Goal: Communication & Community: Answer question/provide support

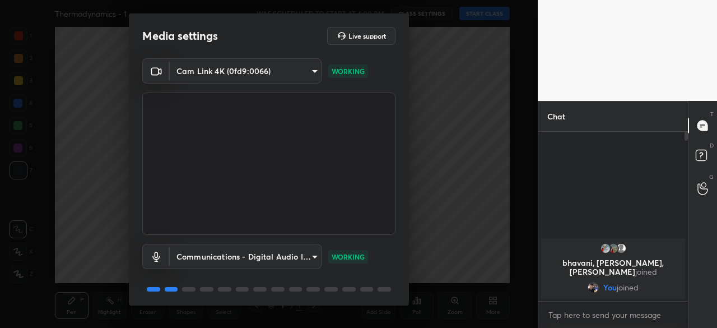
scroll to position [40, 0]
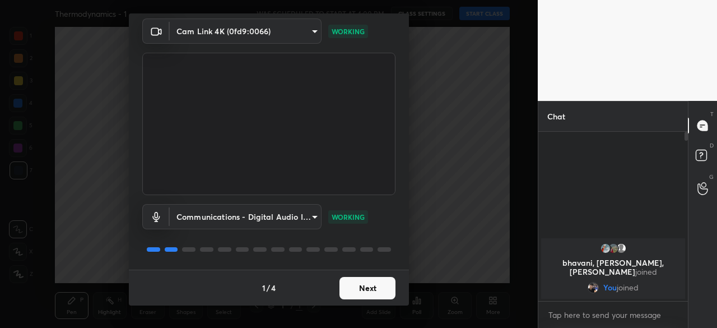
click at [368, 286] on button "Next" at bounding box center [368, 288] width 56 height 22
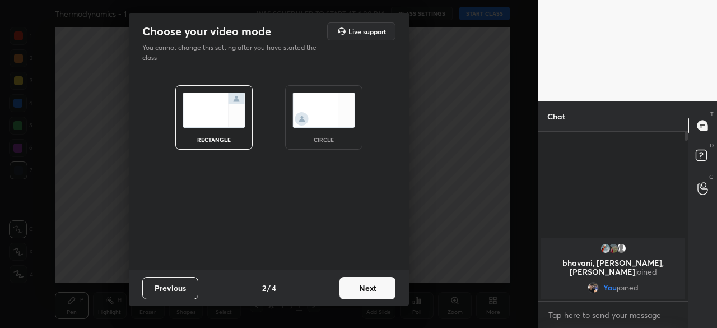
scroll to position [0, 0]
click at [374, 289] on button "Next" at bounding box center [368, 288] width 56 height 22
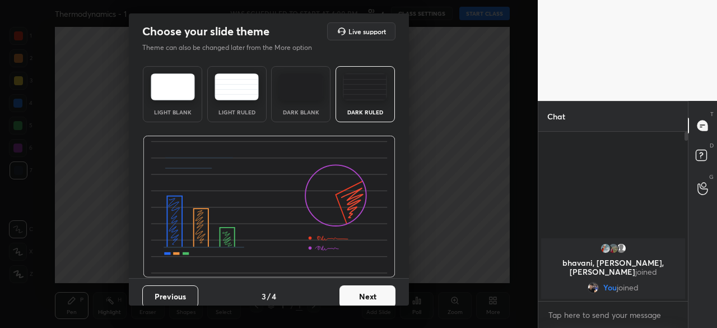
click at [367, 301] on button "Next" at bounding box center [368, 296] width 56 height 22
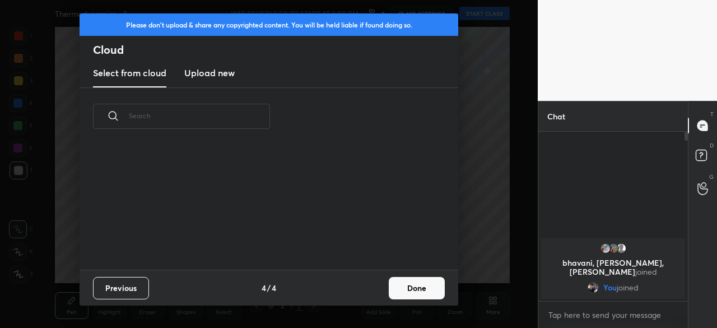
scroll to position [124, 360]
click at [418, 290] on button "Done" at bounding box center [417, 288] width 56 height 22
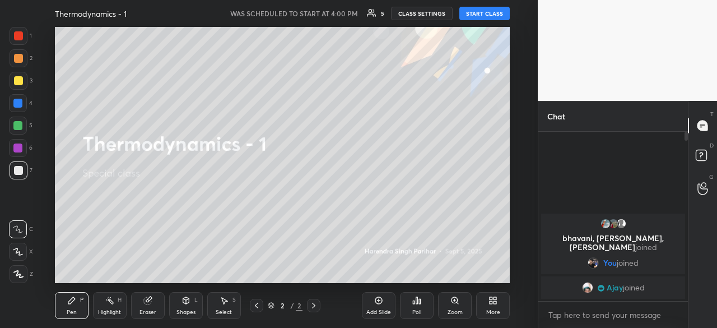
click at [480, 15] on button "START CLASS" at bounding box center [484, 13] width 50 height 13
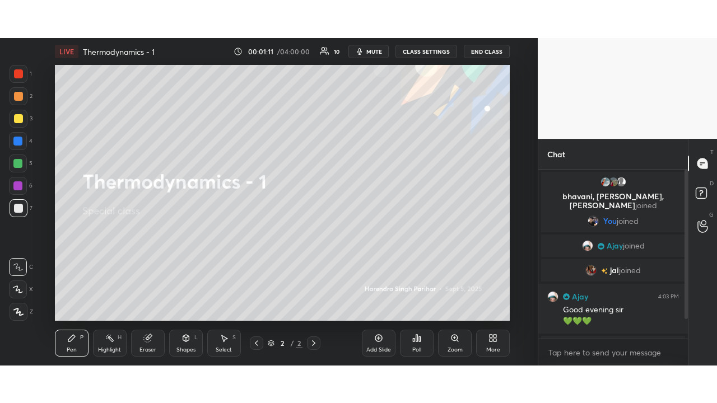
scroll to position [22, 0]
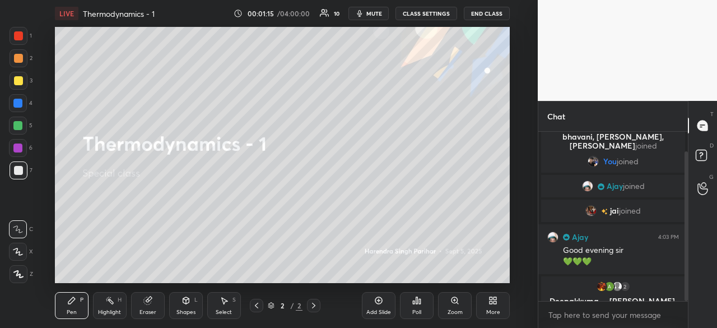
click at [492, 306] on div "More" at bounding box center [493, 305] width 34 height 27
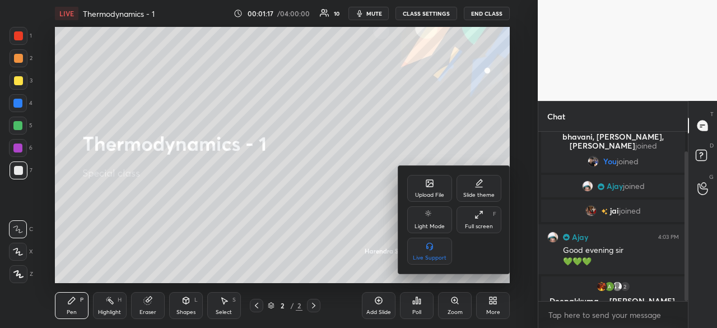
click at [480, 218] on icon at bounding box center [479, 214] width 9 height 9
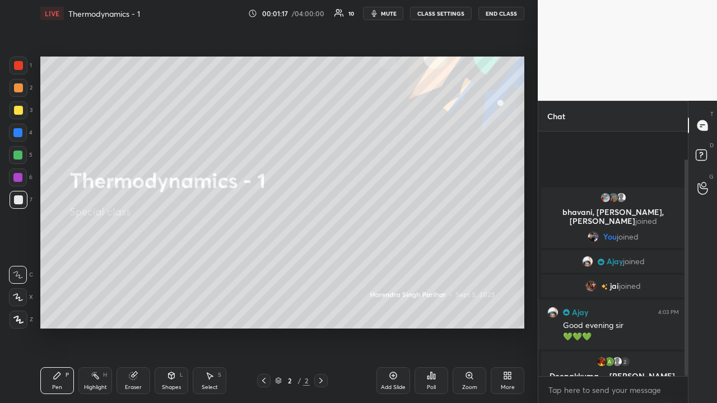
scroll to position [0, 0]
click at [390, 327] on icon at bounding box center [393, 376] width 7 height 7
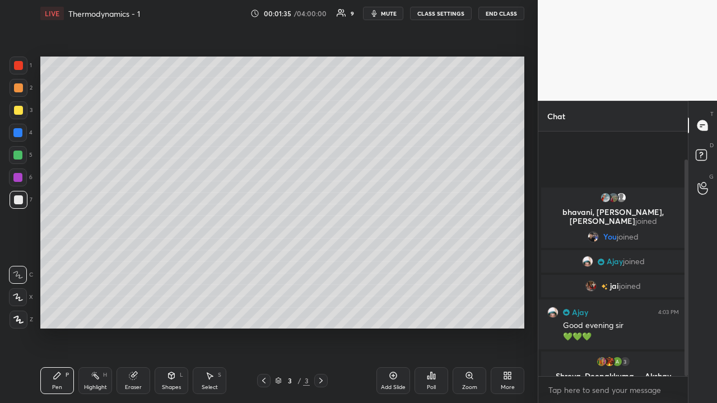
click at [15, 322] on icon at bounding box center [18, 320] width 10 height 8
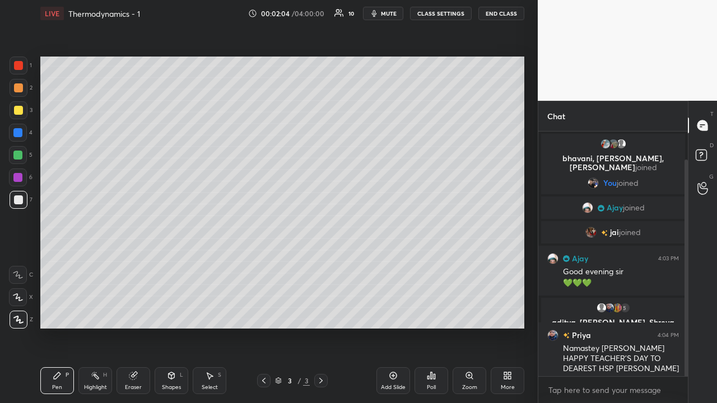
scroll to position [5, 0]
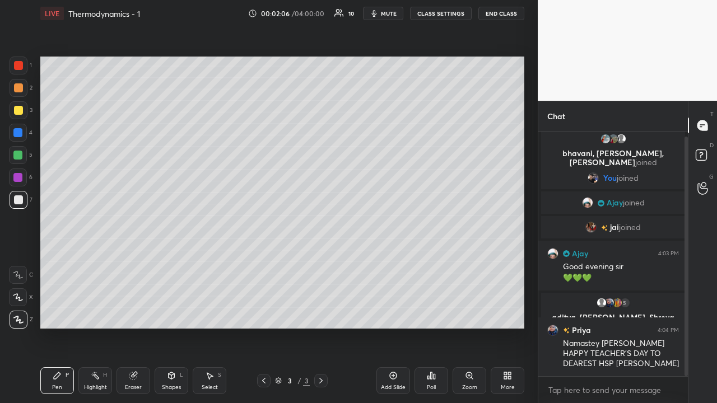
click at [17, 113] on div at bounding box center [18, 110] width 9 height 9
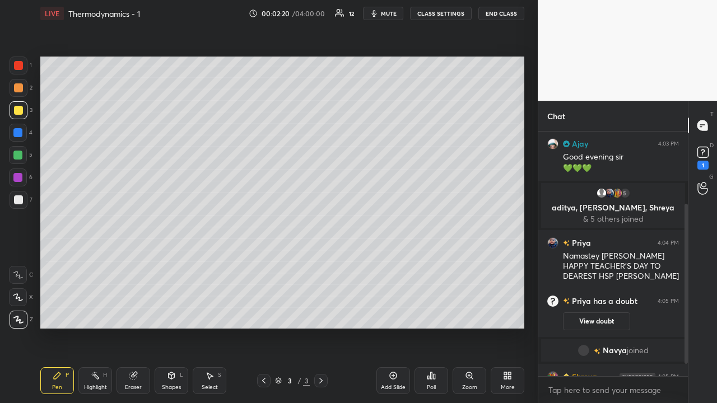
scroll to position [129, 0]
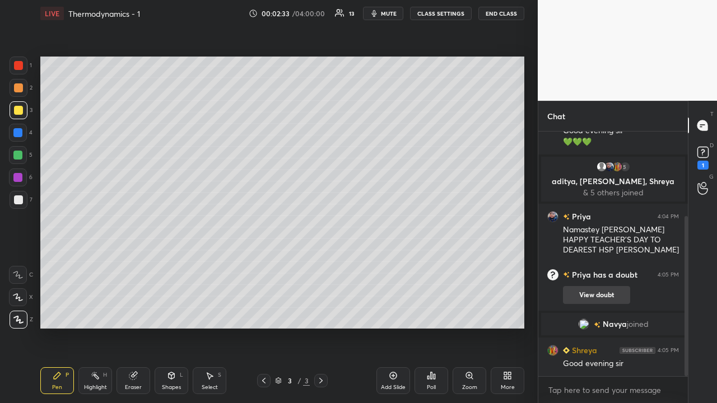
click at [586, 293] on button "View doubt" at bounding box center [596, 295] width 67 height 18
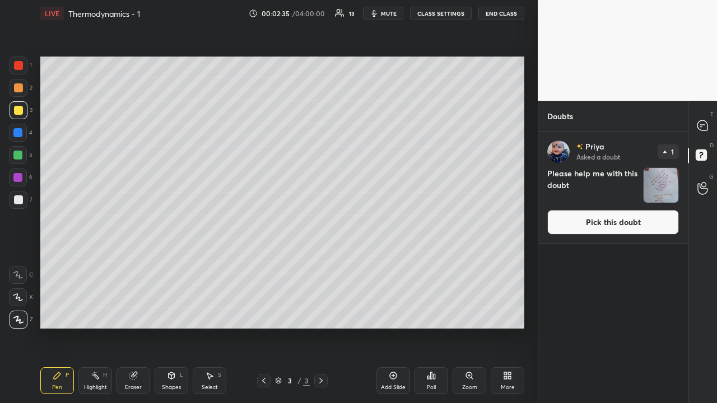
click at [594, 225] on button "Pick this doubt" at bounding box center [613, 222] width 132 height 25
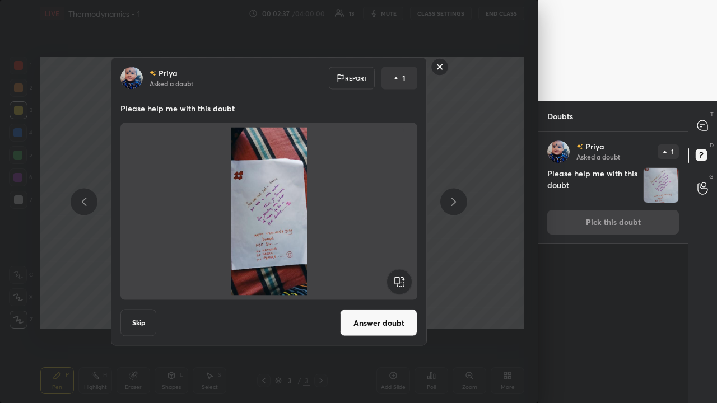
click at [368, 318] on button "Answer doubt" at bounding box center [378, 323] width 77 height 27
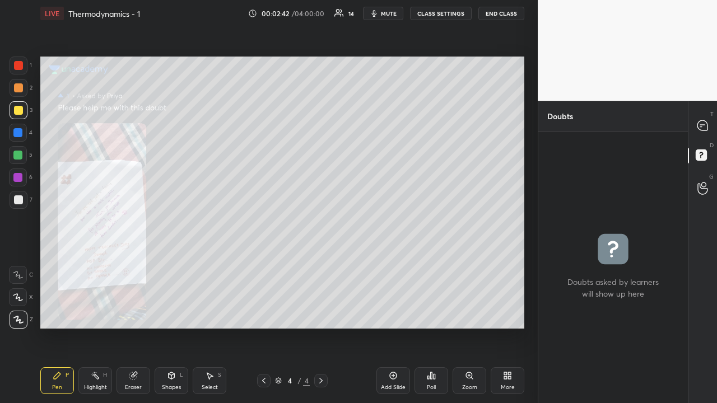
click at [467, 327] on div "Zoom" at bounding box center [470, 381] width 34 height 27
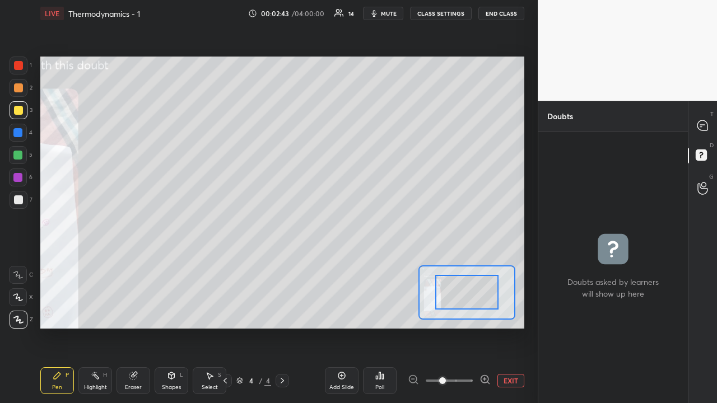
click at [483, 327] on icon at bounding box center [485, 379] width 11 height 11
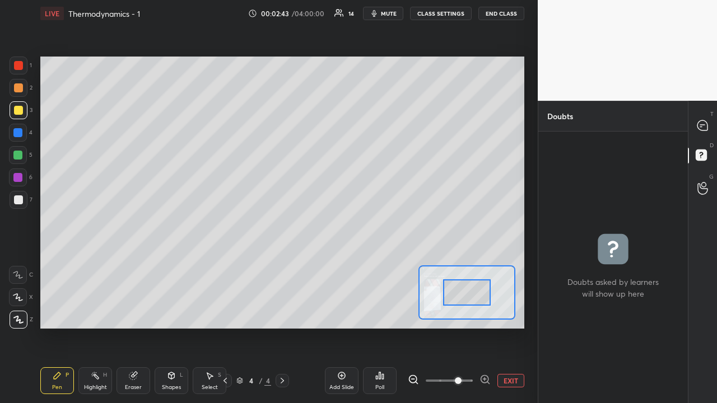
click at [485, 327] on icon at bounding box center [485, 379] width 3 height 0
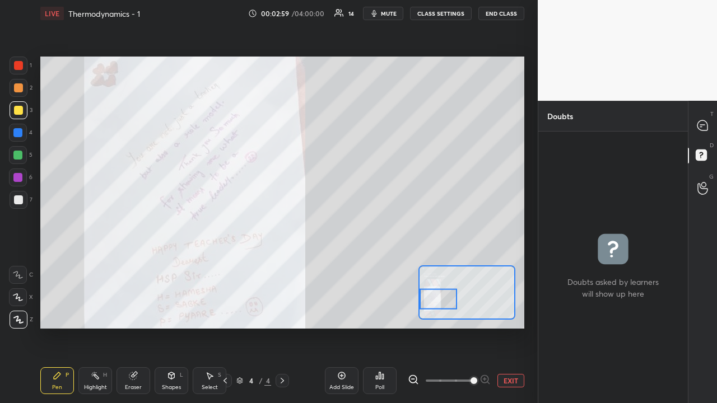
click at [700, 130] on icon at bounding box center [703, 125] width 10 height 10
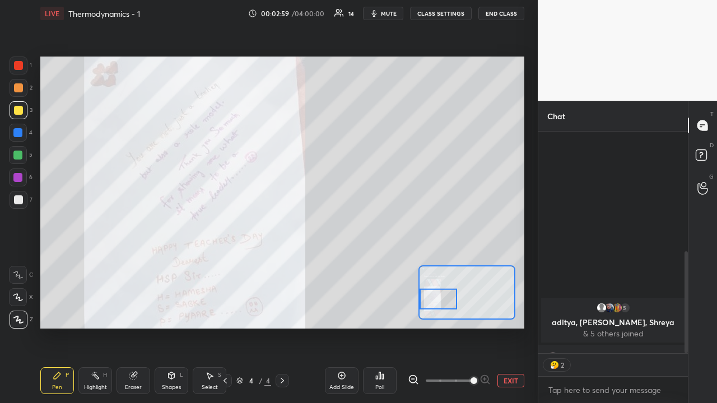
scroll to position [219, 146]
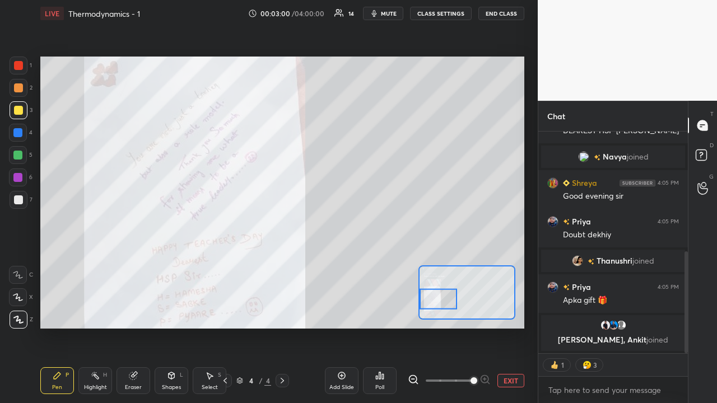
click at [510, 327] on button "EXIT" at bounding box center [511, 380] width 27 height 13
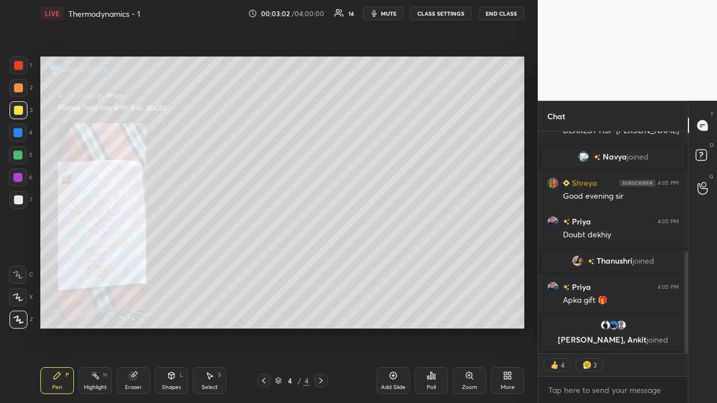
click at [264, 327] on icon at bounding box center [263, 380] width 9 height 9
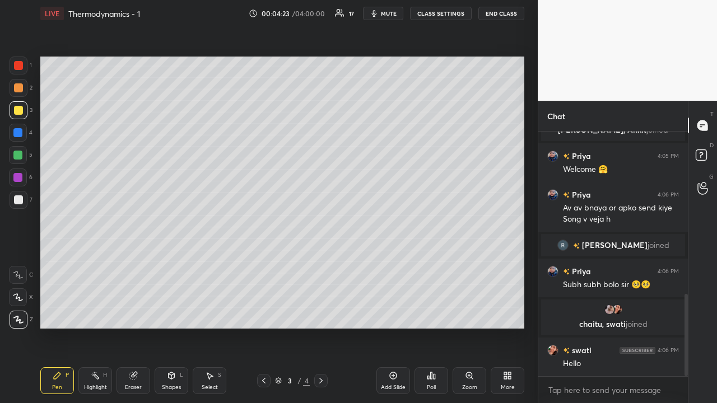
scroll to position [485, 0]
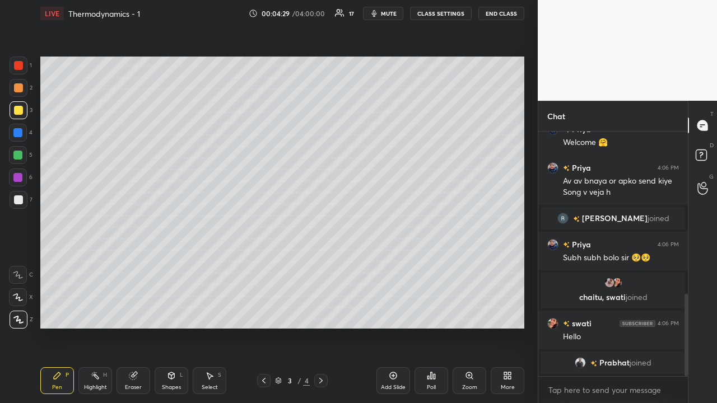
click at [17, 201] on div at bounding box center [18, 200] width 9 height 9
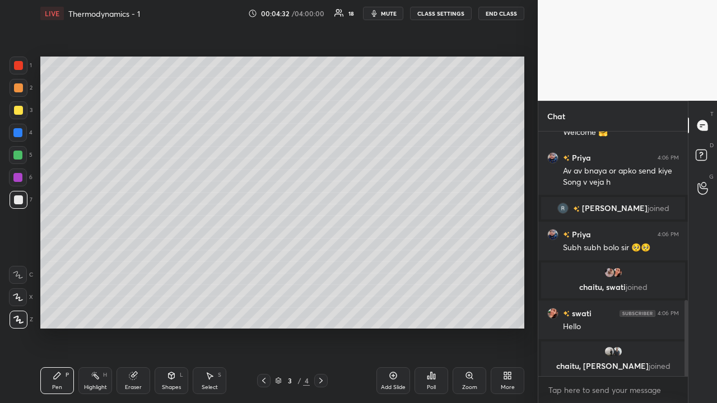
scroll to position [541, 0]
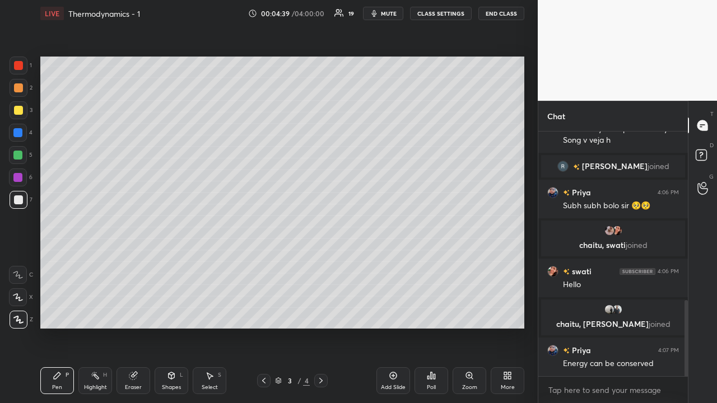
click at [20, 157] on div at bounding box center [17, 155] width 9 height 9
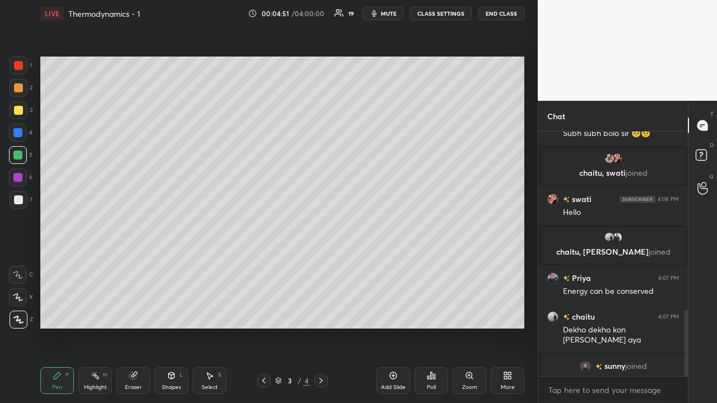
scroll to position [658, 0]
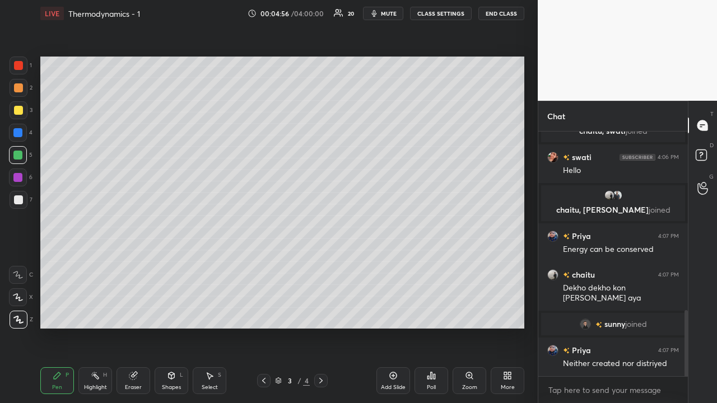
click at [20, 178] on div at bounding box center [17, 177] width 9 height 9
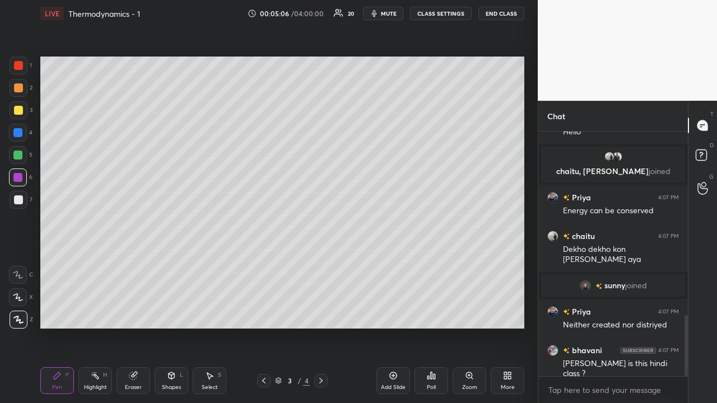
scroll to position [736, 0]
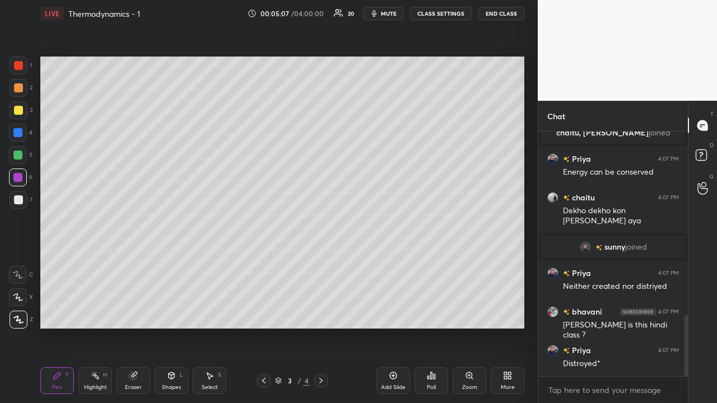
click at [18, 114] on div at bounding box center [18, 110] width 9 height 9
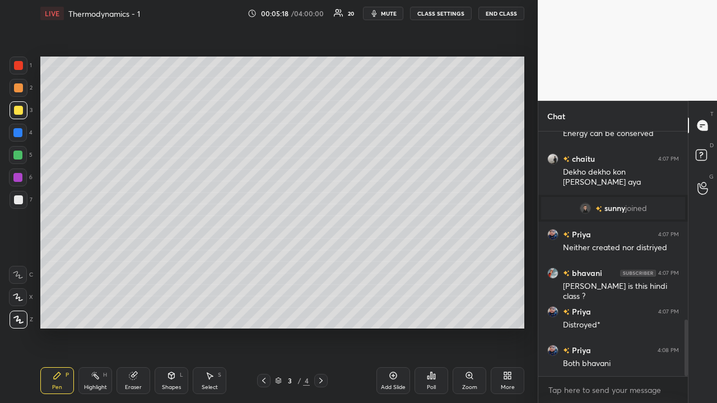
click at [19, 200] on div at bounding box center [18, 200] width 9 height 9
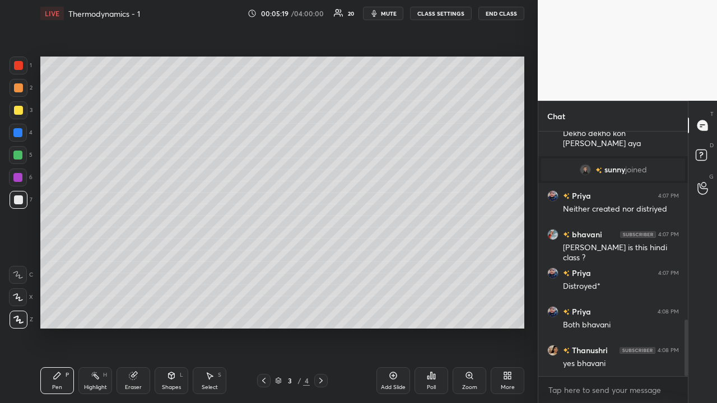
click at [169, 327] on div "Shapes L" at bounding box center [172, 381] width 34 height 27
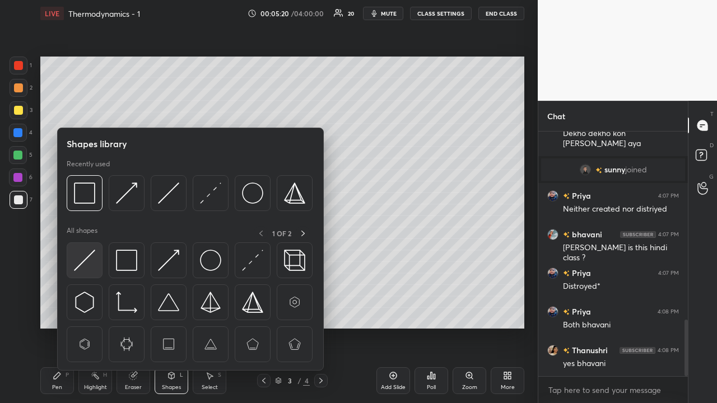
click at [85, 258] on img at bounding box center [84, 260] width 21 height 21
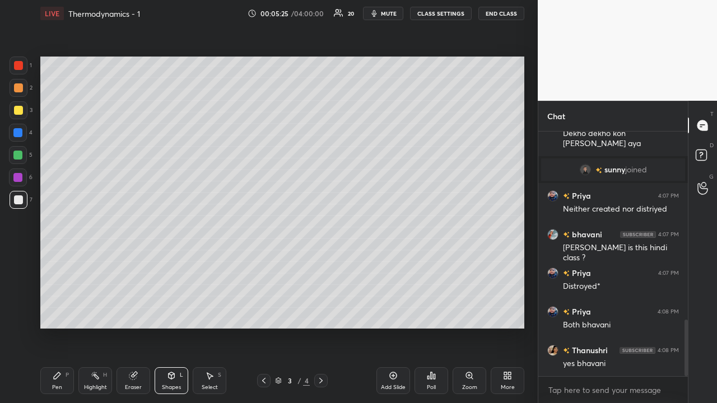
click at [17, 154] on div at bounding box center [17, 155] width 9 height 9
click at [61, 327] on div "Pen P" at bounding box center [57, 381] width 34 height 27
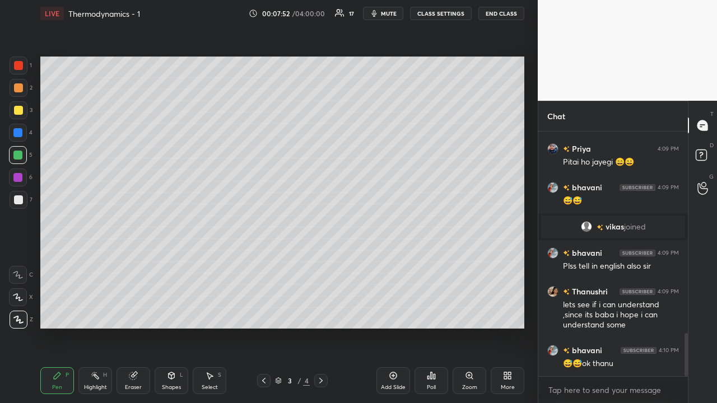
scroll to position [1145, 0]
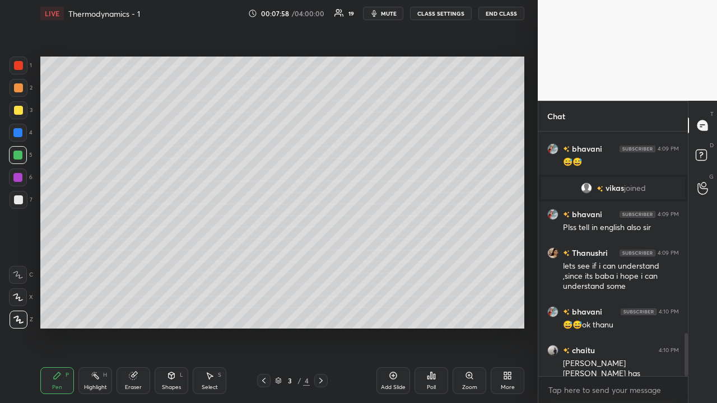
click at [18, 111] on div at bounding box center [18, 110] width 9 height 9
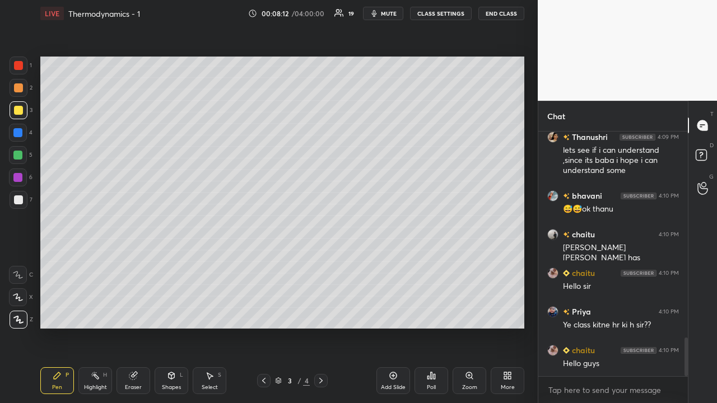
scroll to position [1299, 0]
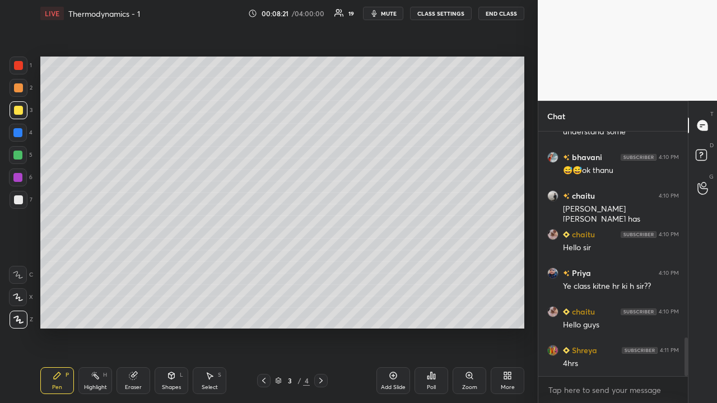
click at [18, 154] on div at bounding box center [17, 155] width 9 height 9
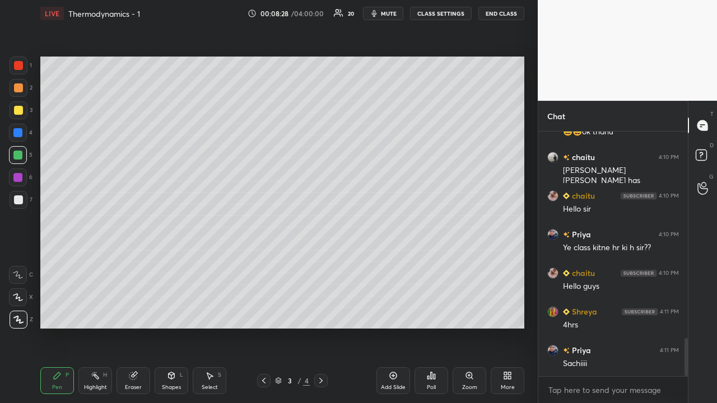
click at [25, 178] on div at bounding box center [18, 178] width 18 height 18
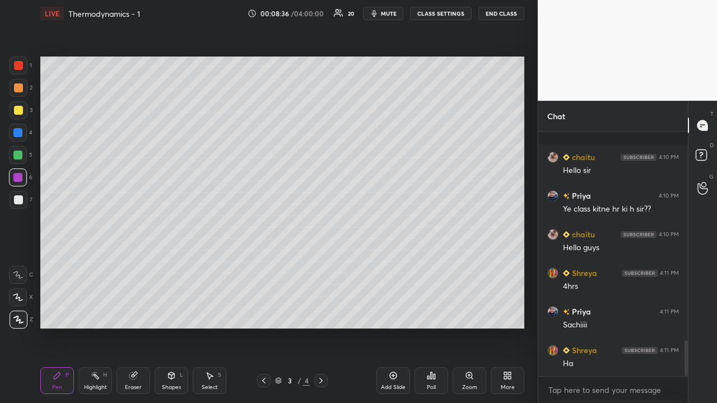
scroll to position [1435, 0]
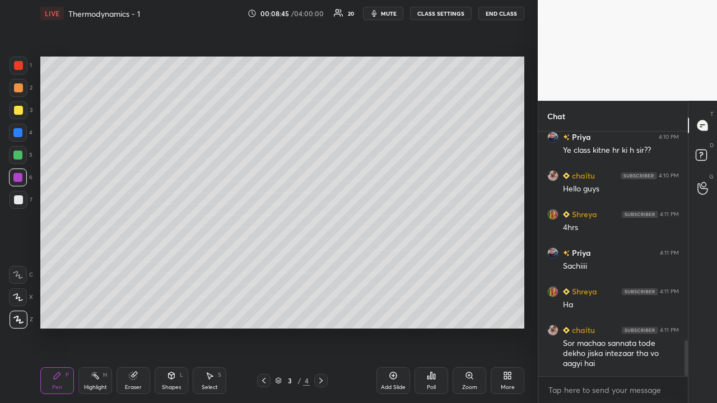
click at [17, 156] on div at bounding box center [17, 155] width 9 height 9
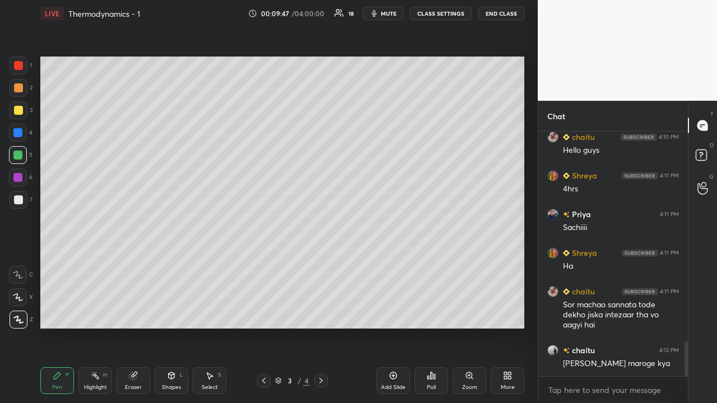
scroll to position [1513, 0]
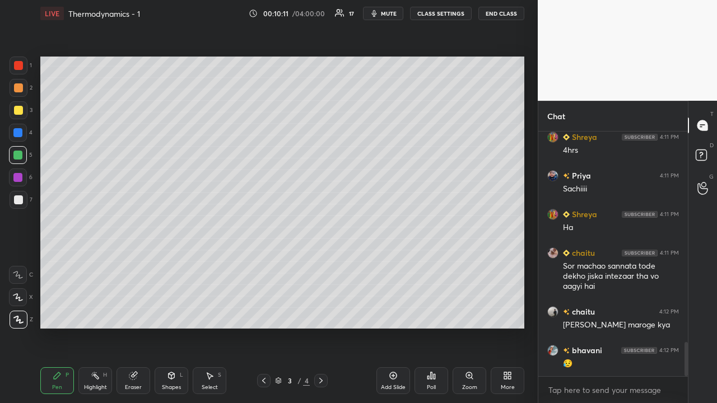
click at [16, 200] on div at bounding box center [18, 200] width 9 height 9
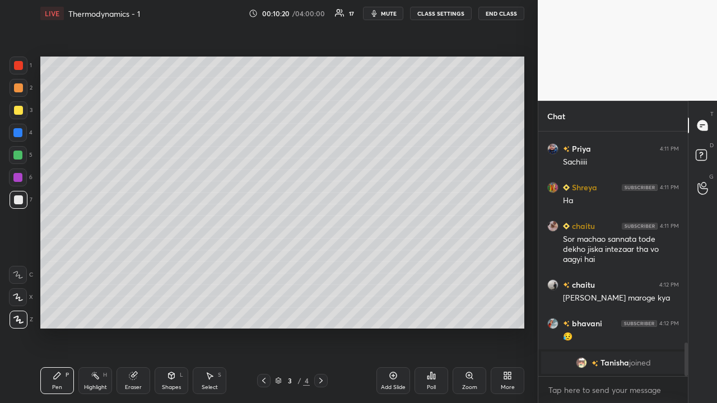
click at [134, 327] on div "Eraser" at bounding box center [133, 388] width 17 height 6
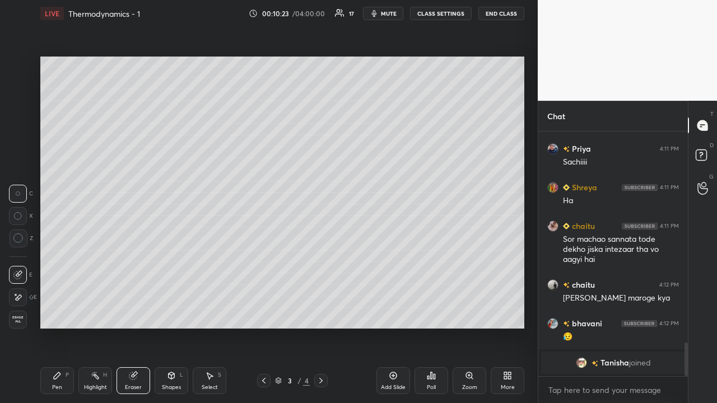
click at [63, 327] on div "Pen P" at bounding box center [57, 381] width 34 height 27
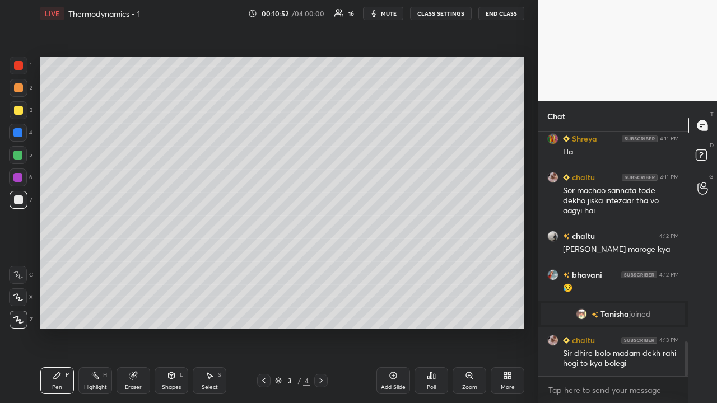
scroll to position [1468, 0]
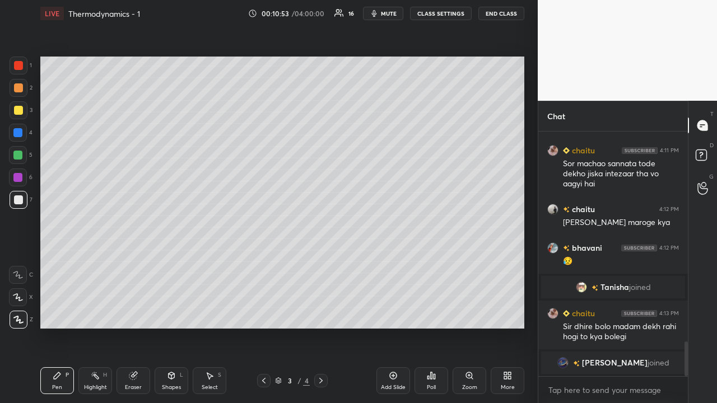
click at [18, 110] on div at bounding box center [18, 110] width 9 height 9
click at [137, 327] on div "Eraser" at bounding box center [134, 381] width 34 height 27
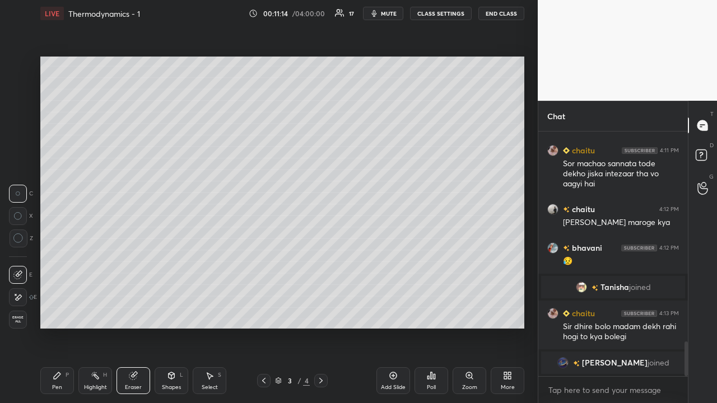
click at [59, 327] on div "Pen" at bounding box center [57, 388] width 10 height 6
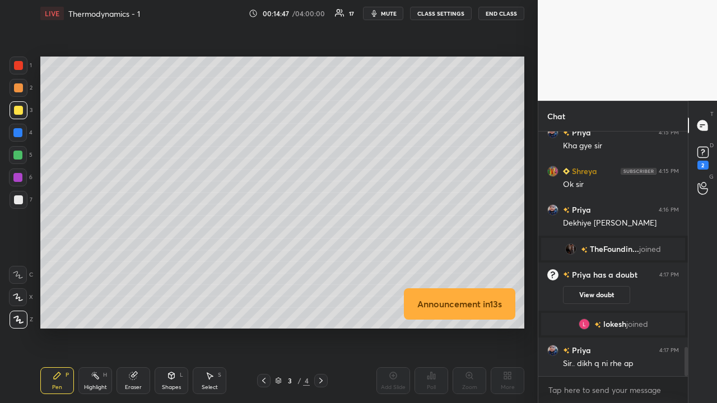
scroll to position [1814, 0]
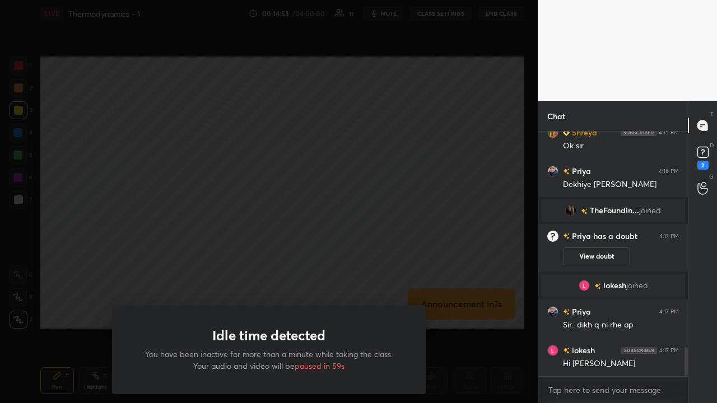
click at [90, 283] on div "Idle time detected You have been inactive for more than a minute while taking t…" at bounding box center [269, 201] width 538 height 403
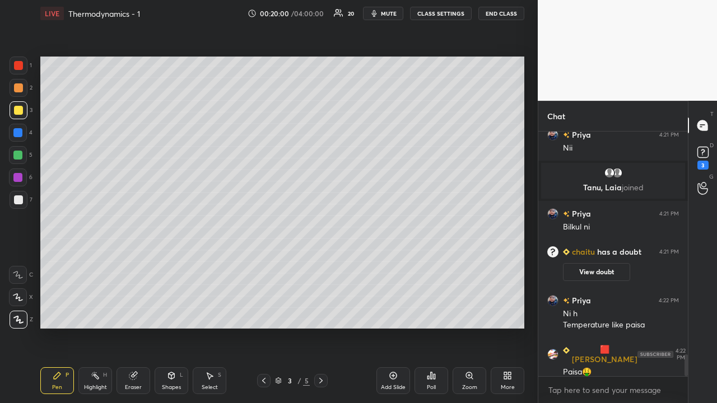
scroll to position [2520, 0]
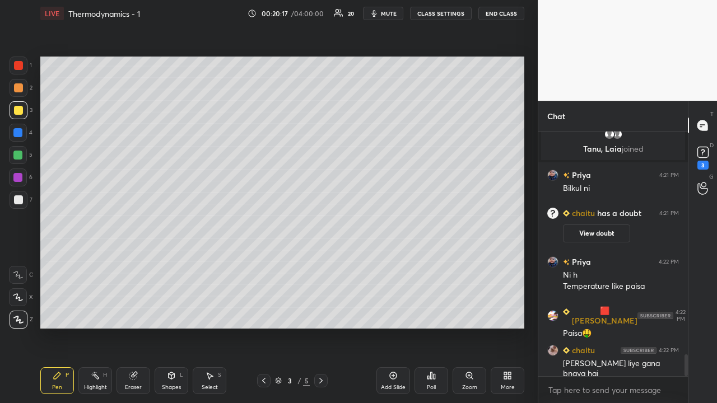
click at [395, 327] on icon at bounding box center [393, 375] width 9 height 9
click at [19, 199] on div at bounding box center [18, 200] width 9 height 9
click at [19, 114] on div at bounding box center [18, 110] width 9 height 9
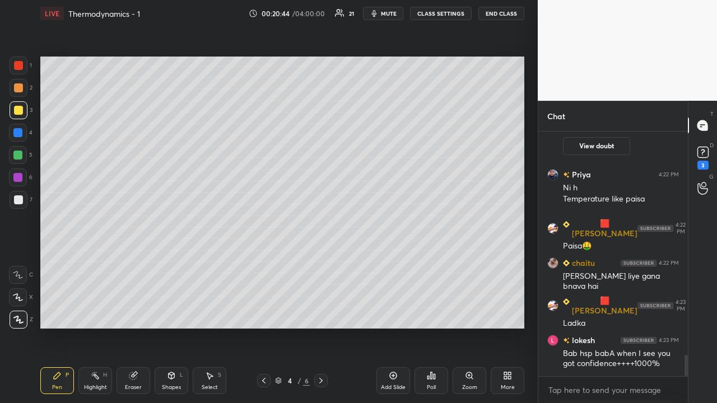
scroll to position [2646, 0]
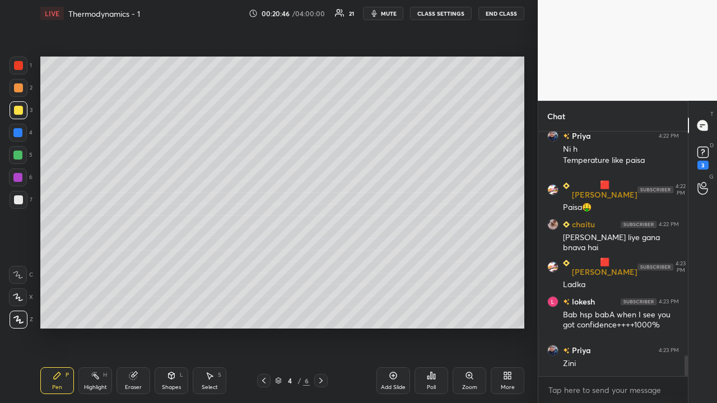
click at [132, 327] on icon at bounding box center [132, 376] width 7 height 7
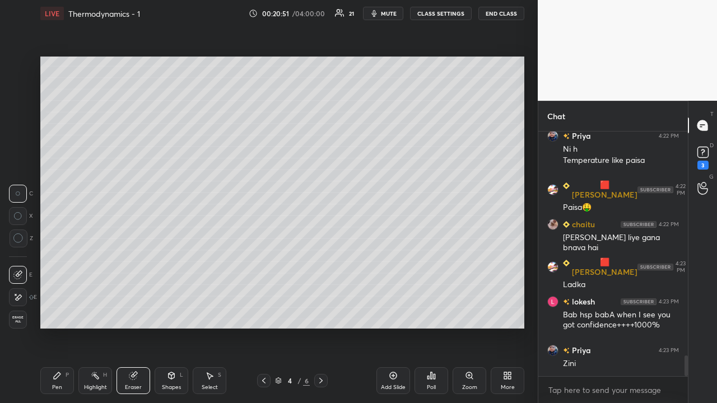
click at [64, 327] on div "Pen P" at bounding box center [57, 381] width 34 height 27
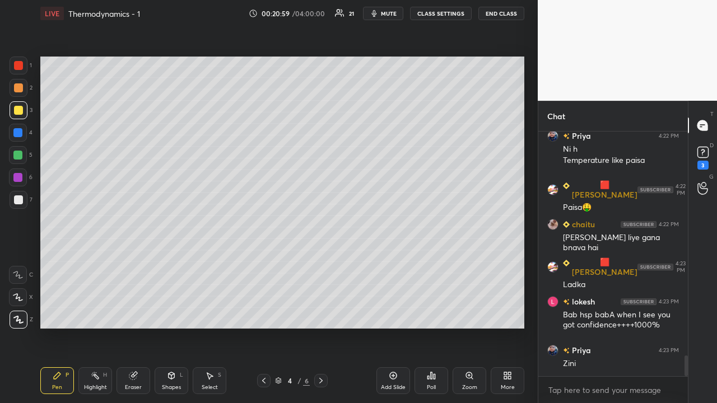
click at [18, 155] on div at bounding box center [17, 155] width 9 height 9
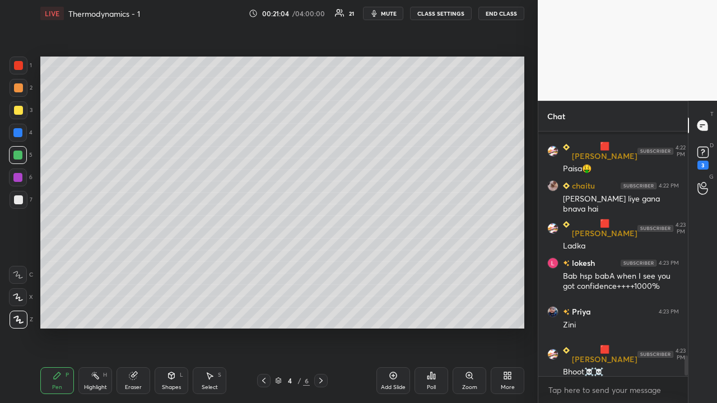
scroll to position [2734, 0]
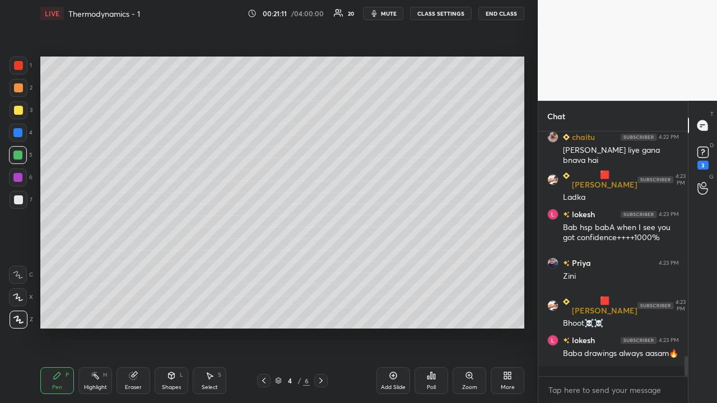
click at [18, 180] on div at bounding box center [17, 177] width 9 height 9
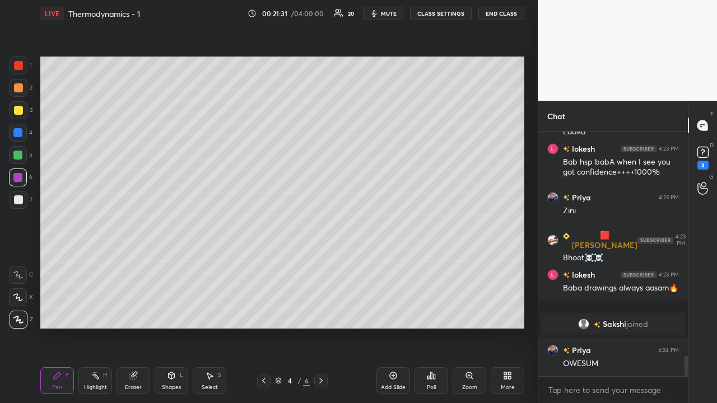
scroll to position [2709, 0]
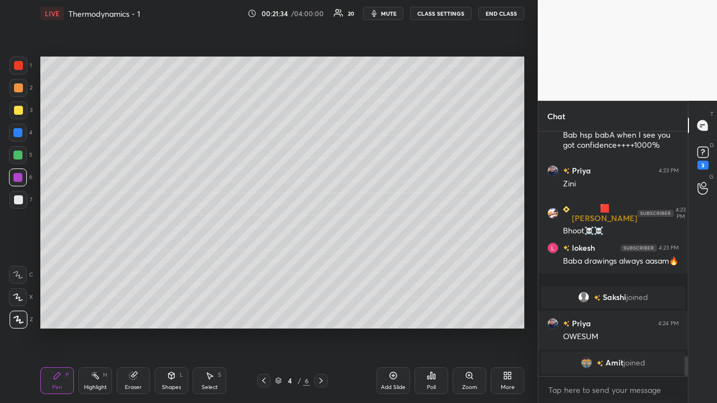
click at [18, 133] on div at bounding box center [17, 132] width 9 height 9
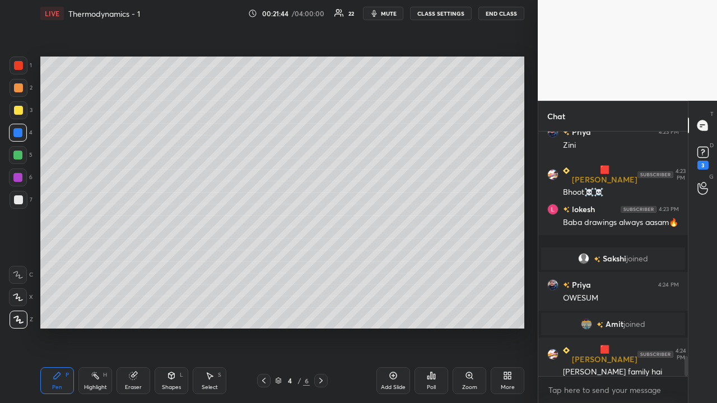
click at [20, 199] on div at bounding box center [18, 200] width 9 height 9
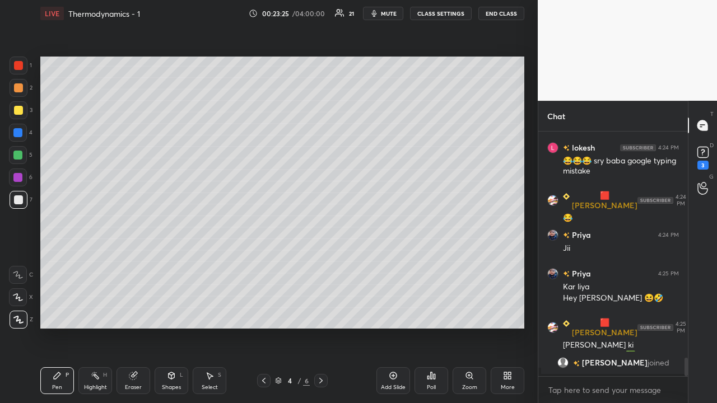
scroll to position [2961, 0]
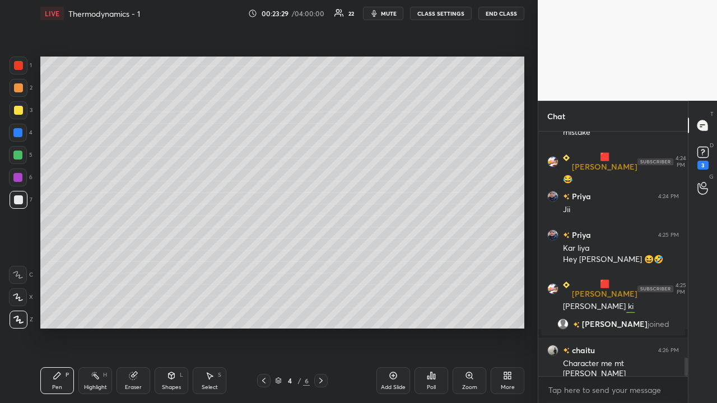
click at [397, 327] on icon at bounding box center [393, 375] width 9 height 9
click at [18, 201] on div at bounding box center [18, 200] width 9 height 9
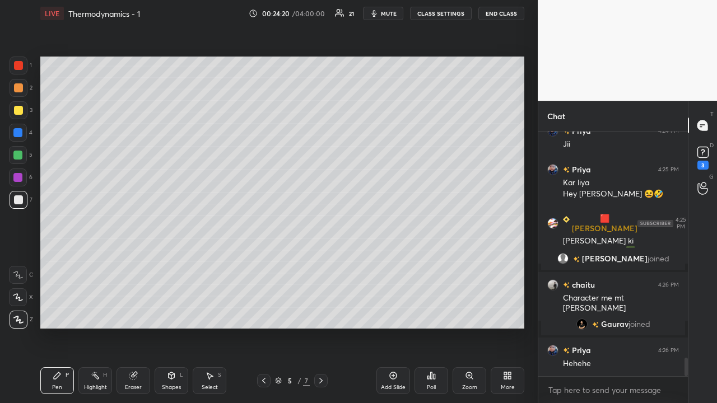
scroll to position [3044, 0]
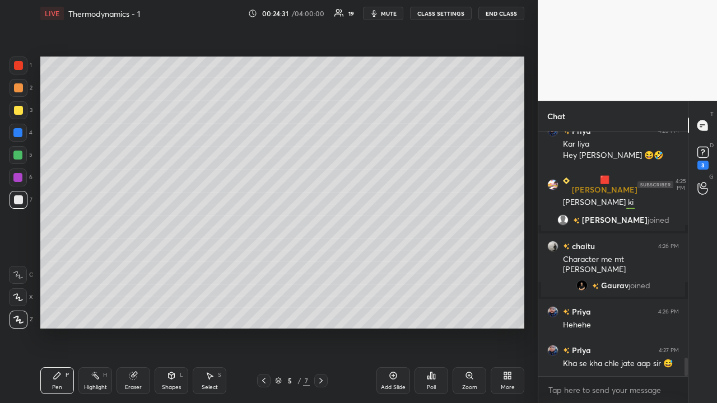
click at [135, 327] on icon at bounding box center [132, 376] width 7 height 7
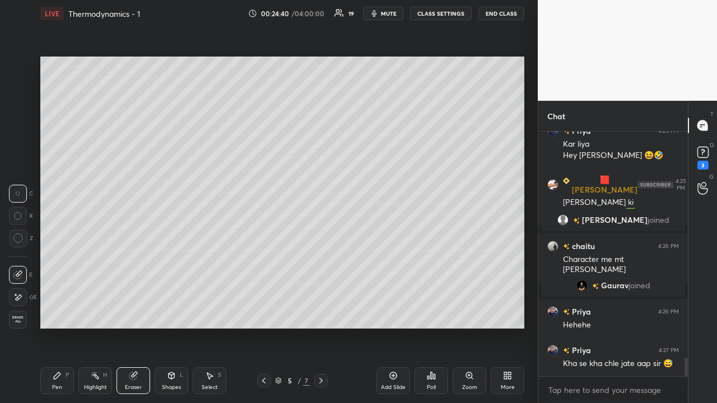
click at [62, 327] on div "Pen P" at bounding box center [57, 381] width 34 height 27
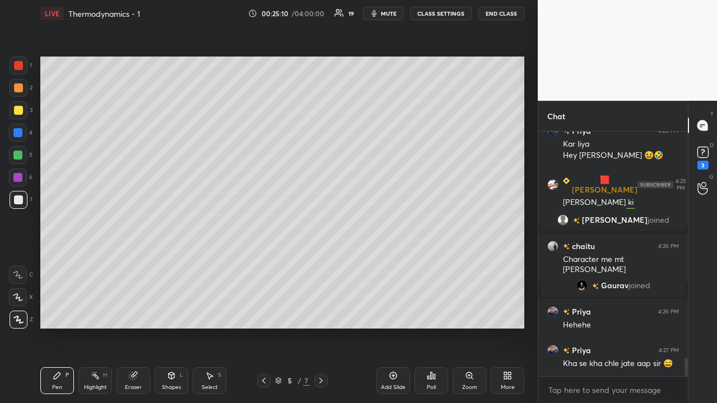
click at [20, 154] on div at bounding box center [17, 155] width 9 height 9
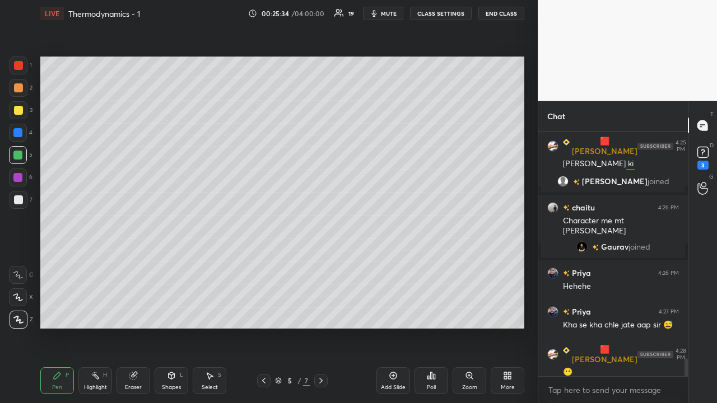
click at [20, 196] on div at bounding box center [18, 200] width 9 height 9
click at [21, 154] on div at bounding box center [17, 155] width 9 height 9
click at [13, 112] on div at bounding box center [19, 110] width 18 height 18
click at [133, 327] on div "Eraser" at bounding box center [134, 381] width 34 height 27
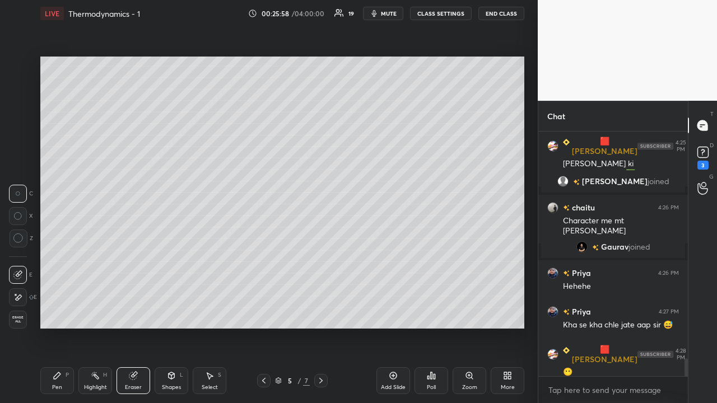
click at [63, 327] on div "Pen P" at bounding box center [57, 381] width 34 height 27
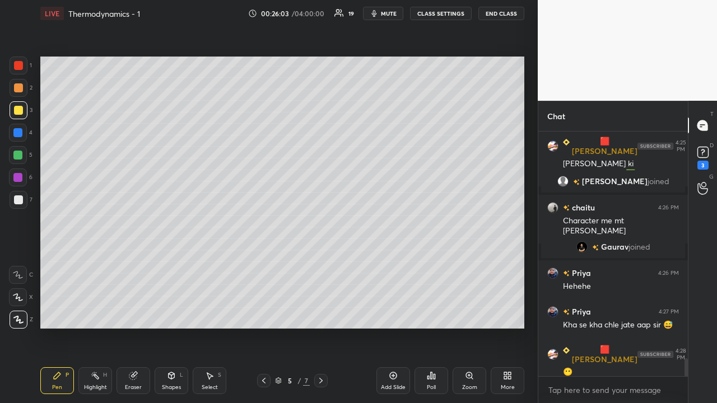
click at [18, 86] on div at bounding box center [18, 87] width 9 height 9
click at [16, 134] on div at bounding box center [17, 132] width 9 height 9
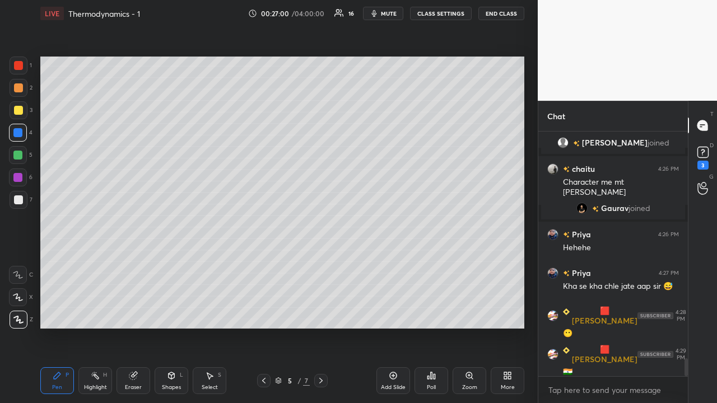
click at [17, 111] on div at bounding box center [18, 110] width 9 height 9
click at [167, 327] on icon at bounding box center [171, 375] width 9 height 9
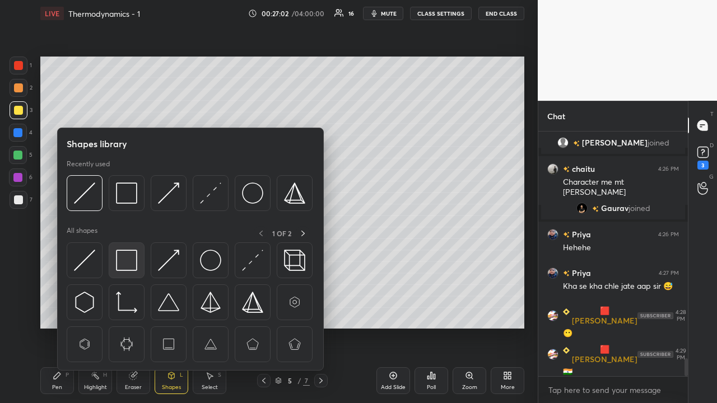
click at [125, 258] on img at bounding box center [126, 260] width 21 height 21
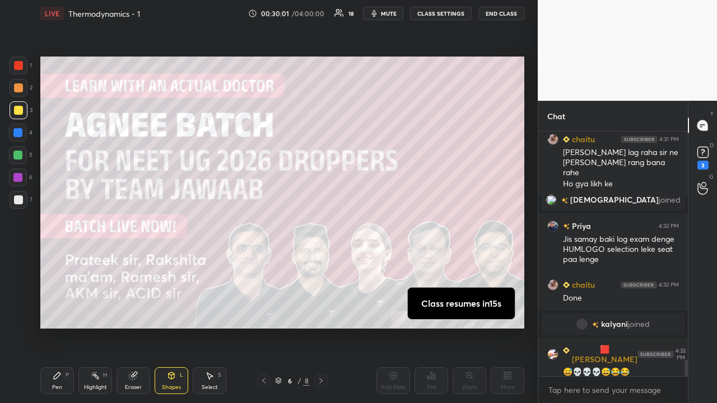
scroll to position [3408, 0]
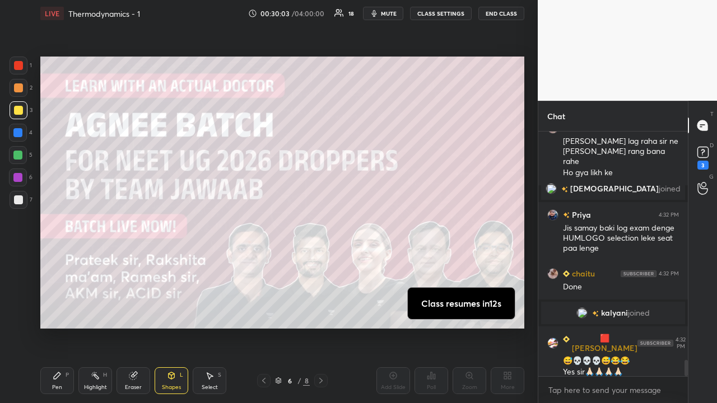
click at [20, 111] on div at bounding box center [18, 110] width 9 height 9
click at [61, 327] on div "Pen" at bounding box center [57, 388] width 10 height 6
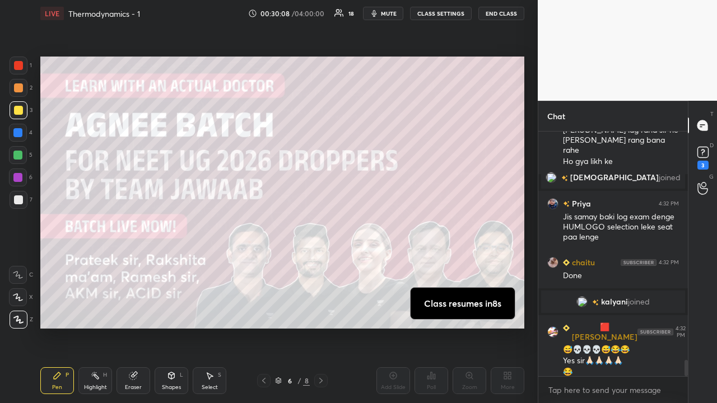
click at [134, 327] on div "Eraser" at bounding box center [133, 388] width 17 height 6
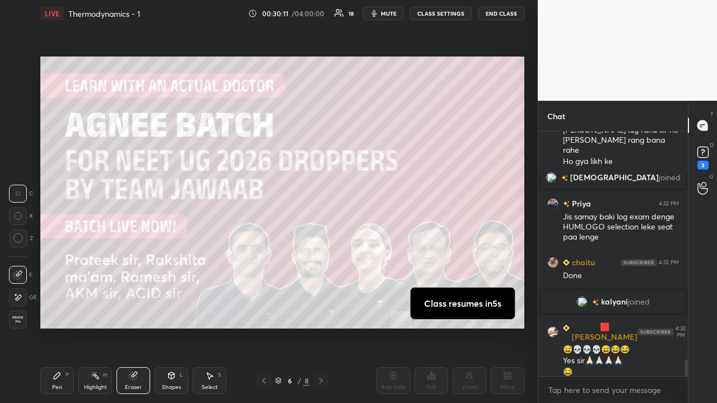
click at [61, 327] on div "Pen P" at bounding box center [57, 381] width 34 height 27
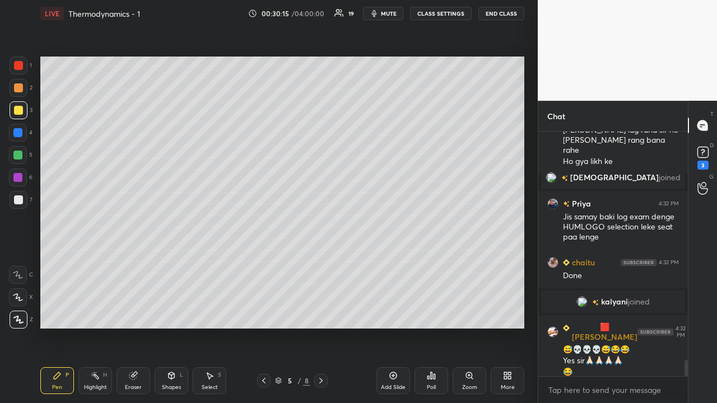
scroll to position [3458, 0]
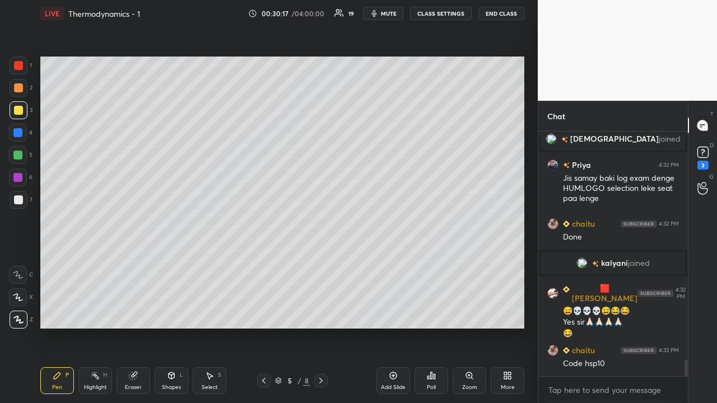
click at [320, 327] on icon at bounding box center [321, 380] width 9 height 9
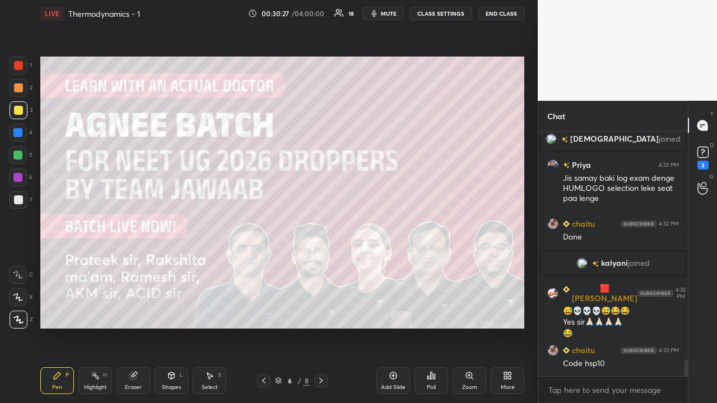
scroll to position [3497, 0]
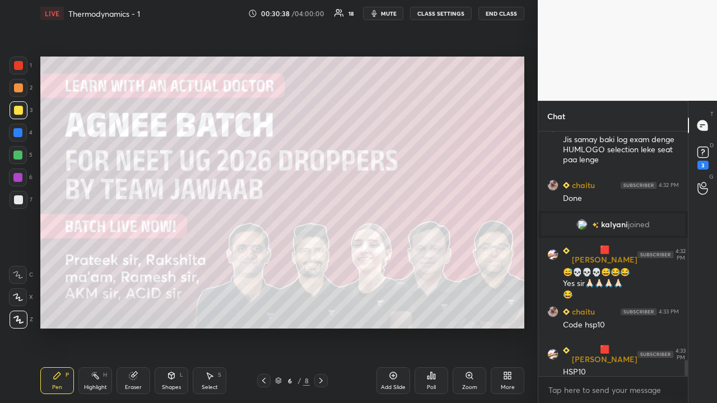
click at [264, 327] on icon at bounding box center [263, 381] width 3 height 6
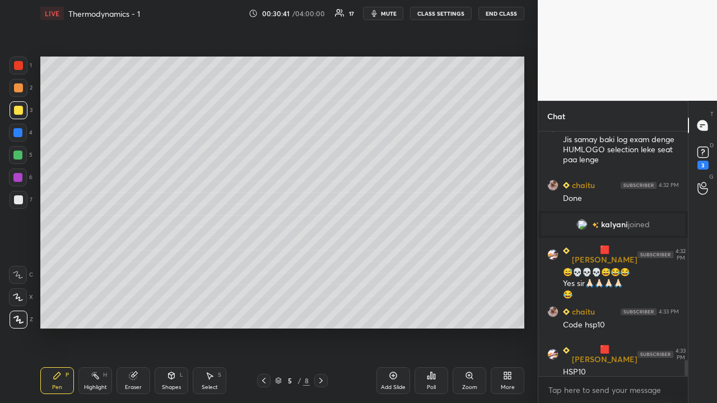
click at [396, 327] on icon at bounding box center [393, 375] width 9 height 9
click at [19, 199] on div at bounding box center [18, 200] width 9 height 9
click at [264, 327] on icon at bounding box center [263, 380] width 9 height 9
click at [324, 327] on icon at bounding box center [321, 380] width 9 height 9
click at [18, 155] on div at bounding box center [17, 155] width 9 height 9
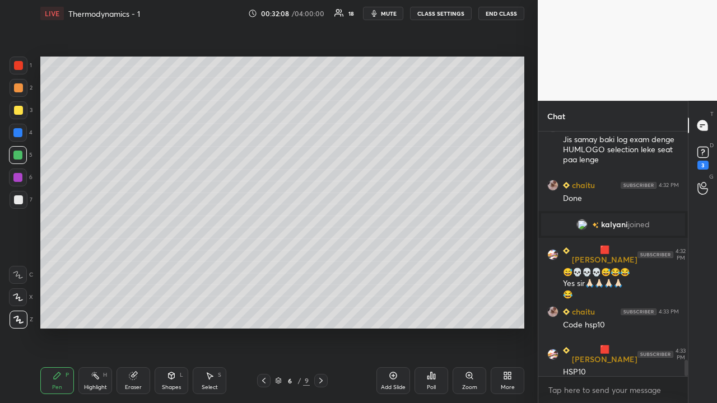
click at [18, 200] on div at bounding box center [18, 200] width 9 height 9
click at [18, 106] on div at bounding box center [18, 110] width 9 height 9
click at [18, 132] on div at bounding box center [17, 132] width 9 height 9
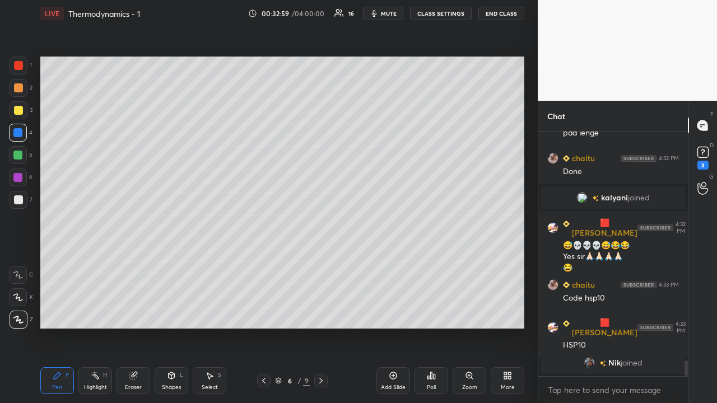
click at [134, 327] on div "Eraser" at bounding box center [134, 381] width 34 height 27
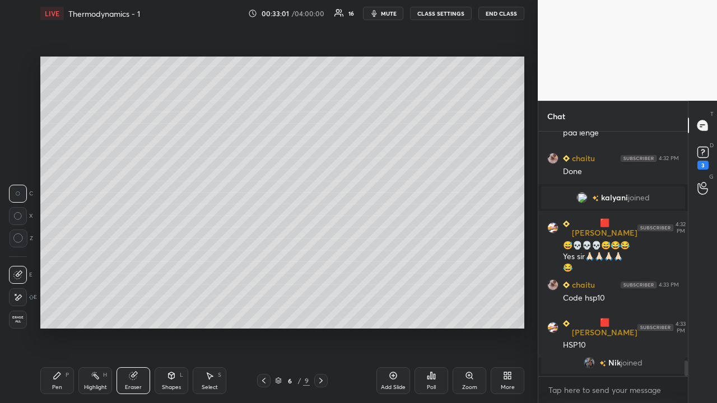
click at [63, 327] on div "Pen P" at bounding box center [57, 381] width 34 height 27
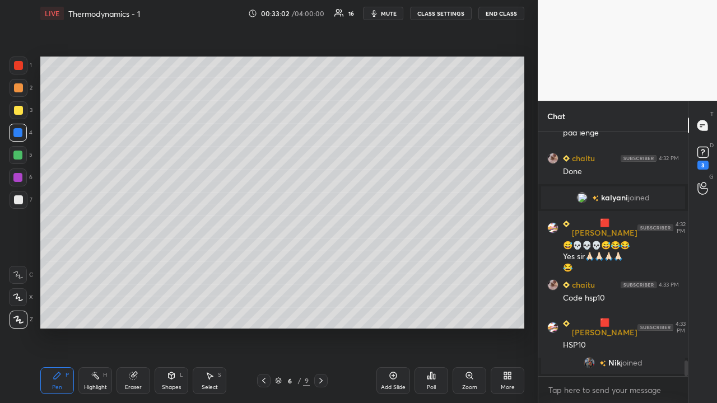
click at [20, 201] on div at bounding box center [18, 200] width 9 height 9
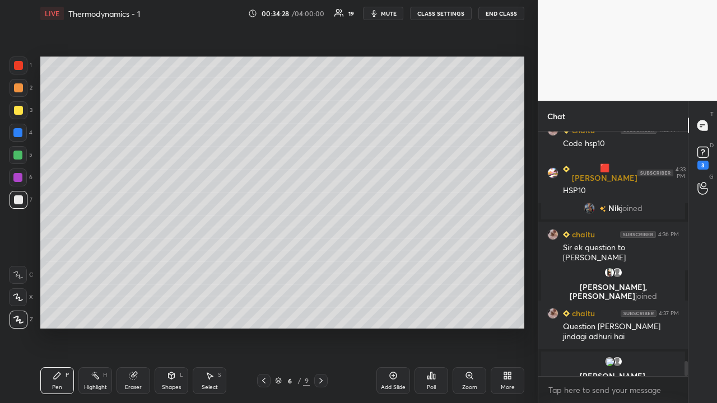
scroll to position [3662, 0]
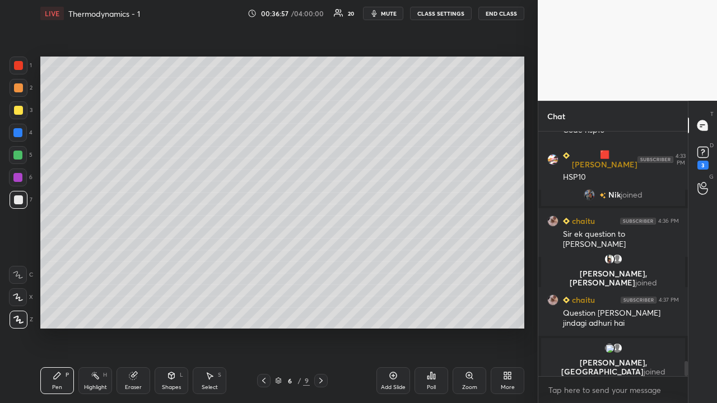
click at [392, 327] on icon at bounding box center [393, 375] width 9 height 9
click at [19, 200] on div at bounding box center [18, 200] width 9 height 9
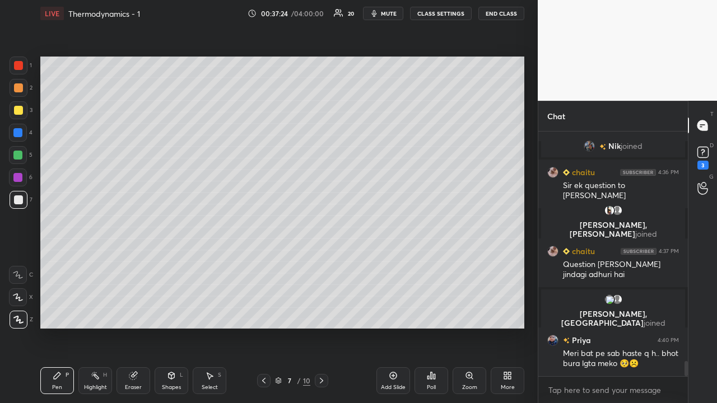
click at [16, 155] on div at bounding box center [17, 155] width 9 height 9
click at [20, 111] on div at bounding box center [18, 110] width 9 height 9
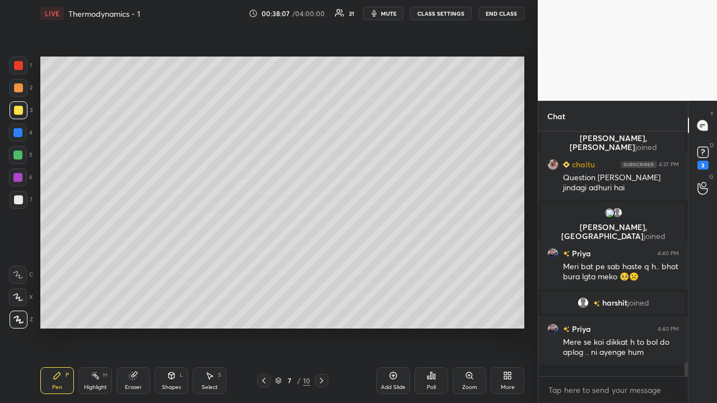
scroll to position [3722, 0]
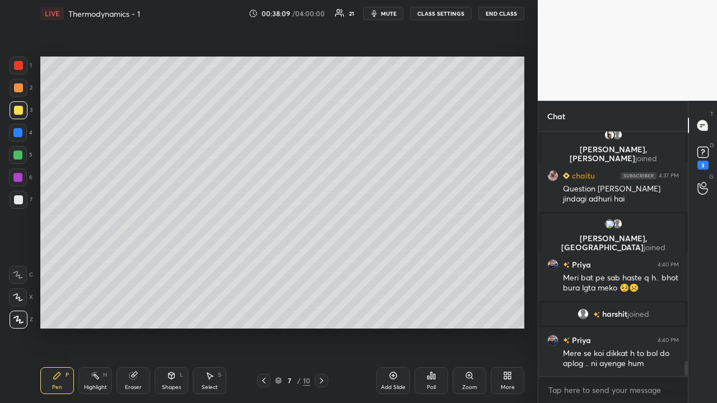
click at [263, 327] on icon at bounding box center [263, 380] width 9 height 9
click at [321, 327] on icon at bounding box center [321, 380] width 9 height 9
click at [322, 327] on icon at bounding box center [321, 381] width 3 height 6
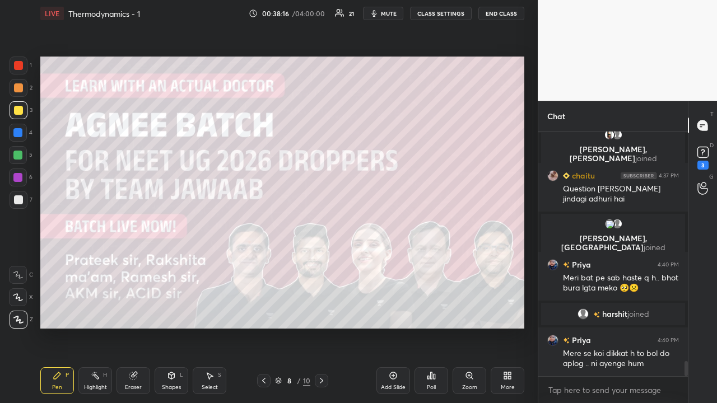
click at [263, 327] on icon at bounding box center [263, 380] width 9 height 9
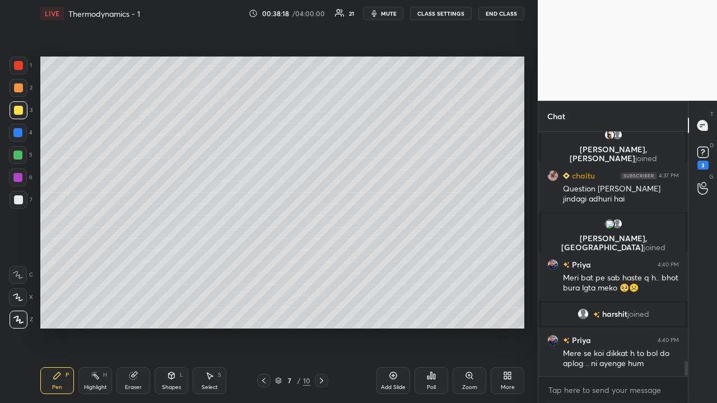
click at [264, 327] on icon at bounding box center [263, 380] width 9 height 9
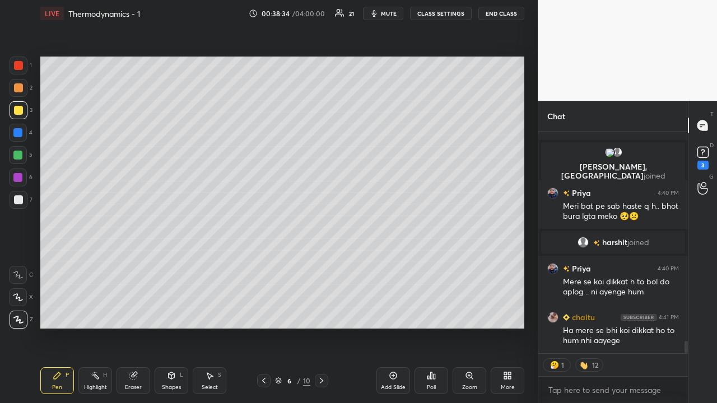
scroll to position [3820, 0]
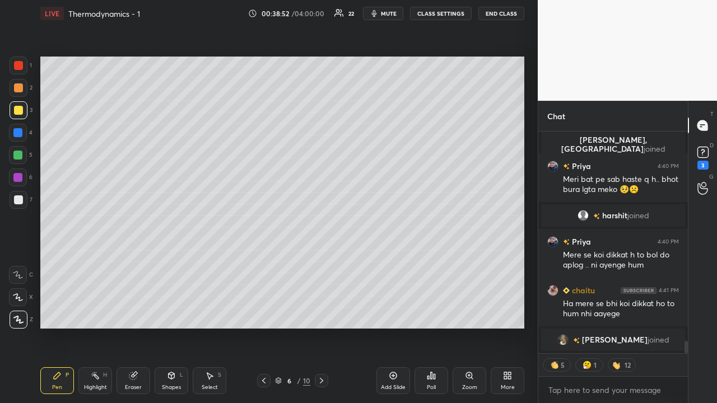
click at [321, 327] on icon at bounding box center [321, 380] width 9 height 9
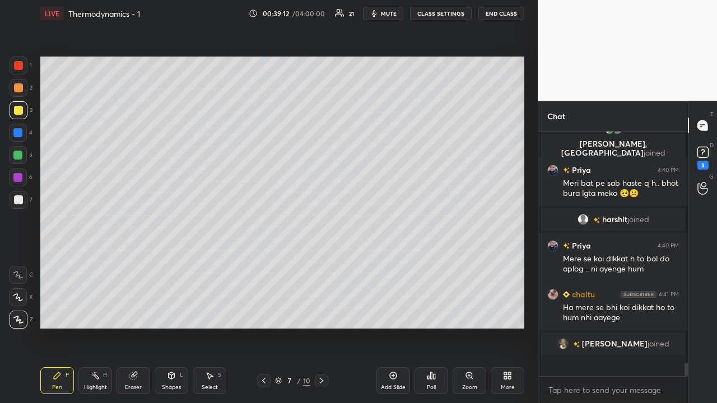
scroll to position [3797, 0]
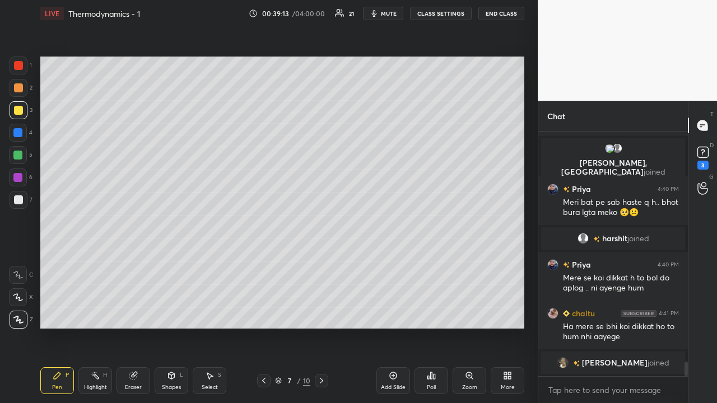
click at [17, 179] on div at bounding box center [17, 177] width 9 height 9
click at [170, 327] on div "Shapes L" at bounding box center [172, 381] width 34 height 27
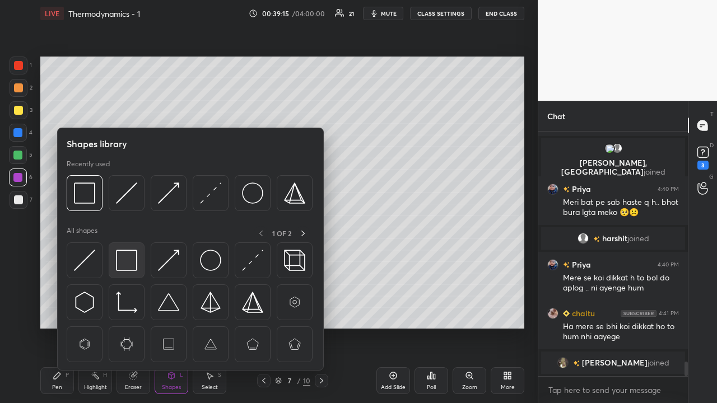
click at [122, 258] on img at bounding box center [126, 260] width 21 height 21
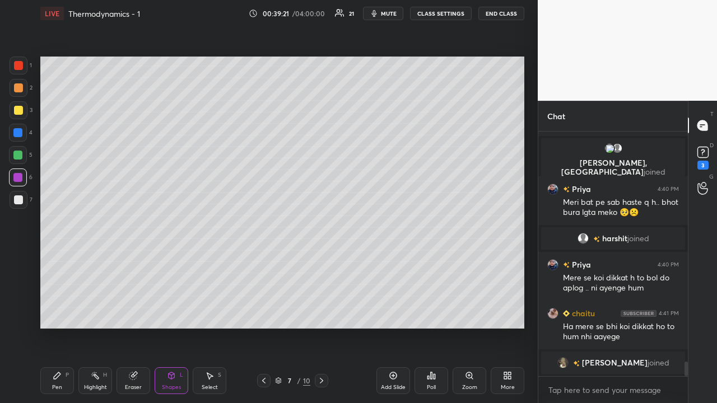
click at [18, 87] on div at bounding box center [18, 87] width 9 height 9
click at [127, 327] on div "Eraser" at bounding box center [134, 381] width 34 height 27
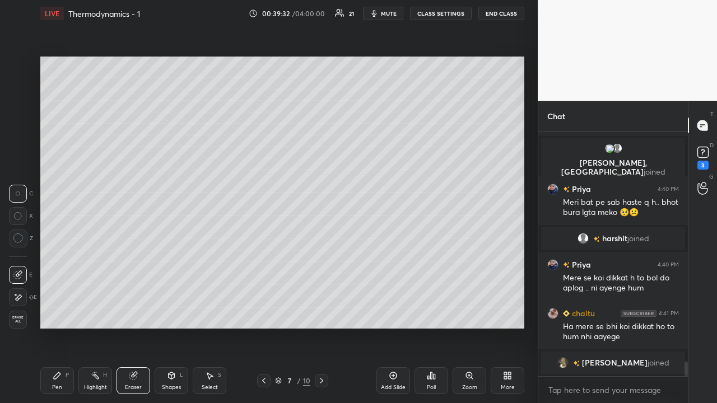
click at [62, 327] on div "Pen P" at bounding box center [57, 381] width 34 height 27
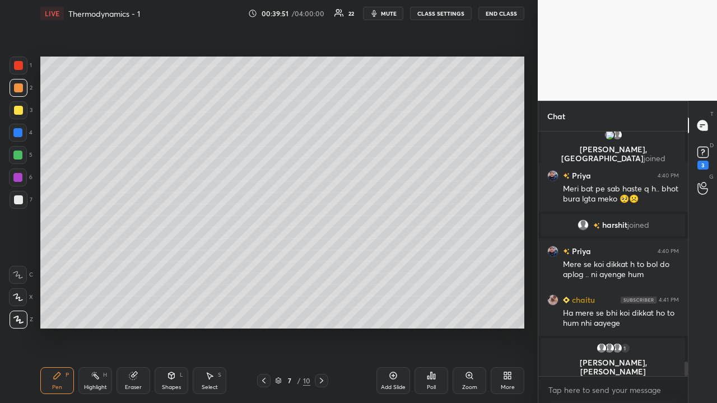
scroll to position [3820, 0]
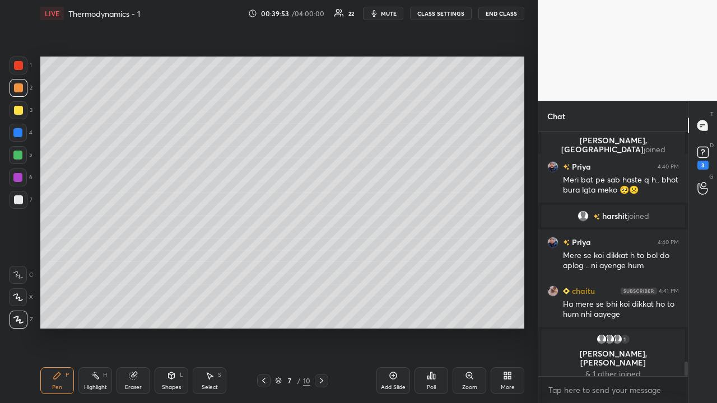
click at [14, 153] on div at bounding box center [17, 155] width 9 height 9
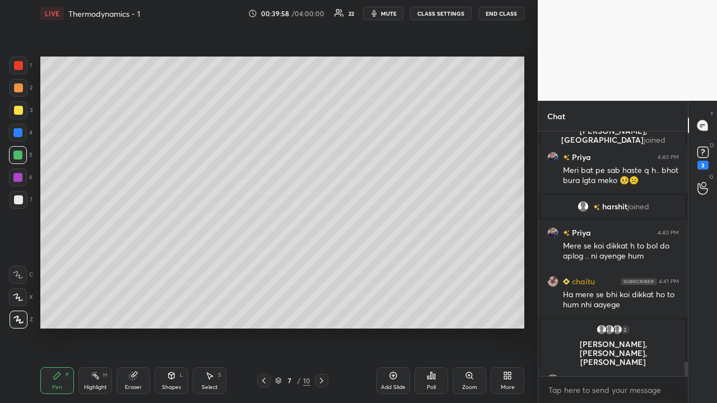
scroll to position [3849, 0]
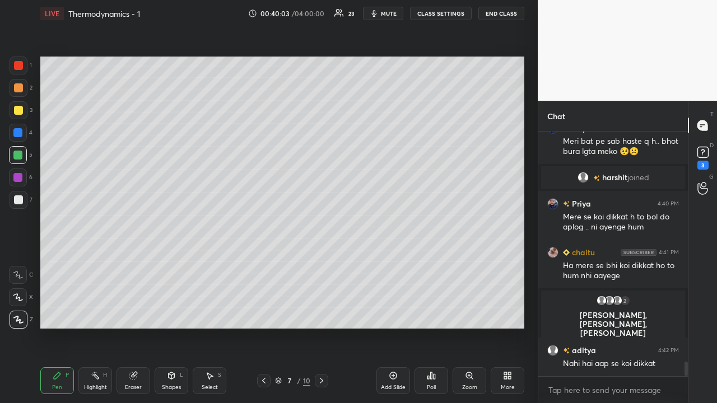
click at [20, 113] on div at bounding box center [18, 110] width 9 height 9
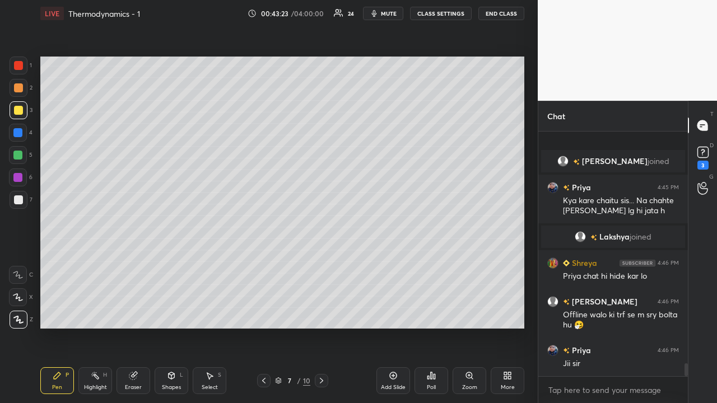
scroll to position [4376, 0]
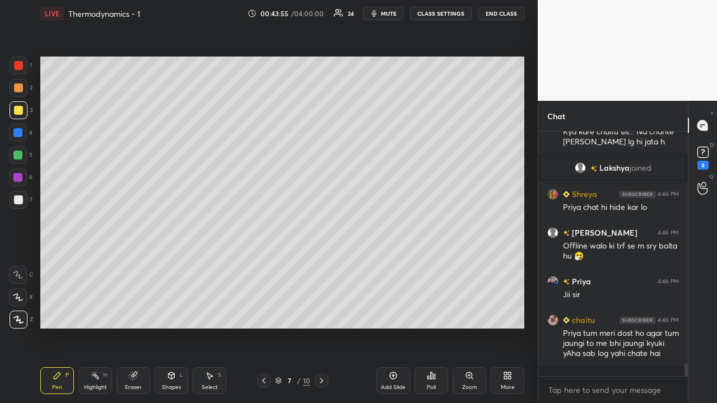
click at [389, 327] on icon at bounding box center [393, 375] width 9 height 9
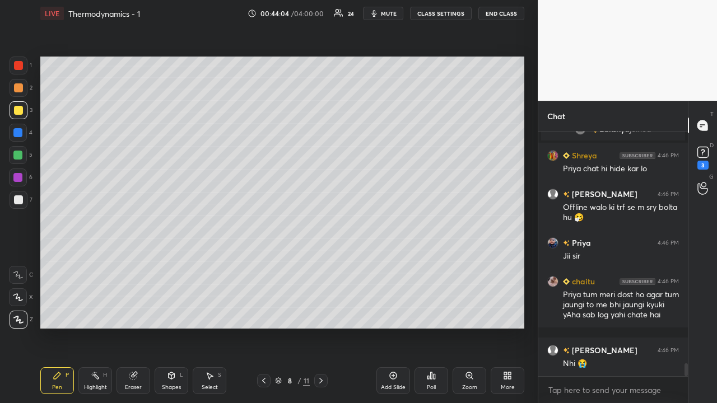
click at [20, 201] on div at bounding box center [18, 200] width 9 height 9
click at [21, 110] on div at bounding box center [18, 110] width 9 height 9
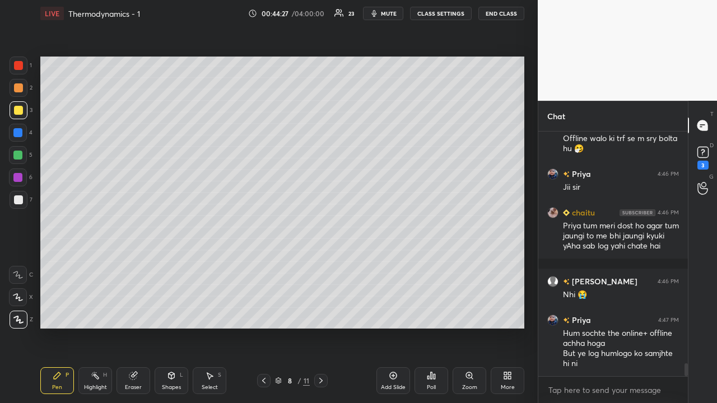
click at [17, 87] on div at bounding box center [18, 87] width 9 height 9
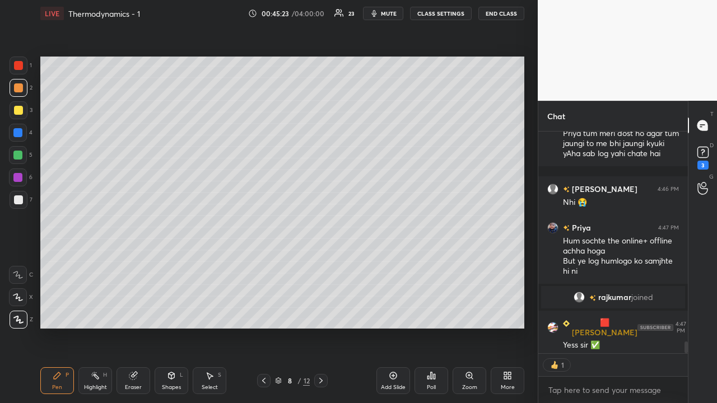
scroll to position [4, 4]
click at [264, 327] on icon at bounding box center [263, 380] width 9 height 9
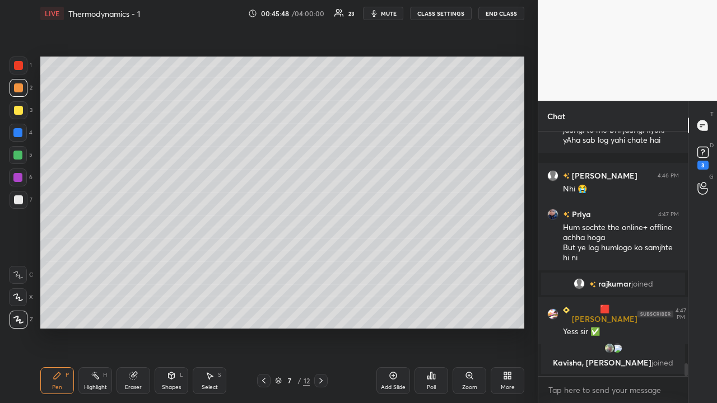
click at [397, 327] on icon at bounding box center [393, 375] width 9 height 9
click at [17, 200] on div at bounding box center [18, 200] width 9 height 9
click at [168, 327] on div "Shapes L" at bounding box center [172, 381] width 34 height 27
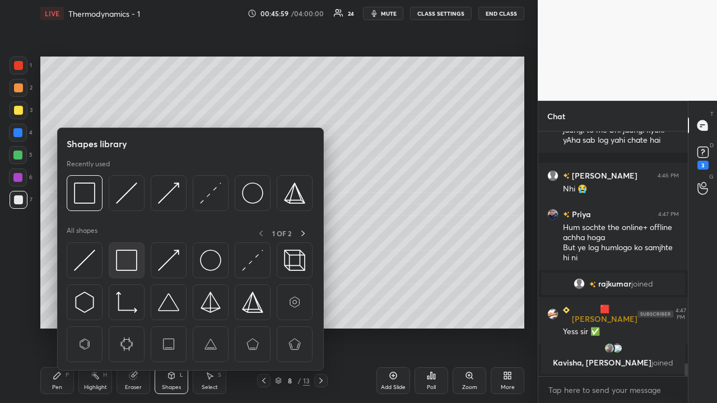
click at [127, 261] on img at bounding box center [126, 260] width 21 height 21
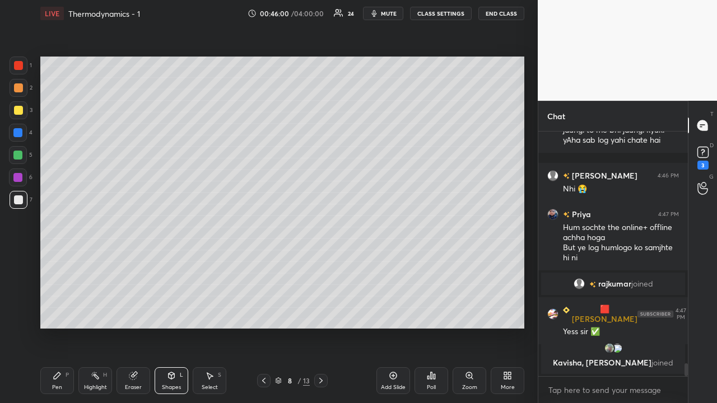
click at [19, 178] on div at bounding box center [17, 177] width 9 height 9
click at [63, 327] on div "Pen P" at bounding box center [57, 381] width 34 height 27
click at [19, 110] on div at bounding box center [18, 110] width 9 height 9
click at [18, 158] on div at bounding box center [17, 155] width 9 height 9
click at [19, 178] on div at bounding box center [17, 177] width 9 height 9
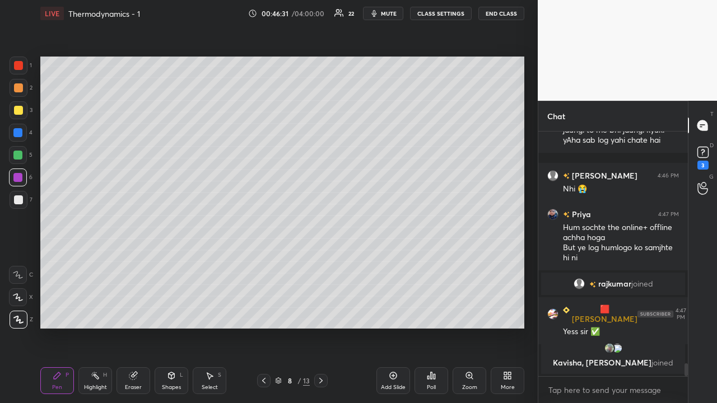
click at [18, 201] on div at bounding box center [18, 200] width 9 height 9
click at [19, 109] on div at bounding box center [18, 110] width 9 height 9
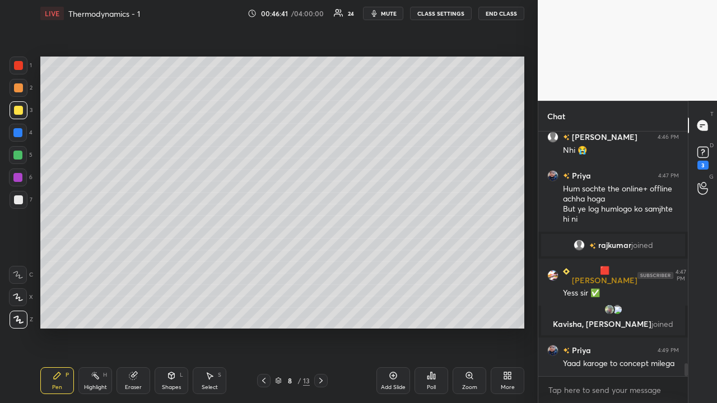
scroll to position [4475, 0]
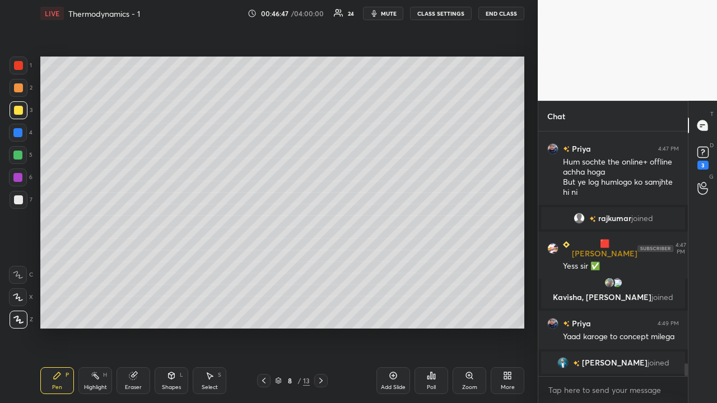
click at [18, 197] on div at bounding box center [18, 200] width 9 height 9
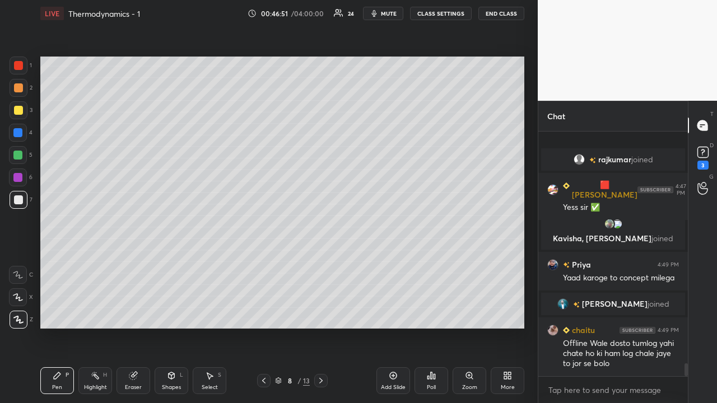
scroll to position [4512, 0]
click at [17, 89] on div at bounding box center [18, 87] width 9 height 9
click at [17, 110] on div at bounding box center [18, 110] width 9 height 9
click at [387, 13] on span "mute" at bounding box center [389, 14] width 16 height 8
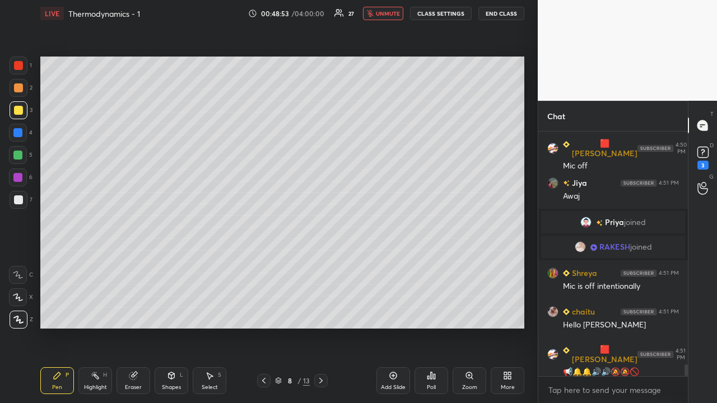
scroll to position [4841, 0]
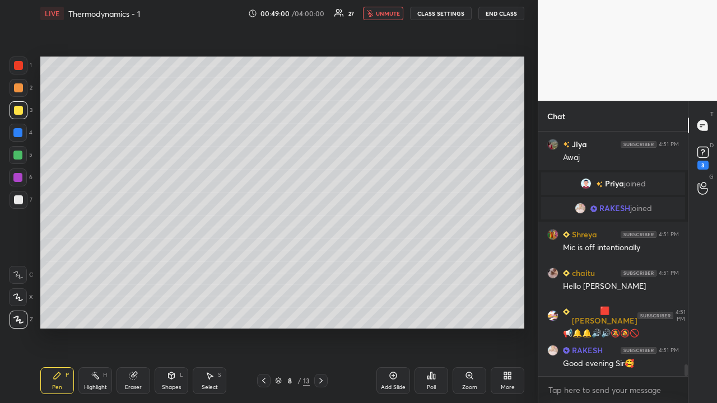
click at [385, 15] on span "unmute" at bounding box center [388, 14] width 24 height 8
click at [390, 13] on span "mute" at bounding box center [389, 14] width 16 height 8
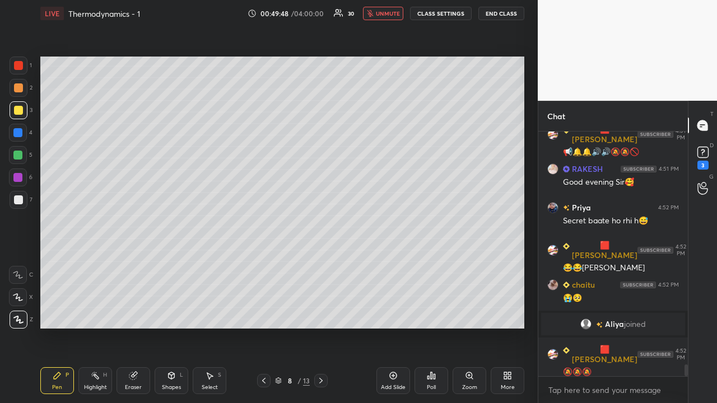
scroll to position [4898, 0]
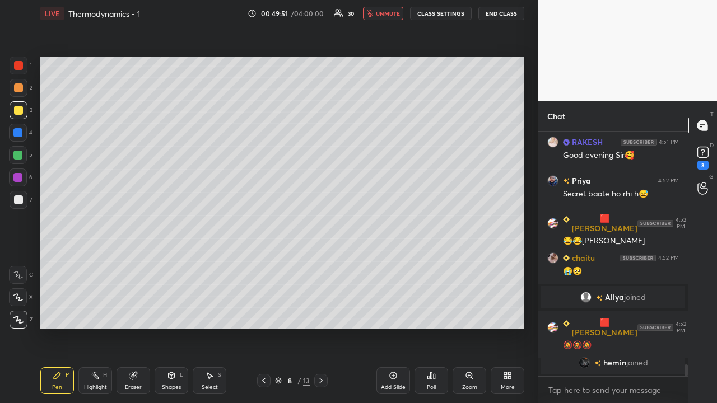
click at [385, 15] on span "unmute" at bounding box center [388, 14] width 24 height 8
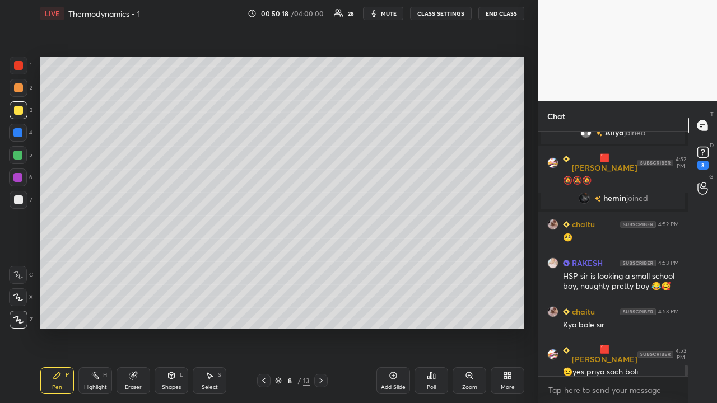
scroll to position [5068, 0]
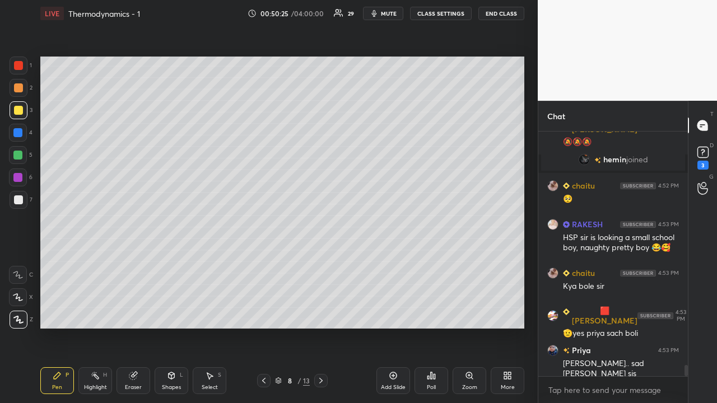
click at [17, 89] on div at bounding box center [18, 87] width 9 height 9
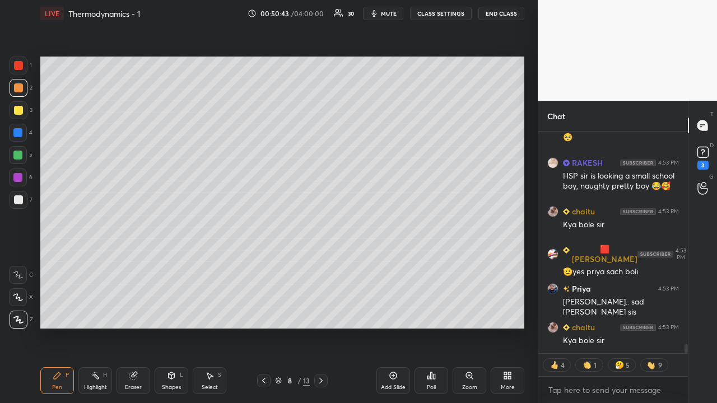
click at [132, 327] on div "Eraser" at bounding box center [133, 388] width 17 height 6
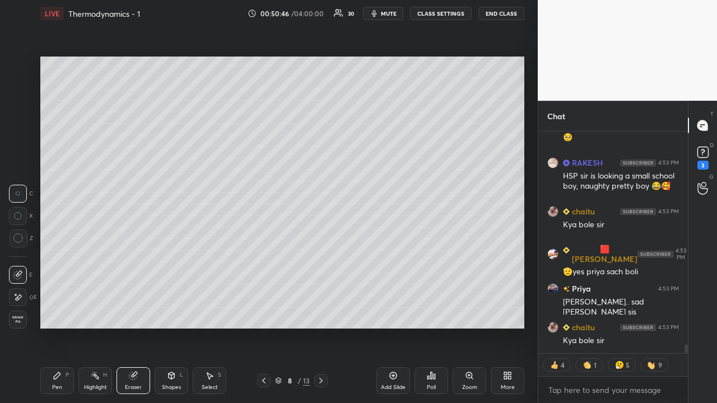
click at [63, 327] on div "Pen P" at bounding box center [57, 381] width 34 height 27
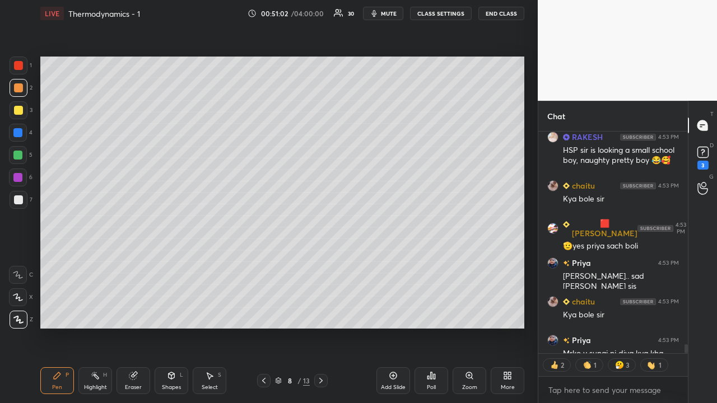
scroll to position [5217, 0]
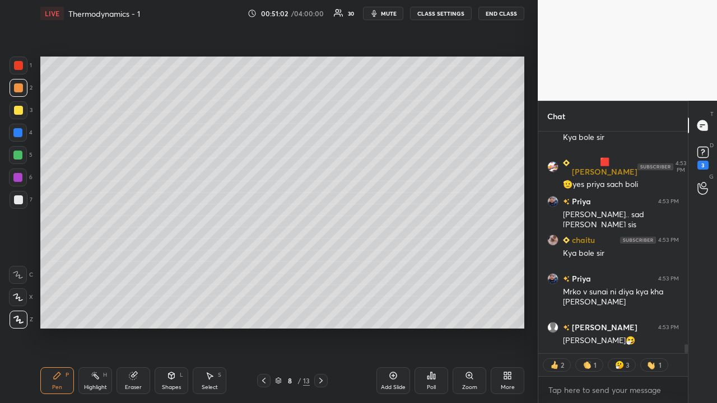
click at [17, 179] on div at bounding box center [17, 177] width 9 height 9
click at [18, 63] on div at bounding box center [18, 65] width 9 height 9
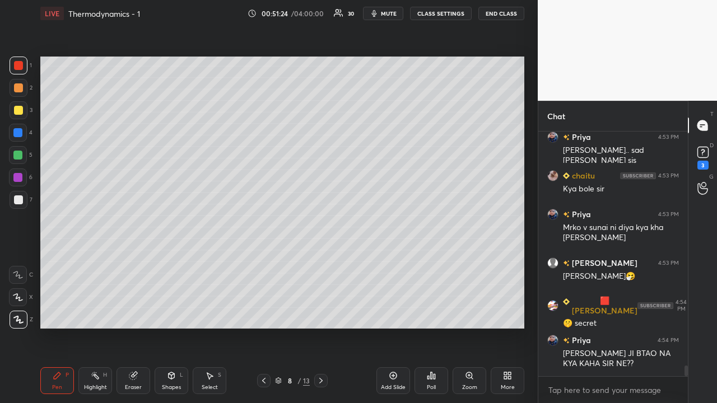
scroll to position [5320, 0]
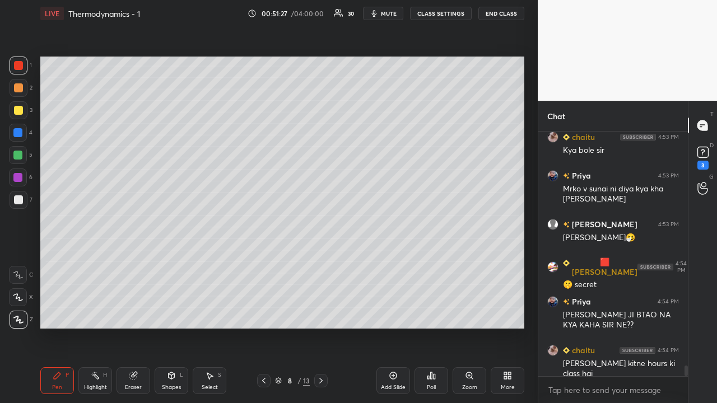
click at [18, 155] on div at bounding box center [17, 155] width 9 height 9
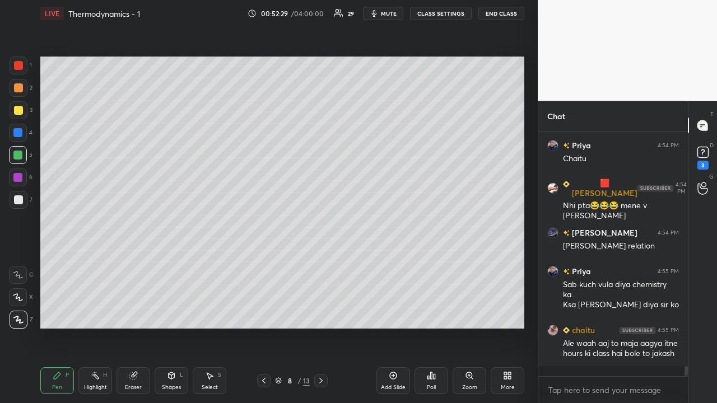
scroll to position [5679, 0]
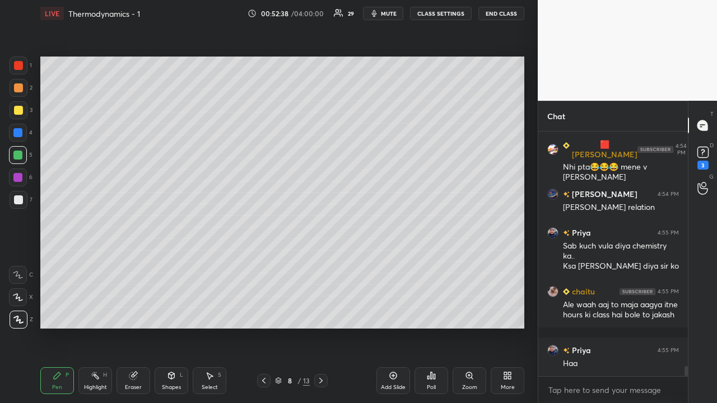
click at [16, 198] on div at bounding box center [18, 200] width 9 height 9
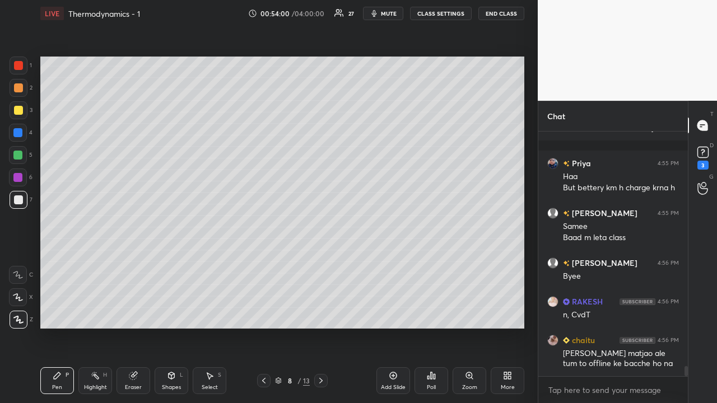
scroll to position [5905, 0]
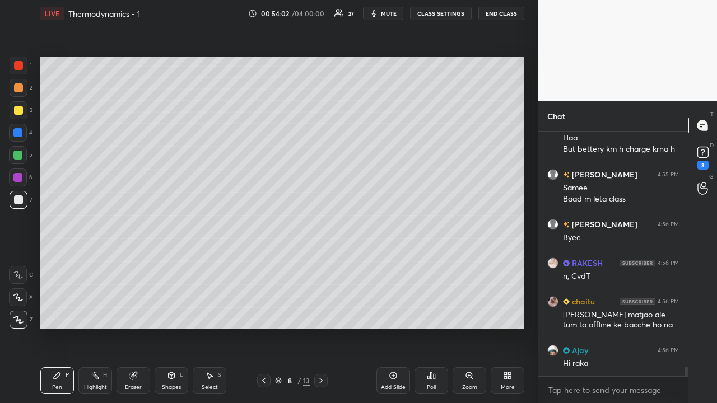
click at [397, 327] on icon at bounding box center [393, 375] width 9 height 9
click at [18, 200] on div at bounding box center [18, 200] width 9 height 9
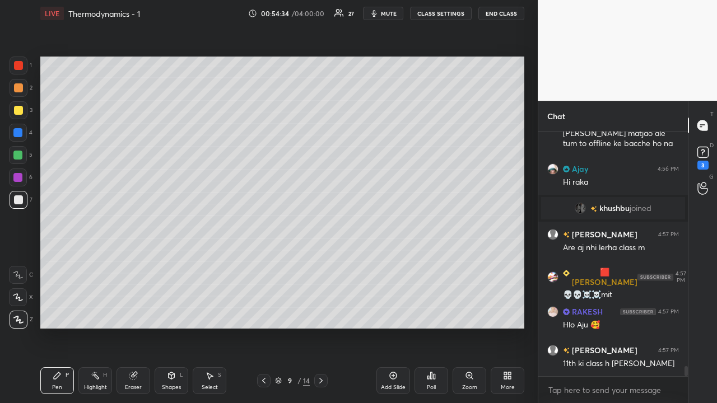
scroll to position [5862, 0]
click at [19, 109] on div at bounding box center [18, 110] width 9 height 9
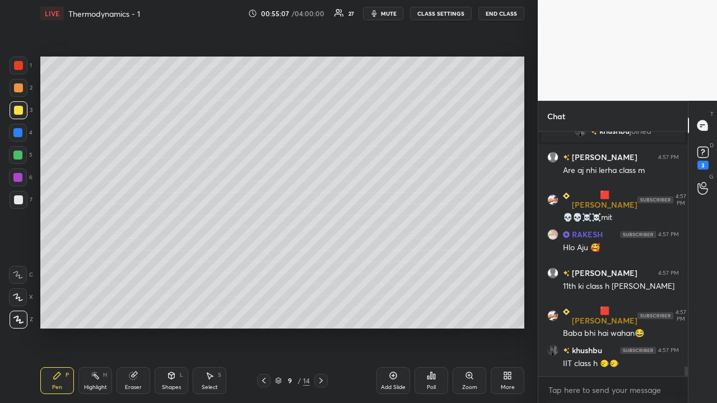
scroll to position [5966, 0]
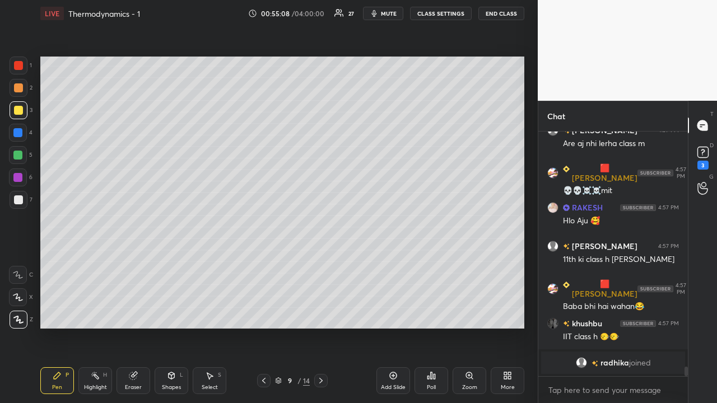
click at [18, 111] on div at bounding box center [18, 110] width 9 height 9
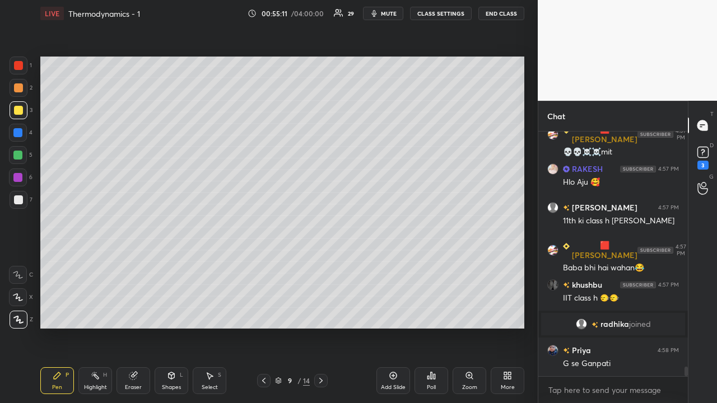
scroll to position [5969, 0]
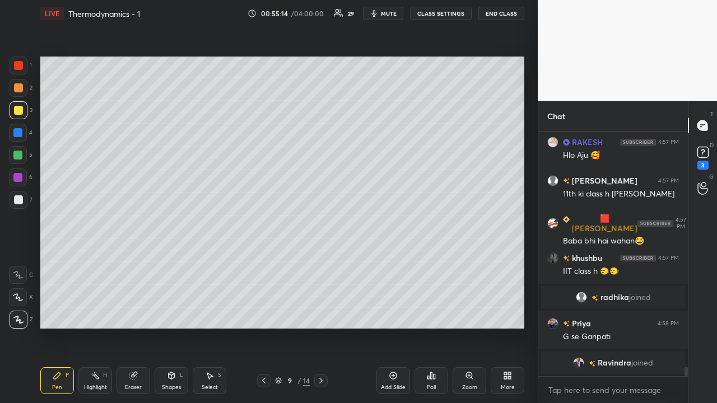
click at [135, 327] on div "Eraser" at bounding box center [134, 381] width 34 height 27
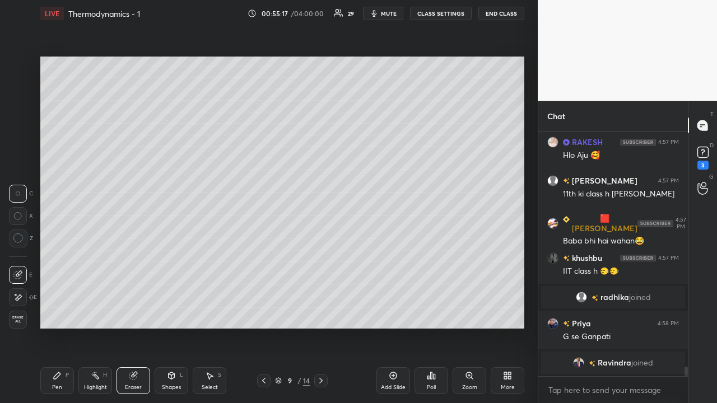
click at [61, 327] on div "Pen" at bounding box center [57, 388] width 10 height 6
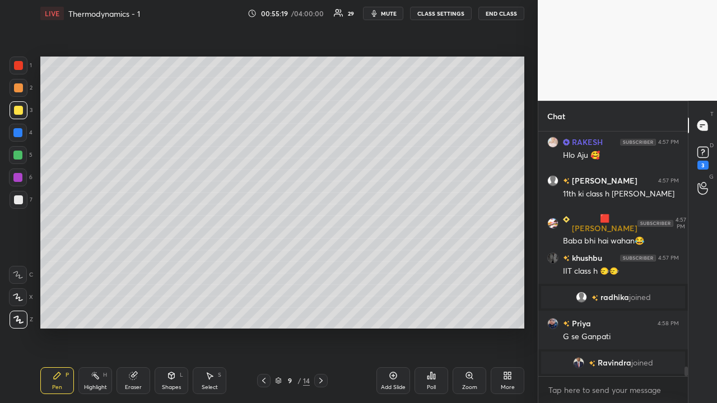
click at [20, 87] on div at bounding box center [18, 87] width 9 height 9
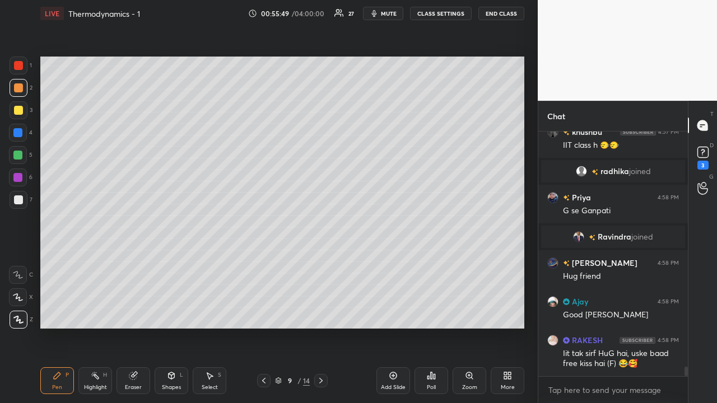
scroll to position [6112, 0]
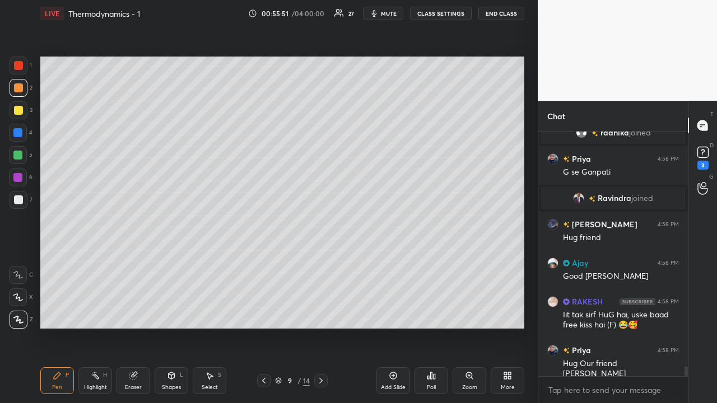
click at [170, 327] on div "Shapes L" at bounding box center [172, 381] width 34 height 27
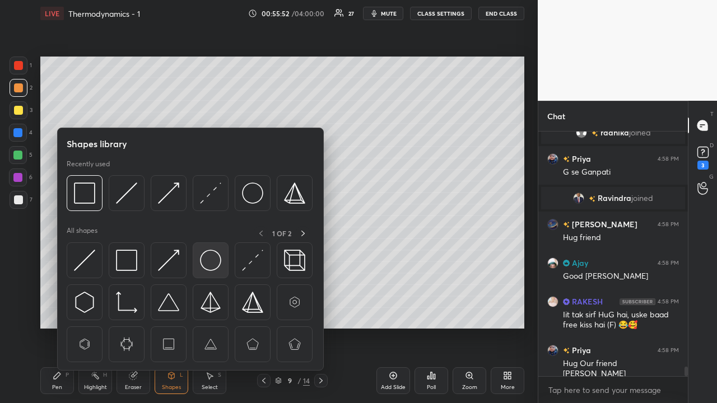
click at [209, 262] on img at bounding box center [210, 260] width 21 height 21
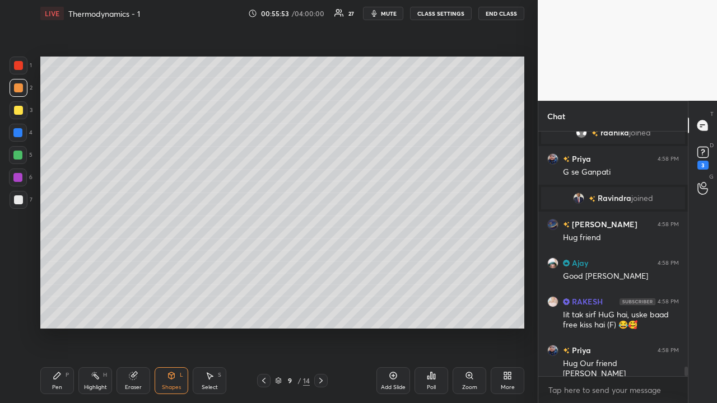
click at [18, 199] on div at bounding box center [18, 200] width 9 height 9
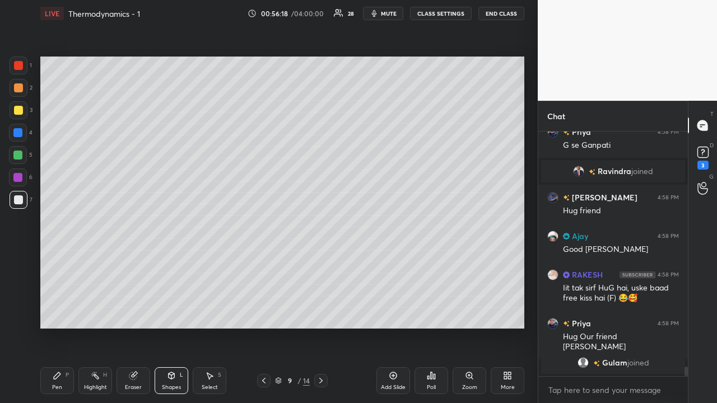
click at [16, 155] on div at bounding box center [17, 155] width 9 height 9
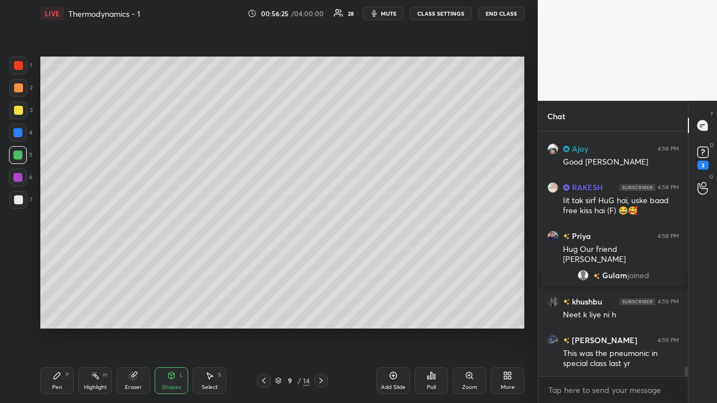
scroll to position [6107, 0]
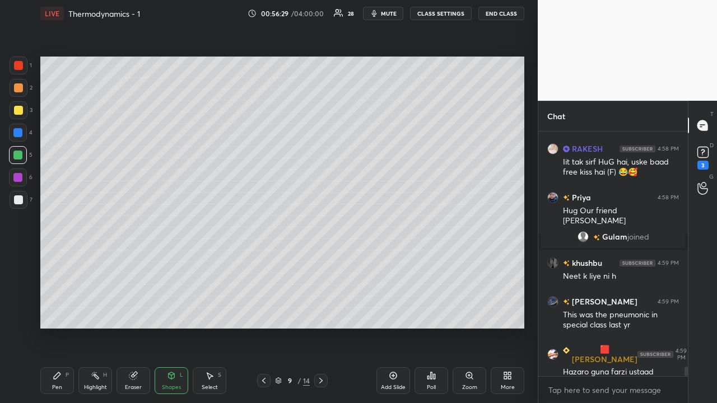
click at [208, 327] on div "Select S" at bounding box center [210, 381] width 34 height 27
click at [57, 327] on div "Pen P" at bounding box center [57, 381] width 34 height 27
click at [99, 327] on div "Highlight" at bounding box center [95, 388] width 23 height 6
click at [20, 319] on icon at bounding box center [18, 320] width 6 height 6
click at [207, 327] on div "Select S" at bounding box center [210, 381] width 34 height 27
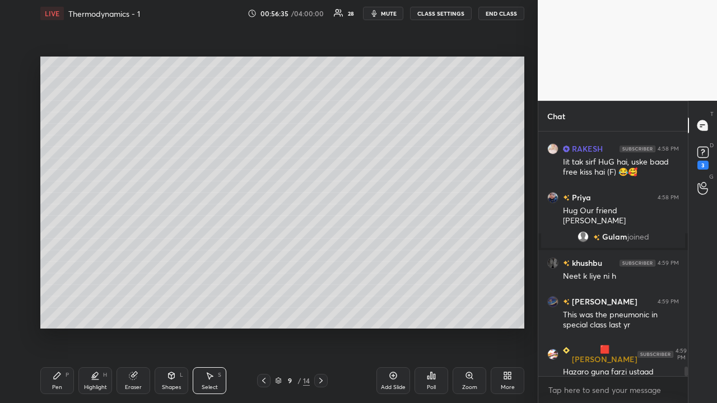
click at [130, 327] on div "Eraser" at bounding box center [134, 381] width 34 height 27
click at [60, 327] on div "Pen P" at bounding box center [57, 381] width 34 height 27
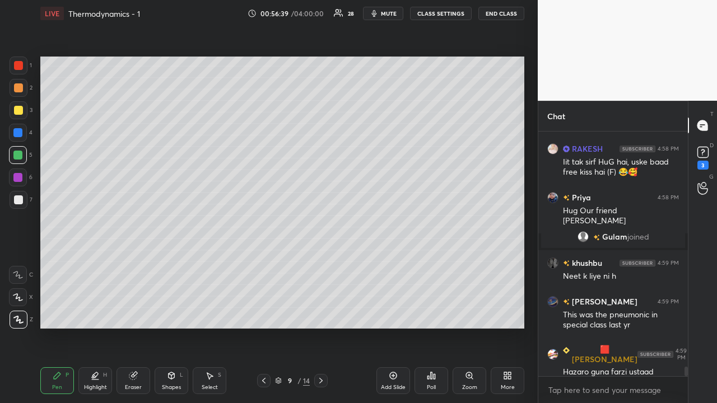
click at [96, 327] on div "Highlight" at bounding box center [95, 388] width 23 height 6
click at [19, 320] on icon at bounding box center [17, 319] width 9 height 9
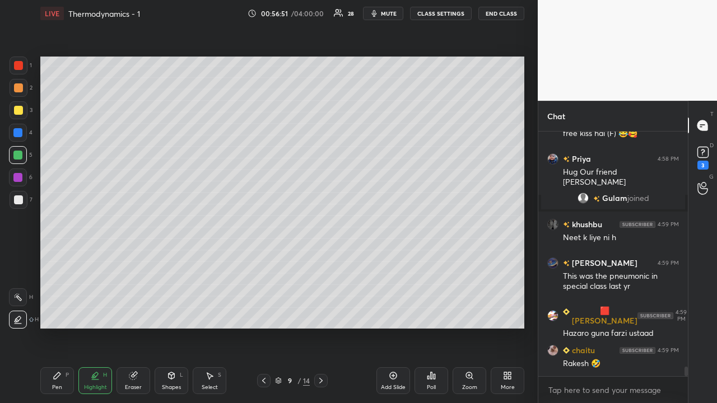
click at [17, 88] on div at bounding box center [18, 87] width 9 height 9
click at [17, 131] on div at bounding box center [17, 132] width 9 height 9
click at [59, 327] on icon at bounding box center [57, 375] width 9 height 9
click at [21, 86] on div at bounding box center [18, 87] width 9 height 9
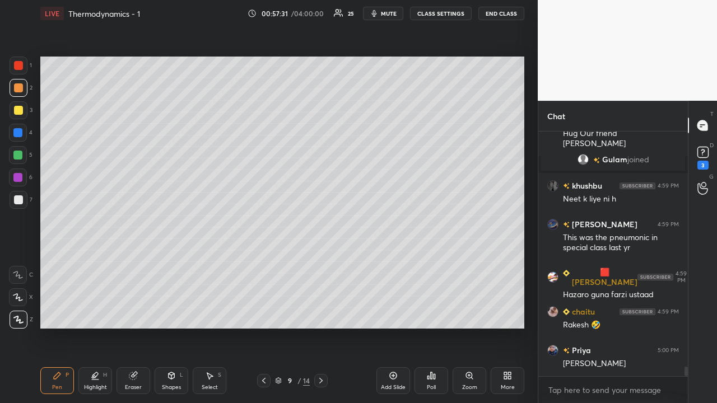
click at [262, 327] on icon at bounding box center [263, 380] width 9 height 9
click at [170, 327] on div "Shapes" at bounding box center [171, 388] width 19 height 6
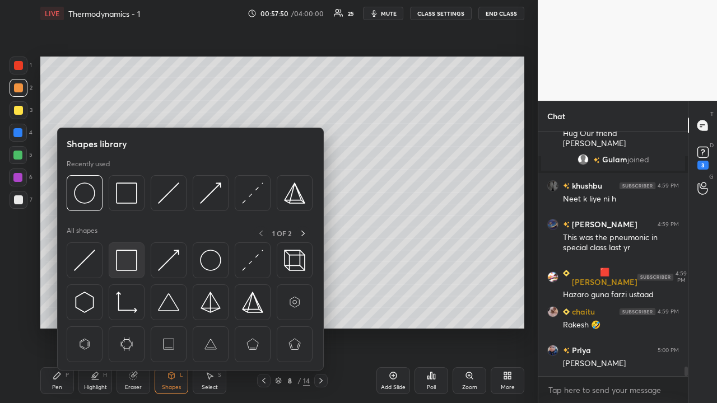
click at [129, 256] on img at bounding box center [126, 260] width 21 height 21
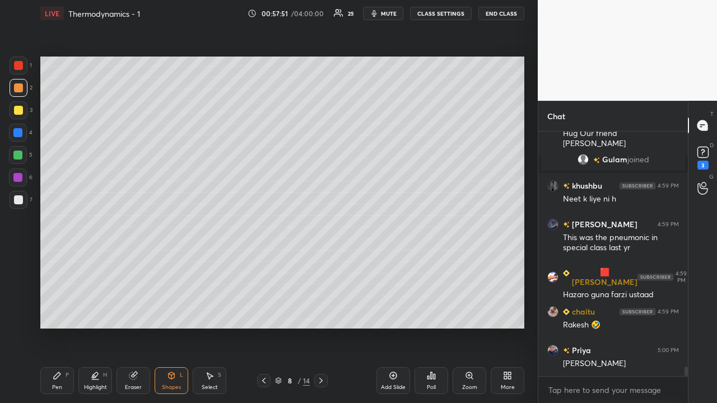
click at [21, 176] on div at bounding box center [17, 177] width 9 height 9
click at [59, 327] on icon at bounding box center [57, 376] width 7 height 7
click at [18, 152] on div at bounding box center [17, 155] width 9 height 9
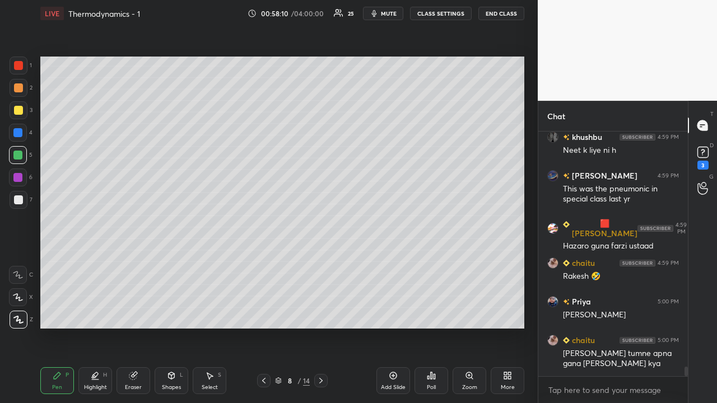
click at [166, 327] on div "Shapes L" at bounding box center [172, 381] width 34 height 27
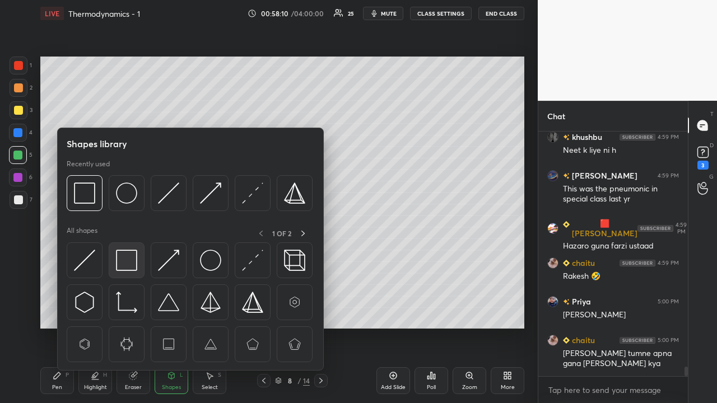
click at [127, 261] on img at bounding box center [126, 260] width 21 height 21
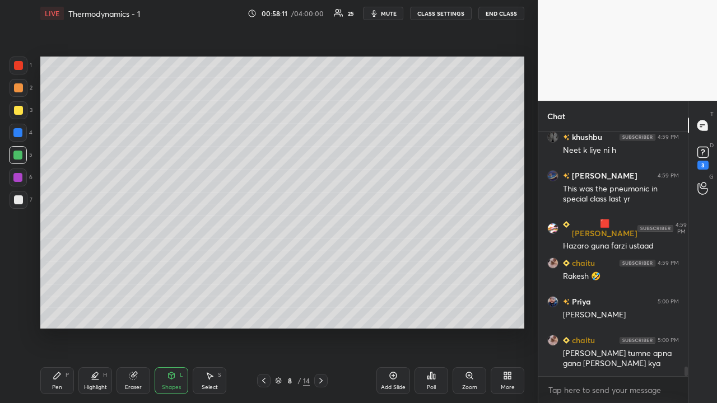
click at [18, 176] on div at bounding box center [17, 177] width 9 height 9
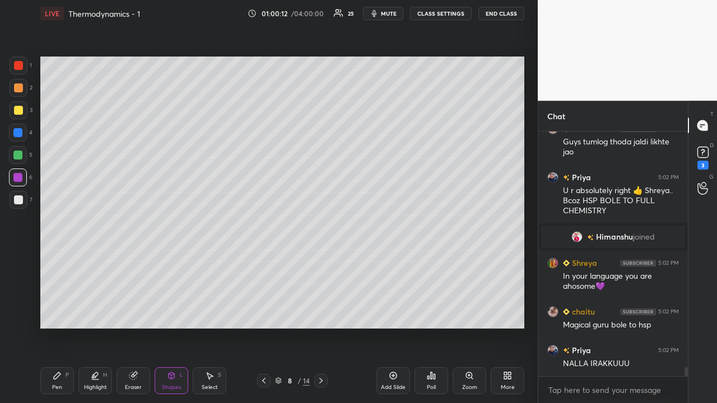
scroll to position [6647, 0]
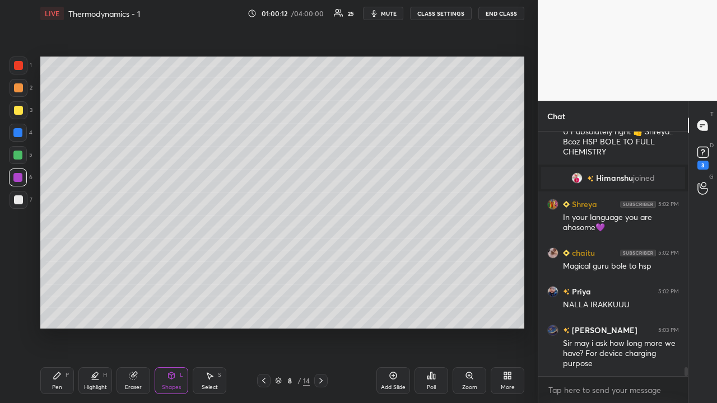
click at [18, 64] on div at bounding box center [18, 65] width 9 height 9
click at [63, 327] on div "Pen P" at bounding box center [57, 381] width 34 height 27
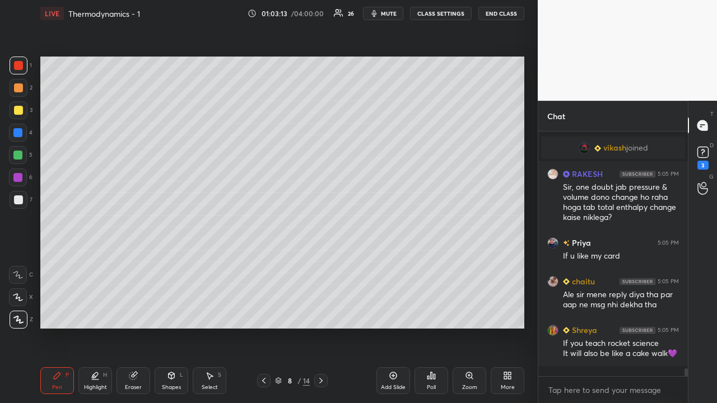
scroll to position [7197, 0]
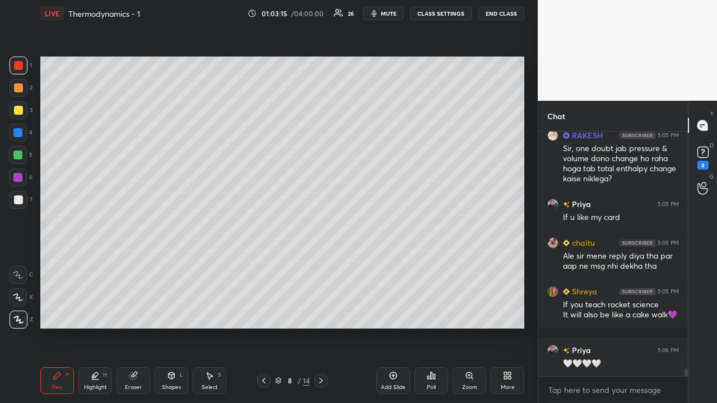
click at [393, 327] on icon at bounding box center [393, 375] width 3 height 3
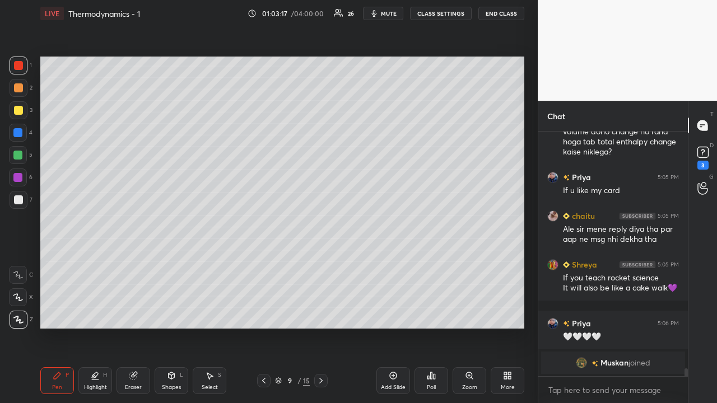
click at [16, 201] on div at bounding box center [18, 200] width 9 height 9
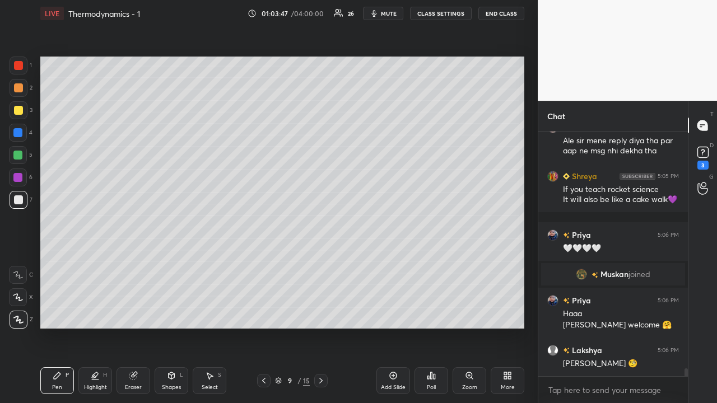
scroll to position [7320, 0]
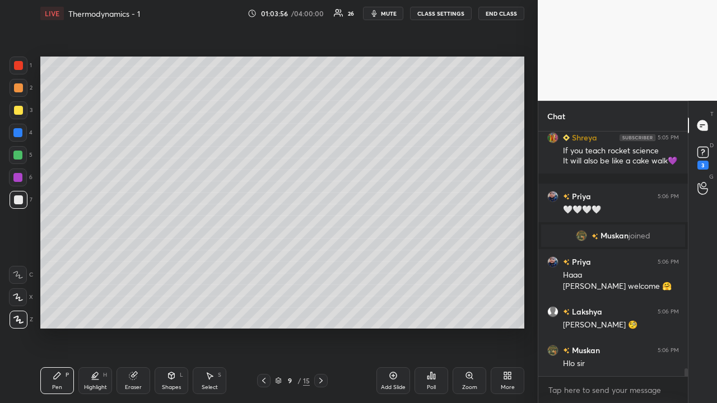
click at [19, 199] on div at bounding box center [18, 200] width 9 height 9
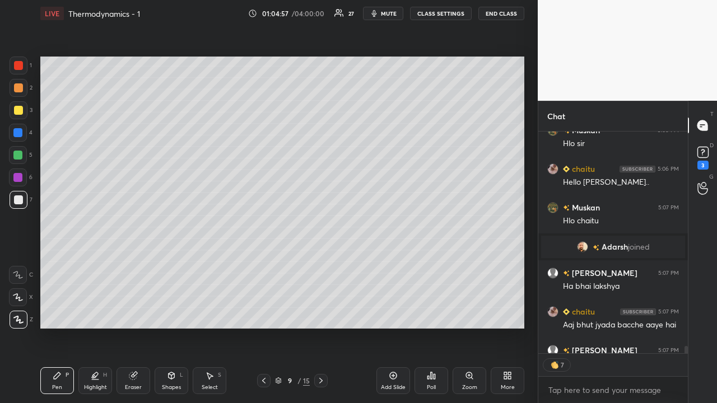
scroll to position [7518, 0]
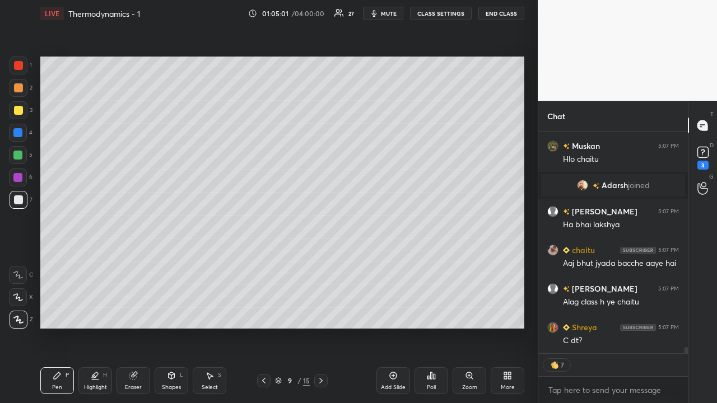
click at [135, 327] on icon at bounding box center [133, 375] width 9 height 9
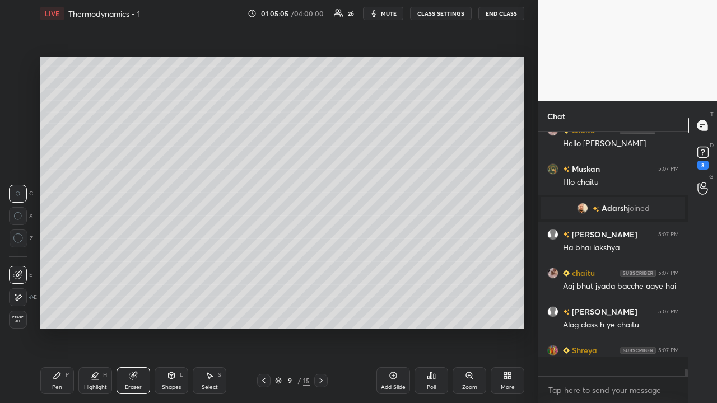
scroll to position [241, 146]
click at [264, 327] on icon at bounding box center [263, 380] width 9 height 9
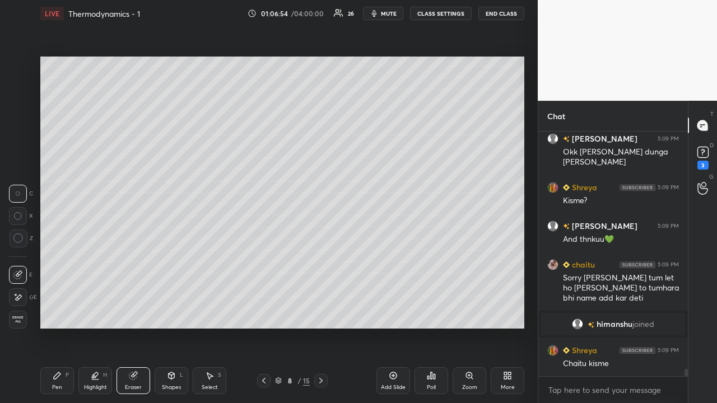
scroll to position [7704, 0]
click at [320, 327] on icon at bounding box center [321, 380] width 9 height 9
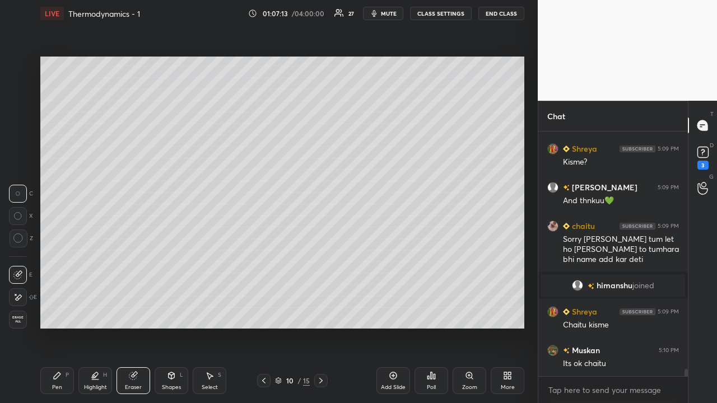
click at [63, 327] on div "Pen P" at bounding box center [57, 381] width 34 height 27
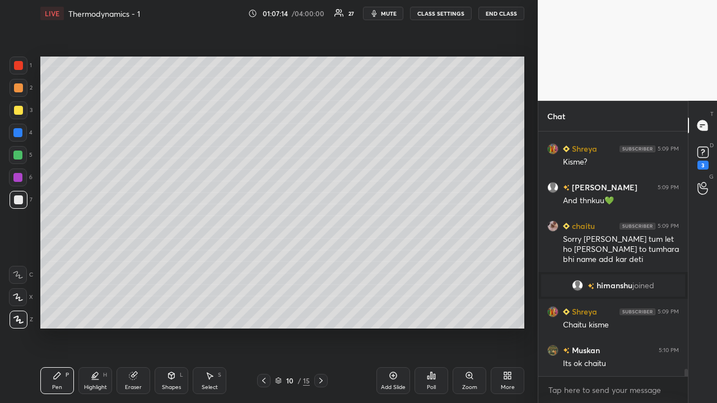
click at [18, 156] on div at bounding box center [17, 155] width 9 height 9
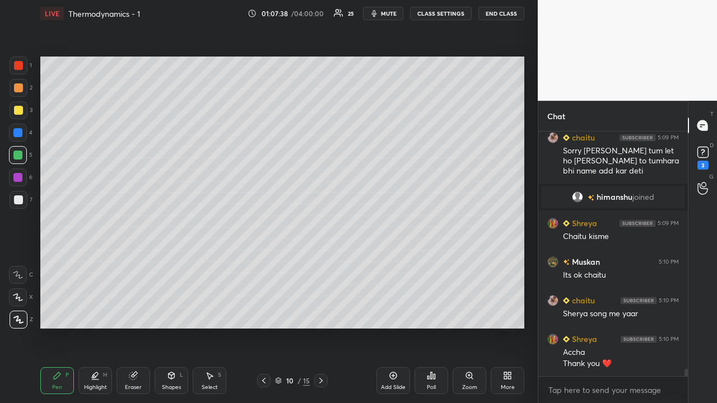
scroll to position [7836, 0]
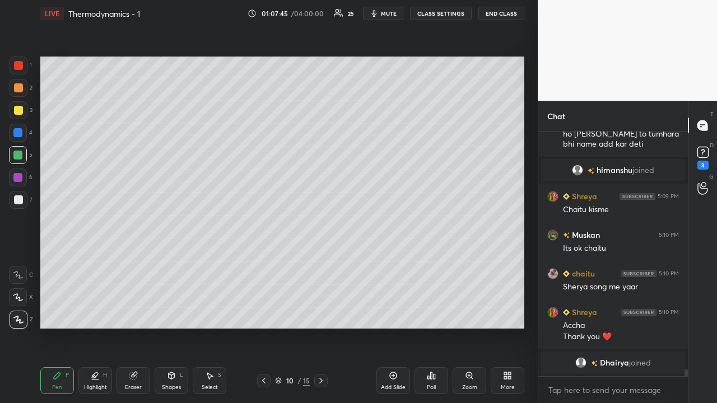
click at [137, 327] on div "Eraser" at bounding box center [134, 381] width 34 height 27
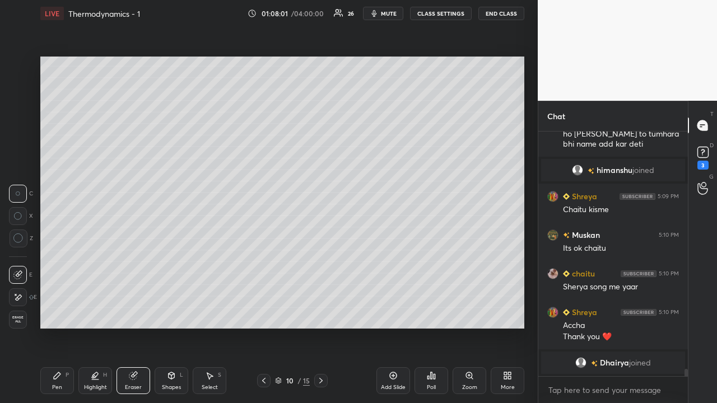
click at [166, 327] on div "Shapes" at bounding box center [171, 388] width 19 height 6
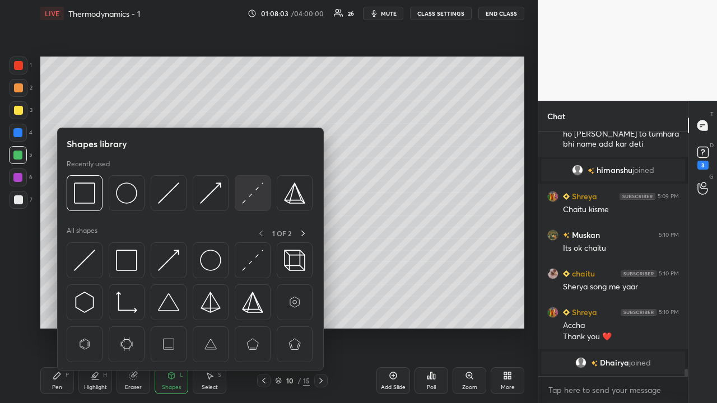
click at [255, 194] on img at bounding box center [252, 193] width 21 height 21
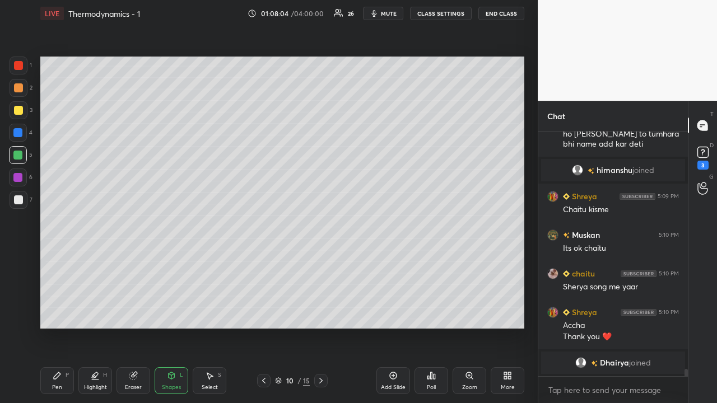
click at [18, 133] on div at bounding box center [17, 132] width 9 height 9
click at [62, 327] on div "Pen P" at bounding box center [57, 381] width 34 height 27
click at [17, 107] on div at bounding box center [18, 110] width 9 height 9
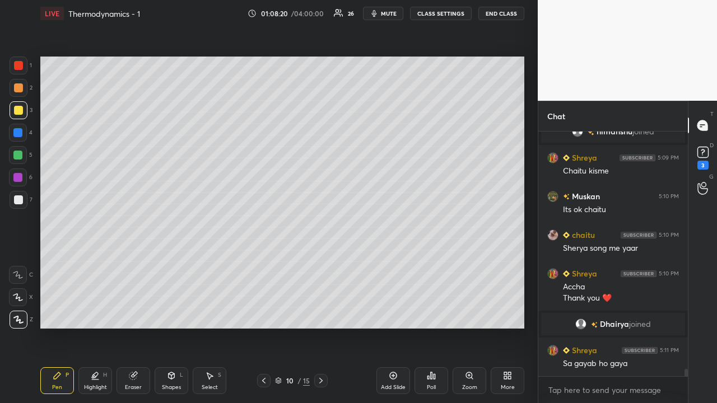
click at [172, 327] on div "Shapes" at bounding box center [171, 388] width 19 height 6
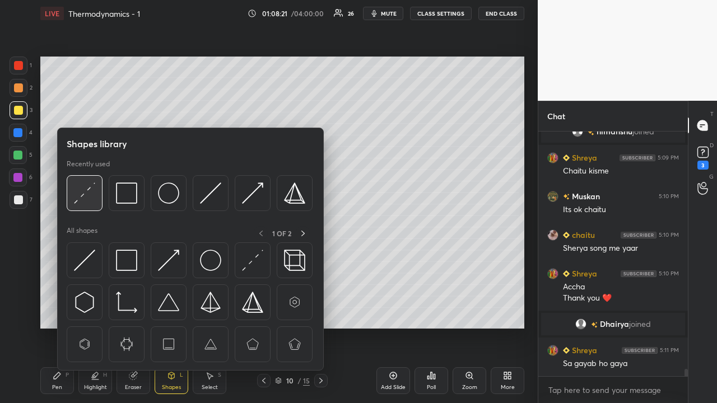
click at [90, 188] on img at bounding box center [84, 193] width 21 height 21
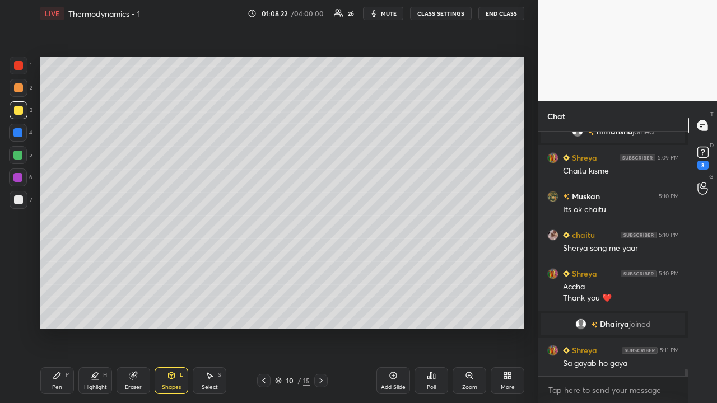
click at [17, 111] on div at bounding box center [18, 110] width 9 height 9
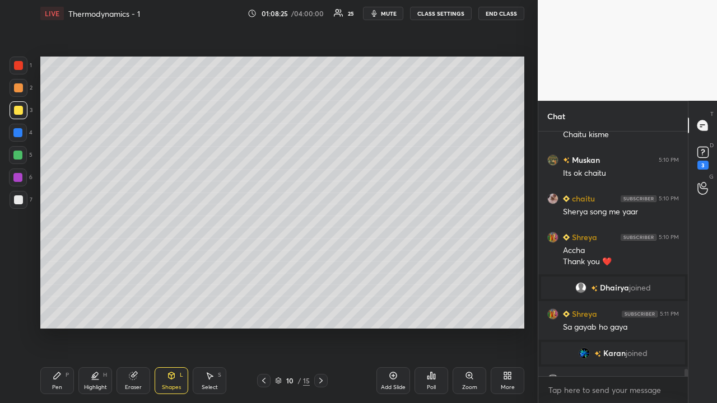
scroll to position [7930, 0]
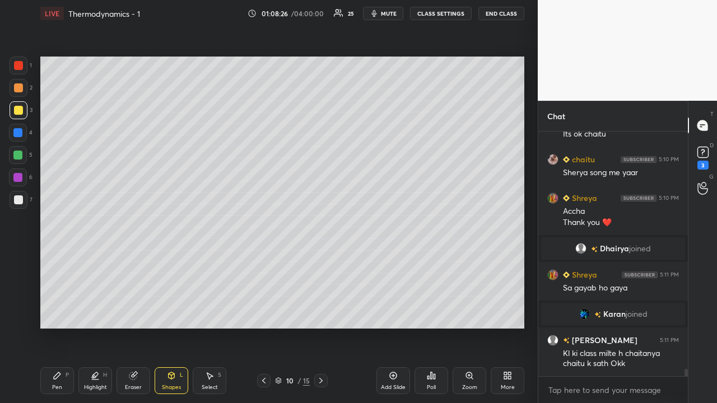
click at [131, 327] on div "Eraser" at bounding box center [133, 388] width 17 height 6
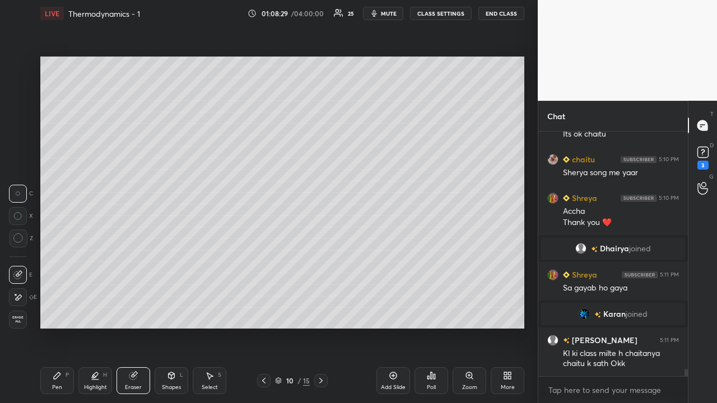
click at [132, 327] on div "Eraser" at bounding box center [133, 388] width 17 height 6
click at [166, 327] on div "Shapes L" at bounding box center [172, 381] width 34 height 27
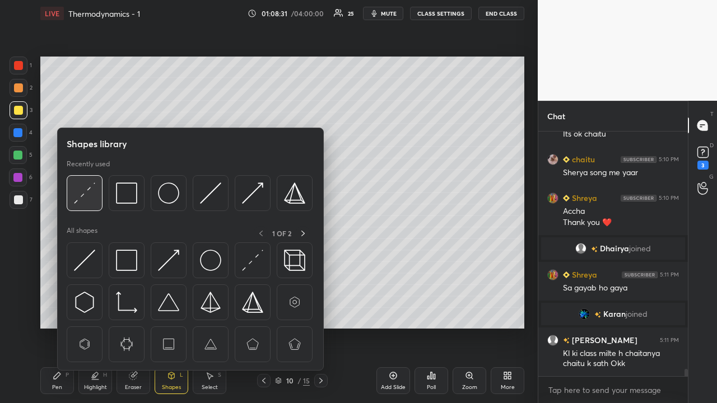
click at [87, 193] on img at bounding box center [84, 193] width 21 height 21
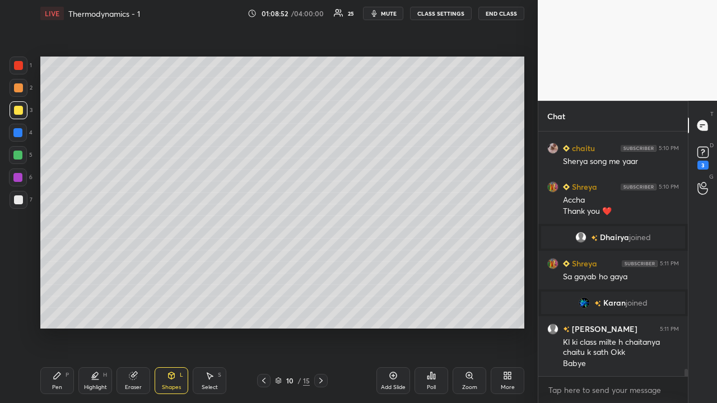
scroll to position [7969, 0]
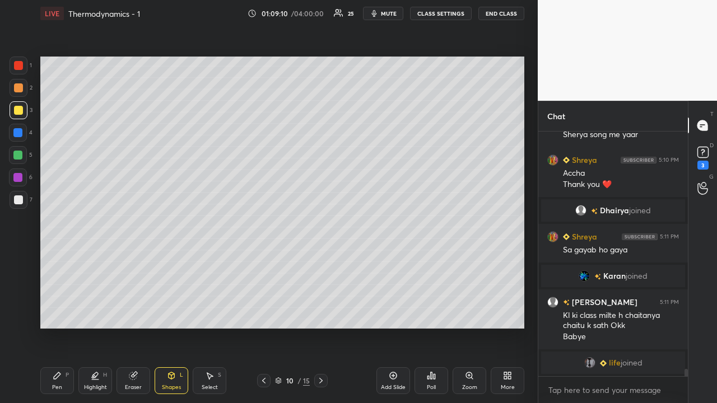
click at [397, 327] on icon at bounding box center [393, 375] width 9 height 9
click at [172, 327] on div "Shapes" at bounding box center [171, 388] width 19 height 6
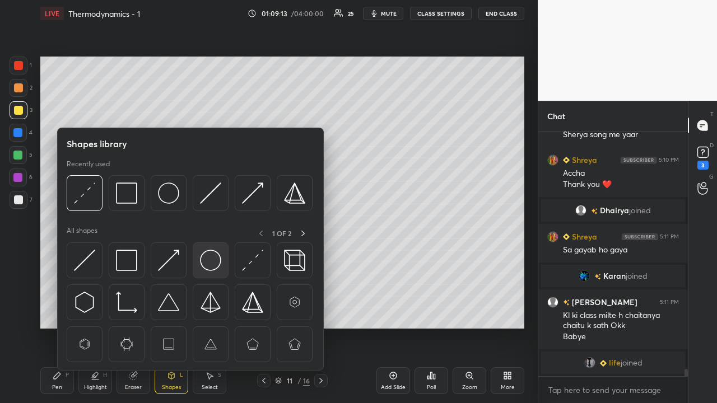
click at [210, 259] on img at bounding box center [210, 260] width 21 height 21
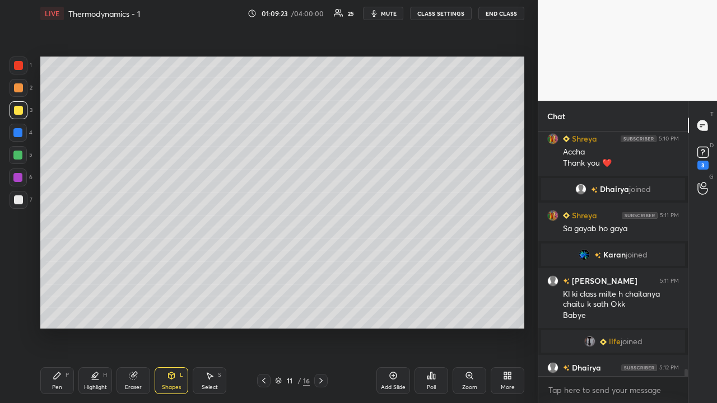
scroll to position [7996, 0]
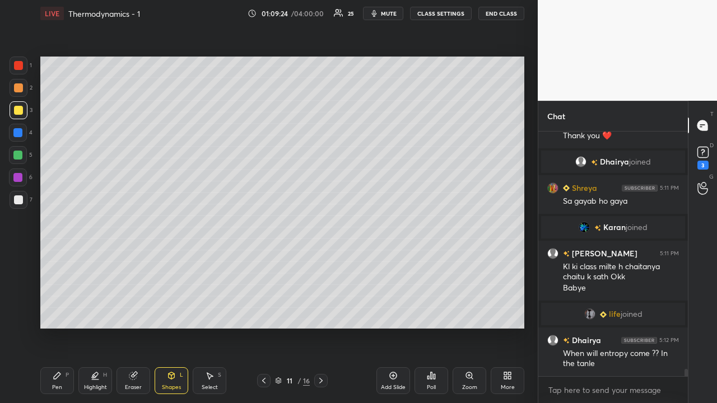
click at [171, 327] on icon at bounding box center [172, 376] width 6 height 7
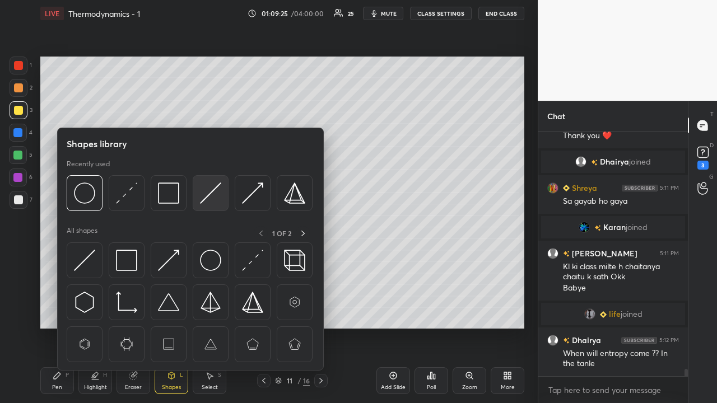
click at [213, 191] on img at bounding box center [210, 193] width 21 height 21
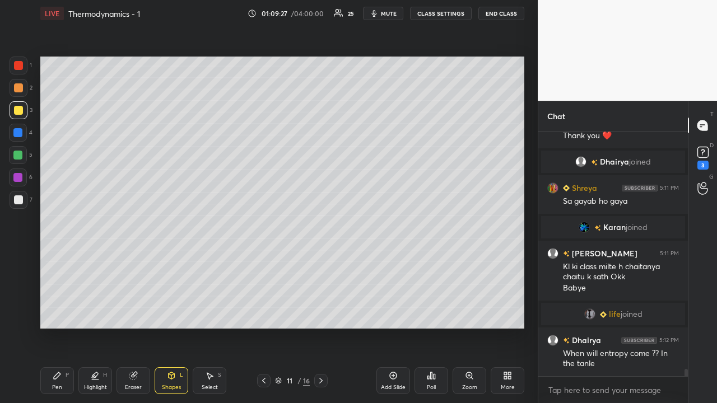
scroll to position [8035, 0]
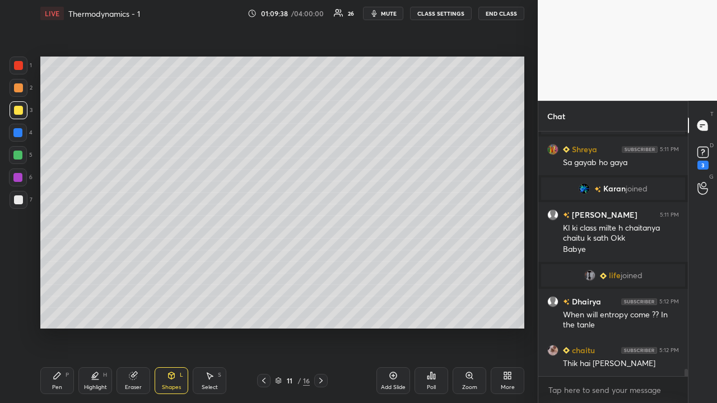
click at [17, 111] on div at bounding box center [18, 110] width 9 height 9
click at [17, 87] on div at bounding box center [18, 87] width 9 height 9
click at [19, 90] on div at bounding box center [18, 87] width 9 height 9
click at [58, 327] on div "Pen P" at bounding box center [57, 381] width 34 height 27
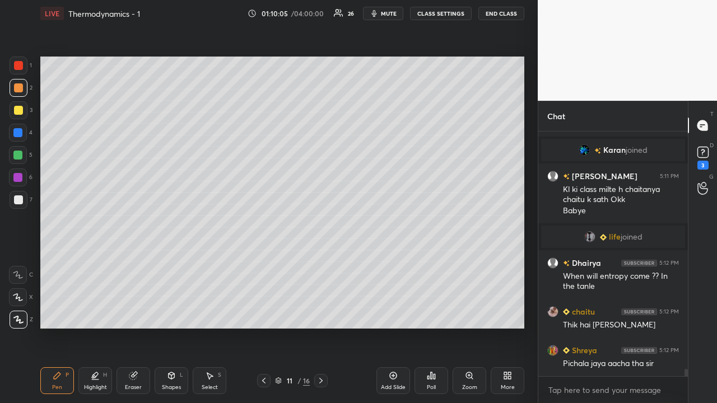
click at [20, 201] on div at bounding box center [18, 200] width 9 height 9
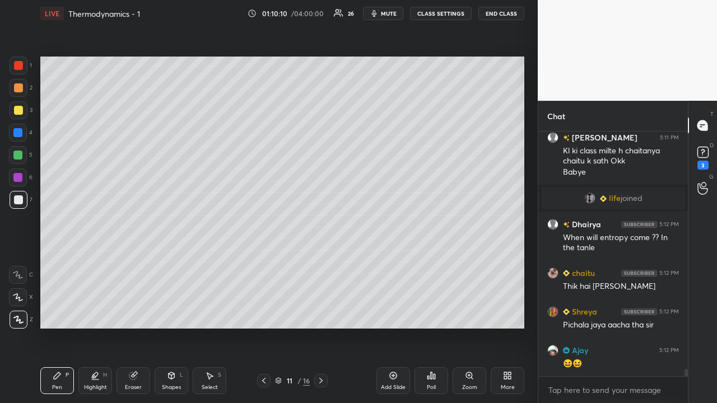
scroll to position [8151, 0]
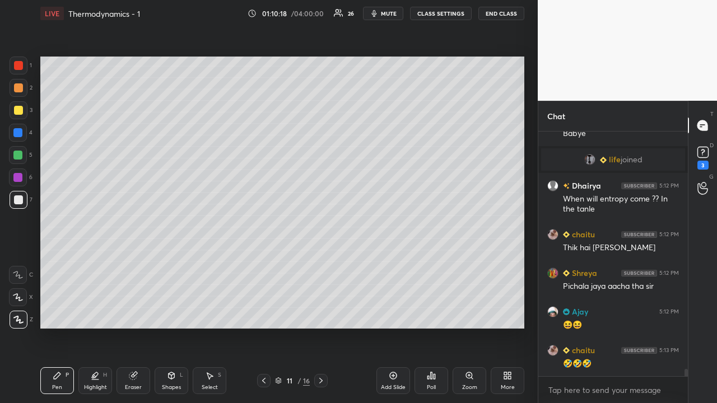
click at [18, 155] on div at bounding box center [17, 155] width 9 height 9
click at [170, 327] on div "Shapes L" at bounding box center [172, 381] width 34 height 27
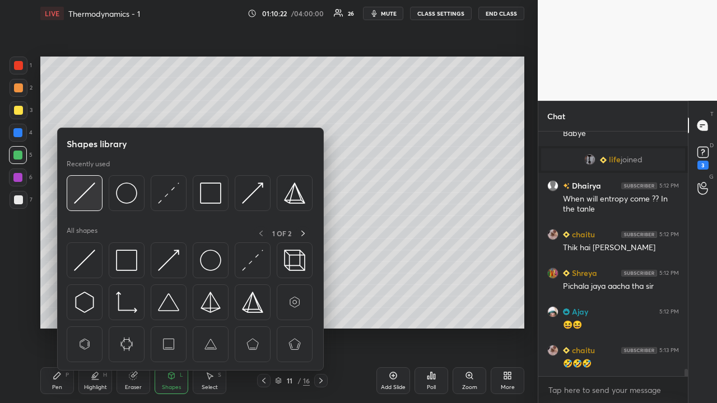
click at [88, 192] on img at bounding box center [84, 193] width 21 height 21
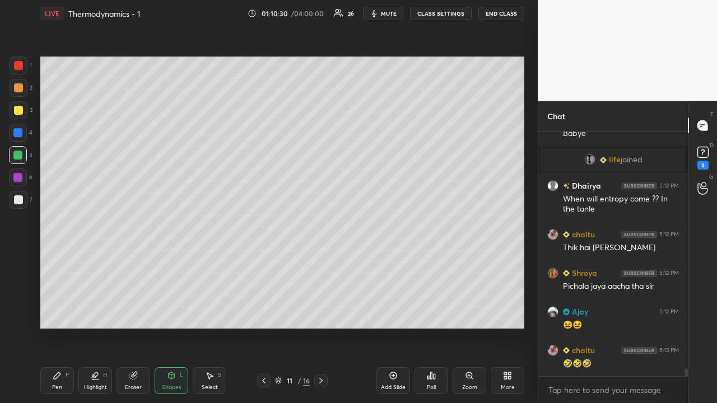
click at [165, 327] on div "Shapes L" at bounding box center [172, 381] width 34 height 27
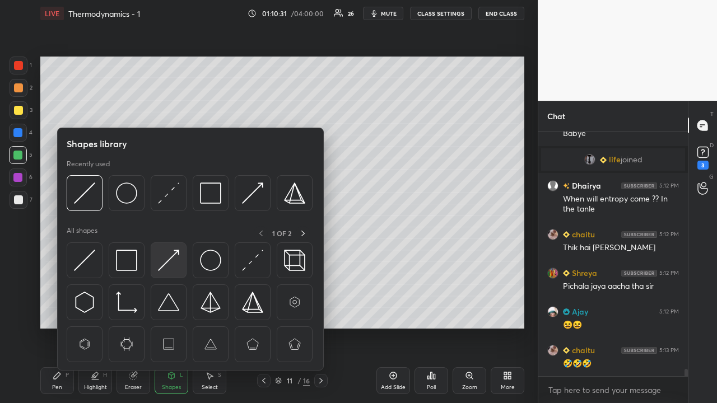
click at [175, 261] on img at bounding box center [168, 260] width 21 height 21
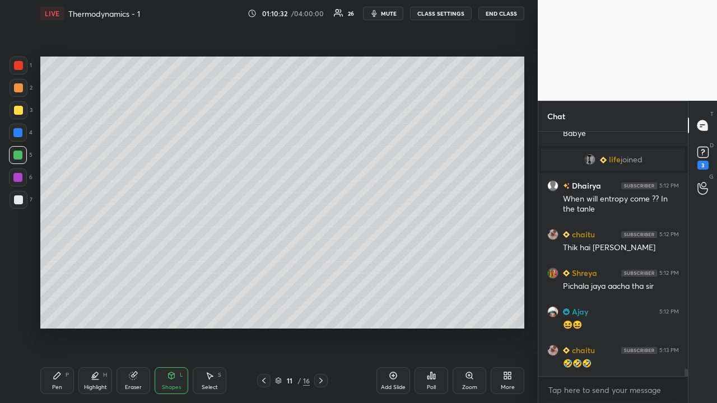
click at [20, 134] on div at bounding box center [17, 132] width 9 height 9
click at [18, 68] on div at bounding box center [18, 65] width 9 height 9
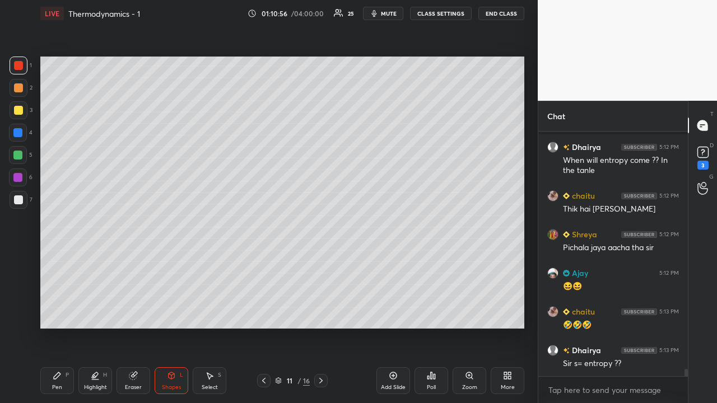
scroll to position [8248, 0]
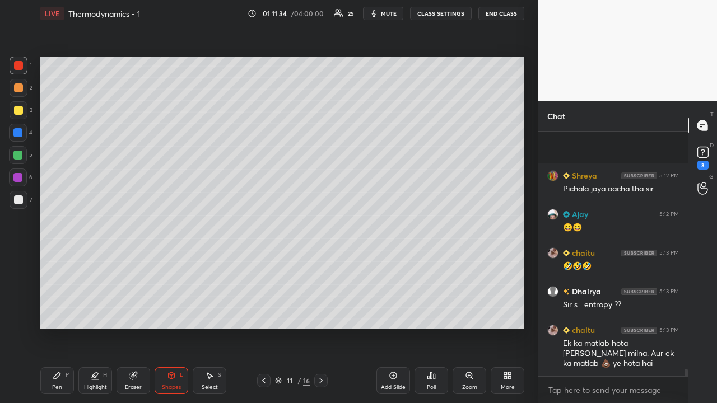
click at [15, 110] on div at bounding box center [18, 110] width 9 height 9
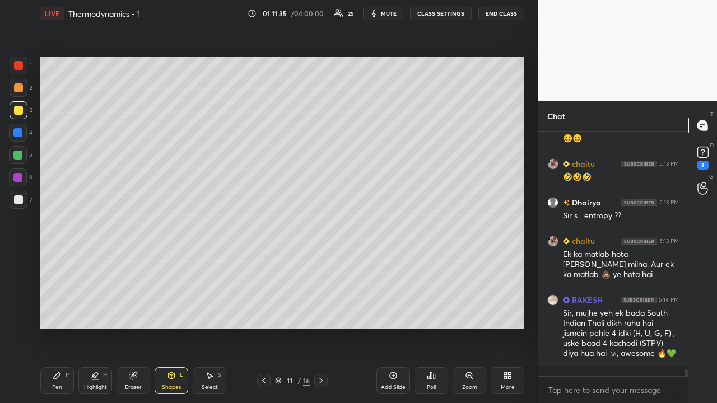
click at [62, 327] on div "Pen P" at bounding box center [57, 381] width 34 height 27
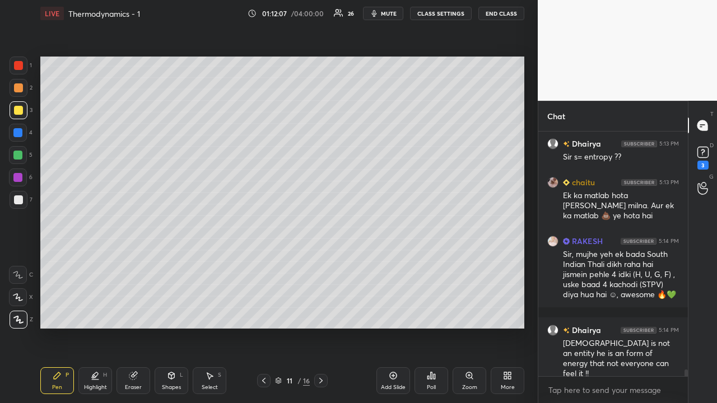
scroll to position [8423, 0]
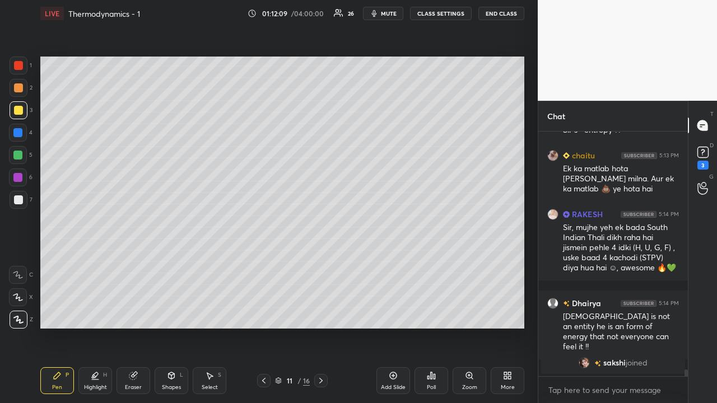
click at [19, 199] on div at bounding box center [18, 200] width 9 height 9
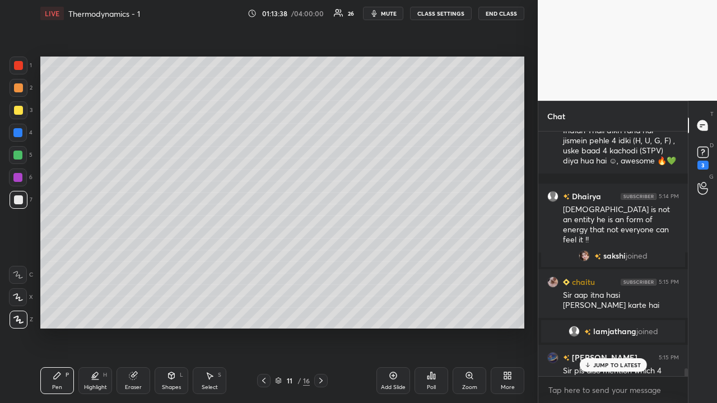
scroll to position [8351, 0]
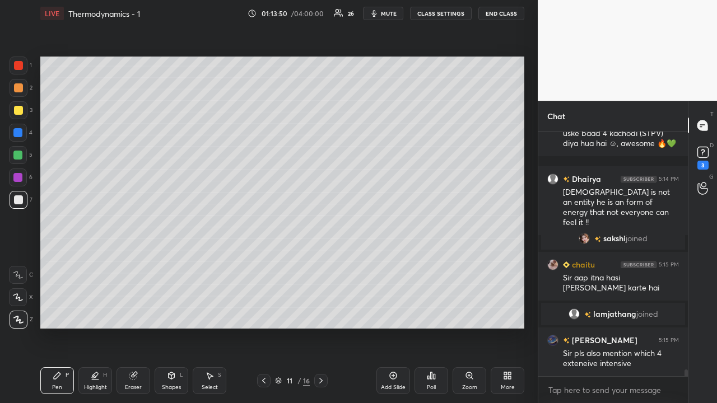
click at [19, 89] on div at bounding box center [18, 87] width 9 height 9
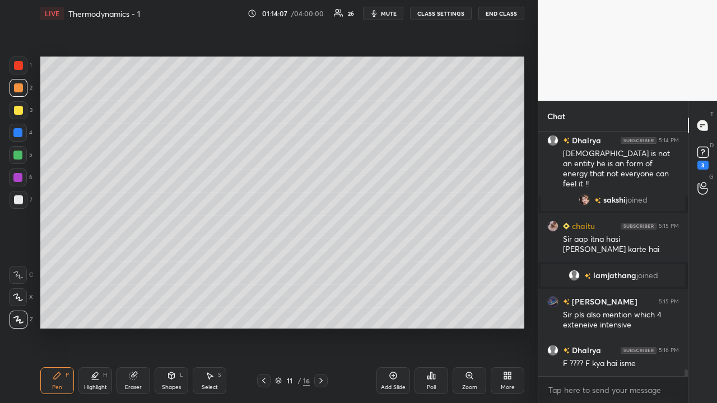
scroll to position [8417, 0]
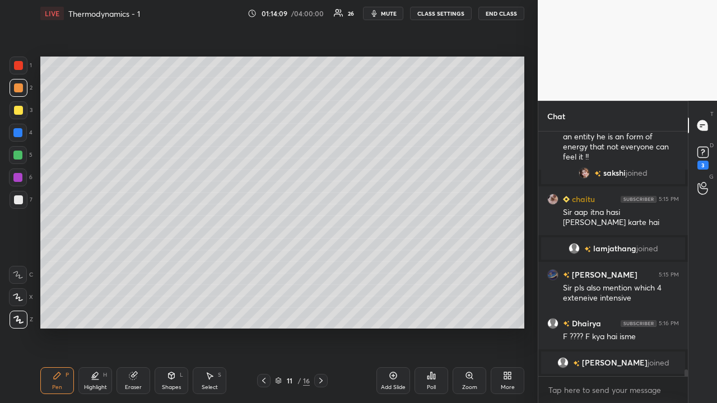
click at [20, 154] on div at bounding box center [17, 155] width 9 height 9
click at [169, 327] on div "Shapes L" at bounding box center [172, 381] width 34 height 27
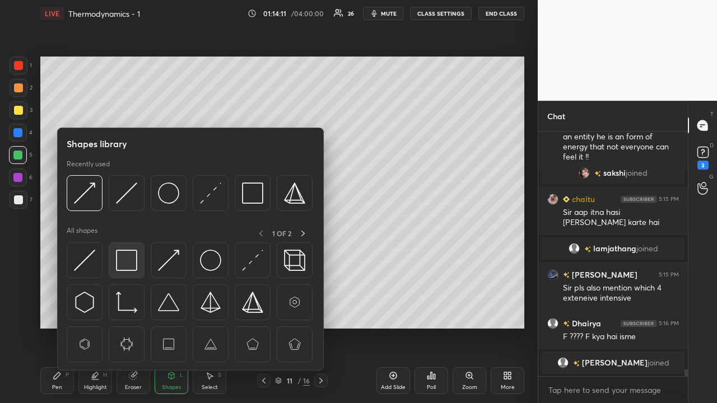
click at [122, 259] on img at bounding box center [126, 260] width 21 height 21
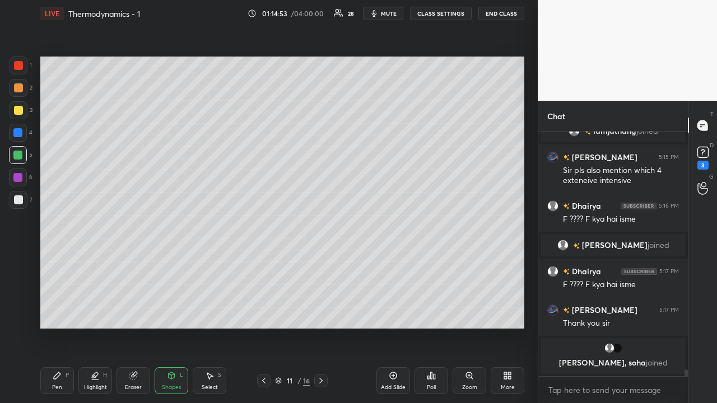
scroll to position [8573, 0]
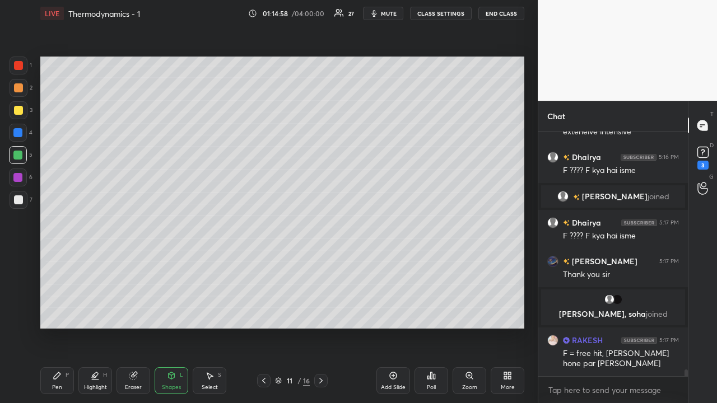
click at [60, 327] on icon at bounding box center [57, 375] width 9 height 9
click at [17, 87] on div at bounding box center [18, 87] width 9 height 9
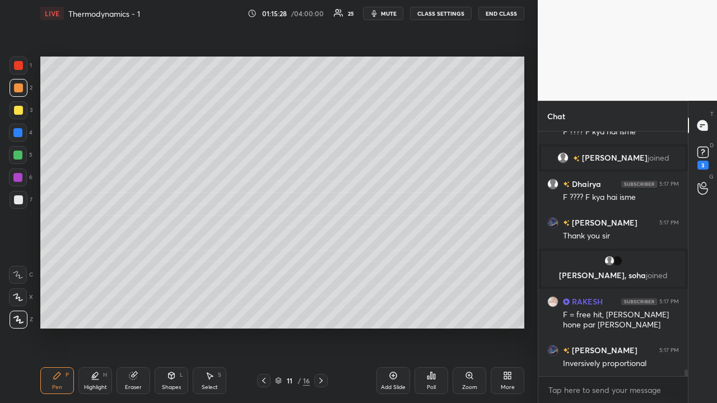
scroll to position [8638, 0]
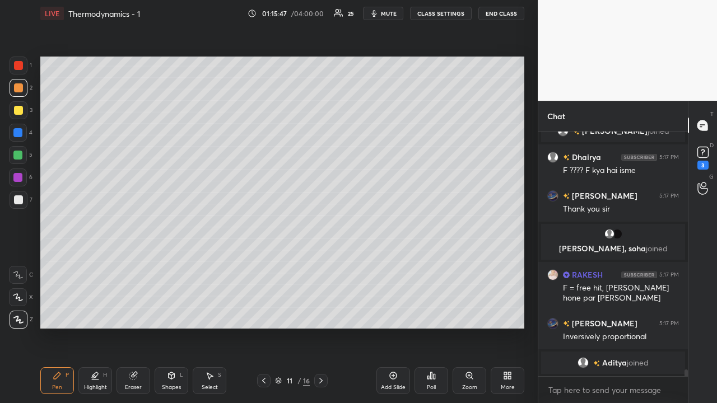
click at [392, 327] on icon at bounding box center [393, 375] width 9 height 9
click at [20, 200] on div at bounding box center [18, 200] width 9 height 9
click at [20, 113] on div at bounding box center [18, 110] width 9 height 9
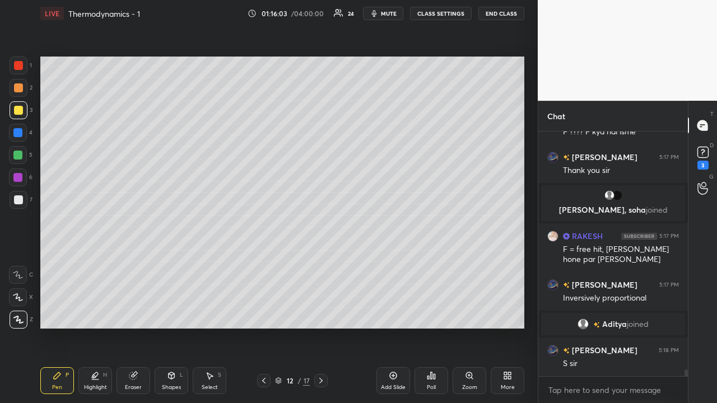
click at [19, 88] on div at bounding box center [18, 87] width 9 height 9
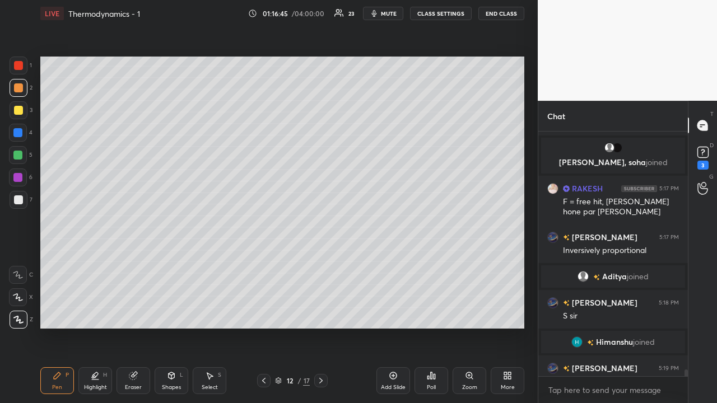
scroll to position [8692, 0]
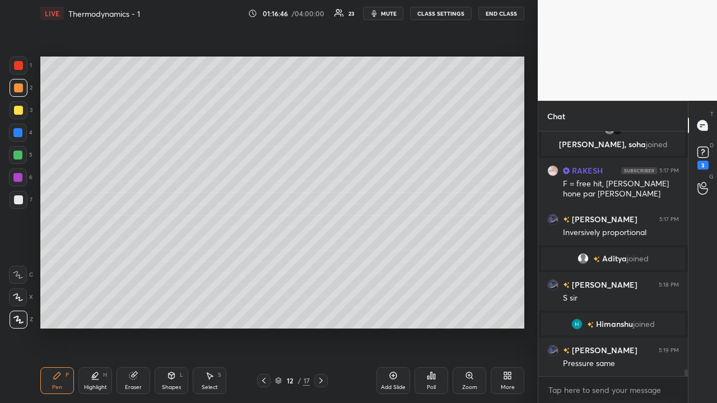
click at [138, 327] on div "Eraser" at bounding box center [133, 388] width 17 height 6
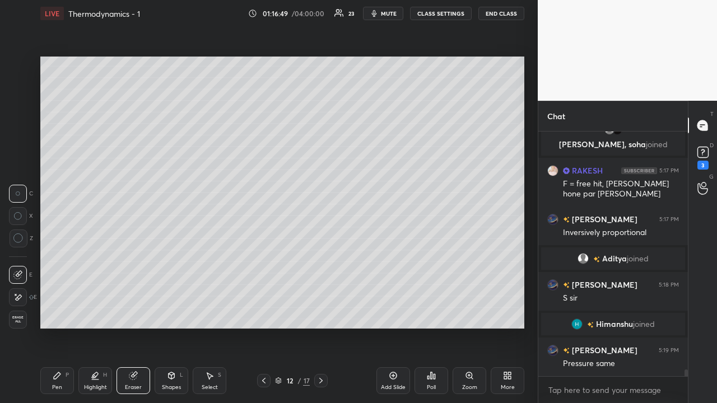
click at [61, 327] on div "Pen P" at bounding box center [57, 381] width 34 height 27
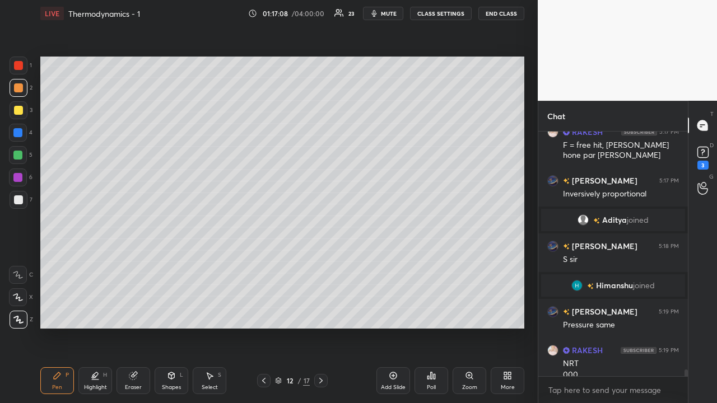
scroll to position [8742, 0]
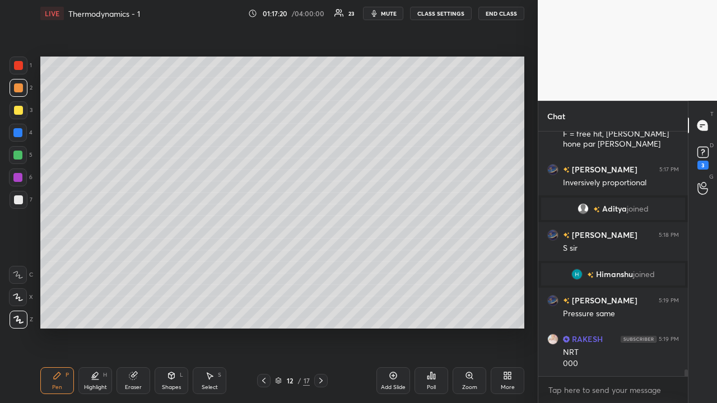
click at [263, 327] on icon at bounding box center [263, 380] width 9 height 9
click at [266, 327] on icon at bounding box center [263, 380] width 9 height 9
click at [264, 327] on icon at bounding box center [263, 380] width 9 height 9
click at [264, 327] on icon at bounding box center [263, 381] width 3 height 6
click at [326, 327] on div at bounding box center [320, 380] width 13 height 13
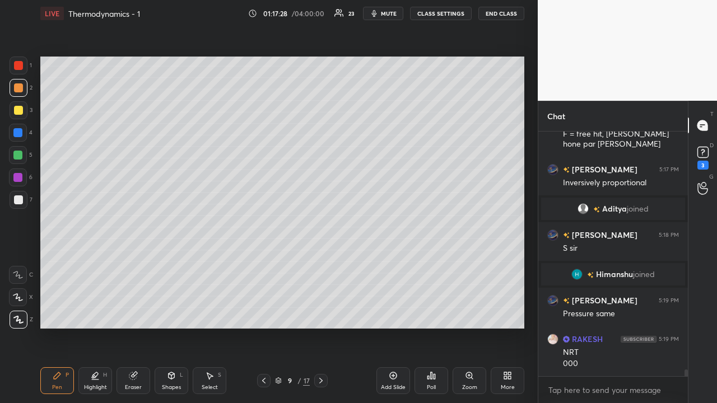
scroll to position [8769, 0]
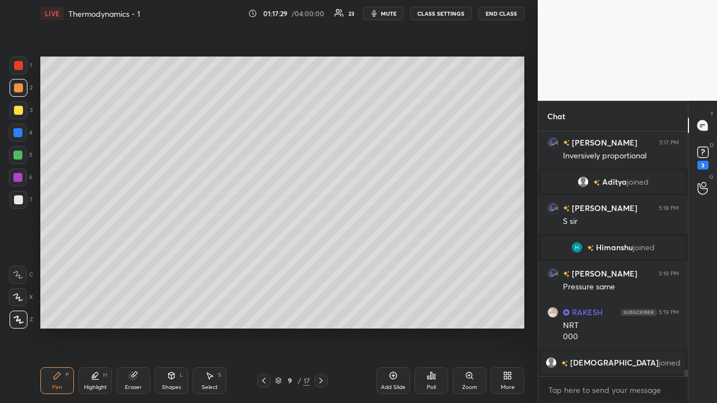
click at [320, 327] on icon at bounding box center [321, 380] width 9 height 9
click at [322, 327] on icon at bounding box center [321, 380] width 9 height 9
click at [320, 327] on icon at bounding box center [320, 381] width 3 height 6
click at [323, 327] on icon at bounding box center [321, 380] width 9 height 9
click at [267, 327] on icon at bounding box center [263, 380] width 9 height 9
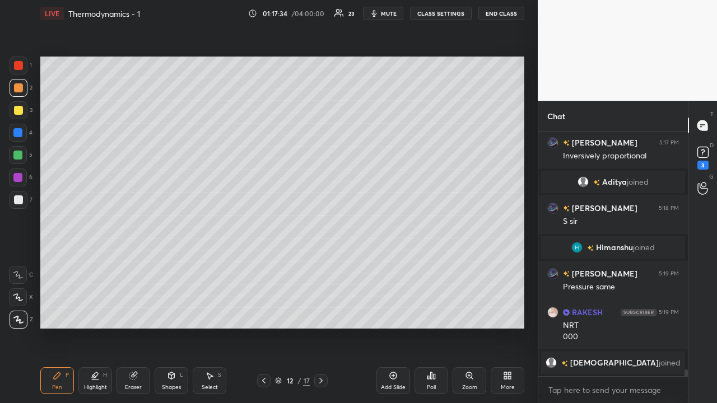
click at [18, 198] on div at bounding box center [18, 200] width 9 height 9
click at [131, 327] on div "Eraser" at bounding box center [133, 388] width 17 height 6
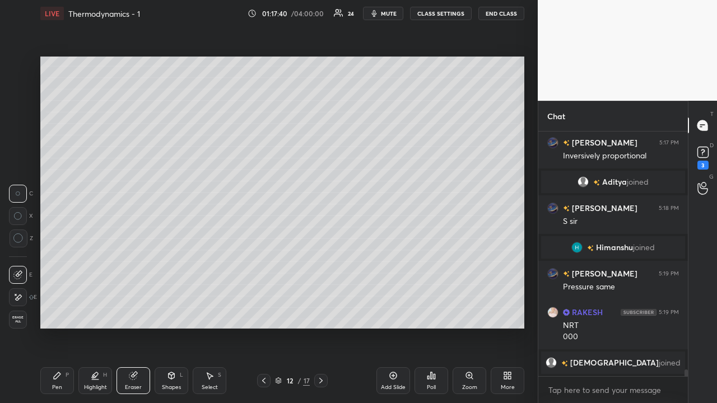
click at [57, 327] on div "Pen" at bounding box center [57, 388] width 10 height 6
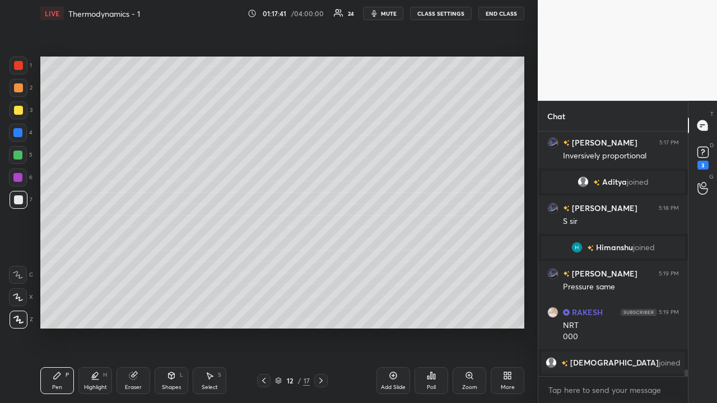
click at [16, 111] on div at bounding box center [18, 110] width 9 height 9
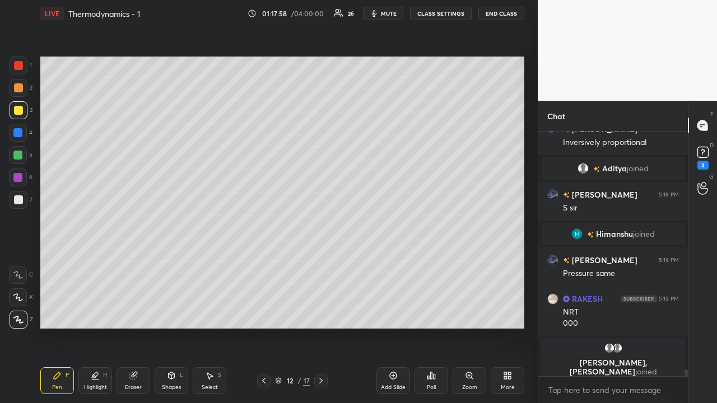
click at [20, 156] on div at bounding box center [17, 155] width 9 height 9
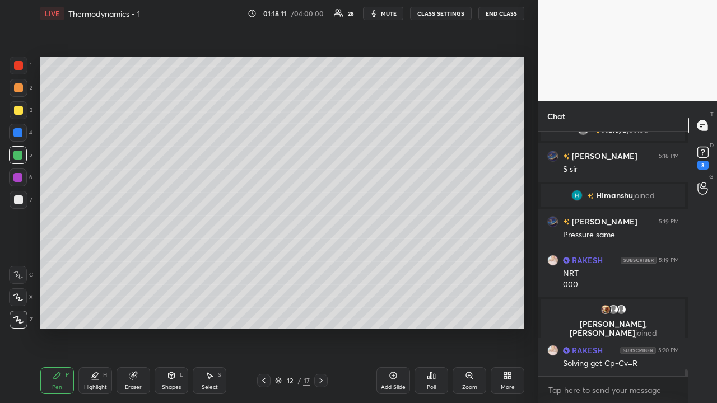
scroll to position [8805, 0]
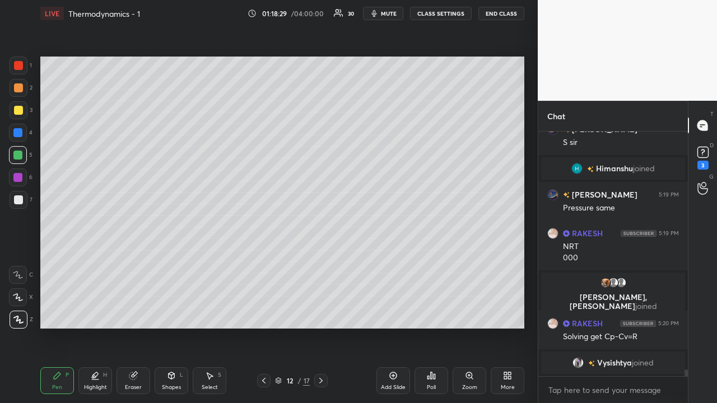
click at [170, 327] on div "Shapes" at bounding box center [171, 388] width 19 height 6
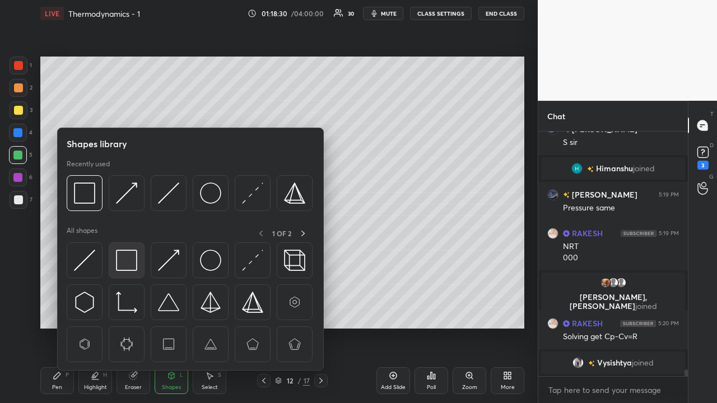
click at [126, 257] on img at bounding box center [126, 260] width 21 height 21
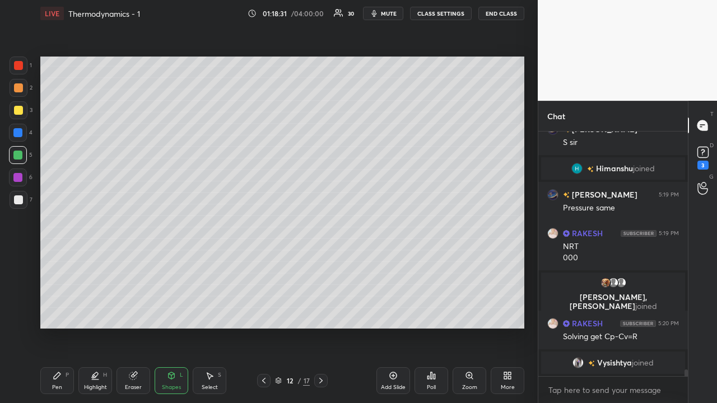
click at [18, 179] on div at bounding box center [17, 177] width 9 height 9
click at [61, 327] on div "Pen" at bounding box center [57, 388] width 10 height 6
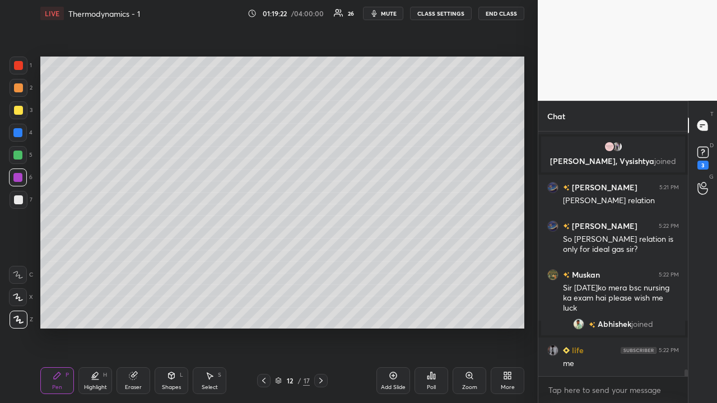
scroll to position [8876, 0]
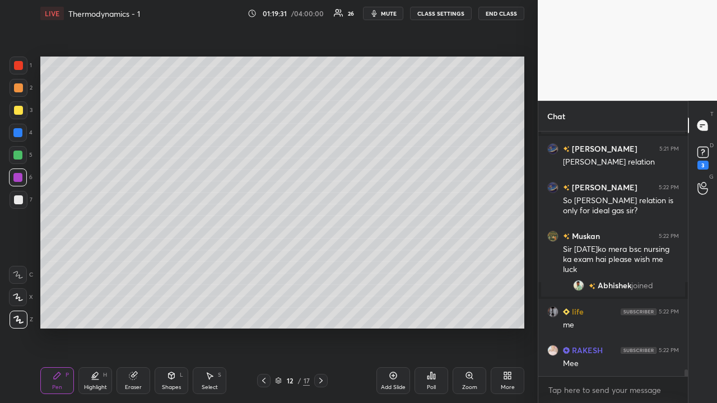
click at [395, 327] on icon at bounding box center [393, 375] width 9 height 9
click at [17, 200] on div at bounding box center [18, 200] width 9 height 9
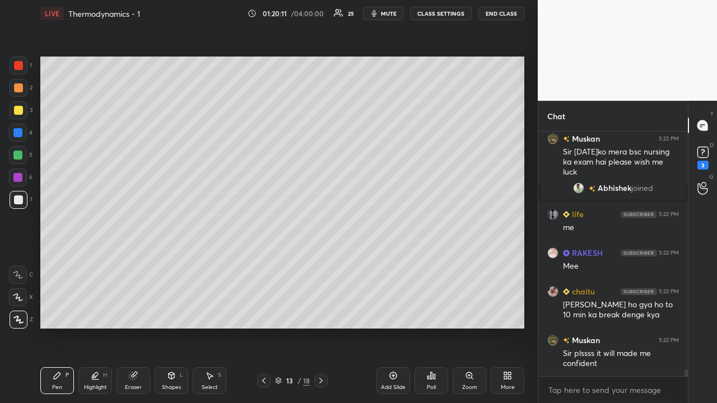
scroll to position [9000, 0]
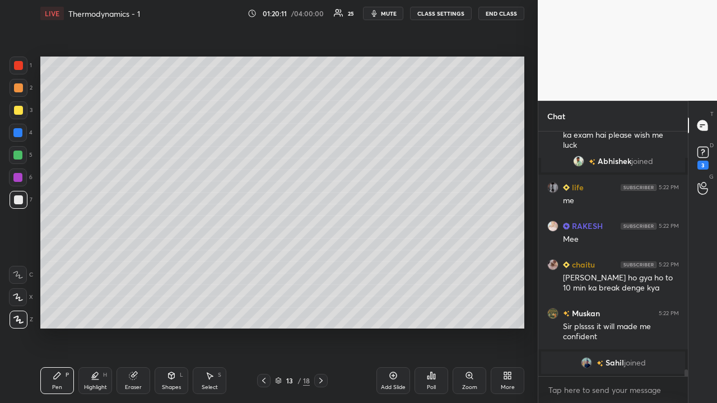
click at [16, 201] on div at bounding box center [18, 200] width 9 height 9
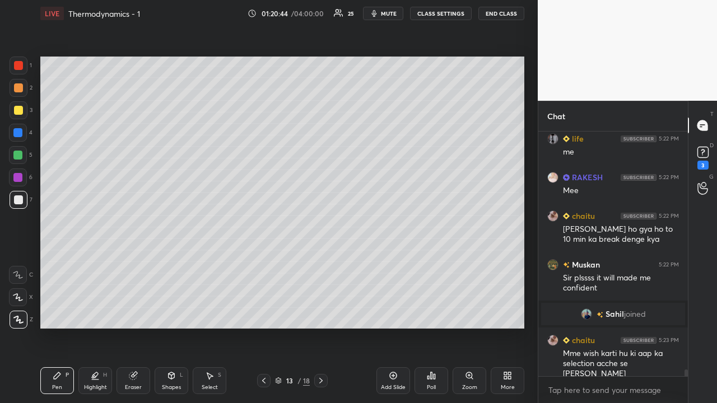
scroll to position [9034, 0]
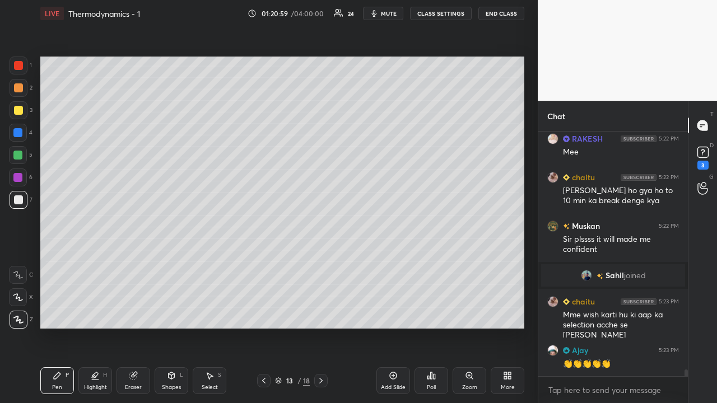
click at [17, 111] on div at bounding box center [18, 110] width 9 height 9
click at [139, 327] on div "Eraser" at bounding box center [134, 381] width 34 height 27
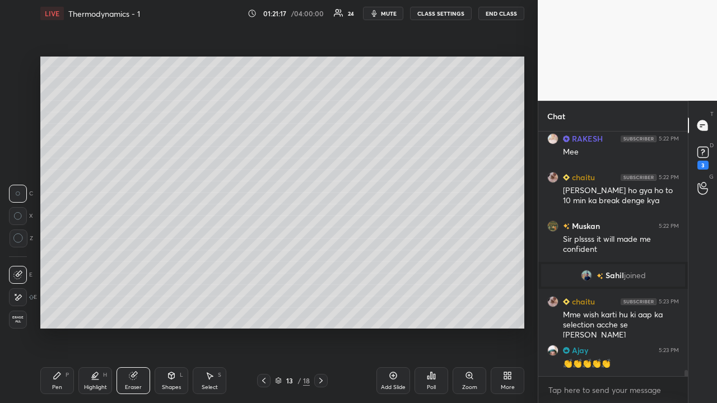
scroll to position [9083, 0]
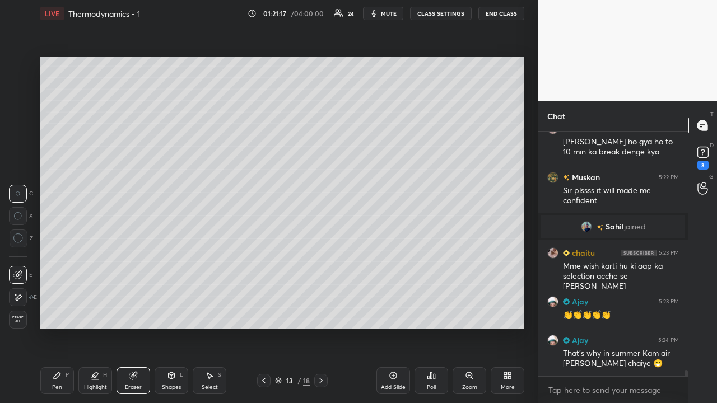
click at [54, 327] on div "Pen" at bounding box center [57, 388] width 10 height 6
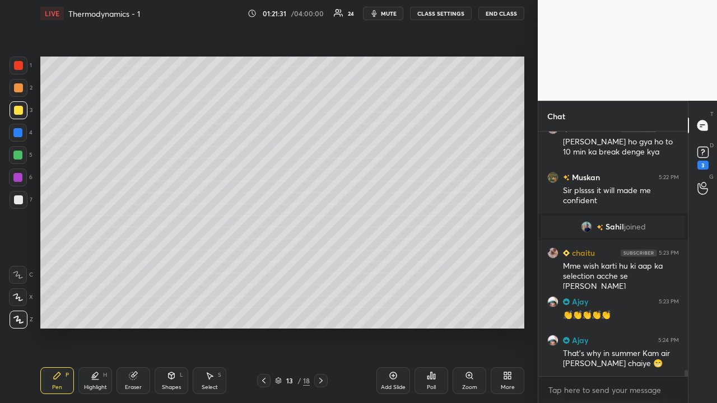
click at [265, 327] on icon at bounding box center [263, 380] width 9 height 9
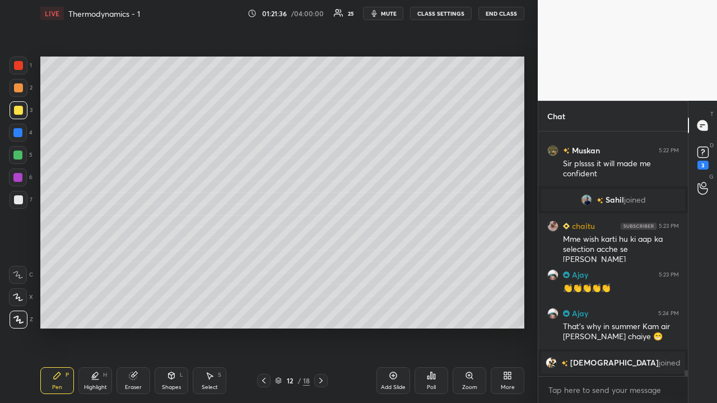
click at [321, 327] on icon at bounding box center [321, 380] width 9 height 9
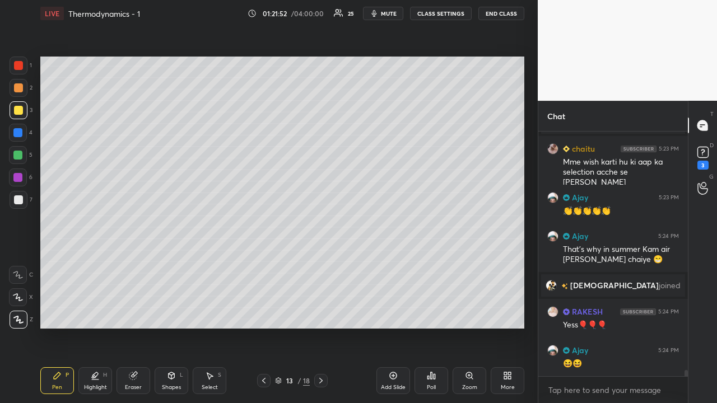
scroll to position [9206, 0]
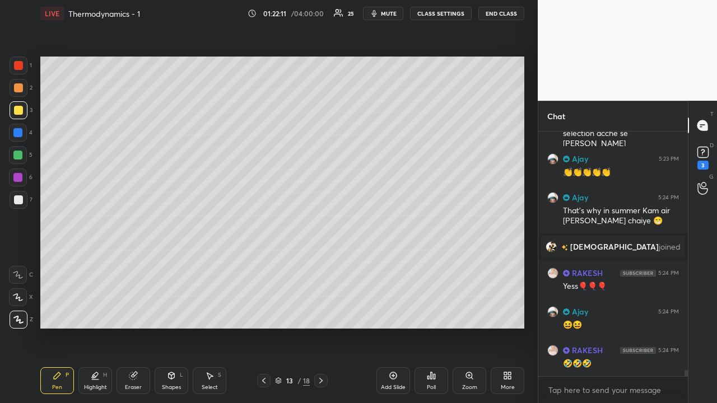
click at [16, 109] on div at bounding box center [18, 110] width 9 height 9
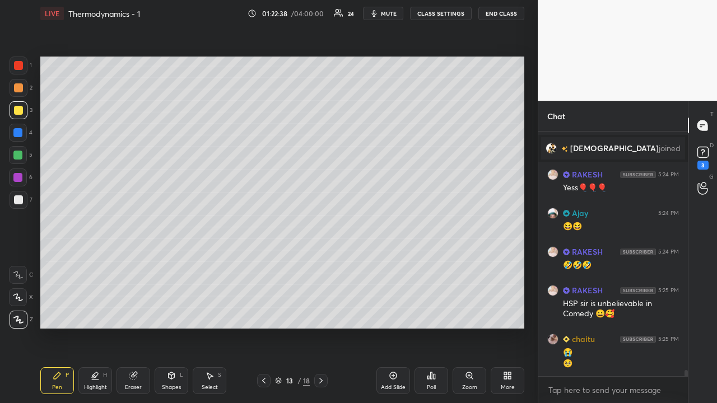
scroll to position [9331, 0]
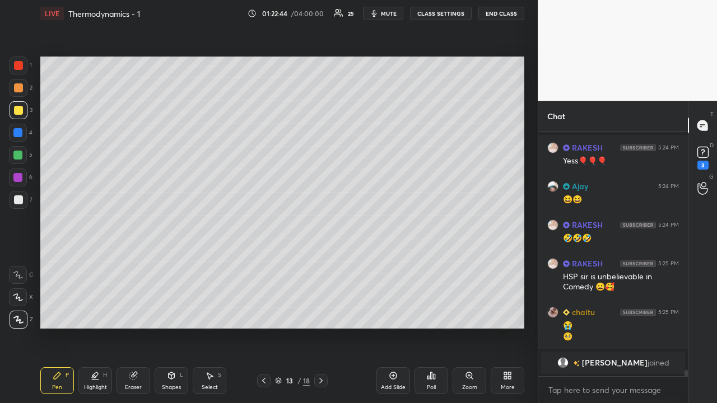
click at [16, 154] on div at bounding box center [17, 155] width 9 height 9
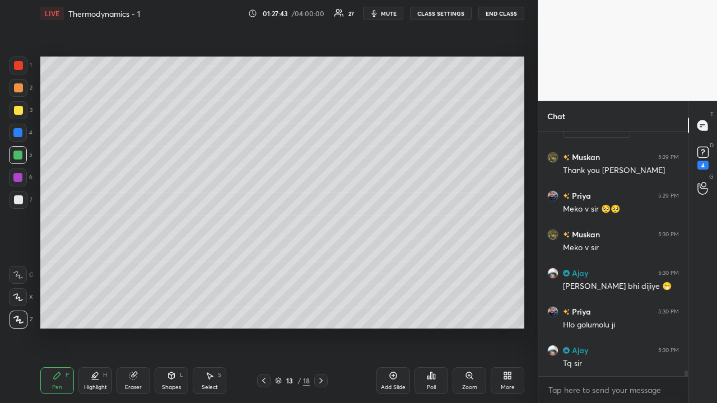
scroll to position [10366, 0]
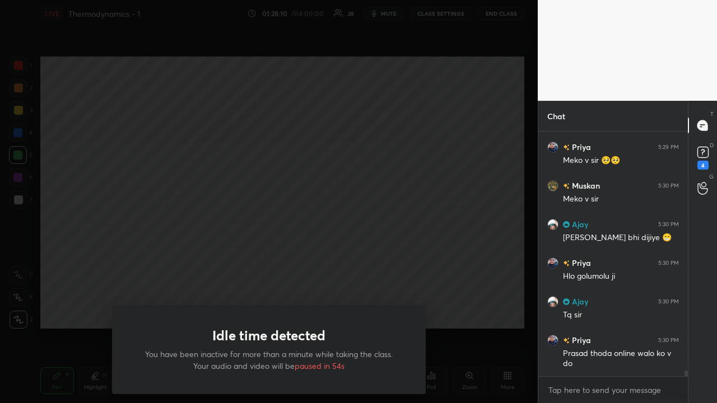
click at [95, 299] on div "Idle time detected You have been inactive for more than a minute while taking t…" at bounding box center [269, 201] width 538 height 403
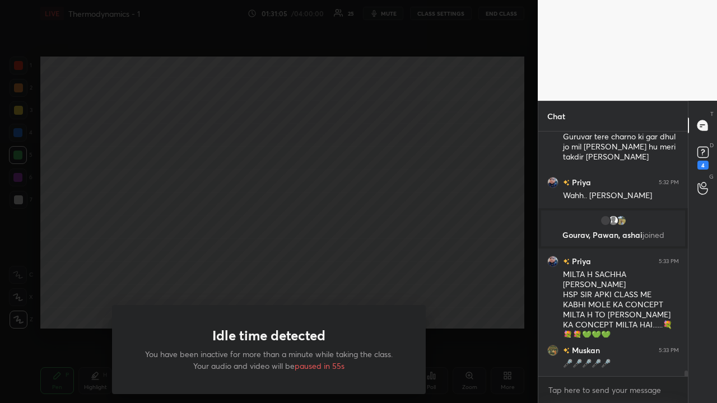
scroll to position [10509, 0]
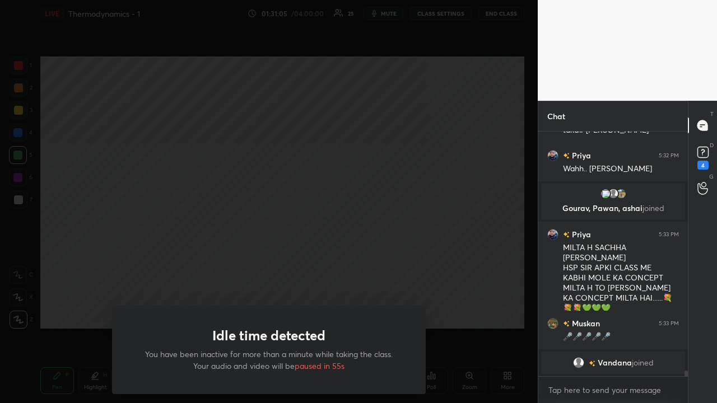
click at [87, 254] on div "Idle time detected You have been inactive for more than a minute while taking t…" at bounding box center [269, 201] width 538 height 403
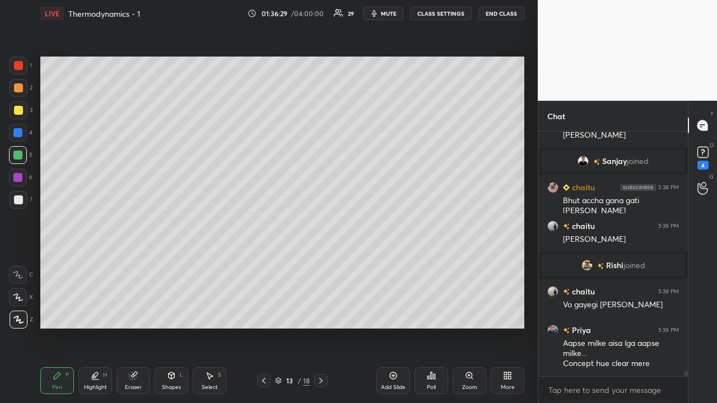
scroll to position [11939, 0]
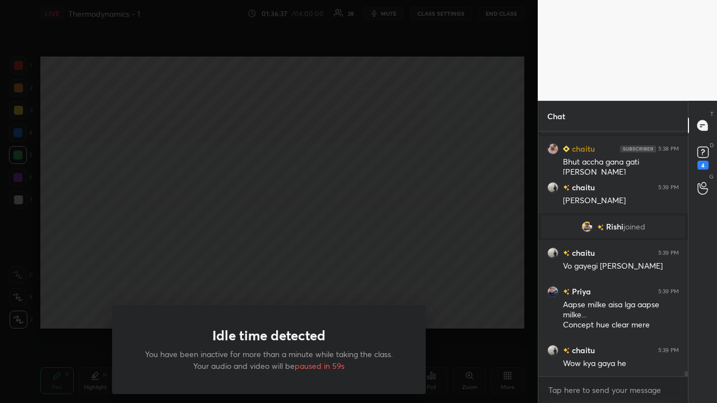
click at [477, 294] on div "Idle time detected You have been inactive for more than a minute while taking t…" at bounding box center [269, 201] width 538 height 403
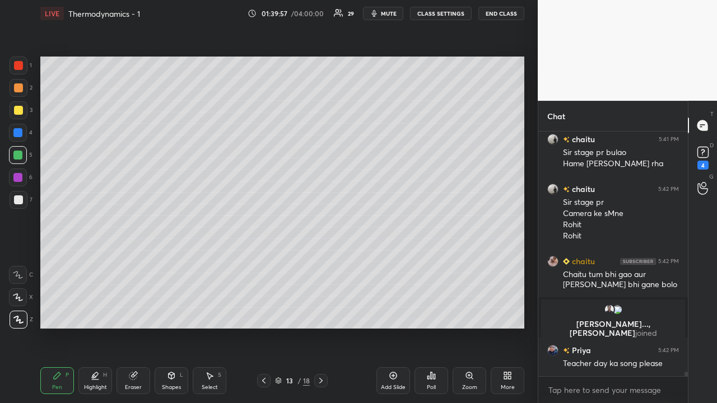
scroll to position [12619, 0]
click at [393, 327] on icon at bounding box center [393, 375] width 9 height 9
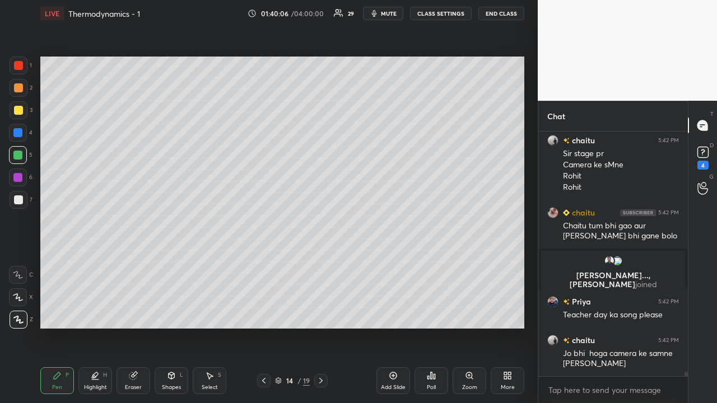
scroll to position [12707, 0]
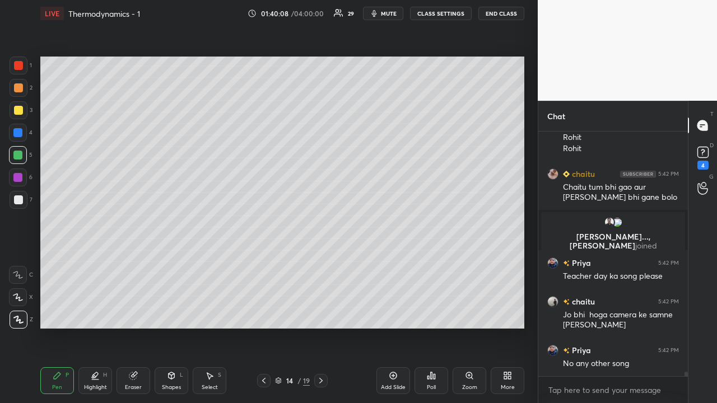
click at [20, 201] on div at bounding box center [18, 200] width 9 height 9
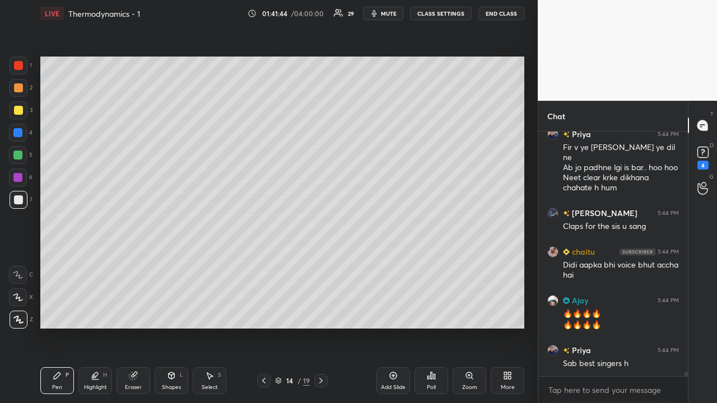
scroll to position [13238, 0]
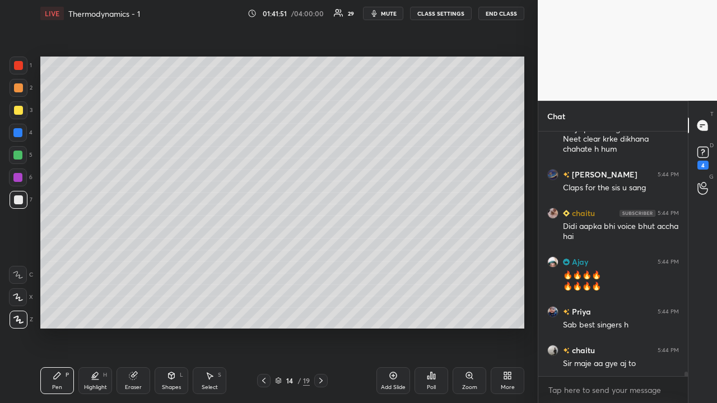
click at [263, 327] on icon at bounding box center [263, 380] width 9 height 9
click at [396, 327] on icon at bounding box center [393, 375] width 9 height 9
click at [19, 201] on div at bounding box center [18, 200] width 9 height 9
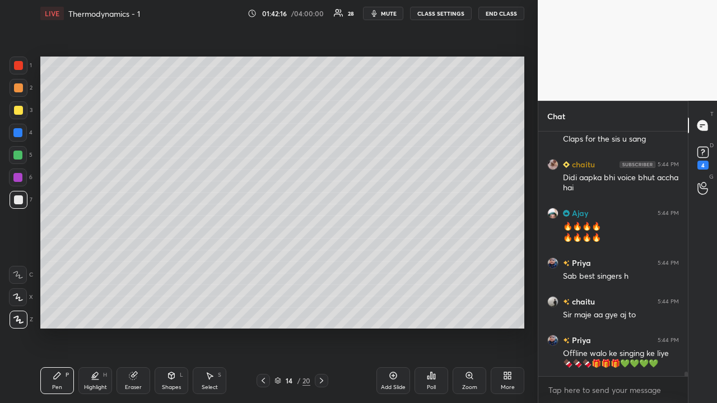
scroll to position [13325, 0]
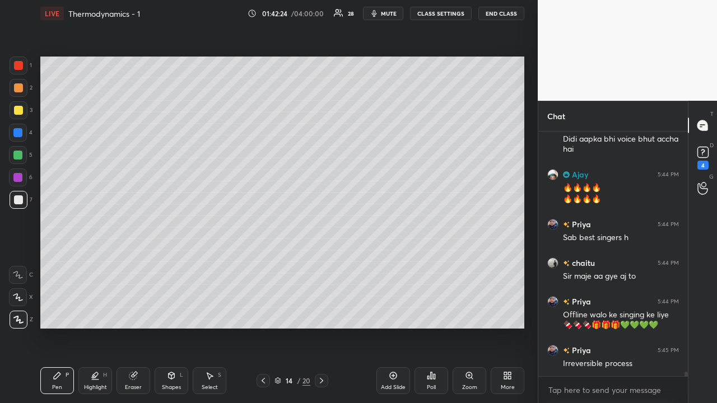
click at [16, 112] on div at bounding box center [18, 110] width 9 height 9
click at [171, 327] on div "Shapes L" at bounding box center [172, 381] width 34 height 27
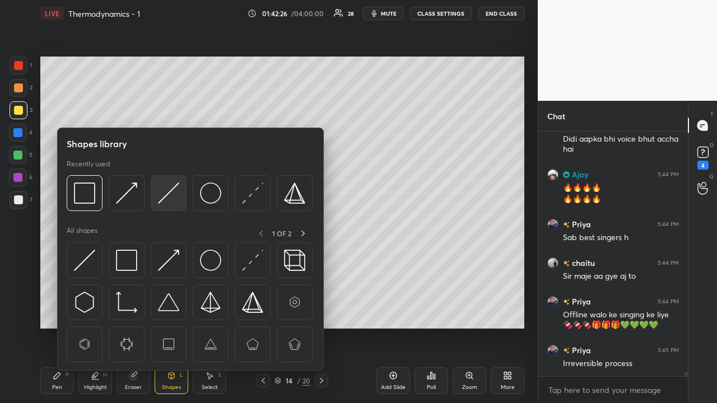
click at [166, 192] on img at bounding box center [168, 193] width 21 height 21
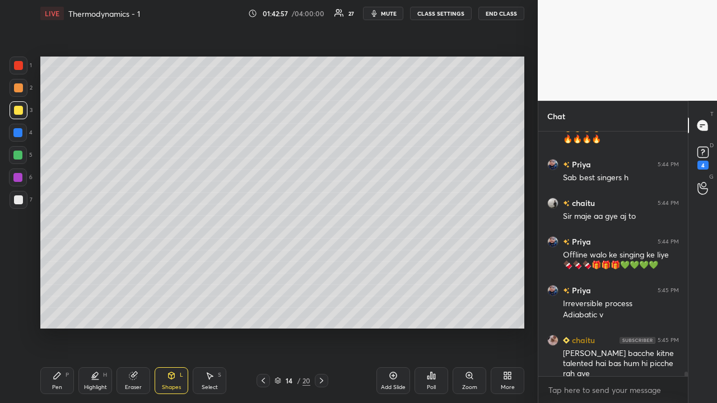
scroll to position [13424, 0]
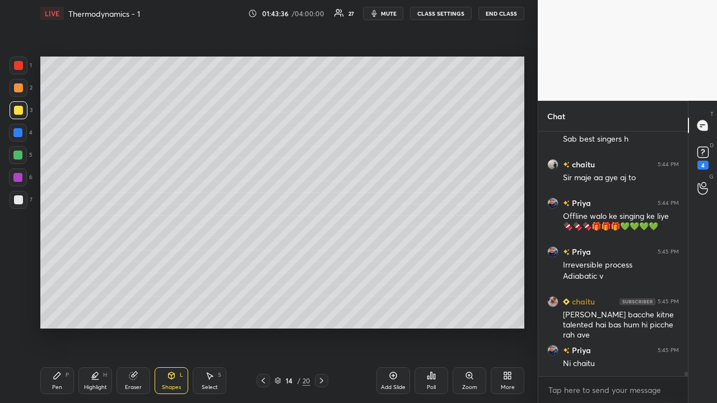
click at [19, 89] on div at bounding box center [18, 87] width 9 height 9
click at [69, 327] on div "Pen P" at bounding box center [57, 381] width 34 height 27
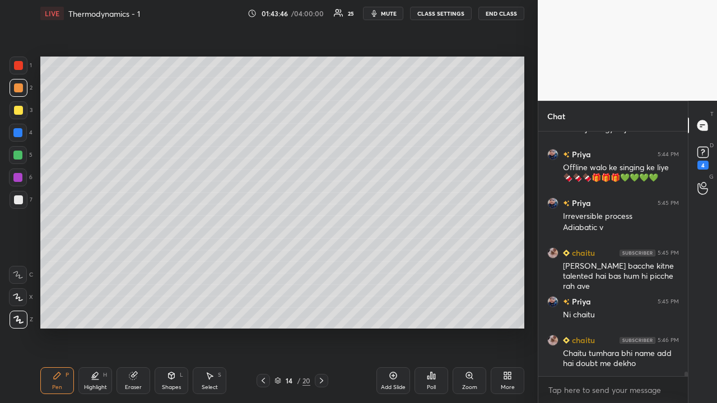
click at [16, 110] on div at bounding box center [18, 110] width 9 height 9
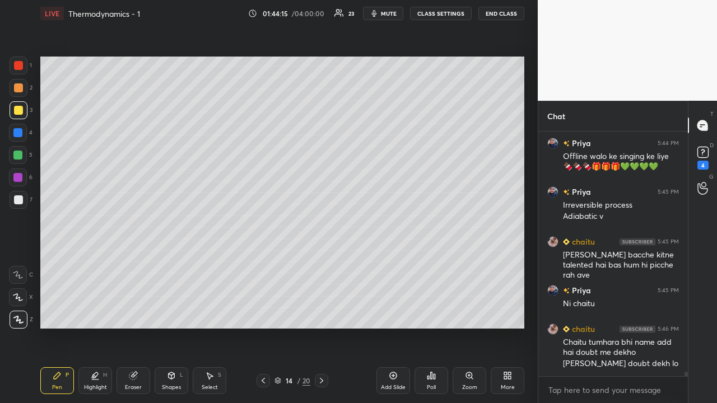
click at [14, 202] on div at bounding box center [18, 200] width 9 height 9
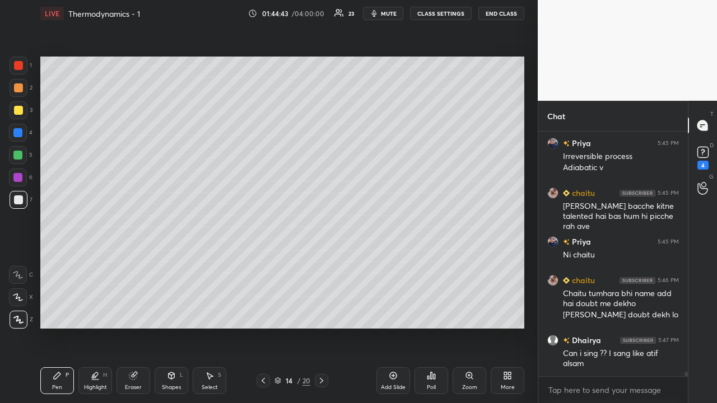
click at [20, 136] on div at bounding box center [17, 132] width 9 height 9
click at [166, 327] on div "Shapes L" at bounding box center [172, 381] width 34 height 27
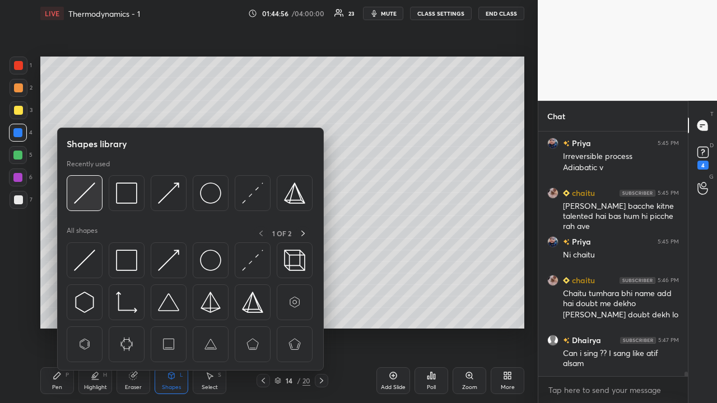
click at [87, 190] on img at bounding box center [84, 193] width 21 height 21
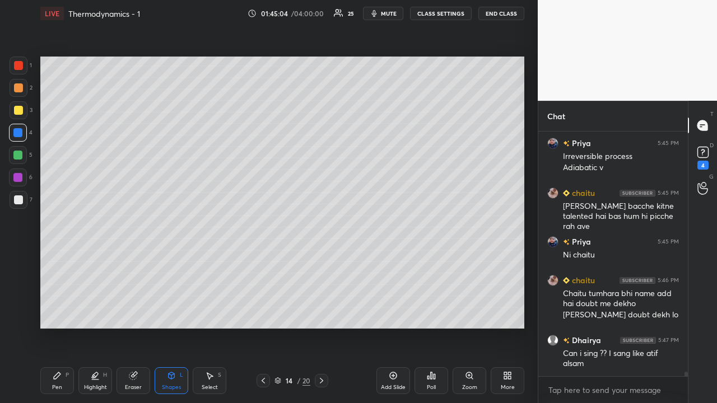
click at [18, 203] on div at bounding box center [18, 200] width 9 height 9
click at [63, 327] on div "Pen P" at bounding box center [57, 381] width 34 height 27
click at [17, 181] on div at bounding box center [17, 177] width 9 height 9
click at [178, 327] on div "Shapes L" at bounding box center [172, 381] width 34 height 27
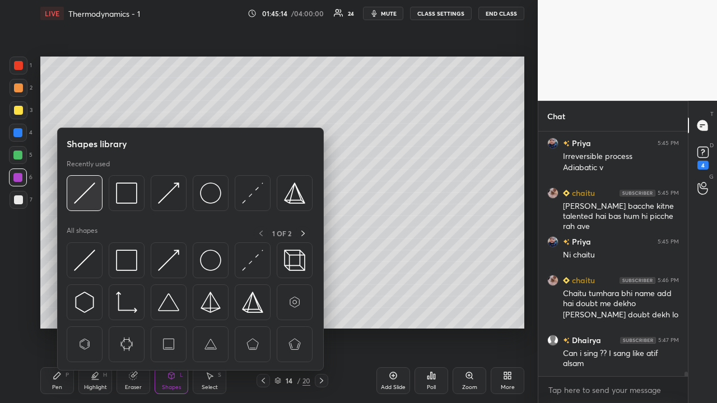
click at [94, 190] on img at bounding box center [84, 193] width 21 height 21
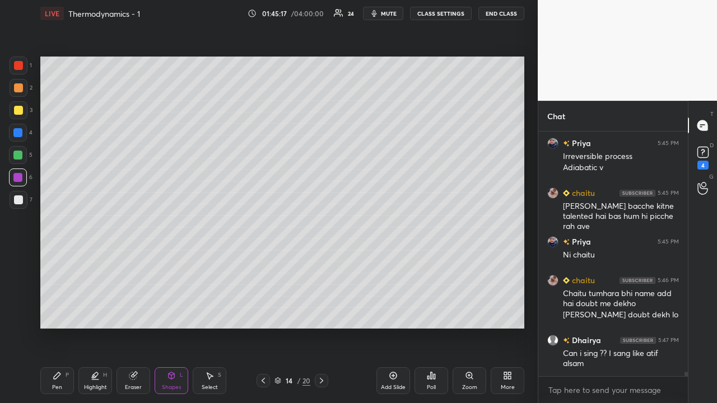
scroll to position [13571, 0]
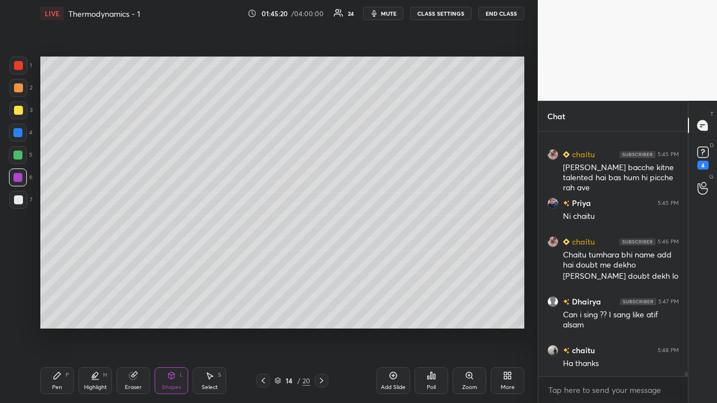
click at [18, 65] on div at bounding box center [18, 65] width 9 height 9
click at [168, 327] on div "Shapes L" at bounding box center [172, 381] width 34 height 27
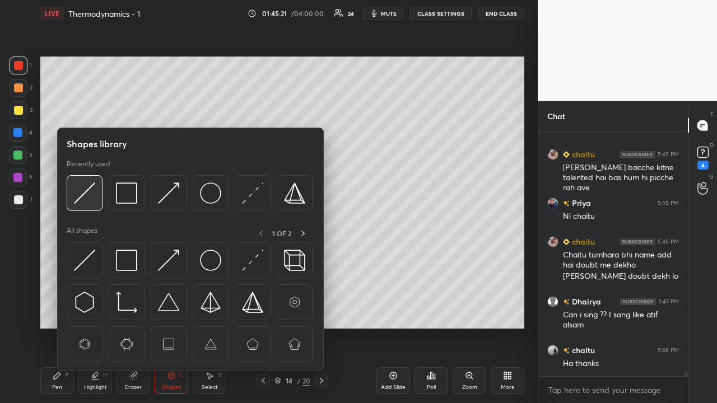
click at [86, 189] on img at bounding box center [84, 193] width 21 height 21
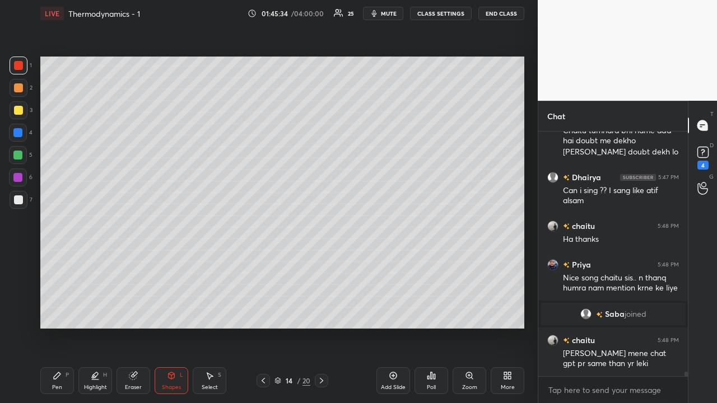
scroll to position [13417, 0]
click at [16, 157] on div at bounding box center [17, 155] width 9 height 9
click at [65, 327] on div "Pen P" at bounding box center [57, 381] width 34 height 27
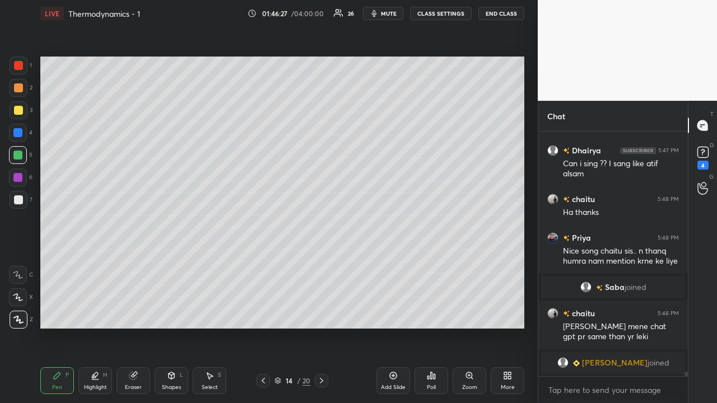
click at [20, 113] on div at bounding box center [18, 110] width 9 height 9
click at [20, 158] on div at bounding box center [17, 155] width 9 height 9
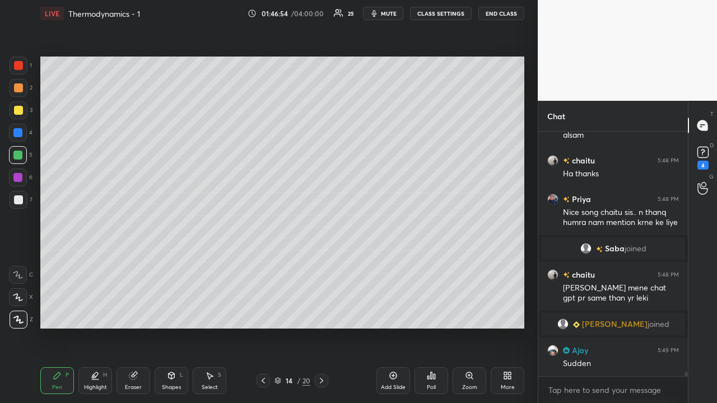
click at [17, 203] on div at bounding box center [18, 200] width 9 height 9
click at [19, 178] on div at bounding box center [17, 177] width 9 height 9
click at [17, 137] on div at bounding box center [17, 132] width 9 height 9
click at [17, 111] on div at bounding box center [18, 110] width 9 height 9
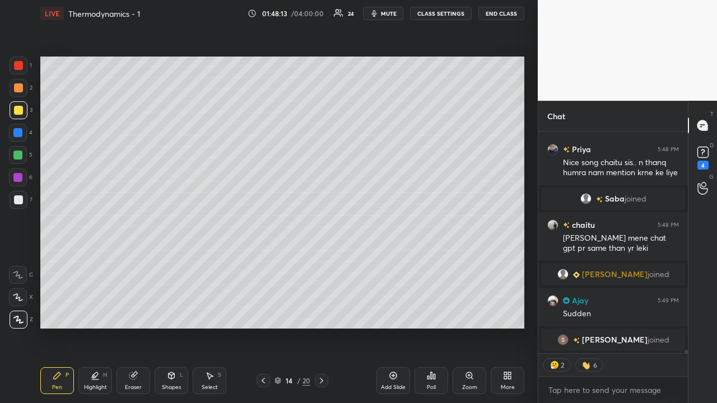
click at [20, 156] on div at bounding box center [17, 155] width 9 height 9
click at [127, 327] on div "Eraser" at bounding box center [134, 381] width 34 height 27
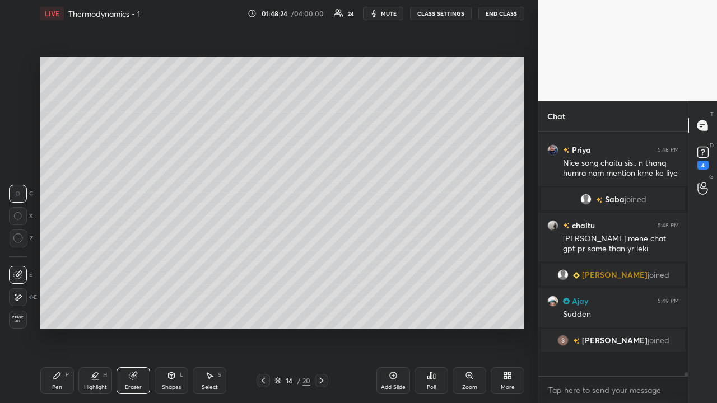
scroll to position [13509, 0]
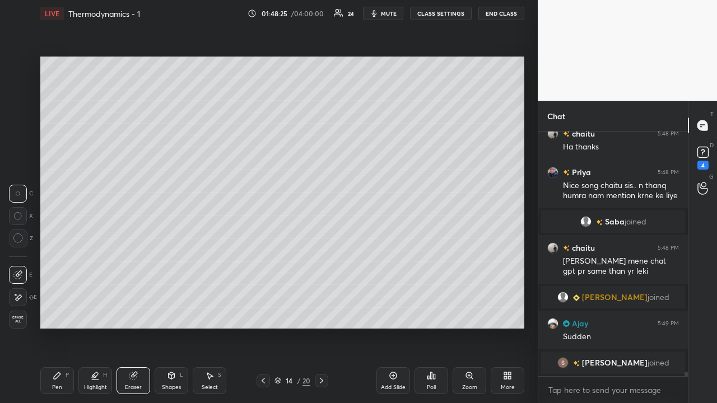
click at [62, 327] on div "Pen P" at bounding box center [57, 381] width 34 height 27
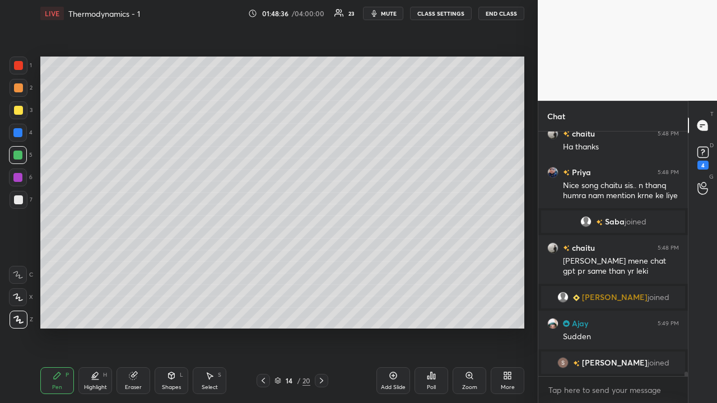
click at [18, 88] on div at bounding box center [18, 87] width 9 height 9
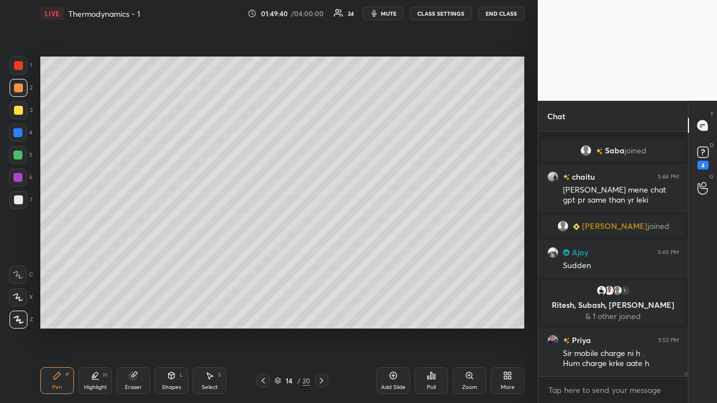
scroll to position [13609, 0]
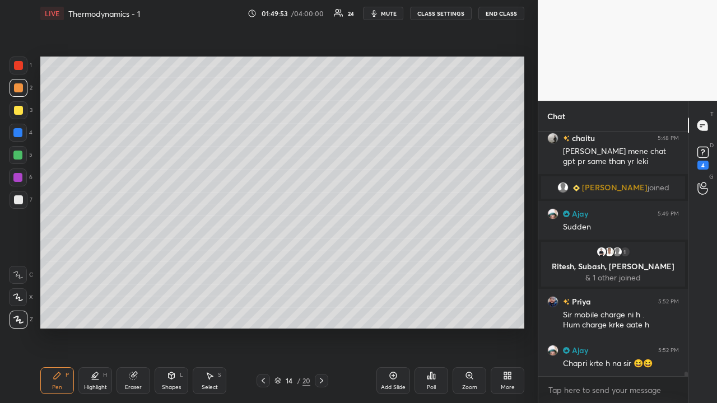
click at [526, 310] on div "Setting up your live class Poll for secs No correct answer Start poll" at bounding box center [282, 193] width 493 height 332
click at [529, 306] on div "1 2 3 4 5 6 7 C X Z C X Z E E Erase all H H LIVE Thermodynamics - 1 01:49:53 / …" at bounding box center [269, 201] width 538 height 403
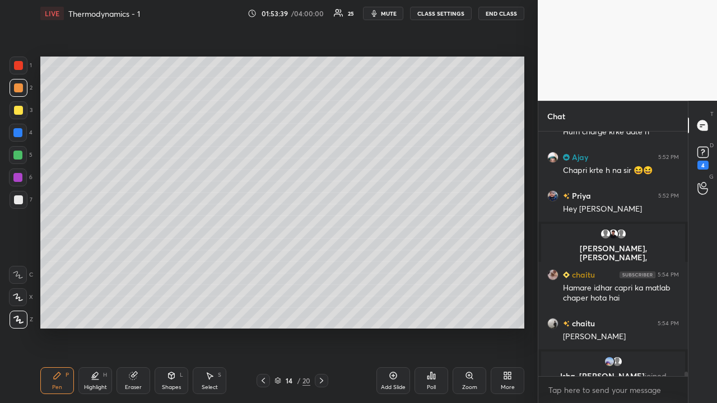
scroll to position [13691, 0]
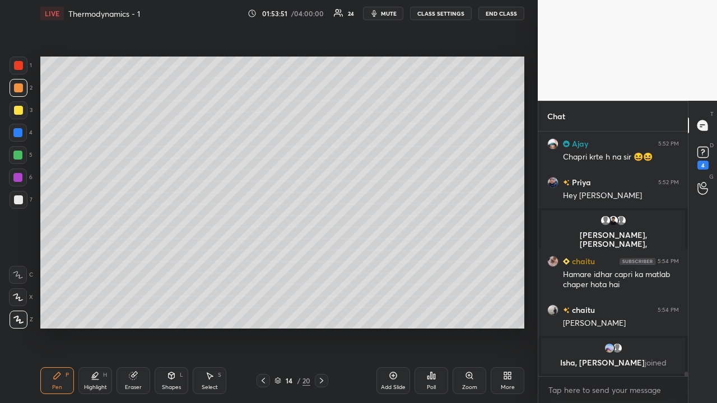
click at [18, 202] on div at bounding box center [18, 200] width 9 height 9
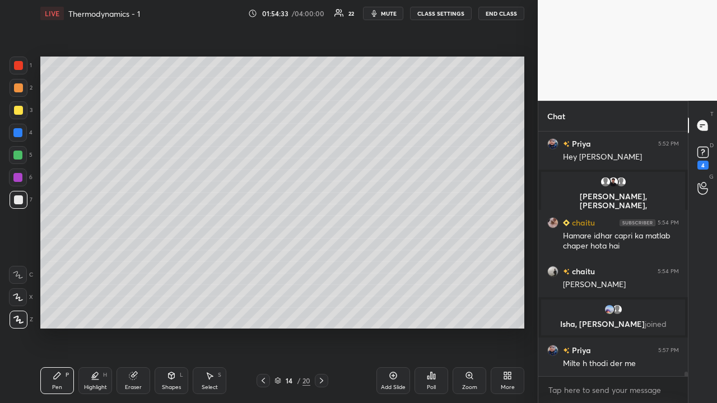
click at [320, 327] on icon at bounding box center [321, 380] width 9 height 9
click at [18, 202] on div at bounding box center [18, 200] width 9 height 9
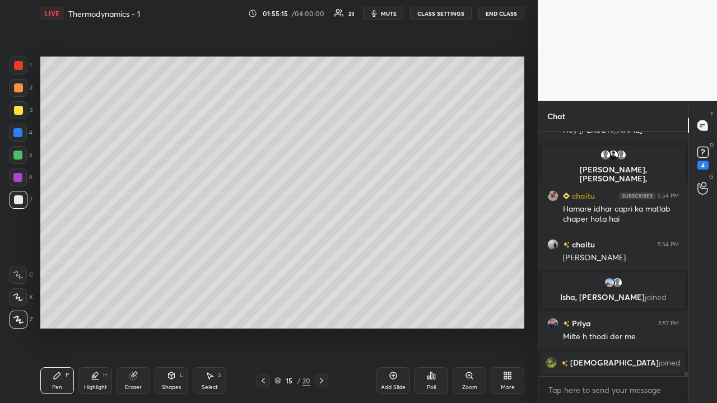
click at [20, 156] on div at bounding box center [17, 155] width 9 height 9
click at [169, 327] on div "Shapes L" at bounding box center [172, 381] width 34 height 27
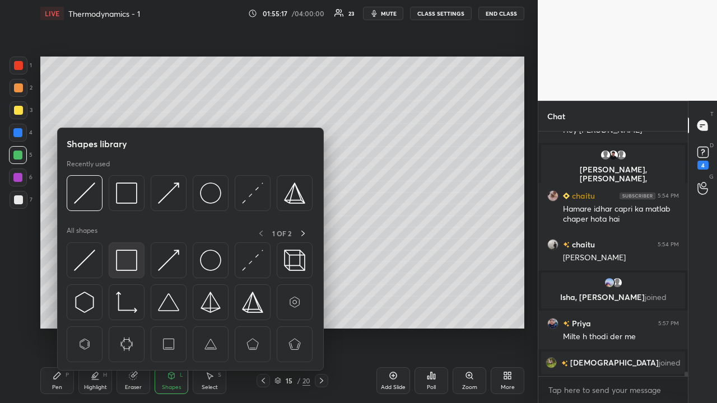
click at [126, 259] on img at bounding box center [126, 260] width 21 height 21
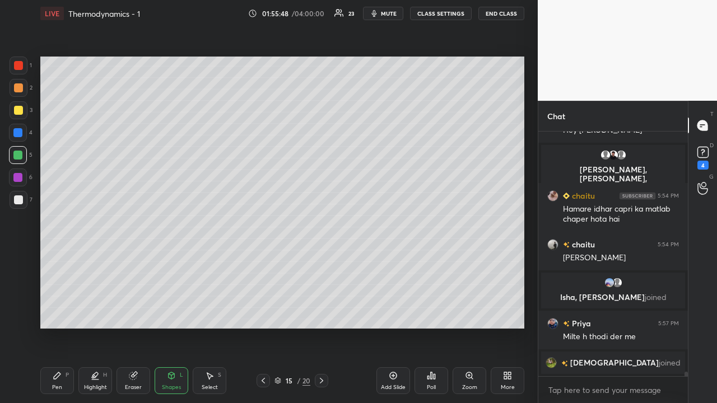
click at [18, 201] on div at bounding box center [18, 200] width 9 height 9
click at [61, 327] on div "Pen P" at bounding box center [57, 381] width 34 height 27
click at [18, 112] on div at bounding box center [18, 110] width 9 height 9
click at [17, 199] on div at bounding box center [18, 200] width 9 height 9
click at [131, 327] on icon at bounding box center [132, 376] width 7 height 7
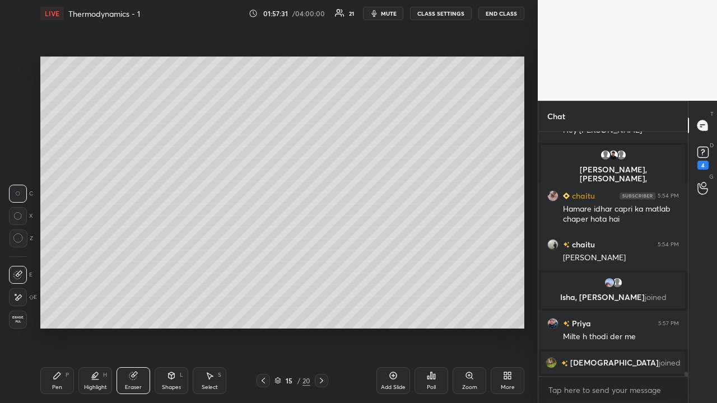
click at [62, 327] on div "Pen" at bounding box center [57, 388] width 10 height 6
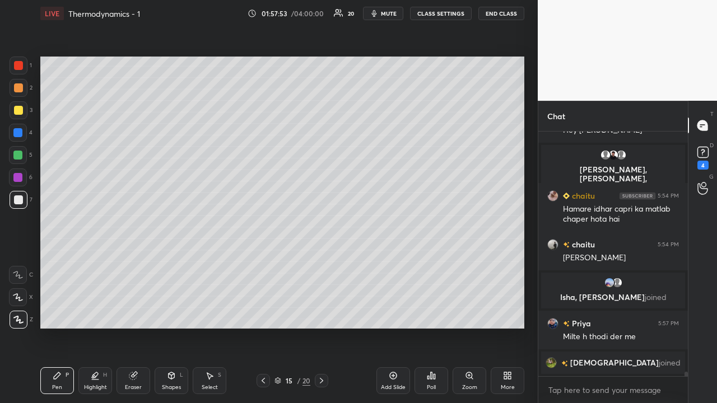
click at [17, 152] on div at bounding box center [17, 155] width 9 height 9
click at [396, 327] on icon at bounding box center [393, 375] width 9 height 9
click at [18, 199] on div at bounding box center [18, 200] width 9 height 9
click at [20, 109] on div at bounding box center [18, 110] width 9 height 9
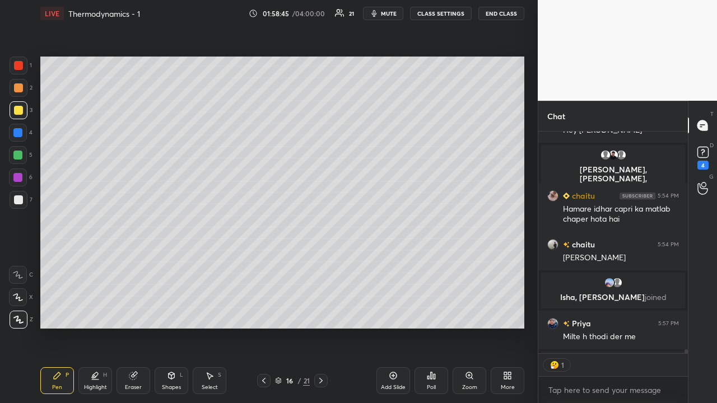
click at [19, 68] on div at bounding box center [18, 65] width 9 height 9
type textarea "x"
click at [18, 112] on div at bounding box center [18, 110] width 9 height 9
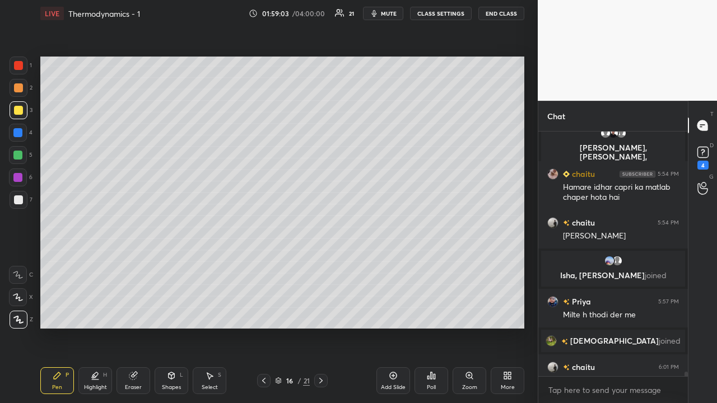
scroll to position [13710, 0]
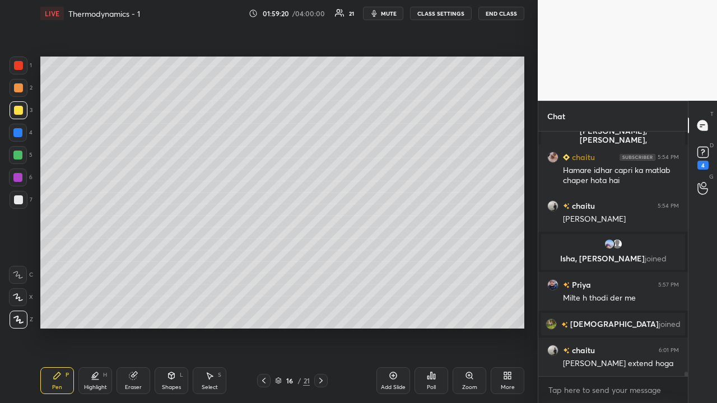
click at [16, 176] on div at bounding box center [17, 177] width 9 height 9
click at [17, 89] on div at bounding box center [18, 87] width 9 height 9
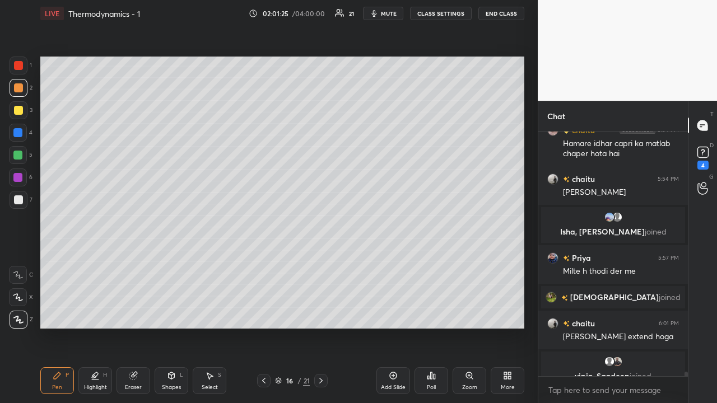
scroll to position [13750, 0]
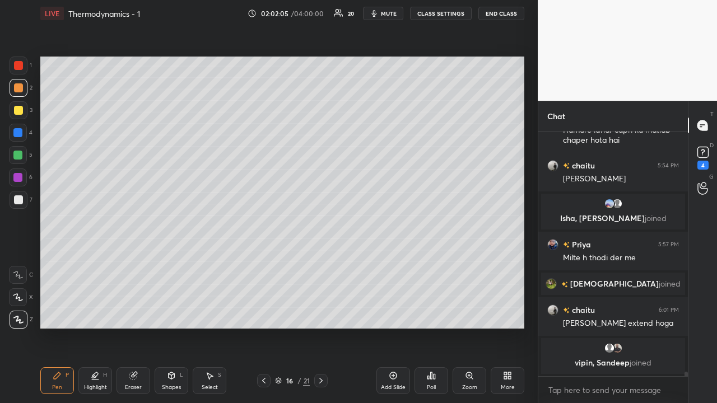
click at [166, 327] on div "Shapes L" at bounding box center [172, 381] width 34 height 27
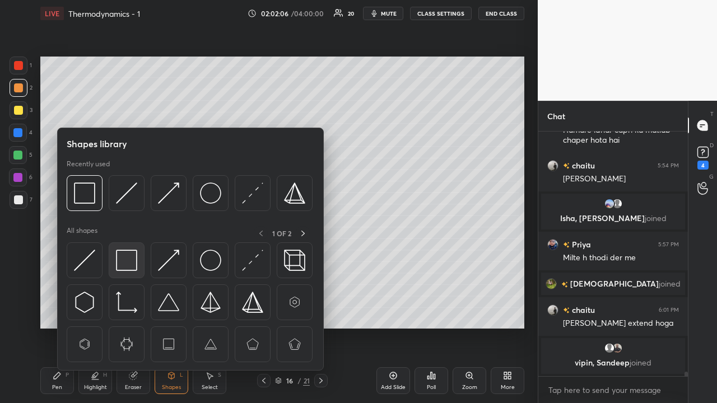
click at [127, 258] on img at bounding box center [126, 260] width 21 height 21
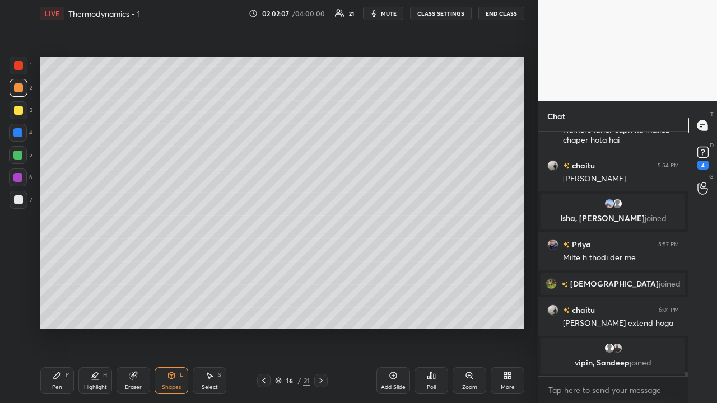
click at [19, 178] on div at bounding box center [17, 177] width 9 height 9
click at [18, 155] on div at bounding box center [17, 155] width 9 height 9
click at [16, 198] on div at bounding box center [18, 200] width 9 height 9
click at [58, 327] on icon at bounding box center [57, 376] width 7 height 7
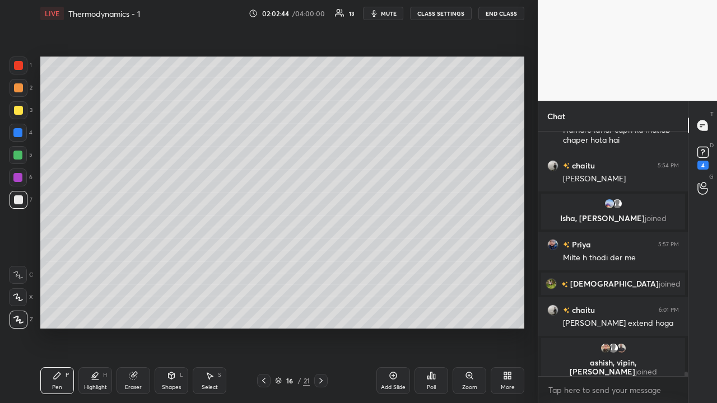
click at [136, 327] on div "Eraser" at bounding box center [133, 388] width 17 height 6
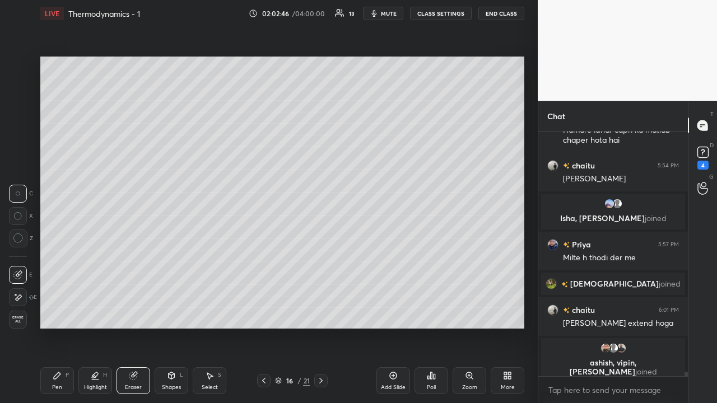
click at [65, 327] on div "Pen P" at bounding box center [57, 381] width 34 height 27
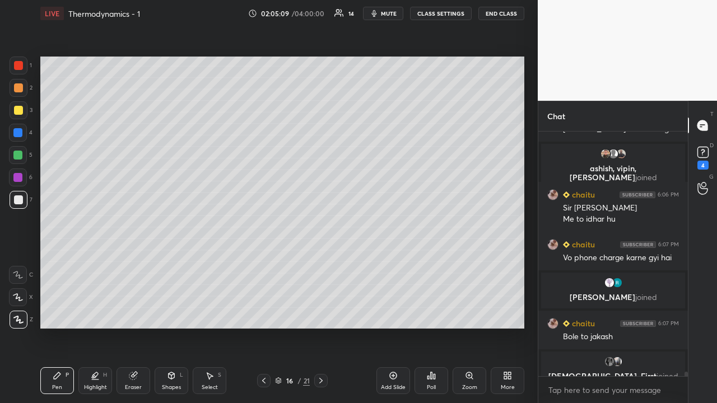
scroll to position [13842, 0]
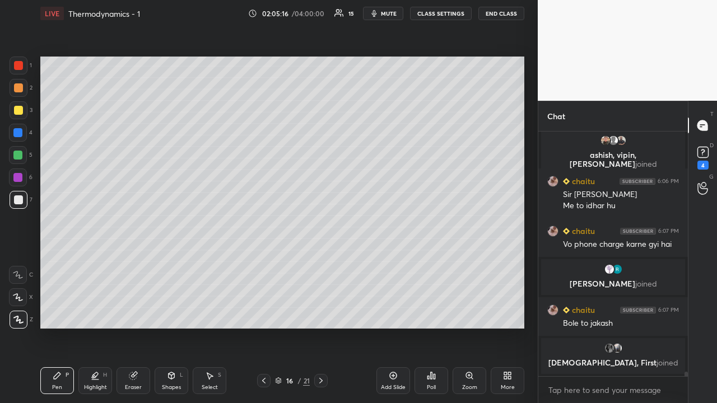
click at [396, 327] on icon at bounding box center [393, 375] width 9 height 9
click at [18, 202] on div at bounding box center [18, 200] width 9 height 9
click at [167, 327] on div "Shapes" at bounding box center [171, 388] width 19 height 6
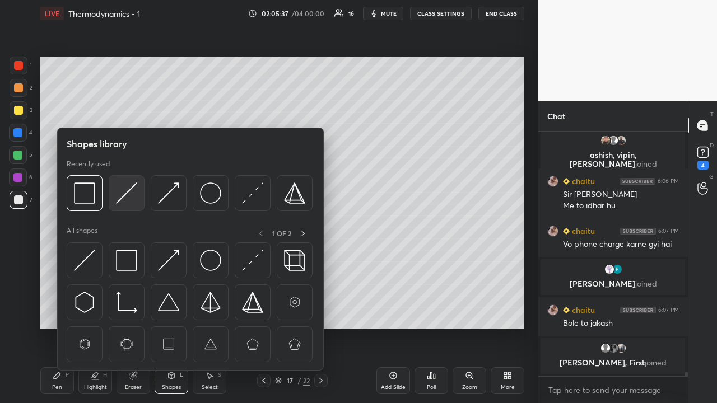
click at [127, 194] on img at bounding box center [126, 193] width 21 height 21
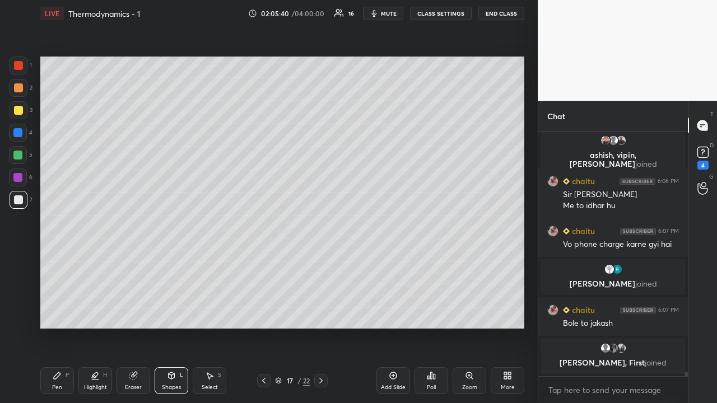
click at [17, 110] on div at bounding box center [18, 110] width 9 height 9
click at [62, 327] on div "Pen P" at bounding box center [57, 381] width 34 height 27
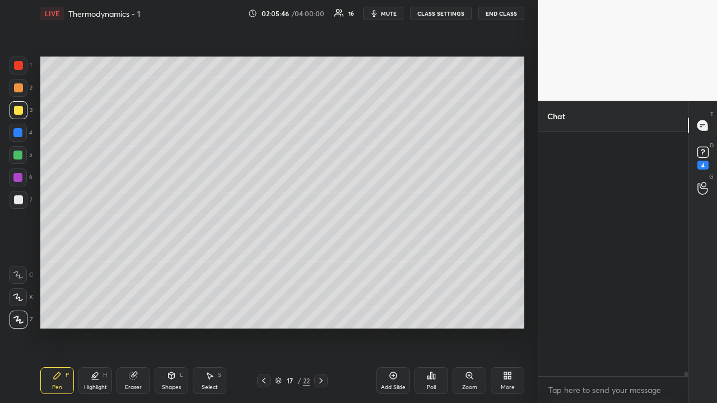
scroll to position [268, 146]
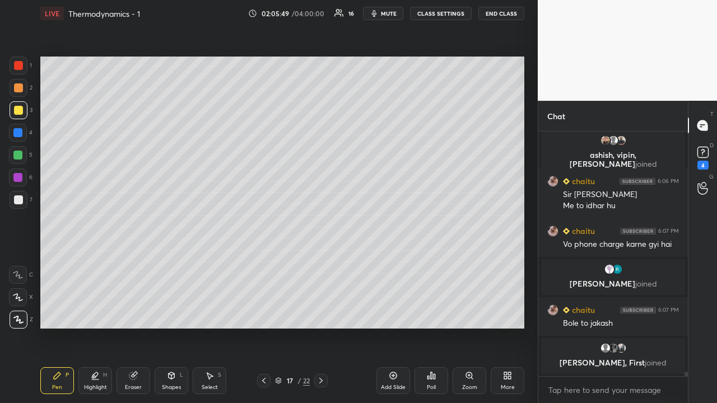
click at [17, 157] on div at bounding box center [17, 155] width 9 height 9
click at [18, 90] on div at bounding box center [18, 87] width 9 height 9
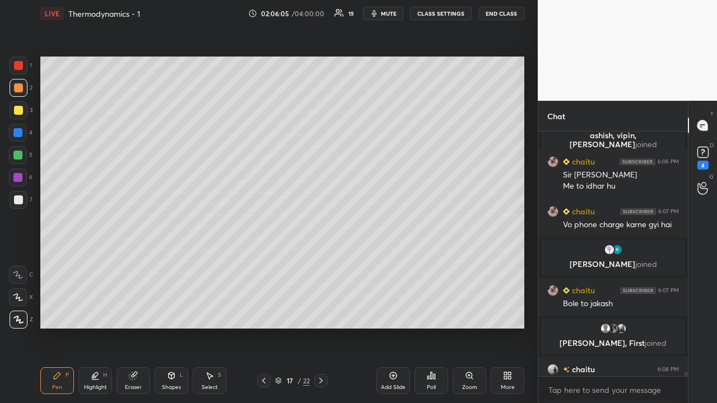
scroll to position [13861, 0]
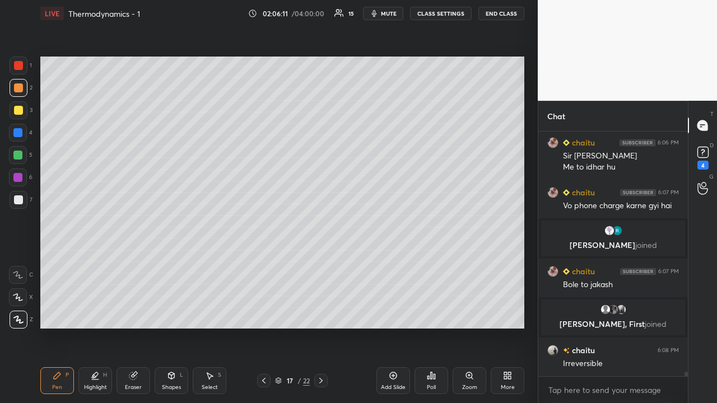
click at [18, 110] on div at bounding box center [18, 110] width 9 height 9
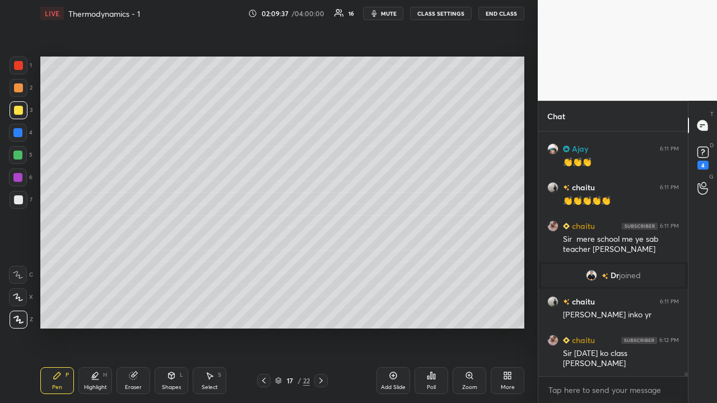
scroll to position [14181, 0]
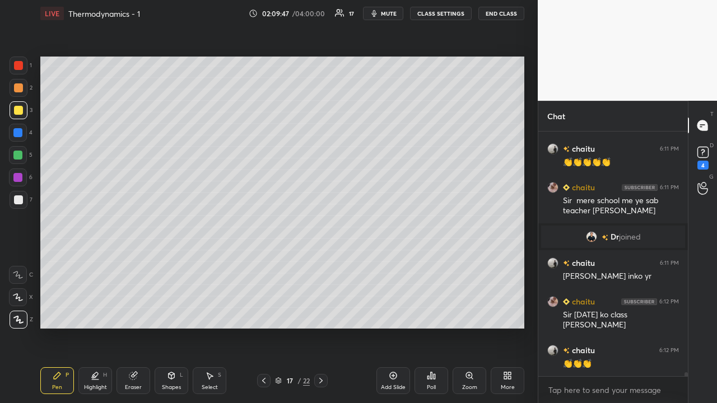
click at [173, 385] on div "Shapes" at bounding box center [171, 388] width 19 height 6
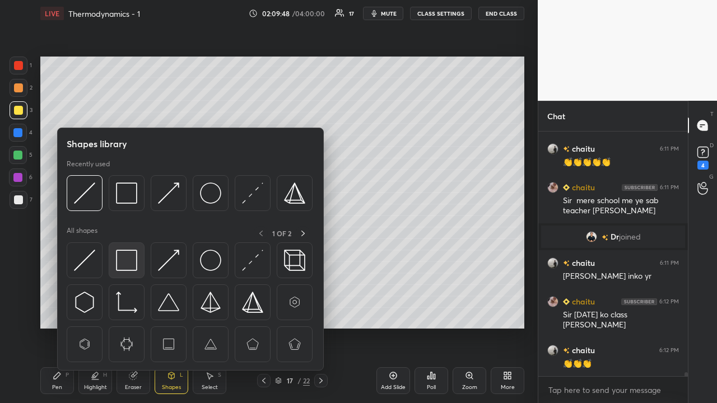
click at [127, 259] on img at bounding box center [126, 260] width 21 height 21
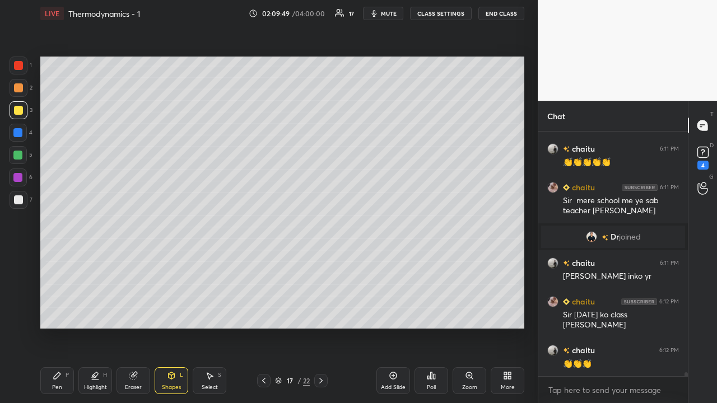
click at [16, 90] on div at bounding box center [18, 87] width 9 height 9
click at [17, 109] on div at bounding box center [18, 110] width 9 height 9
click at [17, 203] on div at bounding box center [18, 200] width 9 height 9
click at [132, 383] on div "Eraser" at bounding box center [134, 381] width 34 height 27
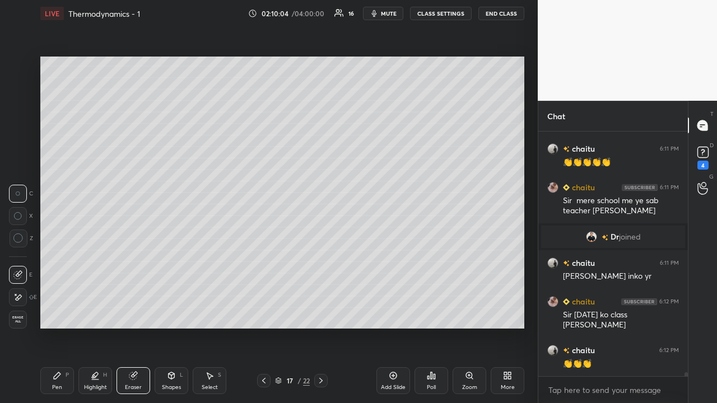
click at [64, 380] on div "Pen P" at bounding box center [57, 381] width 34 height 27
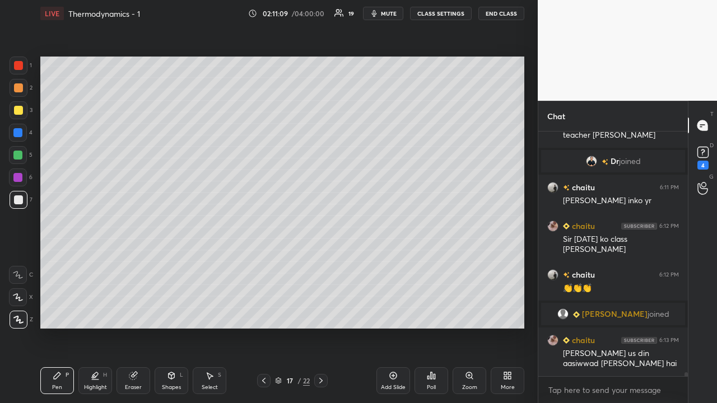
scroll to position [14274, 0]
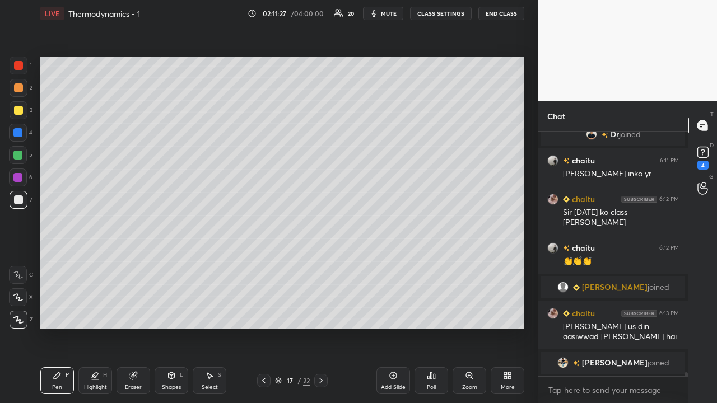
click at [17, 154] on div at bounding box center [17, 155] width 9 height 9
click at [170, 382] on div "Shapes L" at bounding box center [172, 381] width 34 height 27
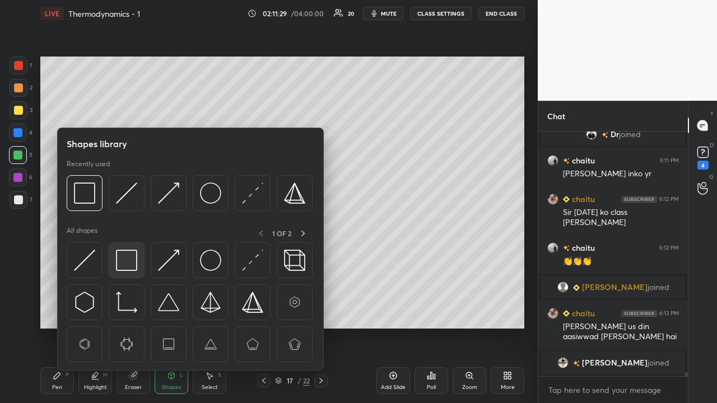
click at [124, 256] on img at bounding box center [126, 260] width 21 height 21
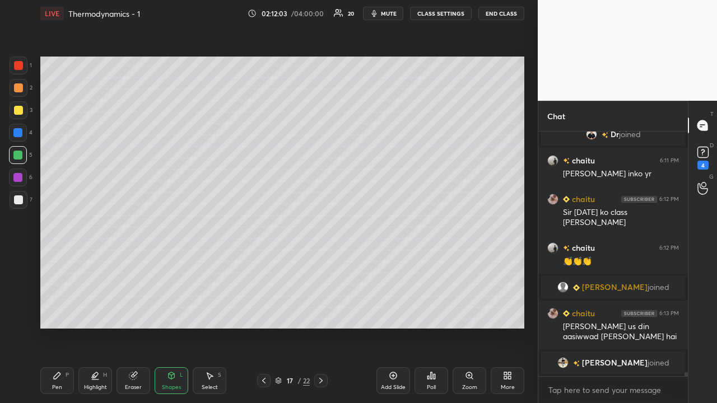
scroll to position [14313, 0]
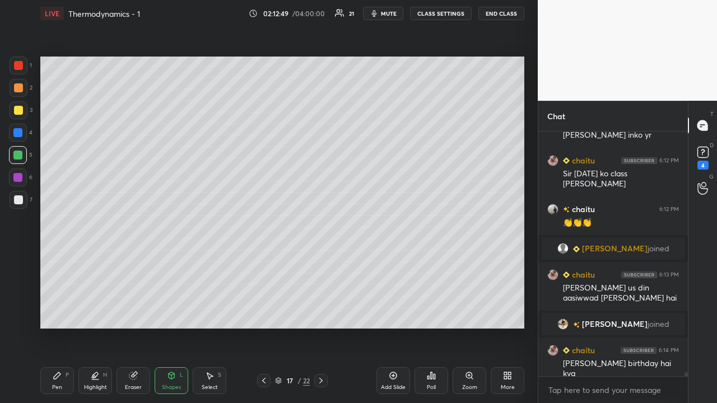
click at [394, 377] on icon at bounding box center [393, 375] width 9 height 9
click at [62, 383] on div "Pen P" at bounding box center [57, 381] width 34 height 27
click at [21, 201] on div at bounding box center [18, 200] width 9 height 9
click at [20, 154] on div at bounding box center [17, 155] width 9 height 9
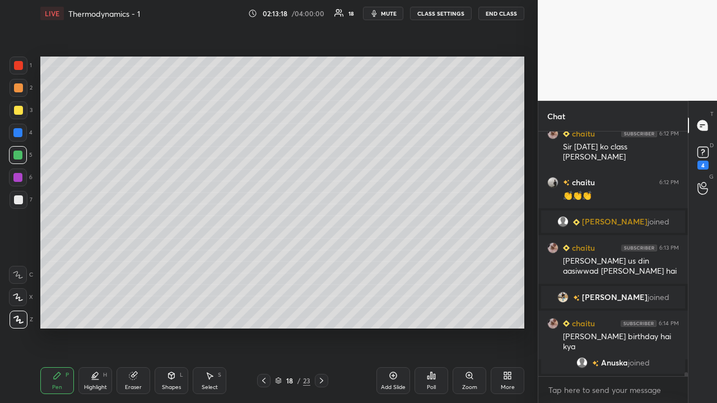
click at [18, 202] on div at bounding box center [18, 200] width 9 height 9
click at [18, 181] on div at bounding box center [17, 177] width 9 height 9
click at [19, 113] on div at bounding box center [18, 110] width 9 height 9
click at [19, 89] on div at bounding box center [18, 87] width 9 height 9
click at [21, 179] on div at bounding box center [17, 177] width 9 height 9
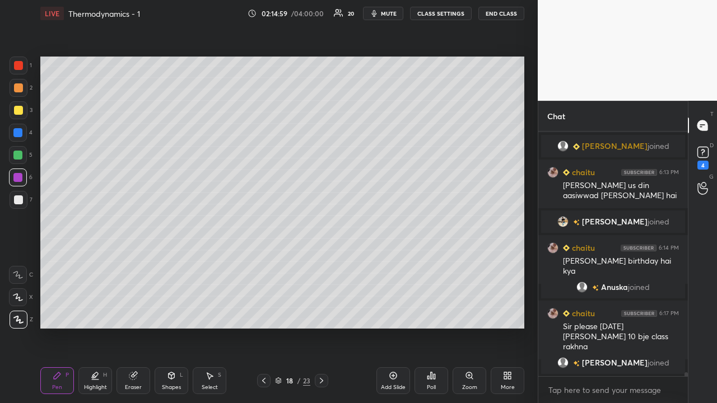
scroll to position [14399, 0]
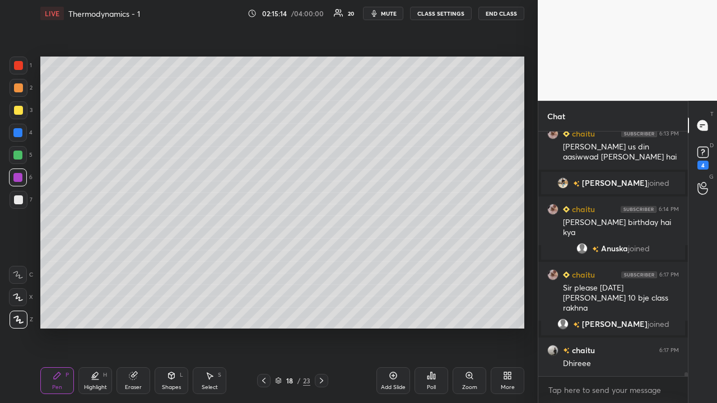
click at [17, 157] on div at bounding box center [17, 155] width 9 height 9
click at [136, 385] on div "Eraser" at bounding box center [133, 388] width 17 height 6
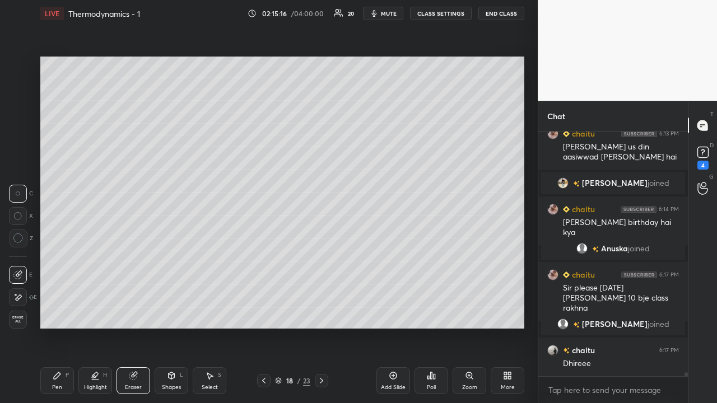
click at [171, 380] on div "Shapes L" at bounding box center [172, 381] width 34 height 27
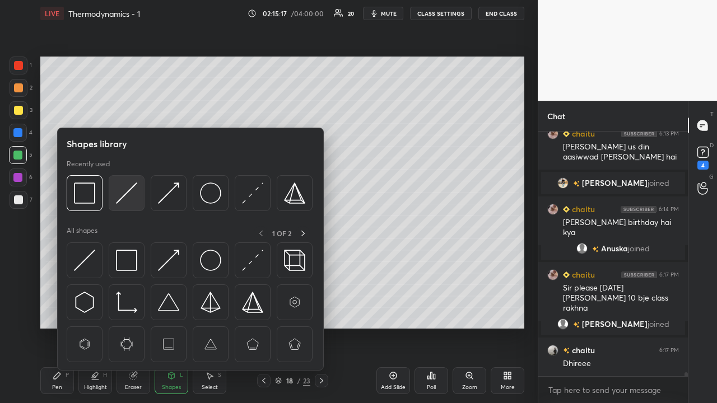
click at [128, 190] on img at bounding box center [126, 193] width 21 height 21
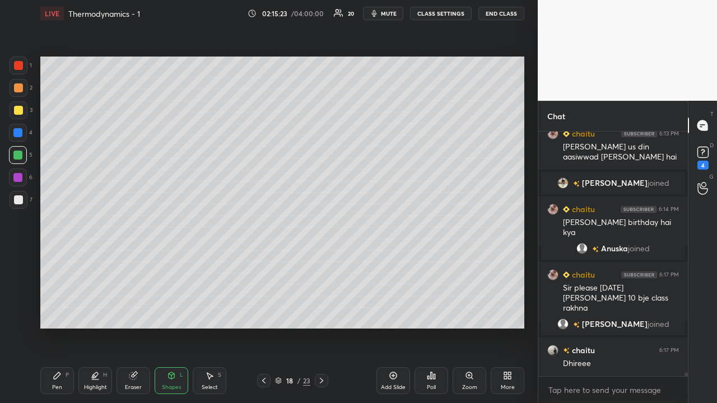
click at [51, 382] on div "Pen P" at bounding box center [57, 381] width 34 height 27
click at [21, 152] on div at bounding box center [17, 155] width 9 height 9
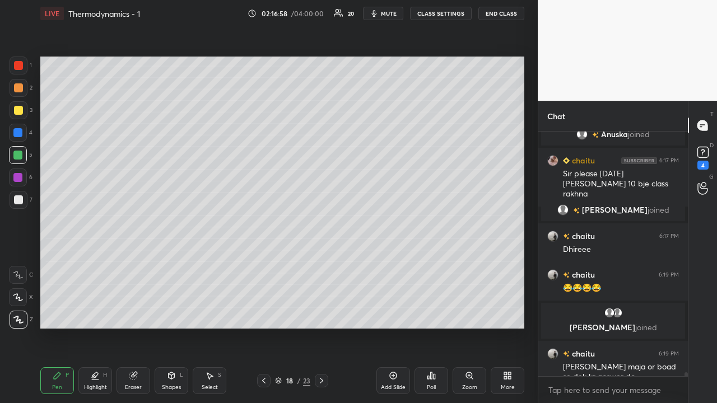
scroll to position [14491, 0]
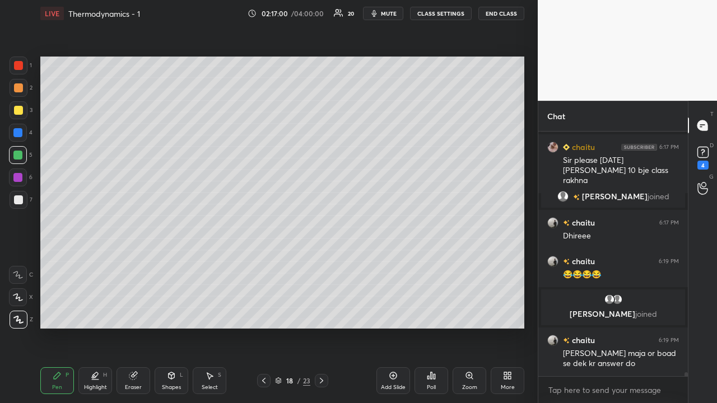
click at [20, 110] on div at bounding box center [18, 110] width 9 height 9
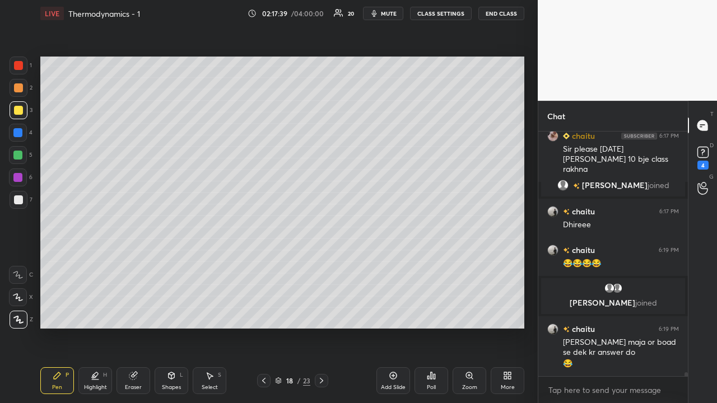
scroll to position [14551, 0]
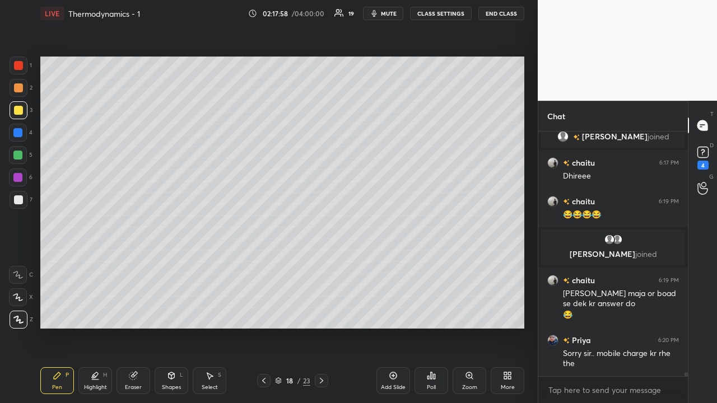
click at [18, 201] on div at bounding box center [18, 200] width 9 height 9
click at [17, 111] on div at bounding box center [18, 110] width 9 height 9
click at [395, 376] on icon at bounding box center [393, 375] width 9 height 9
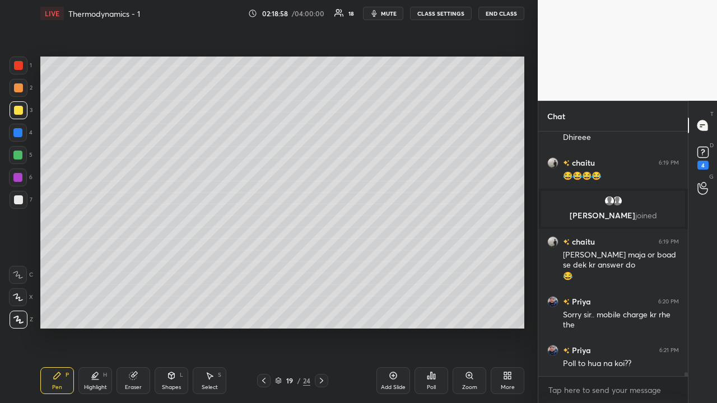
click at [18, 154] on div at bounding box center [17, 155] width 9 height 9
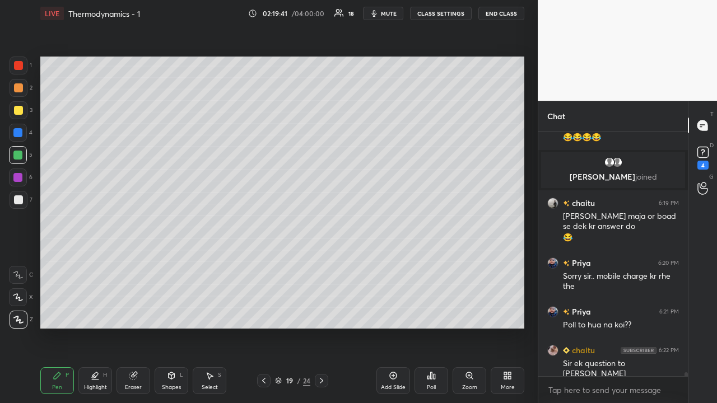
scroll to position [14667, 0]
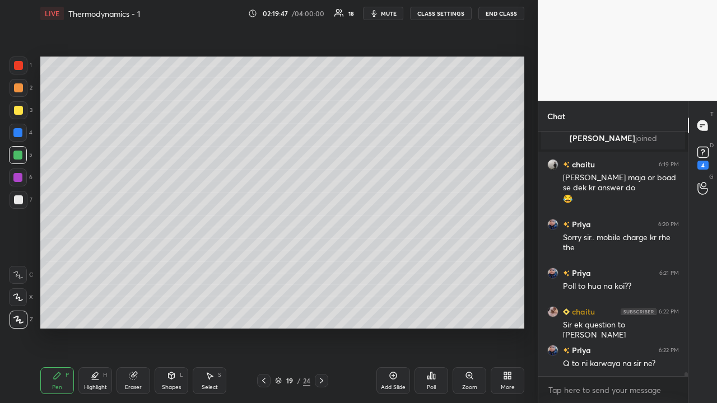
click at [263, 382] on icon at bounding box center [263, 381] width 3 height 6
click at [321, 381] on icon at bounding box center [321, 380] width 9 height 9
click at [264, 381] on icon at bounding box center [263, 380] width 9 height 9
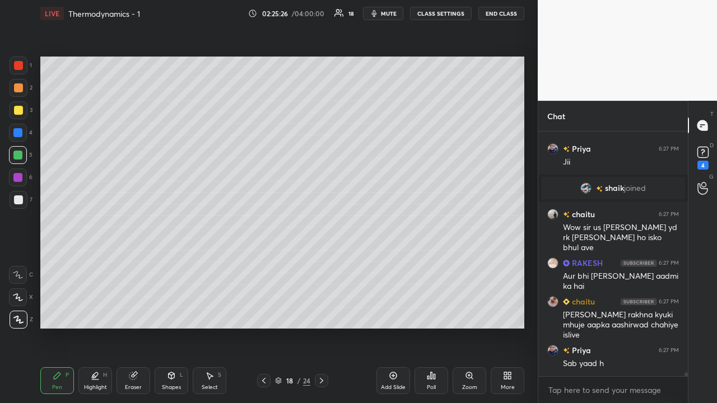
scroll to position [15263, 0]
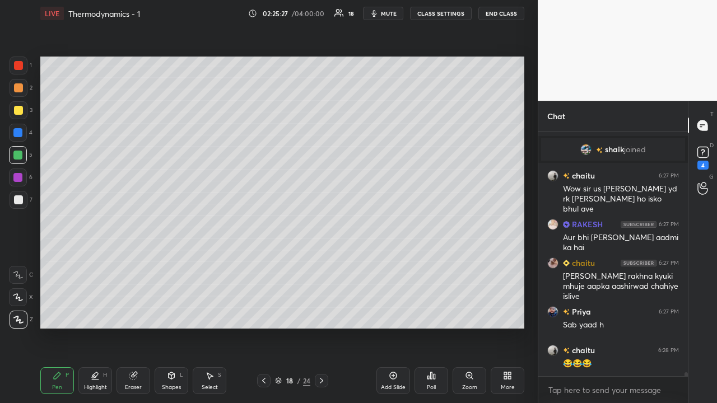
click at [321, 381] on icon at bounding box center [321, 380] width 9 height 9
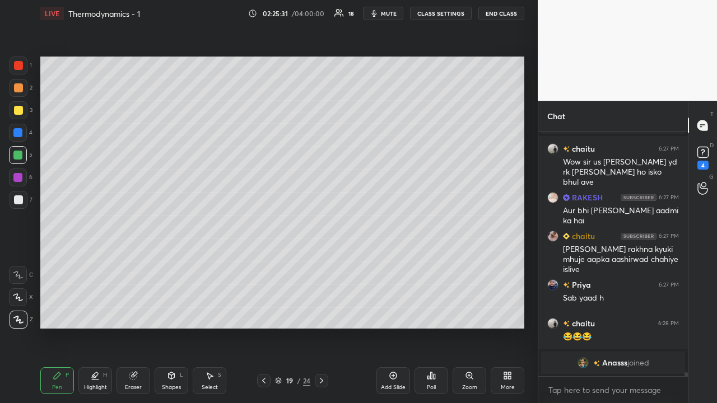
scroll to position [15273, 0]
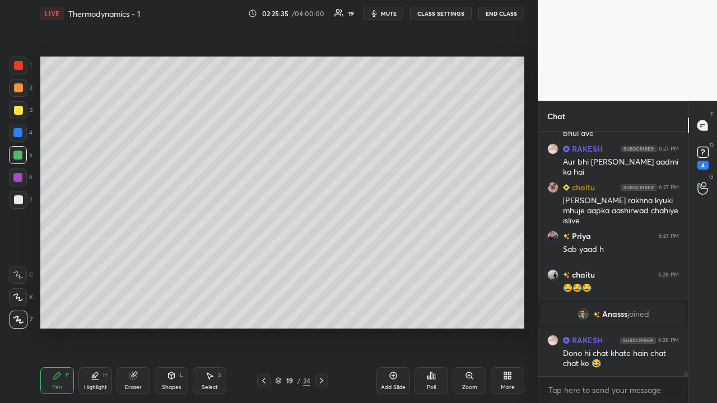
click at [20, 201] on div at bounding box center [18, 200] width 9 height 9
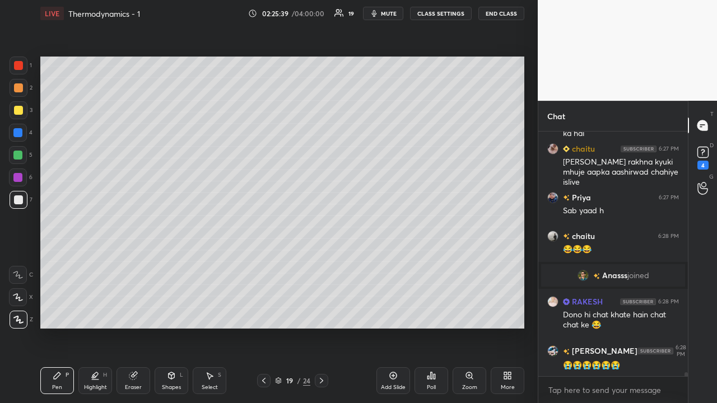
click at [168, 382] on div "Shapes L" at bounding box center [172, 381] width 34 height 27
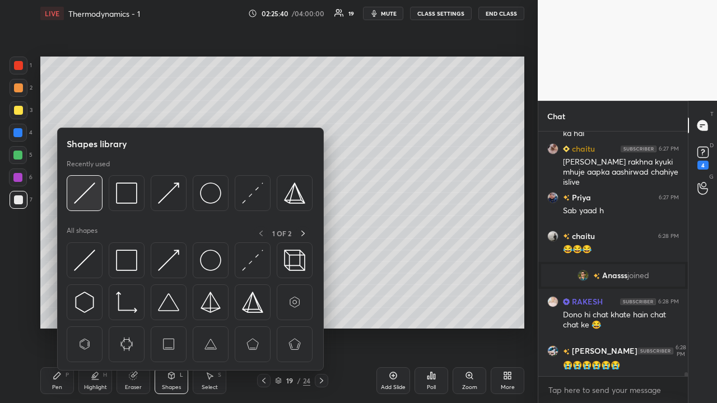
click at [89, 192] on img at bounding box center [84, 193] width 21 height 21
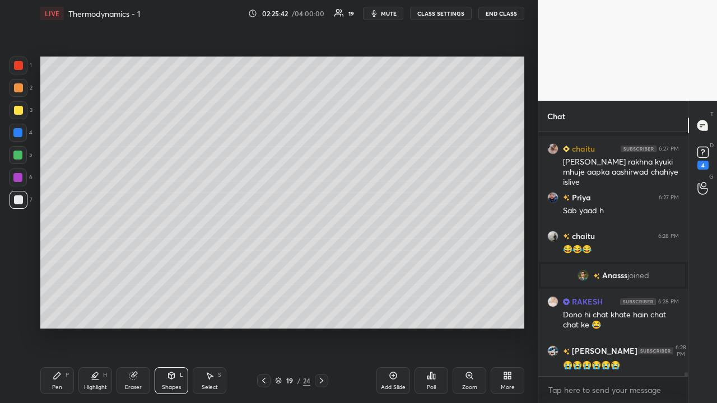
scroll to position [15381, 0]
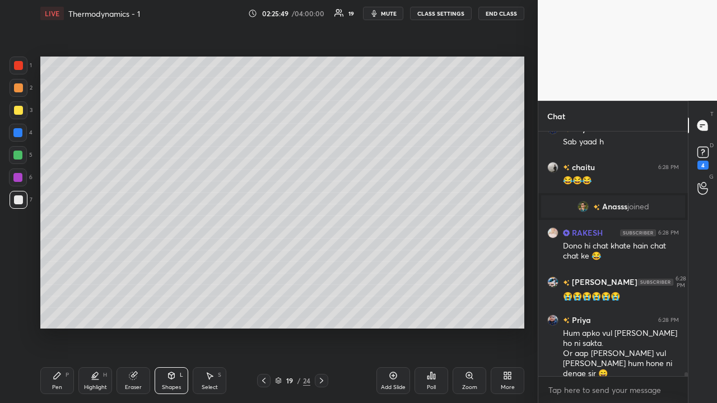
click at [62, 390] on div "Pen P" at bounding box center [57, 381] width 34 height 27
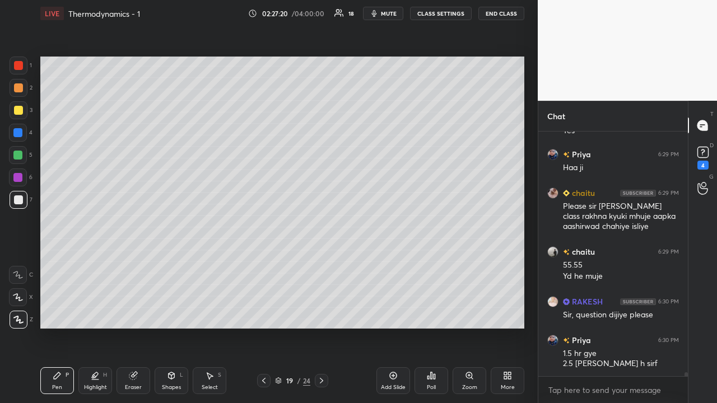
scroll to position [15812, 0]
click at [394, 378] on icon at bounding box center [393, 375] width 9 height 9
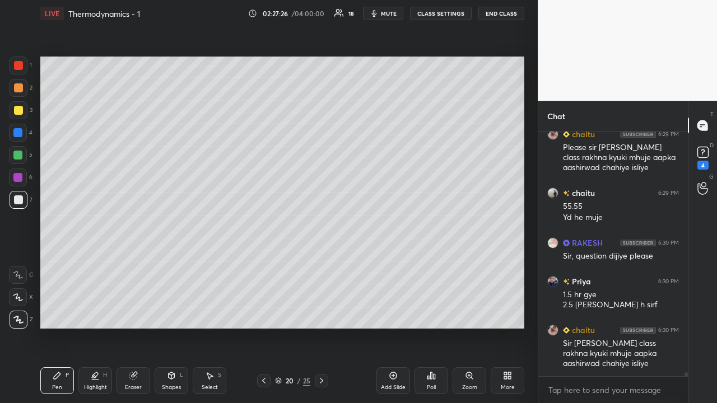
click at [165, 383] on div "Shapes L" at bounding box center [172, 381] width 34 height 27
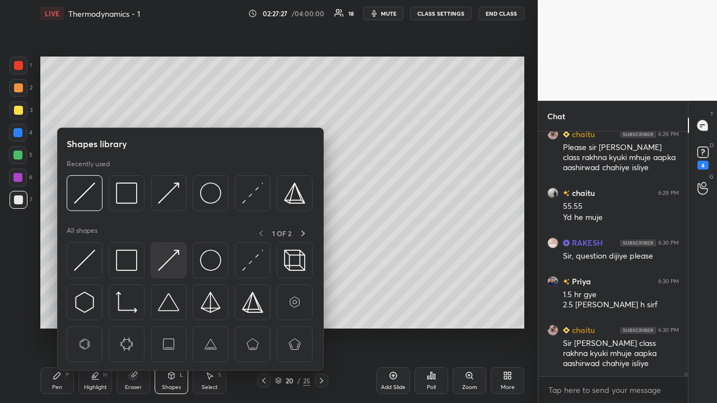
click at [165, 260] on img at bounding box center [168, 260] width 21 height 21
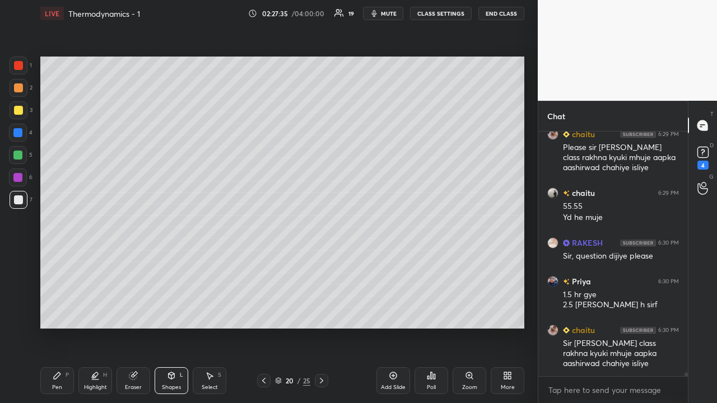
click at [19, 111] on div at bounding box center [18, 110] width 9 height 9
click at [62, 378] on div "Pen P" at bounding box center [57, 381] width 34 height 27
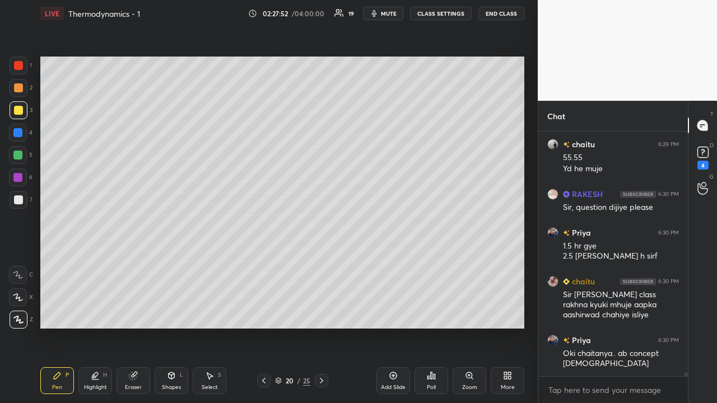
click at [17, 178] on div at bounding box center [17, 177] width 9 height 9
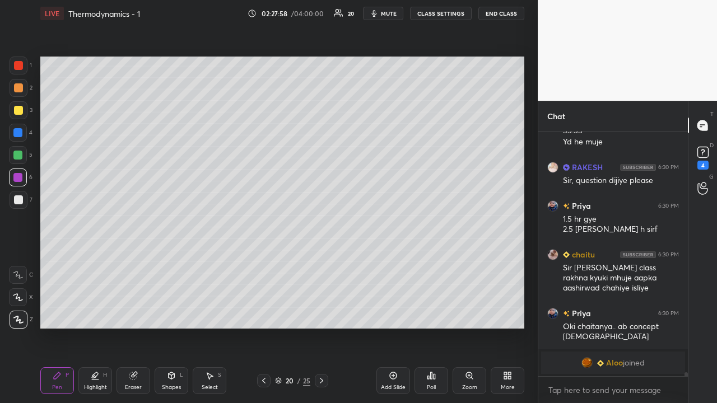
click at [16, 110] on div at bounding box center [18, 110] width 9 height 9
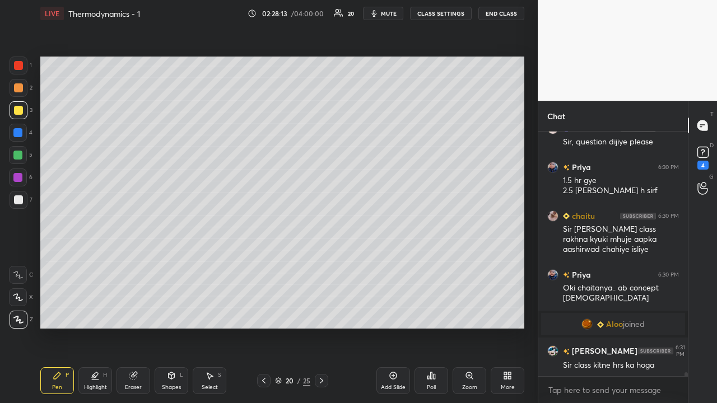
scroll to position [15806, 0]
click at [16, 156] on div at bounding box center [17, 155] width 9 height 9
click at [17, 89] on div at bounding box center [18, 87] width 9 height 9
click at [164, 379] on div "Shapes L" at bounding box center [172, 381] width 34 height 27
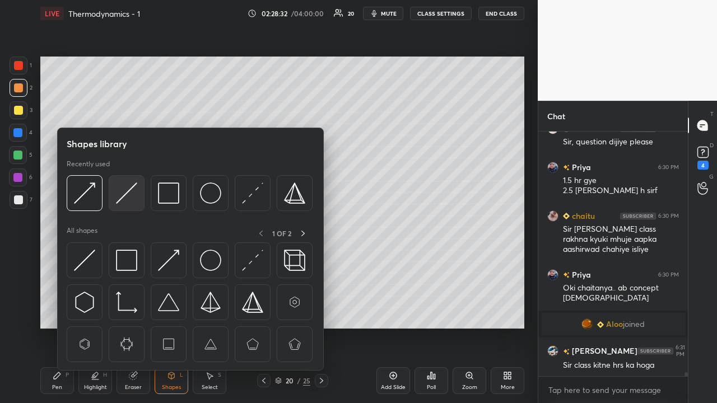
click at [127, 190] on img at bounding box center [126, 193] width 21 height 21
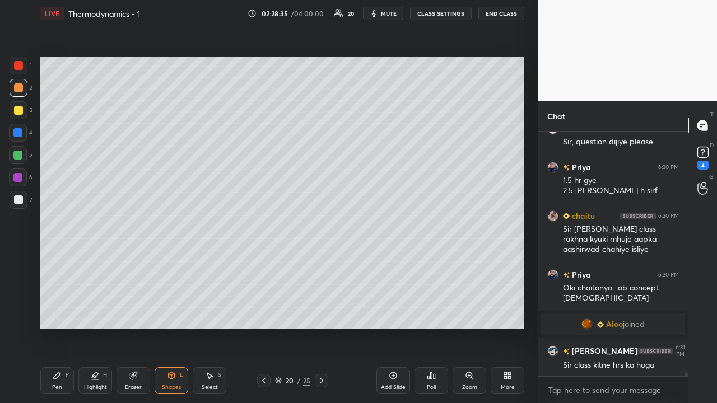
click at [67, 381] on div "Pen P" at bounding box center [57, 381] width 34 height 27
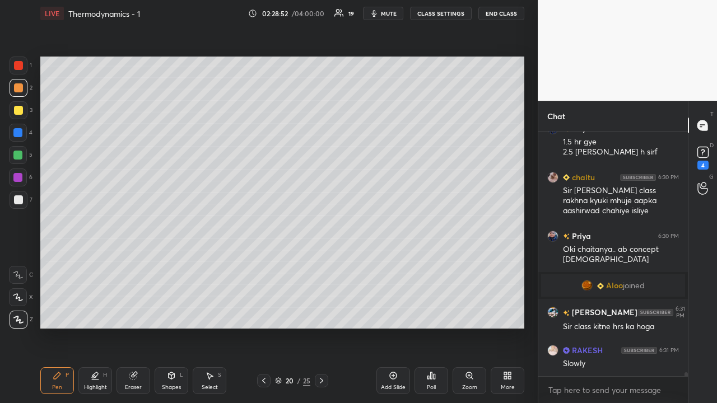
scroll to position [15883, 0]
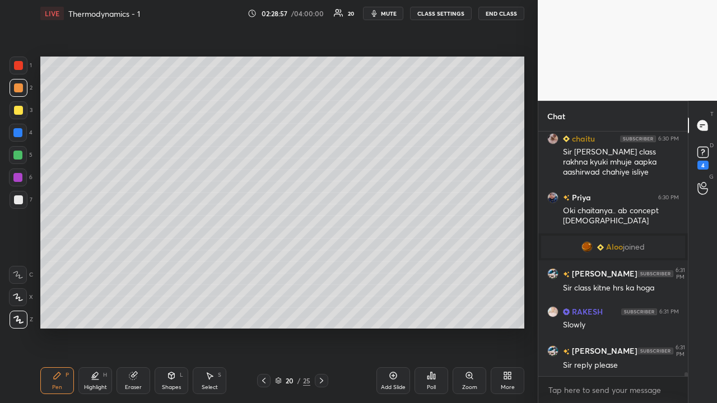
click at [170, 385] on div "Shapes" at bounding box center [171, 388] width 19 height 6
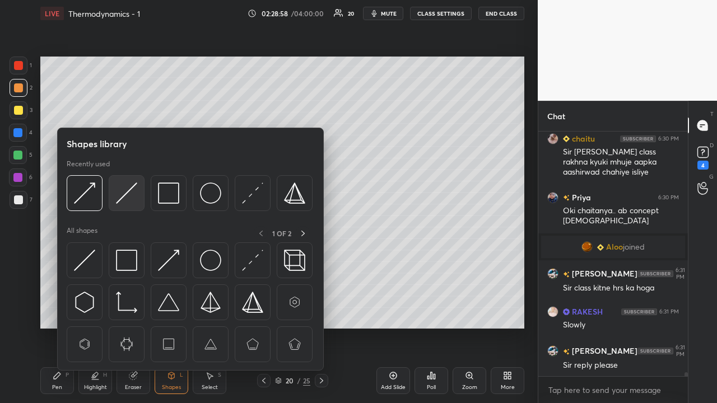
click at [129, 192] on img at bounding box center [126, 193] width 21 height 21
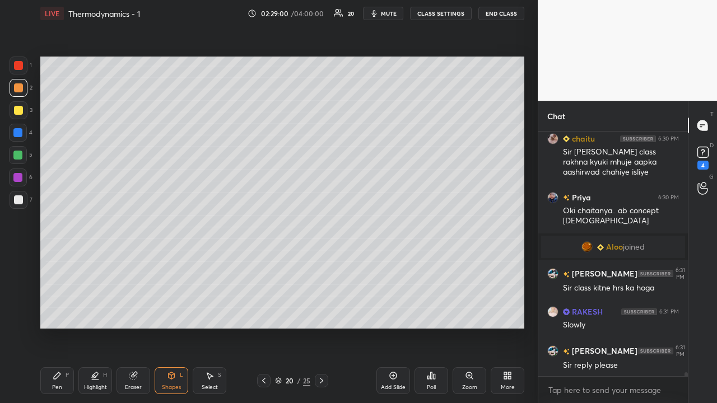
click at [20, 154] on div at bounding box center [17, 155] width 9 height 9
click at [18, 132] on div at bounding box center [17, 132] width 9 height 9
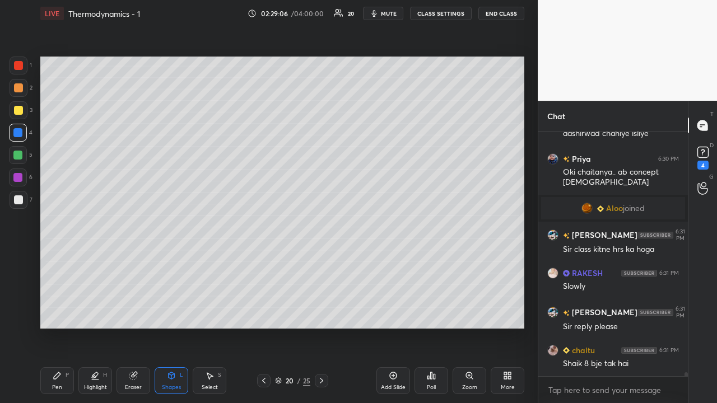
click at [131, 382] on div "Eraser" at bounding box center [134, 381] width 34 height 27
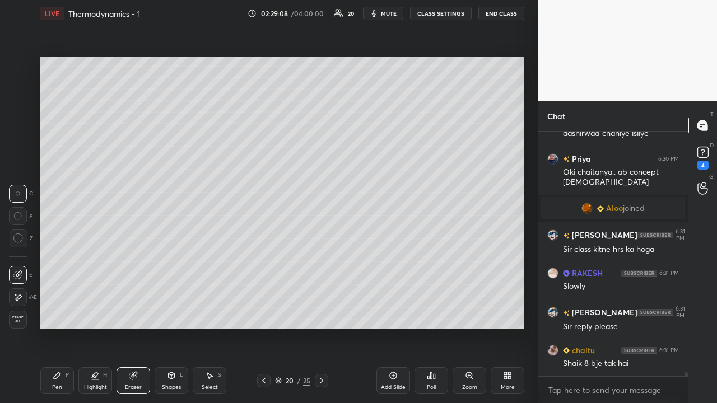
click at [64, 383] on div "Pen P" at bounding box center [57, 381] width 34 height 27
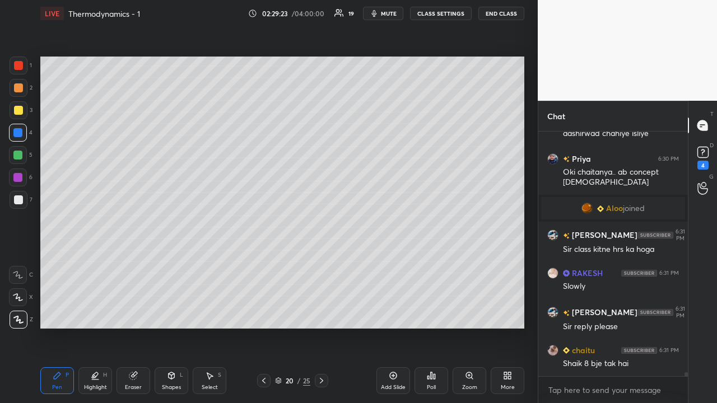
scroll to position [15961, 0]
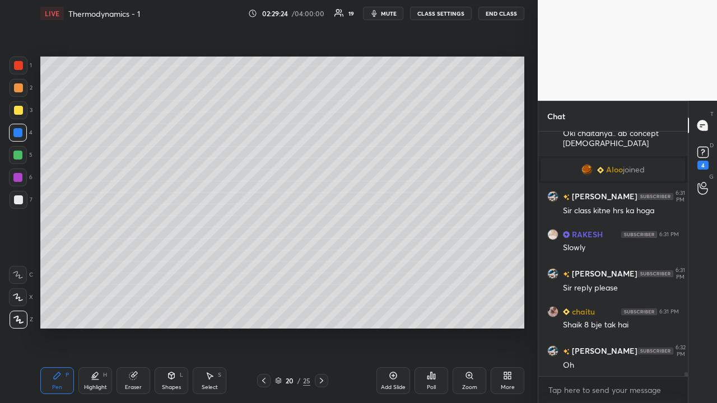
click at [166, 384] on div "Shapes L" at bounding box center [172, 381] width 34 height 27
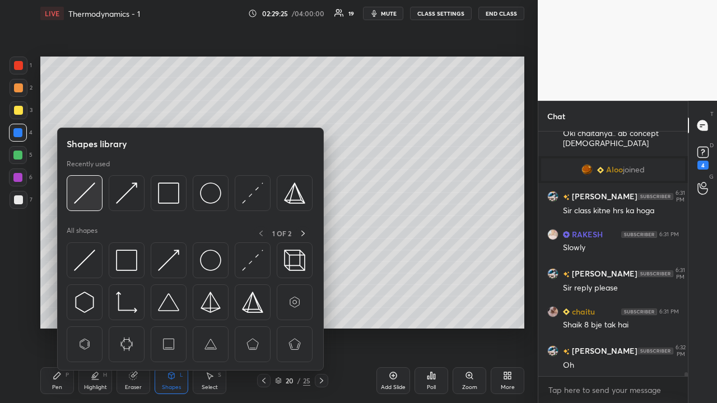
click at [85, 196] on img at bounding box center [84, 193] width 21 height 21
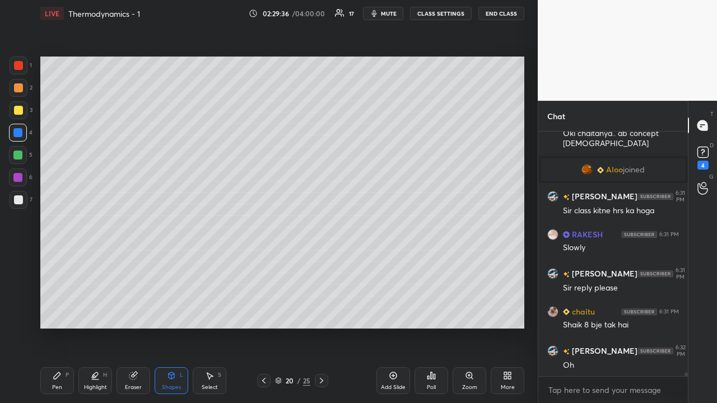
click at [18, 90] on div at bounding box center [18, 87] width 9 height 9
click at [67, 387] on div "Pen P" at bounding box center [57, 381] width 34 height 27
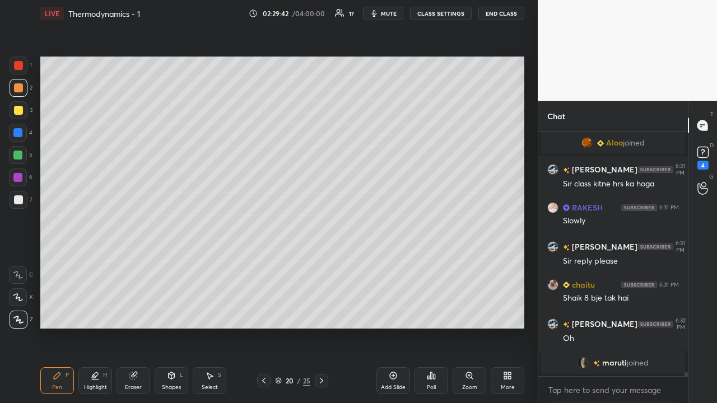
click at [170, 380] on div "Shapes L" at bounding box center [172, 381] width 34 height 27
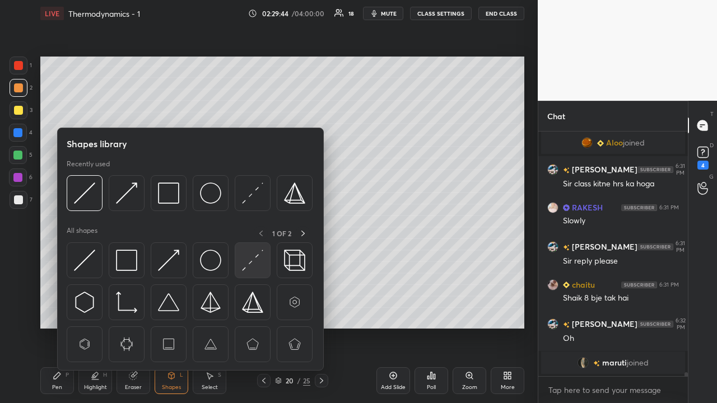
click at [248, 262] on img at bounding box center [252, 260] width 21 height 21
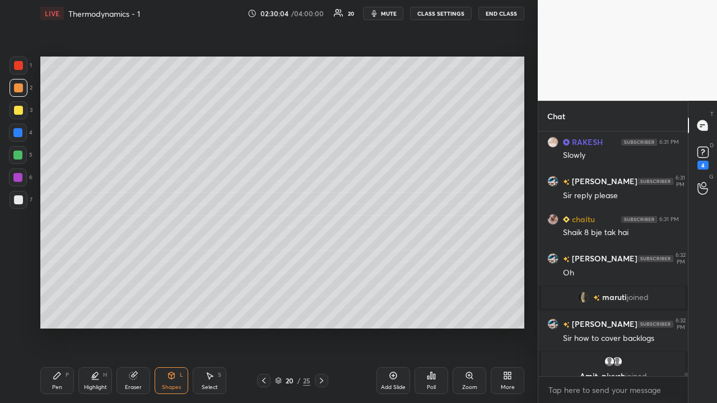
scroll to position [16014, 0]
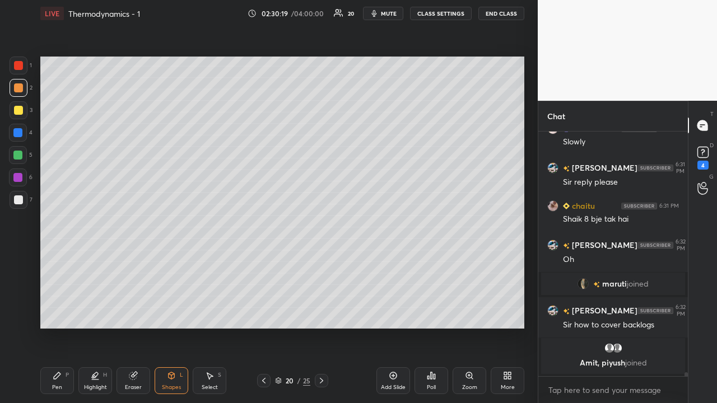
click at [18, 132] on div at bounding box center [17, 132] width 9 height 9
click at [169, 385] on div "Shapes" at bounding box center [171, 388] width 19 height 6
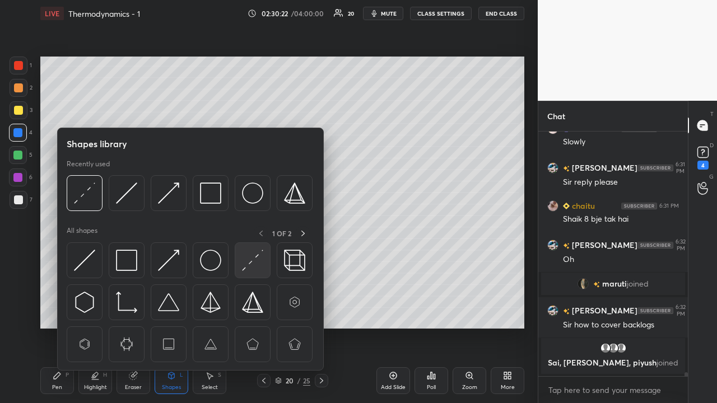
click at [260, 257] on img at bounding box center [252, 260] width 21 height 21
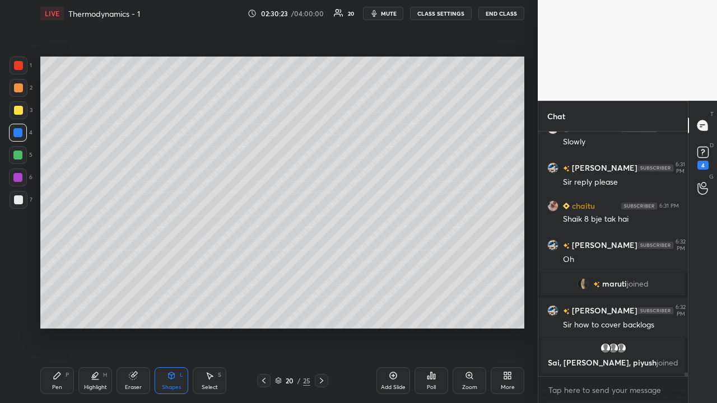
click at [18, 90] on div at bounding box center [18, 87] width 9 height 9
click at [61, 374] on icon at bounding box center [57, 375] width 9 height 9
click at [18, 85] on div at bounding box center [18, 87] width 9 height 9
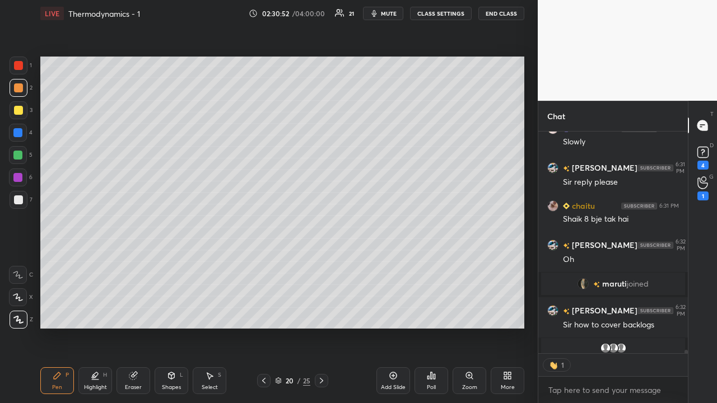
scroll to position [241, 146]
click at [18, 200] on div at bounding box center [18, 200] width 9 height 9
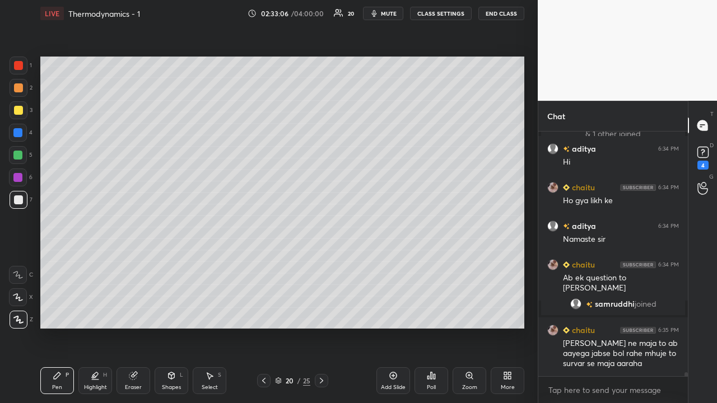
scroll to position [16067, 0]
click at [393, 377] on icon at bounding box center [393, 375] width 9 height 9
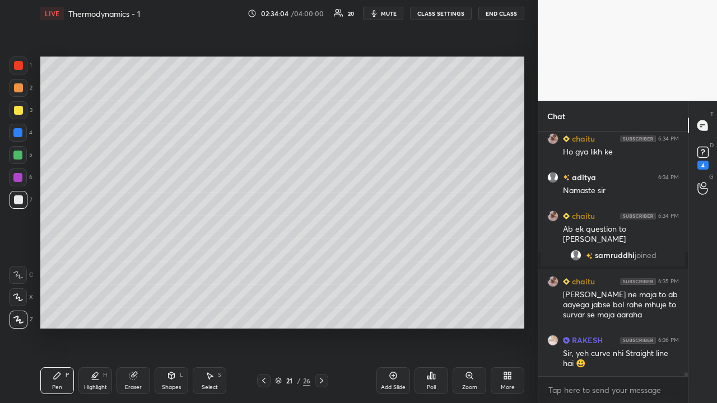
click at [19, 201] on div at bounding box center [18, 200] width 9 height 9
click at [169, 385] on div "Shapes" at bounding box center [171, 388] width 19 height 6
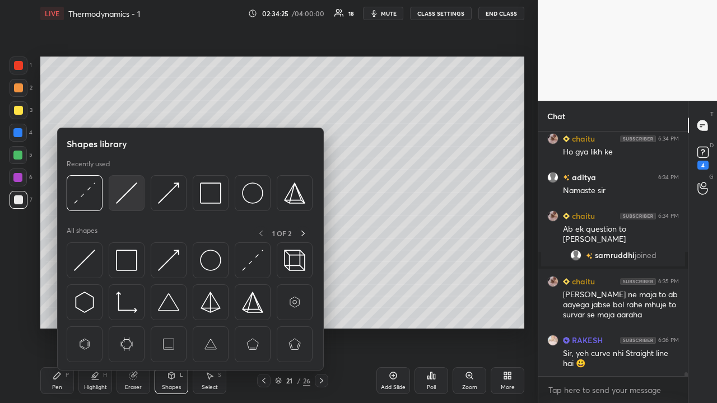
click at [131, 193] on img at bounding box center [126, 193] width 21 height 21
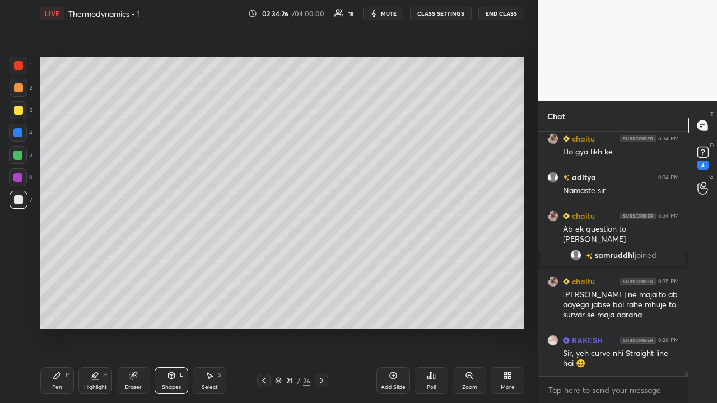
click at [18, 157] on div at bounding box center [17, 155] width 9 height 9
click at [18, 110] on div at bounding box center [18, 110] width 9 height 9
click at [63, 384] on div "Pen P" at bounding box center [57, 381] width 34 height 27
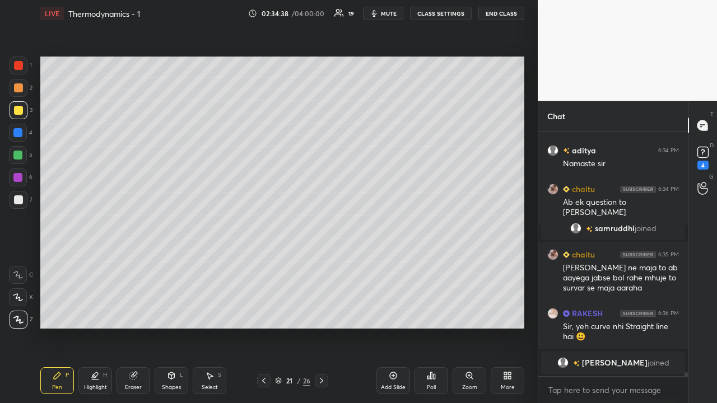
click at [61, 382] on div "Pen P" at bounding box center [57, 381] width 34 height 27
click at [20, 87] on div at bounding box center [18, 87] width 9 height 9
click at [17, 156] on div at bounding box center [17, 155] width 9 height 9
click at [16, 177] on div at bounding box center [17, 177] width 9 height 9
click at [16, 156] on div at bounding box center [17, 155] width 9 height 9
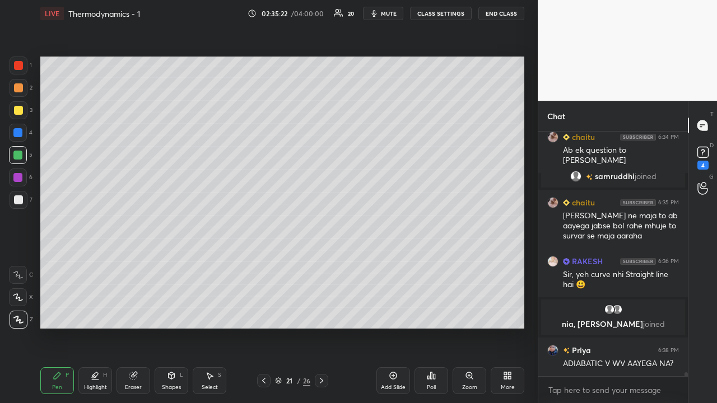
scroll to position [16090, 0]
click at [263, 380] on icon at bounding box center [263, 381] width 3 height 6
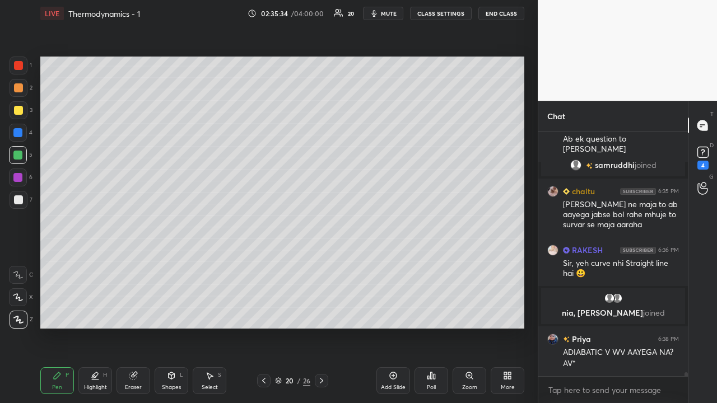
click at [264, 375] on div at bounding box center [263, 380] width 13 height 13
click at [263, 380] on icon at bounding box center [263, 380] width 9 height 9
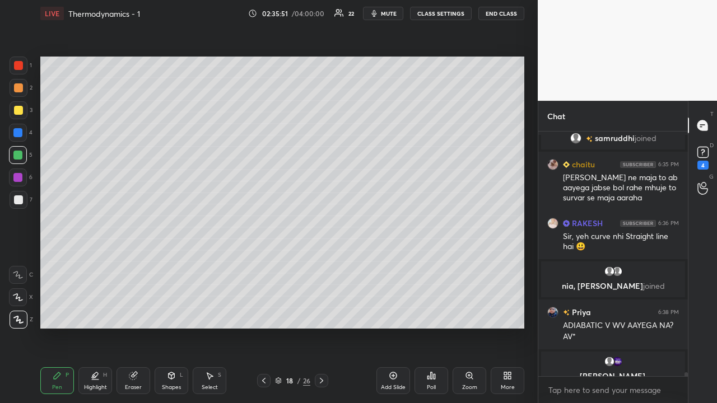
scroll to position [16141, 0]
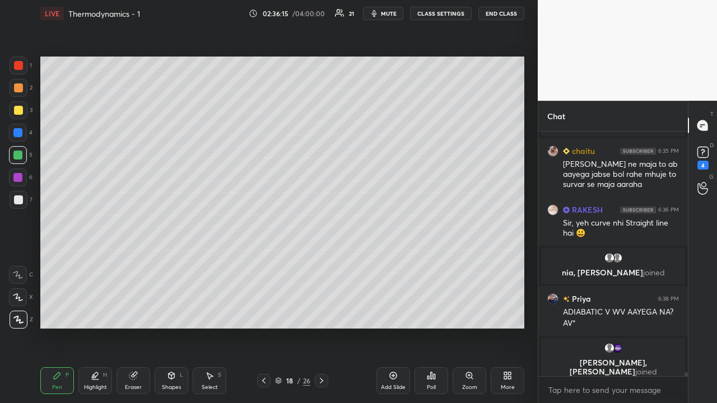
click at [320, 382] on icon at bounding box center [321, 380] width 9 height 9
click at [322, 383] on icon at bounding box center [321, 380] width 9 height 9
click at [321, 381] on icon at bounding box center [321, 380] width 9 height 9
click at [262, 380] on icon at bounding box center [263, 381] width 3 height 6
click at [265, 382] on icon at bounding box center [263, 380] width 9 height 9
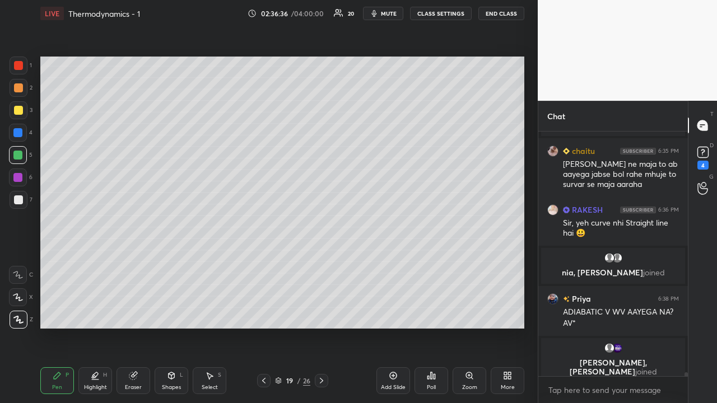
click at [263, 380] on icon at bounding box center [263, 380] width 9 height 9
click at [135, 380] on div "Eraser" at bounding box center [134, 381] width 34 height 27
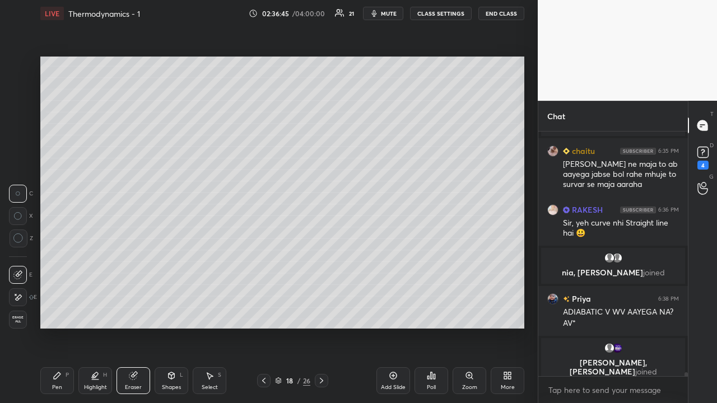
click at [66, 376] on div "P" at bounding box center [67, 376] width 3 height 6
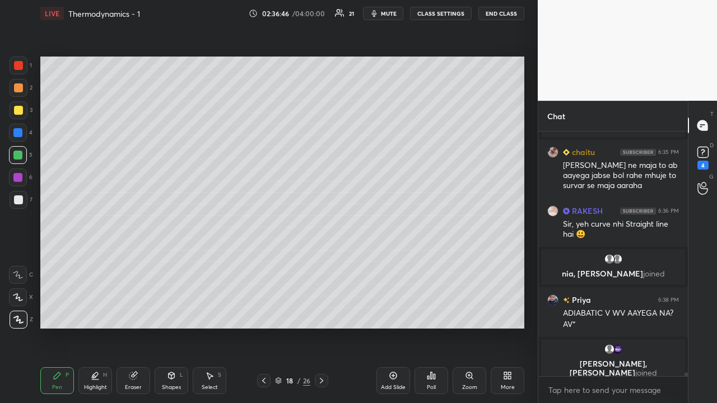
scroll to position [16181, 0]
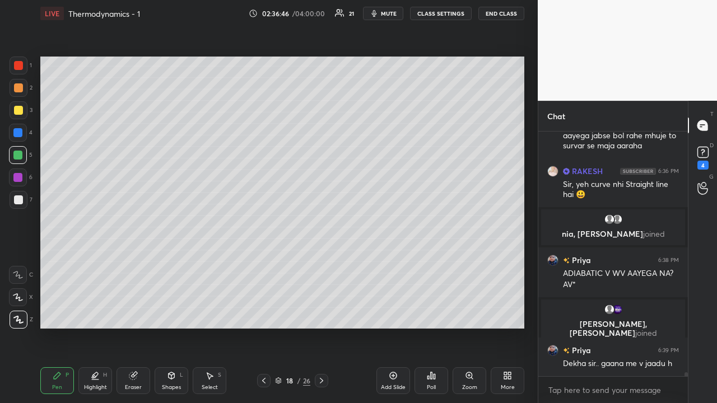
click at [18, 175] on div at bounding box center [17, 177] width 9 height 9
click at [18, 89] on div at bounding box center [18, 87] width 9 height 9
click at [131, 382] on div "Eraser" at bounding box center [134, 381] width 34 height 27
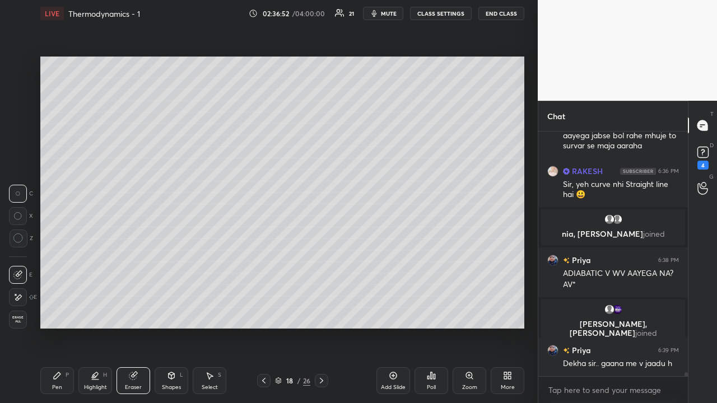
click at [63, 384] on div "Pen P" at bounding box center [57, 381] width 34 height 27
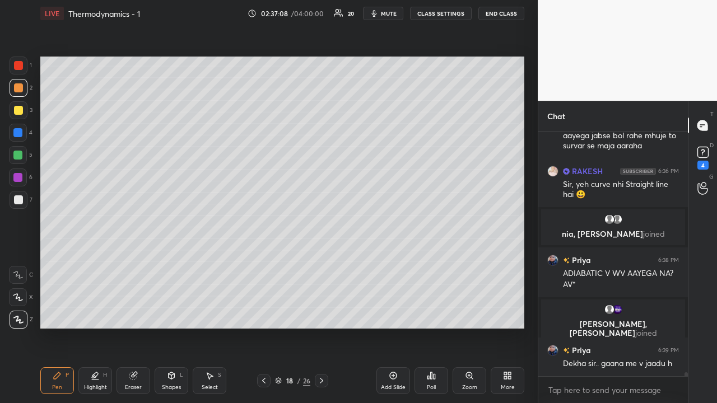
click at [321, 382] on icon at bounding box center [321, 380] width 9 height 9
click at [320, 380] on icon at bounding box center [321, 380] width 9 height 9
click at [321, 381] on icon at bounding box center [321, 380] width 9 height 9
click at [131, 382] on div "Eraser" at bounding box center [134, 381] width 34 height 27
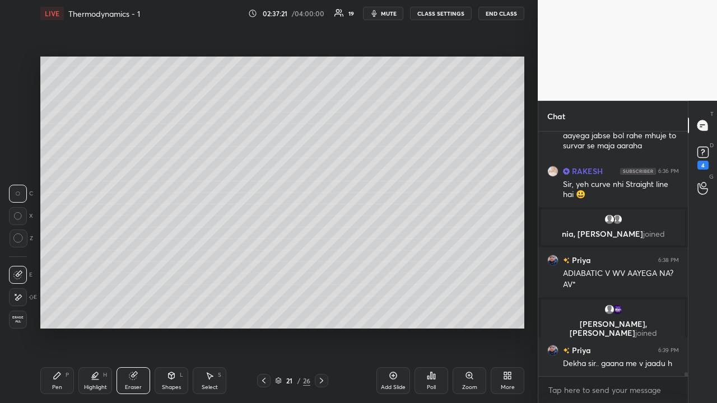
click at [61, 386] on div "Pen" at bounding box center [57, 388] width 10 height 6
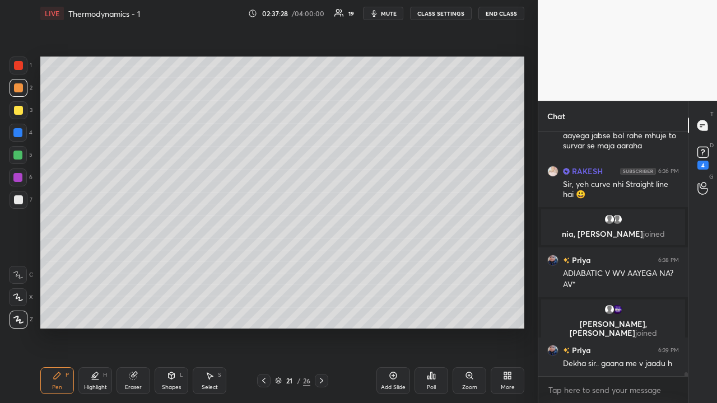
click at [18, 130] on div at bounding box center [17, 132] width 9 height 9
click at [18, 109] on div at bounding box center [18, 110] width 9 height 9
click at [18, 177] on div at bounding box center [17, 177] width 9 height 9
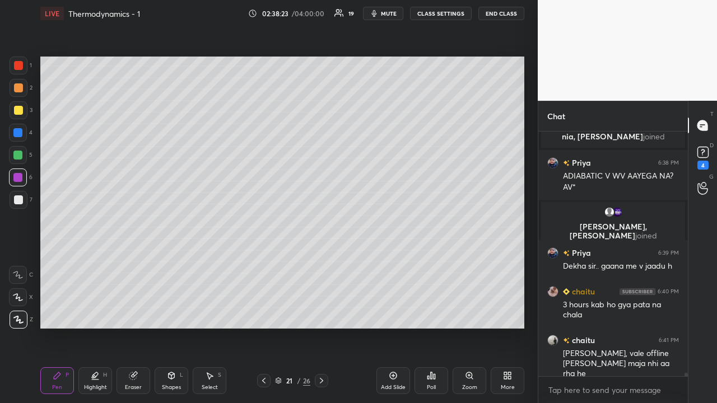
scroll to position [16327, 0]
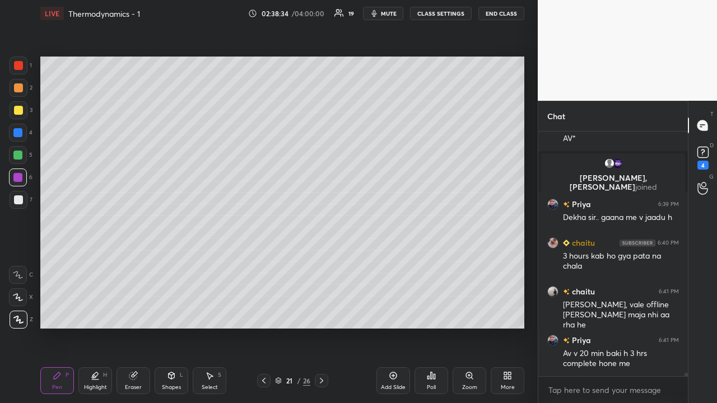
click at [169, 383] on div "Shapes L" at bounding box center [172, 381] width 34 height 27
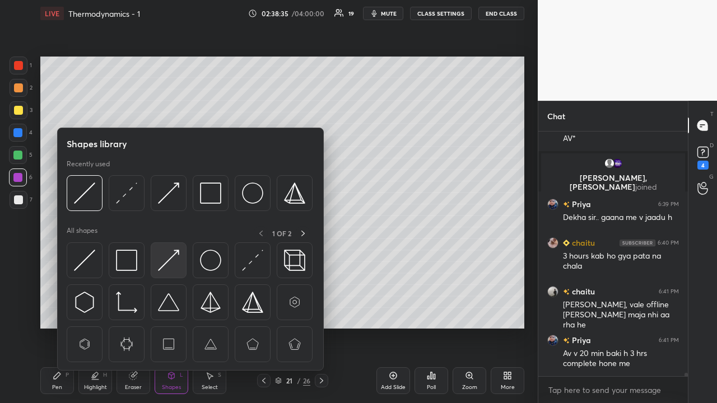
click at [163, 262] on img at bounding box center [168, 260] width 21 height 21
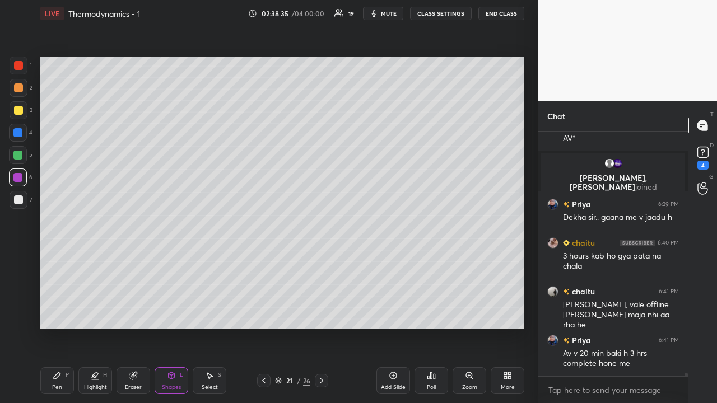
scroll to position [16354, 0]
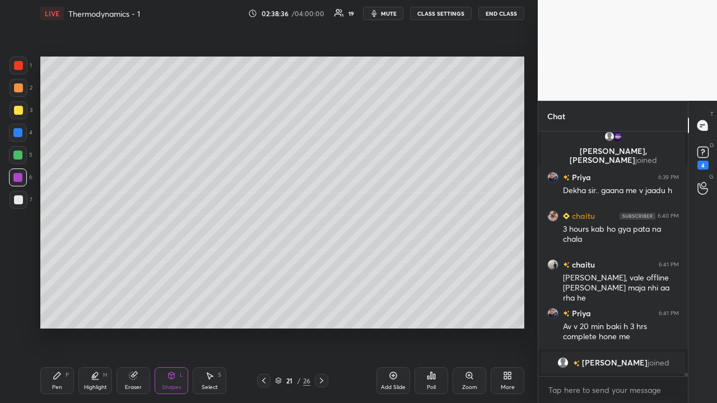
click at [19, 198] on div at bounding box center [18, 200] width 9 height 9
click at [57, 379] on icon at bounding box center [57, 375] width 9 height 9
click at [17, 110] on div at bounding box center [18, 110] width 9 height 9
click at [20, 155] on div at bounding box center [17, 155] width 9 height 9
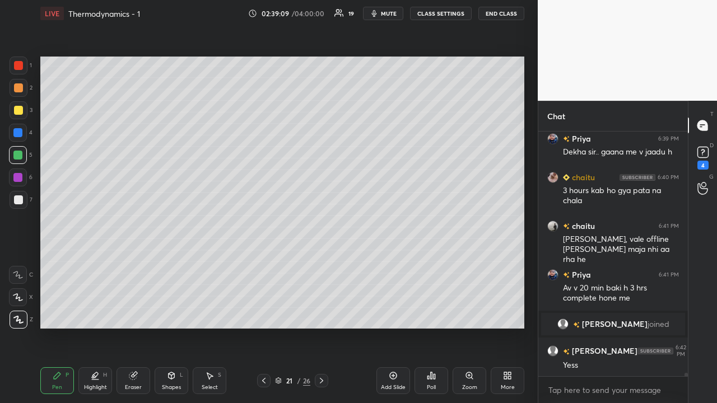
scroll to position [16339, 0]
click at [18, 92] on div at bounding box center [18, 87] width 9 height 9
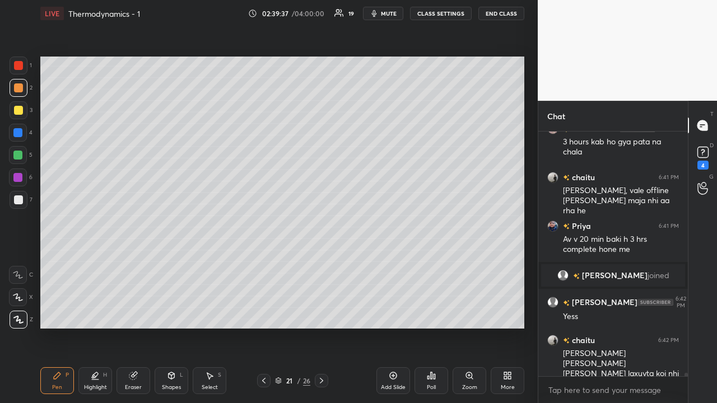
click at [140, 381] on div "Eraser" at bounding box center [134, 381] width 34 height 27
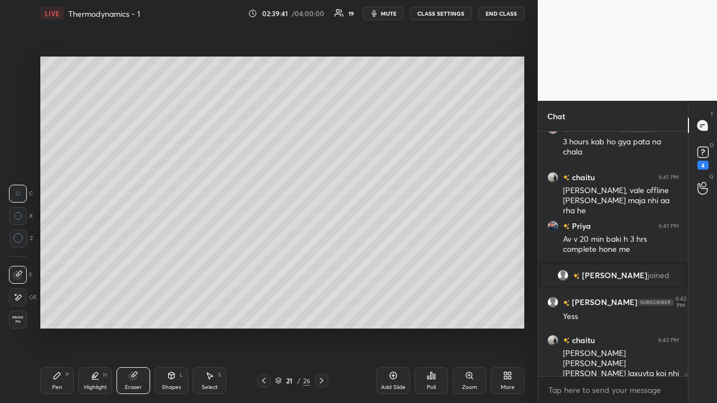
click at [59, 381] on div "Pen P" at bounding box center [57, 381] width 34 height 27
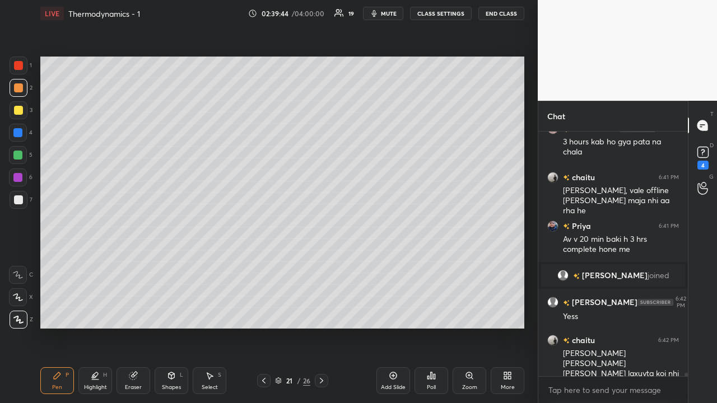
click at [136, 383] on div "Eraser" at bounding box center [134, 381] width 34 height 27
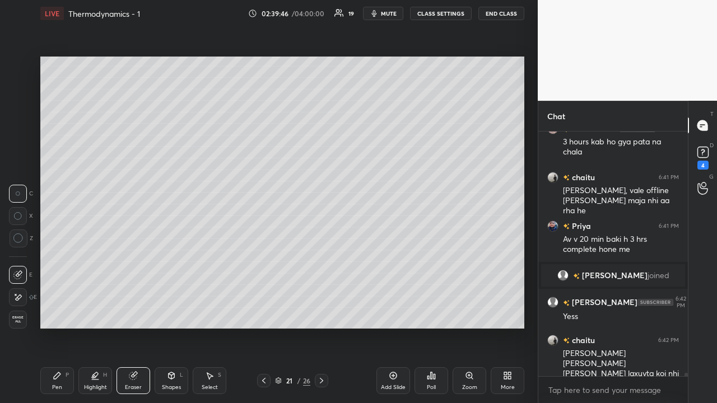
click at [60, 385] on div "Pen" at bounding box center [57, 388] width 10 height 6
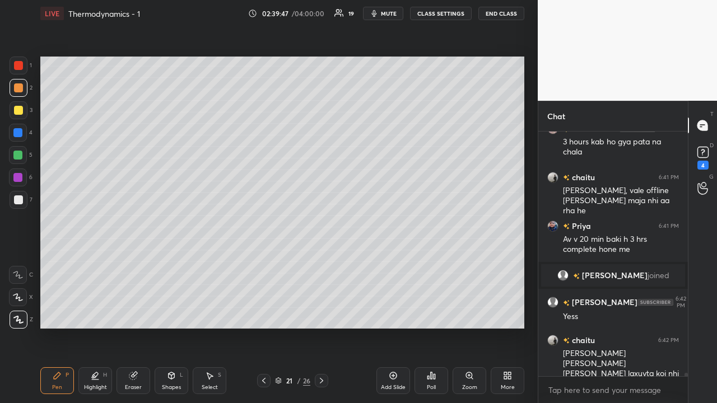
click at [23, 156] on div at bounding box center [18, 155] width 18 height 18
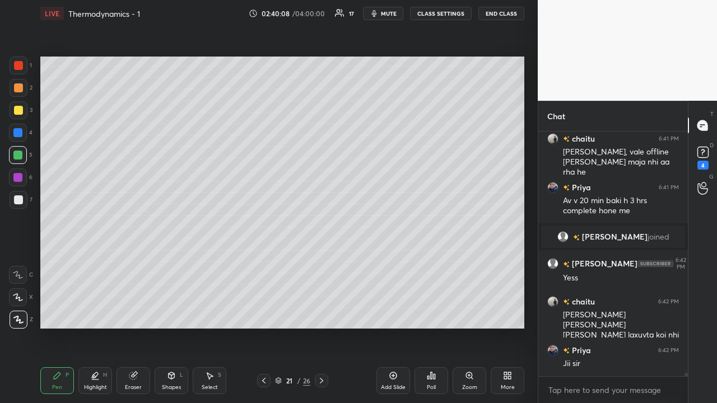
click at [18, 86] on div at bounding box center [18, 87] width 9 height 9
click at [15, 109] on div at bounding box center [18, 110] width 9 height 9
click at [169, 387] on div "Shapes" at bounding box center [171, 388] width 19 height 6
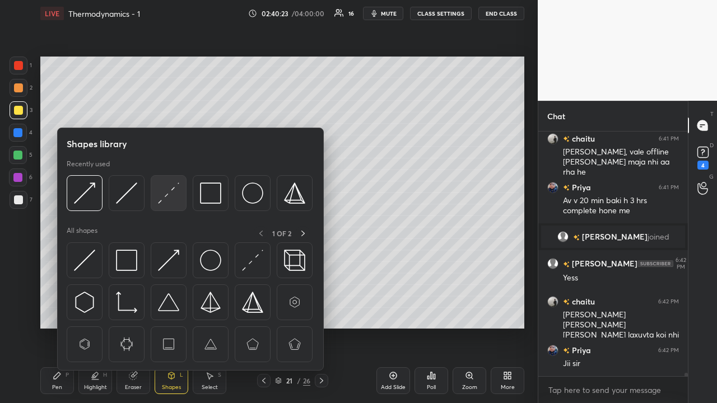
click at [168, 190] on img at bounding box center [168, 193] width 21 height 21
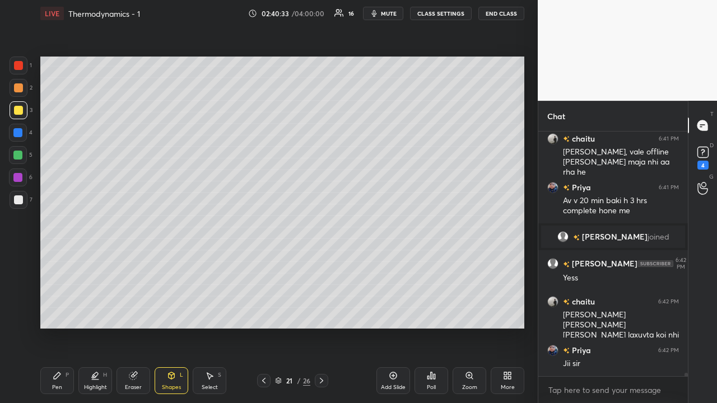
click at [174, 383] on div "Shapes L" at bounding box center [172, 381] width 34 height 27
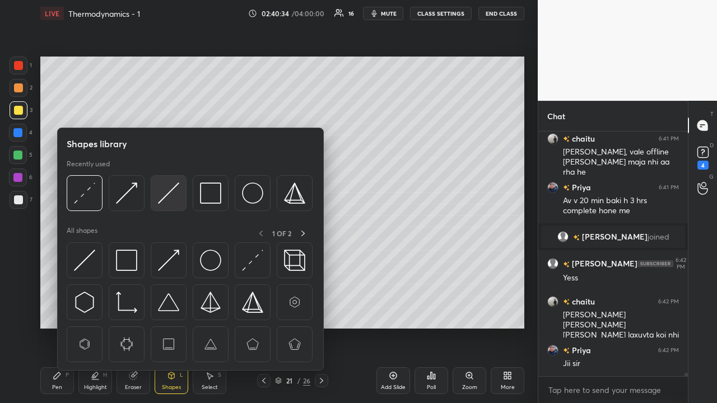
click at [170, 192] on img at bounding box center [168, 193] width 21 height 21
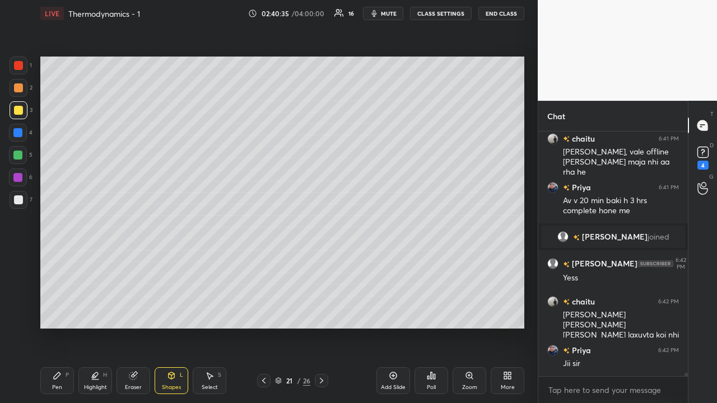
click at [22, 156] on div at bounding box center [17, 155] width 9 height 9
click at [138, 385] on div "Eraser" at bounding box center [133, 388] width 17 height 6
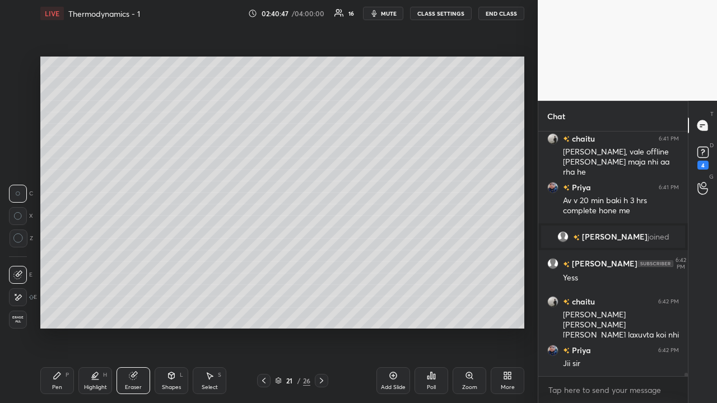
click at [66, 375] on div "P" at bounding box center [67, 376] width 3 height 6
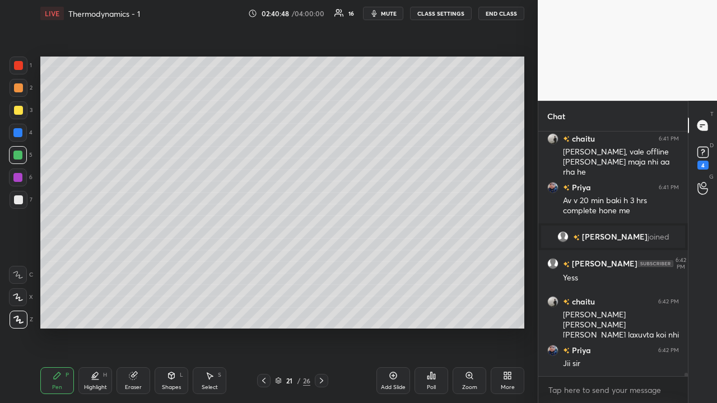
click at [19, 133] on div at bounding box center [17, 132] width 9 height 9
click at [171, 382] on div "Shapes L" at bounding box center [172, 381] width 34 height 27
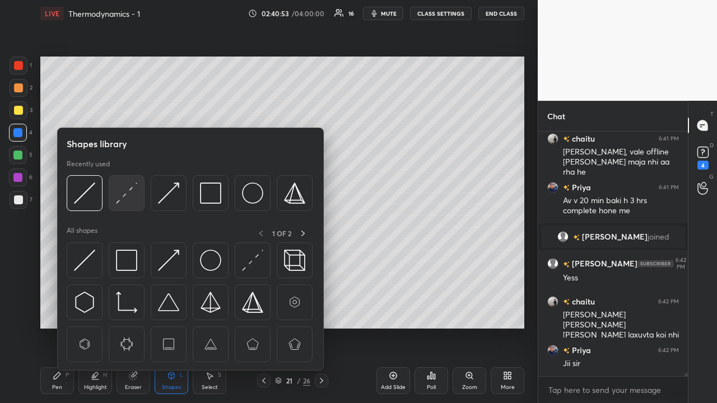
click at [129, 188] on img at bounding box center [126, 193] width 21 height 21
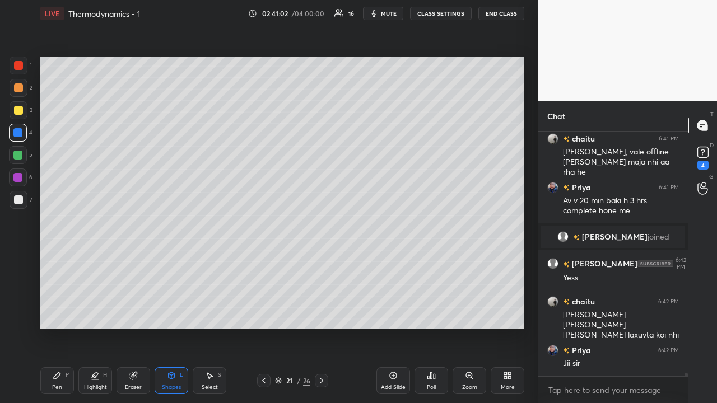
click at [23, 175] on div at bounding box center [18, 178] width 18 height 18
click at [263, 381] on icon at bounding box center [263, 380] width 9 height 9
click at [321, 381] on icon at bounding box center [321, 380] width 9 height 9
click at [21, 66] on div at bounding box center [18, 65] width 9 height 9
click at [176, 381] on div "Shapes L" at bounding box center [172, 381] width 34 height 27
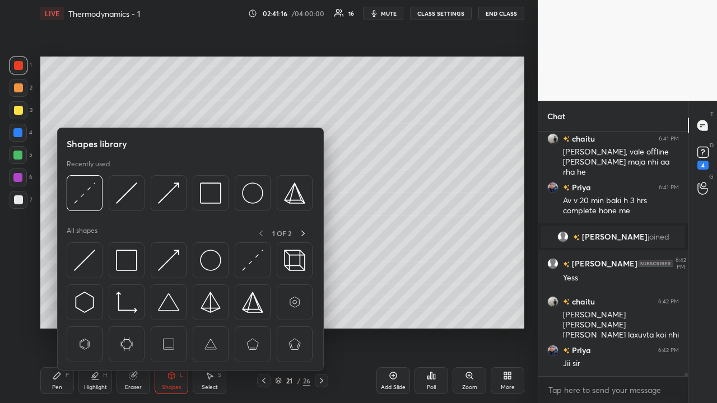
scroll to position [16454, 0]
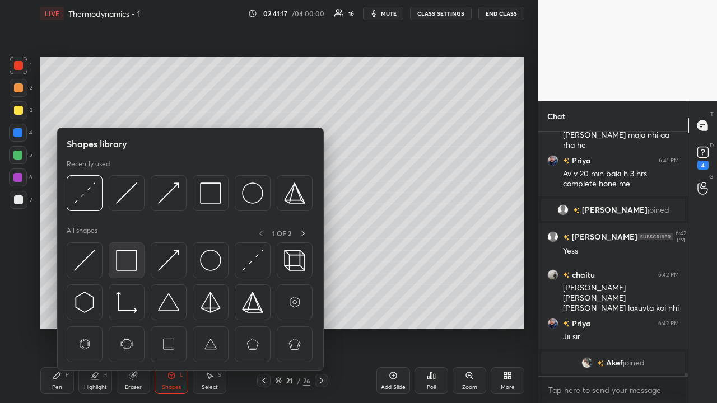
click at [129, 261] on img at bounding box center [126, 260] width 21 height 21
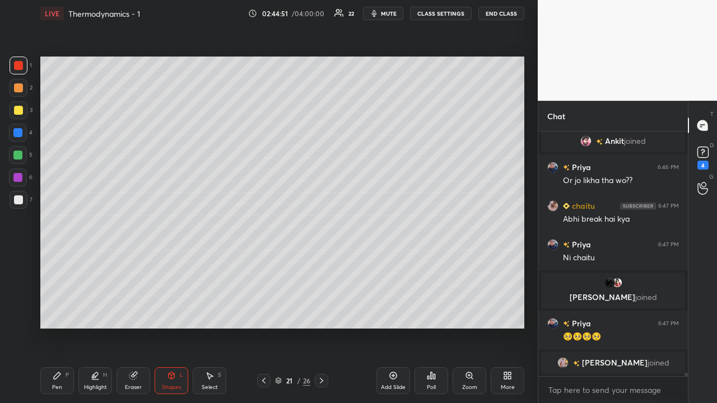
scroll to position [16753, 0]
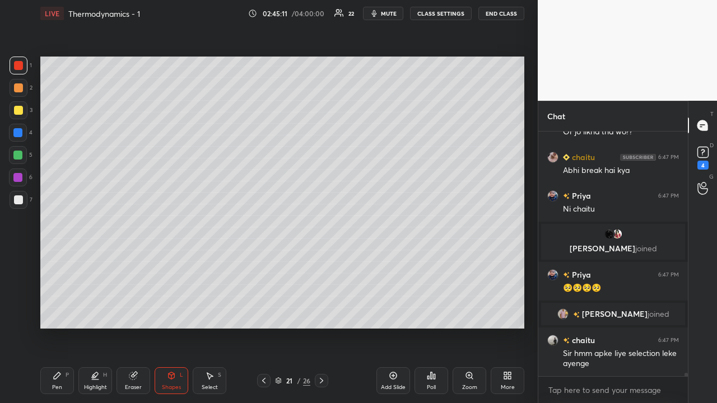
click at [395, 379] on icon at bounding box center [393, 376] width 7 height 7
click at [19, 201] on div at bounding box center [18, 200] width 9 height 9
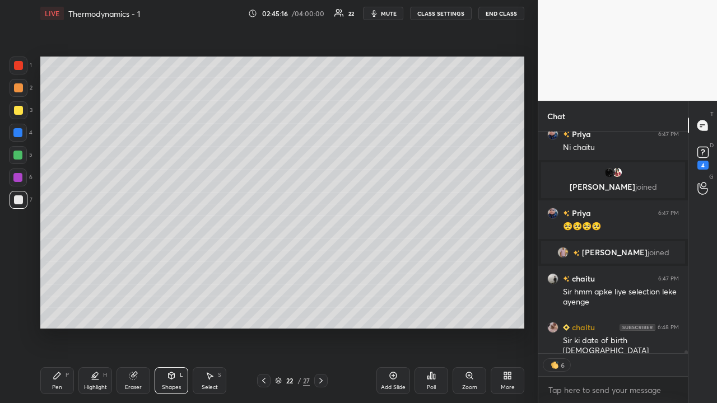
click at [133, 383] on div "Eraser" at bounding box center [134, 381] width 34 height 27
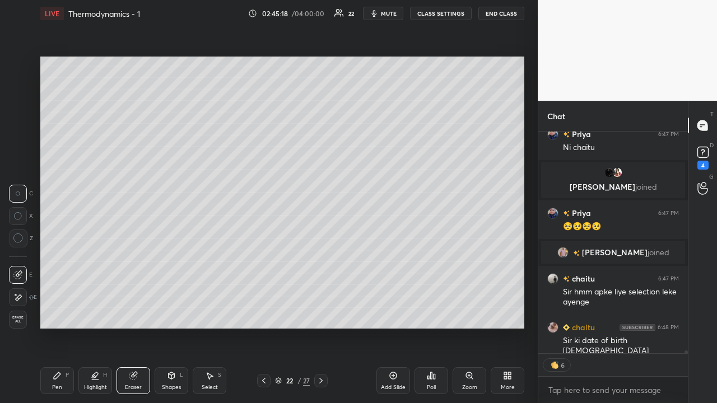
click at [61, 383] on div "Pen P" at bounding box center [57, 381] width 34 height 27
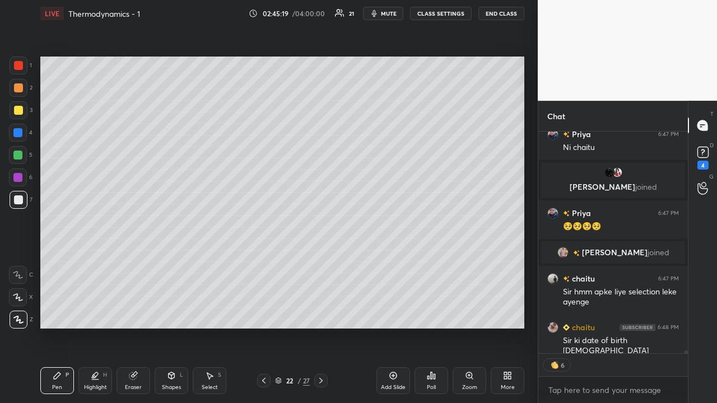
click at [19, 200] on div at bounding box center [18, 200] width 9 height 9
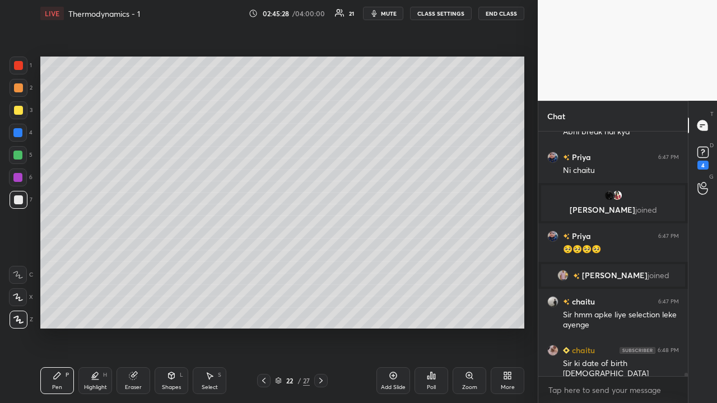
scroll to position [16830, 0]
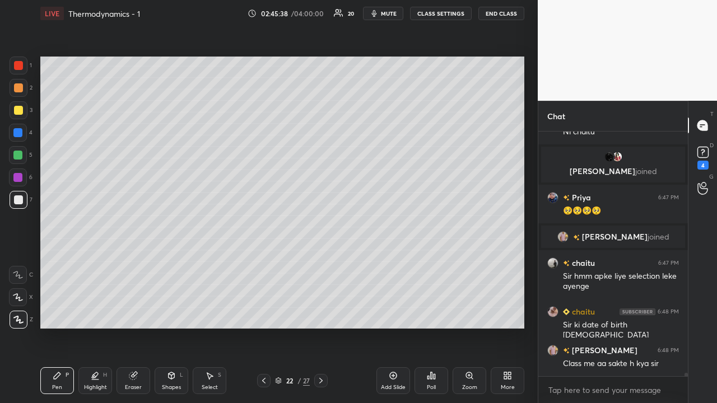
click at [136, 383] on div "Eraser" at bounding box center [134, 381] width 34 height 27
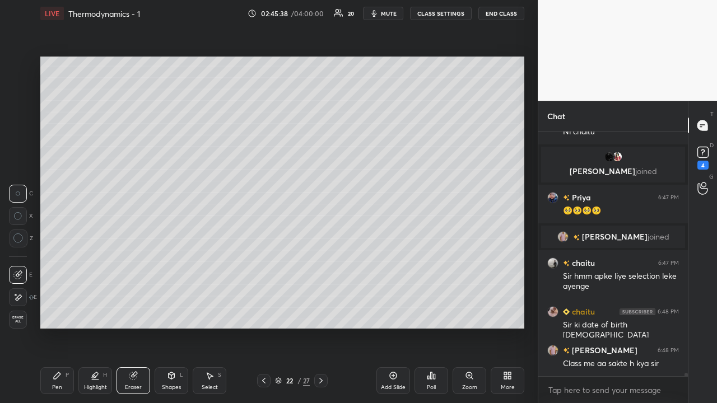
click at [171, 385] on div "Shapes" at bounding box center [171, 388] width 19 height 6
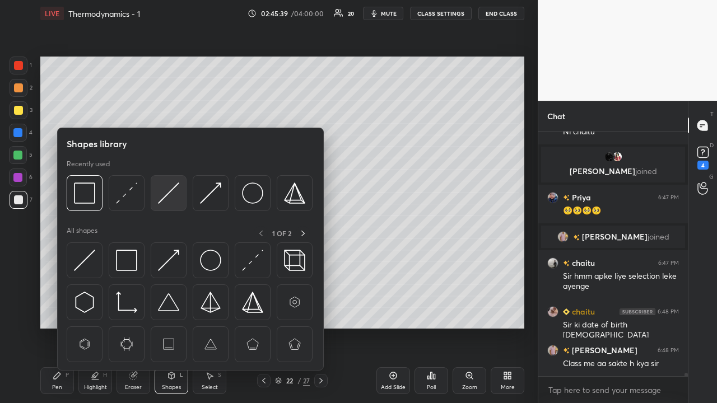
click at [171, 196] on img at bounding box center [168, 193] width 21 height 21
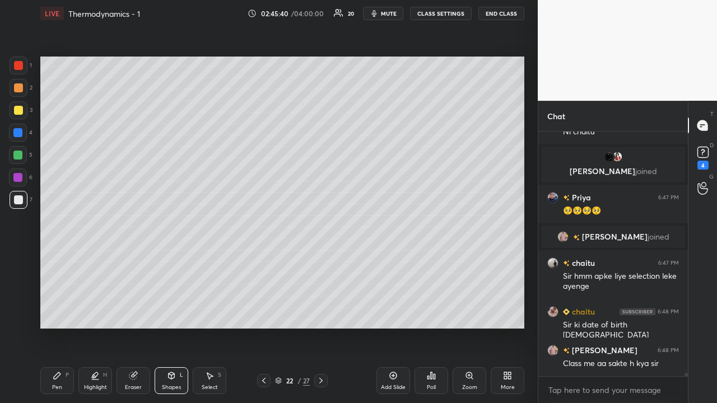
click at [19, 115] on div at bounding box center [19, 110] width 18 height 18
click at [62, 388] on div "Pen P" at bounding box center [57, 381] width 34 height 27
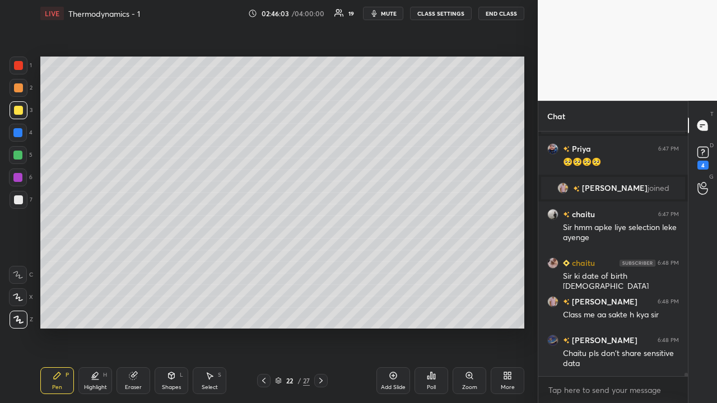
click at [18, 156] on div at bounding box center [17, 155] width 9 height 9
click at [17, 176] on div at bounding box center [17, 177] width 9 height 9
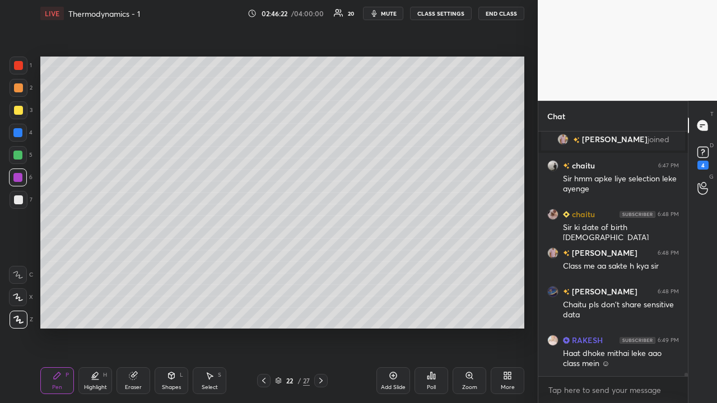
click at [18, 155] on div at bounding box center [17, 155] width 9 height 9
click at [18, 89] on div at bounding box center [18, 87] width 9 height 9
click at [18, 199] on div at bounding box center [18, 200] width 9 height 9
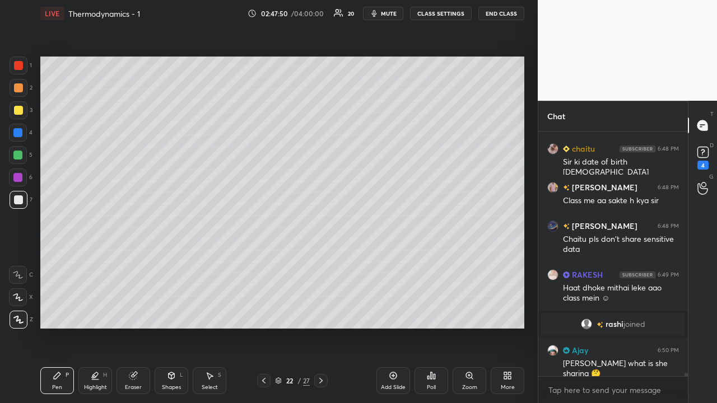
scroll to position [16899, 0]
click at [19, 156] on div at bounding box center [17, 155] width 9 height 9
click at [17, 198] on div at bounding box center [18, 200] width 9 height 9
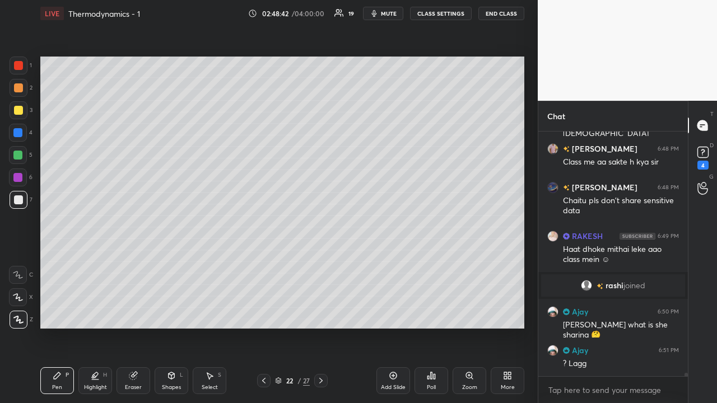
scroll to position [16986, 0]
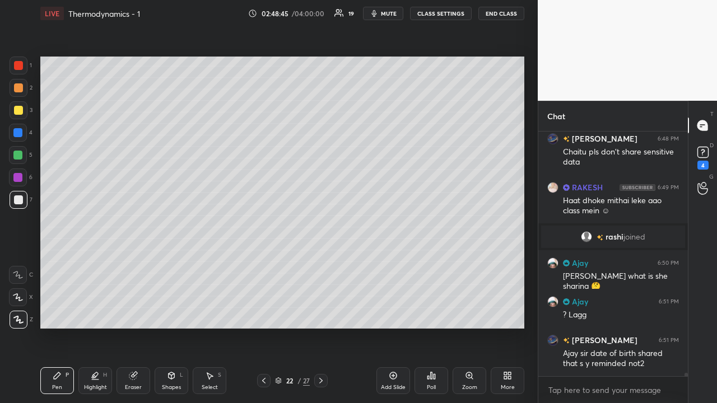
click at [19, 89] on div at bounding box center [18, 87] width 9 height 9
click at [17, 110] on div at bounding box center [18, 110] width 9 height 9
click at [166, 386] on div "Shapes" at bounding box center [171, 388] width 19 height 6
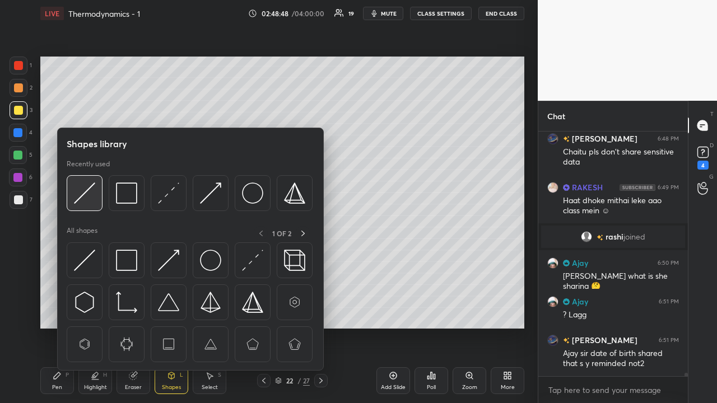
click at [86, 196] on img at bounding box center [84, 193] width 21 height 21
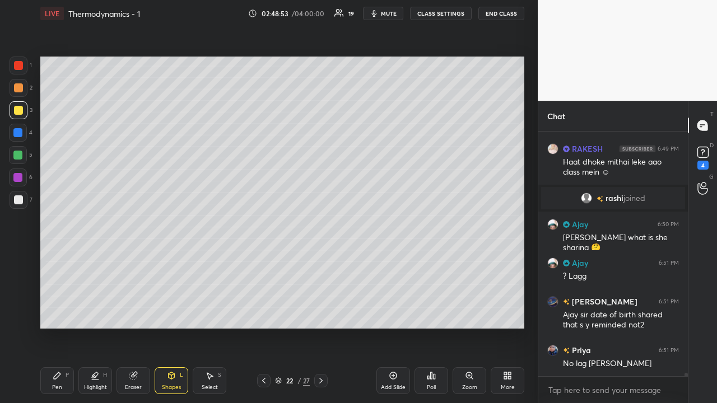
scroll to position [17063, 0]
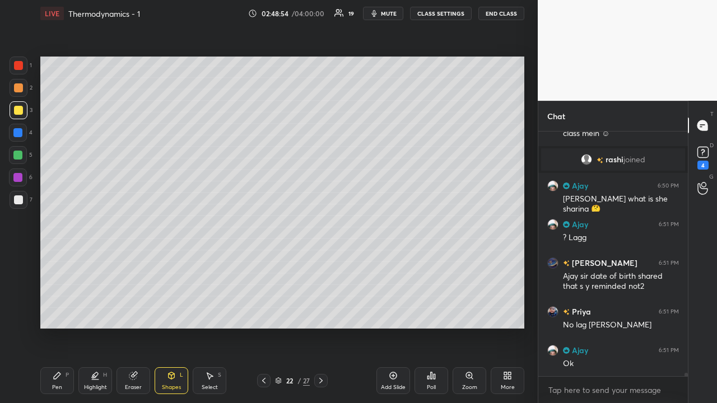
click at [63, 379] on div "Pen P" at bounding box center [57, 381] width 34 height 27
click at [17, 274] on icon at bounding box center [18, 275] width 10 height 8
click at [169, 382] on div "Shapes L" at bounding box center [172, 381] width 34 height 27
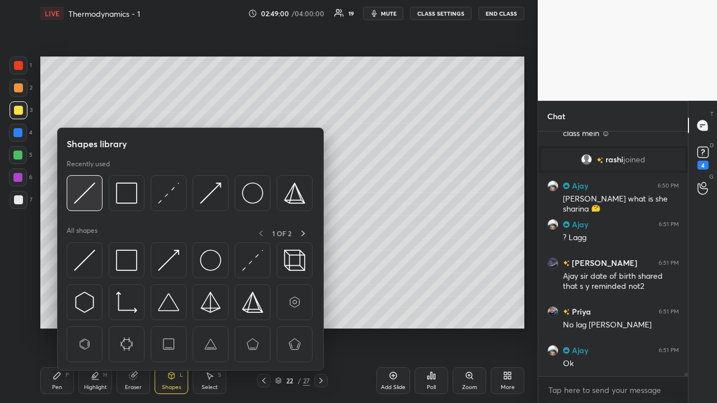
click at [87, 190] on img at bounding box center [84, 193] width 21 height 21
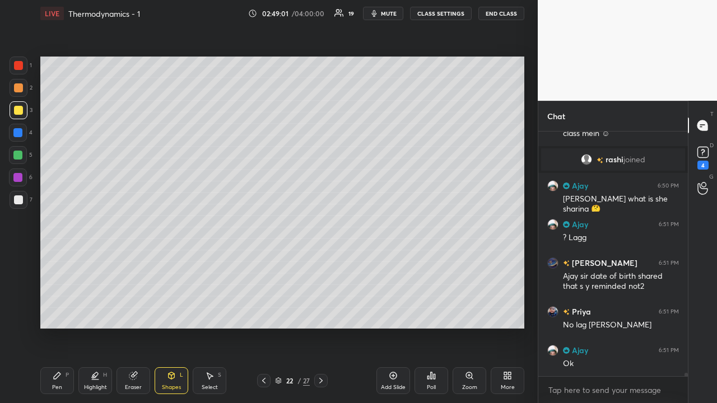
click at [17, 178] on div at bounding box center [17, 177] width 9 height 9
click at [17, 86] on div at bounding box center [18, 87] width 9 height 9
click at [57, 383] on div "Pen P" at bounding box center [57, 381] width 34 height 27
click at [168, 382] on div "Shapes L" at bounding box center [172, 381] width 34 height 27
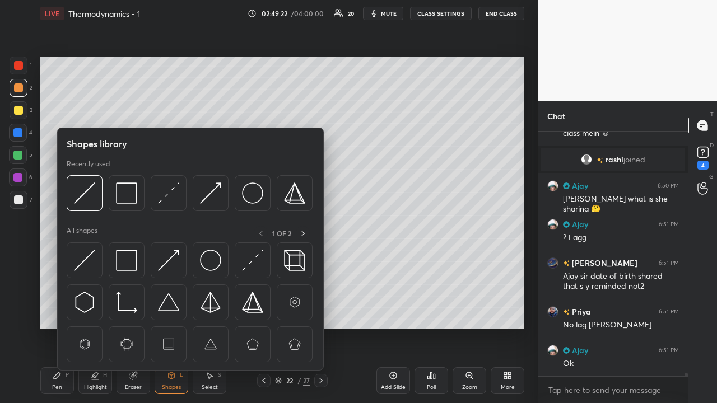
click at [165, 379] on div "Shapes L" at bounding box center [172, 381] width 34 height 27
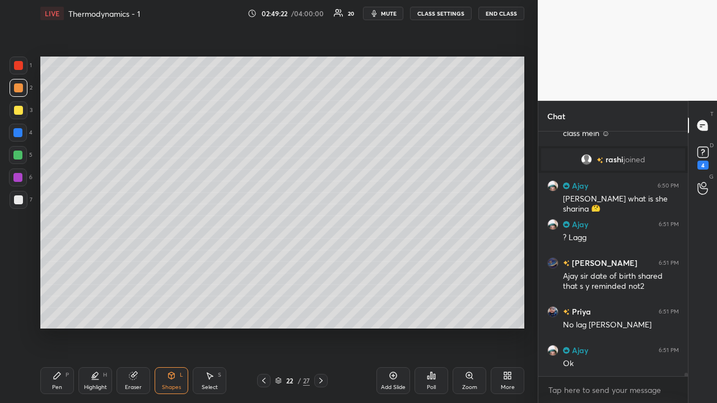
click at [167, 379] on icon at bounding box center [171, 375] width 9 height 9
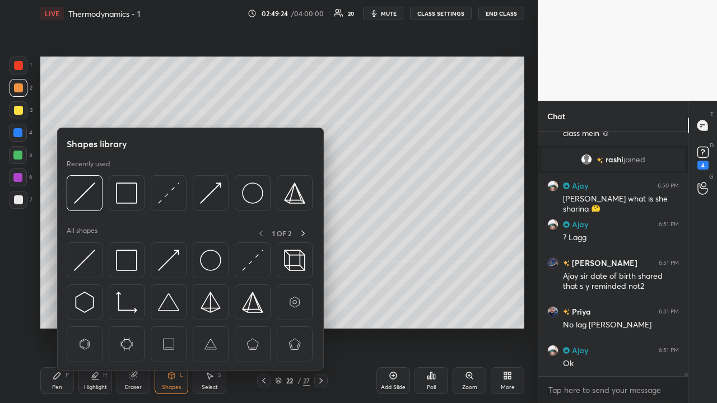
click at [132, 381] on div "Eraser" at bounding box center [134, 381] width 34 height 27
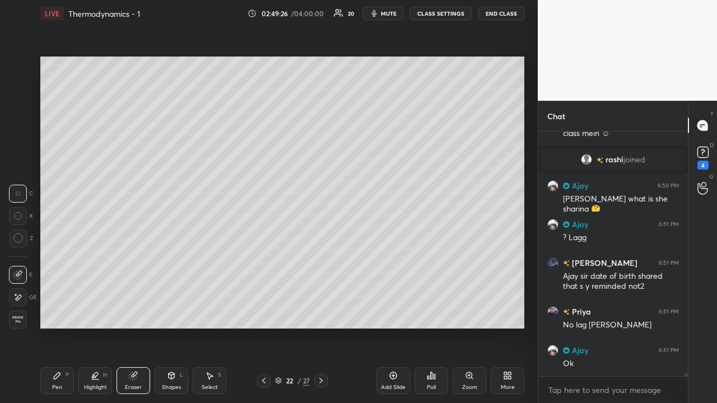
click at [62, 386] on div "Pen P" at bounding box center [57, 381] width 34 height 27
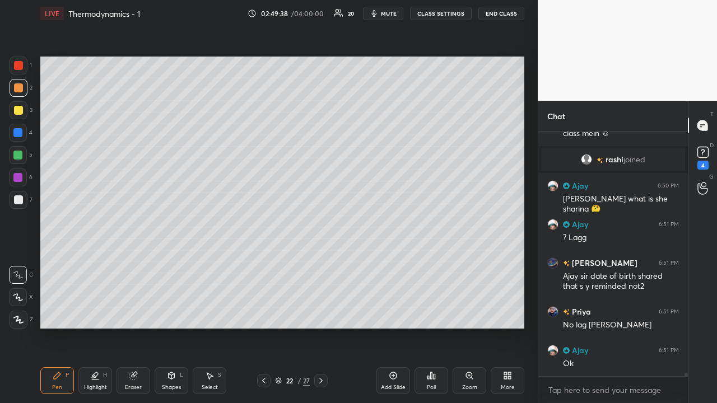
click at [17, 200] on div at bounding box center [18, 200] width 9 height 9
click at [20, 301] on icon at bounding box center [17, 297] width 9 height 7
click at [22, 324] on div at bounding box center [19, 320] width 18 height 18
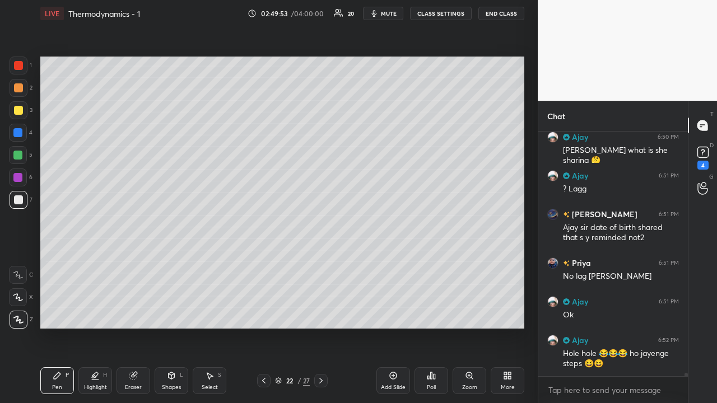
click at [133, 388] on div "Eraser" at bounding box center [133, 388] width 17 height 6
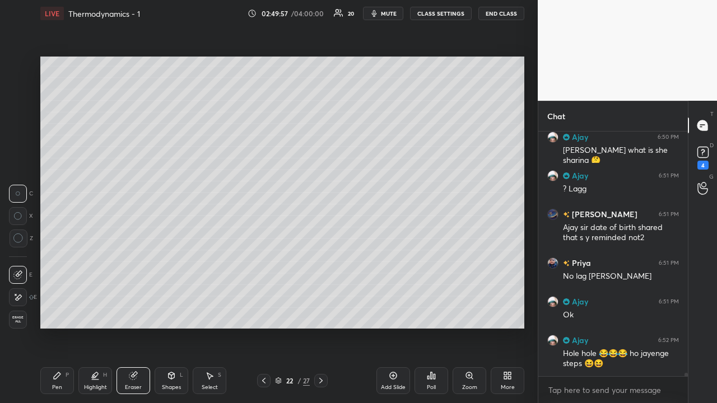
click at [67, 383] on div "Pen P" at bounding box center [57, 381] width 34 height 27
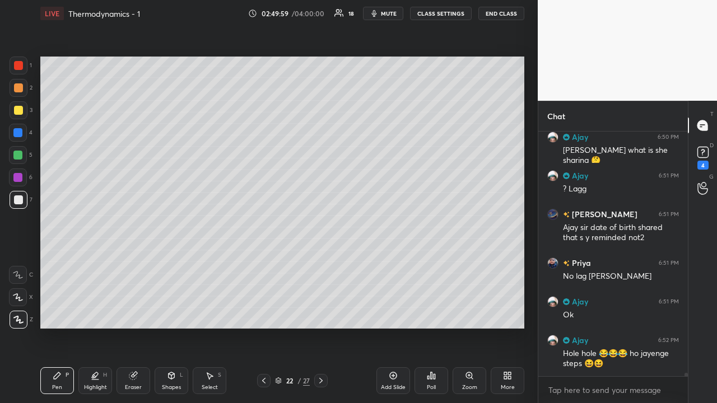
click at [20, 111] on div at bounding box center [18, 110] width 9 height 9
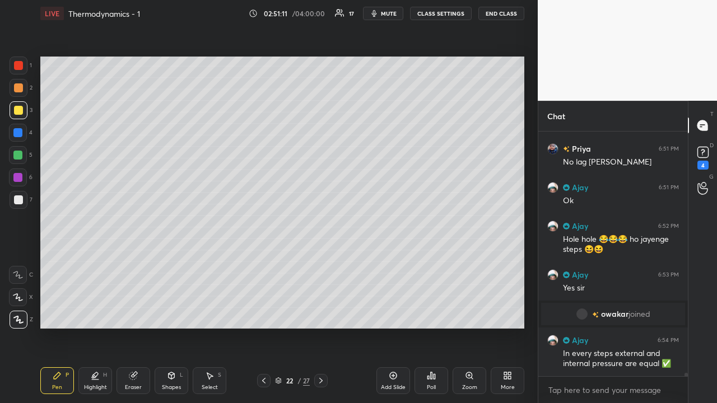
scroll to position [17100, 0]
click at [17, 158] on div at bounding box center [17, 155] width 9 height 9
click at [139, 386] on div "Eraser" at bounding box center [133, 388] width 17 height 6
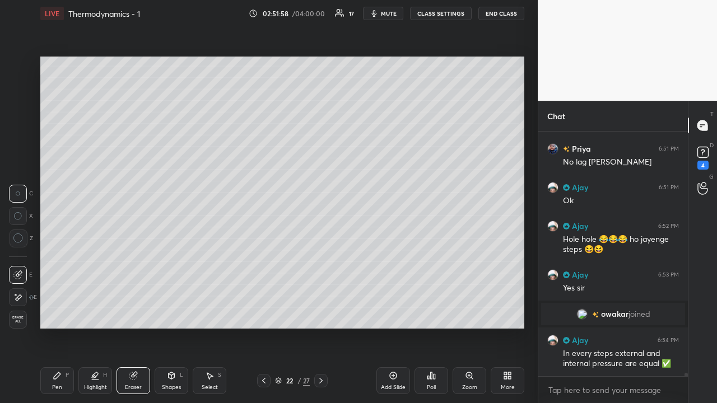
click at [393, 383] on div "Add Slide" at bounding box center [393, 381] width 34 height 27
click at [62, 385] on div "Pen P" at bounding box center [57, 381] width 34 height 27
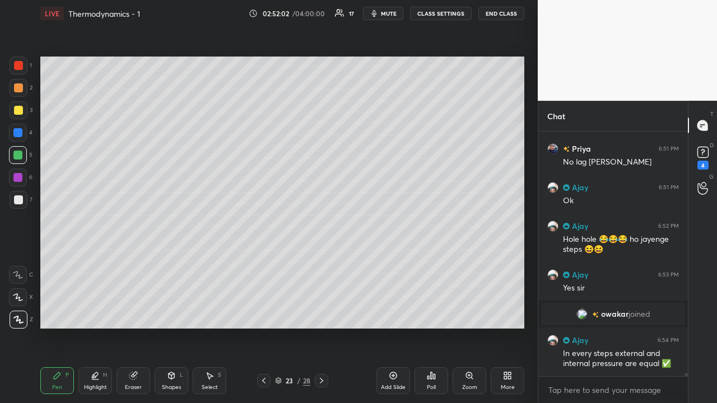
click at [20, 111] on div at bounding box center [18, 110] width 9 height 9
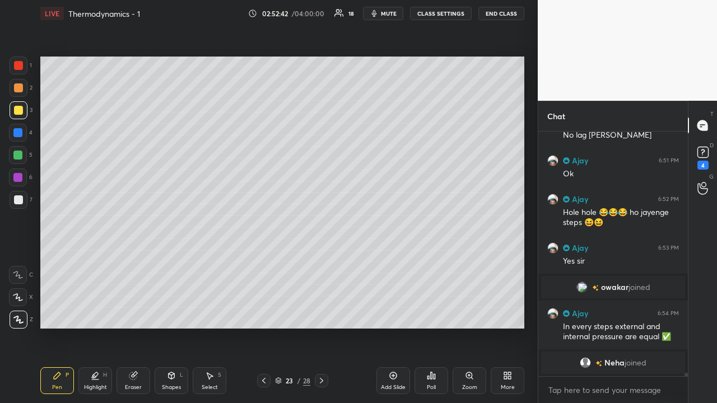
click at [534, 105] on div "1 2 3 4 5 6 7 C X Z C X Z E E Erase all H H LIVE Thermodynamics - 1 02:52:42 / …" at bounding box center [269, 201] width 538 height 403
click at [171, 382] on div "Shapes L" at bounding box center [172, 381] width 34 height 27
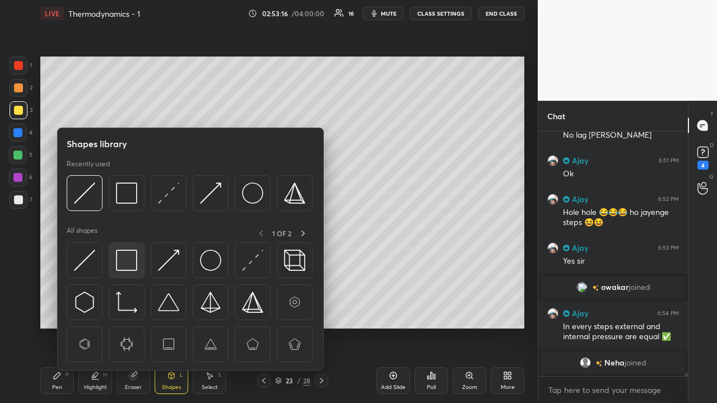
click at [122, 257] on img at bounding box center [126, 260] width 21 height 21
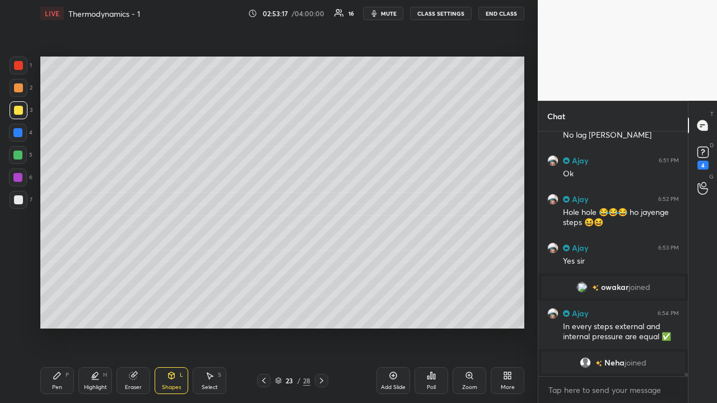
click at [16, 204] on div at bounding box center [18, 200] width 9 height 9
click at [62, 381] on div "Pen P" at bounding box center [57, 381] width 34 height 27
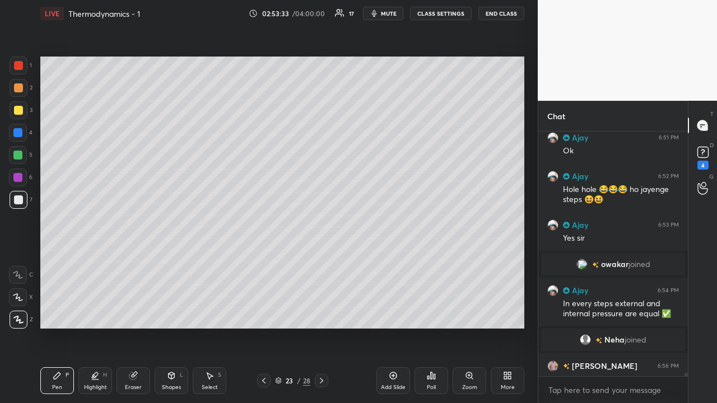
scroll to position [17163, 0]
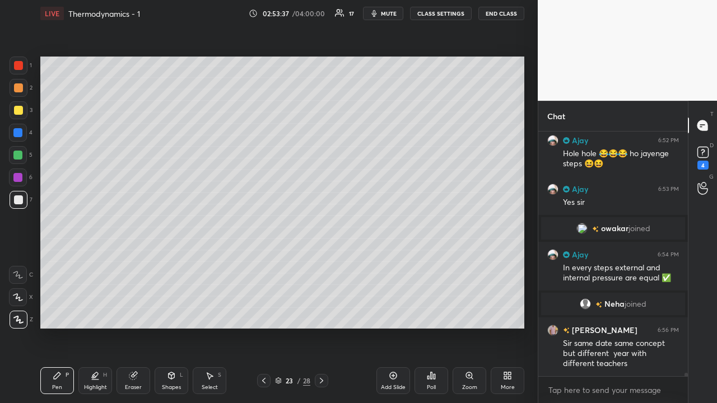
click at [263, 381] on icon at bounding box center [263, 380] width 9 height 9
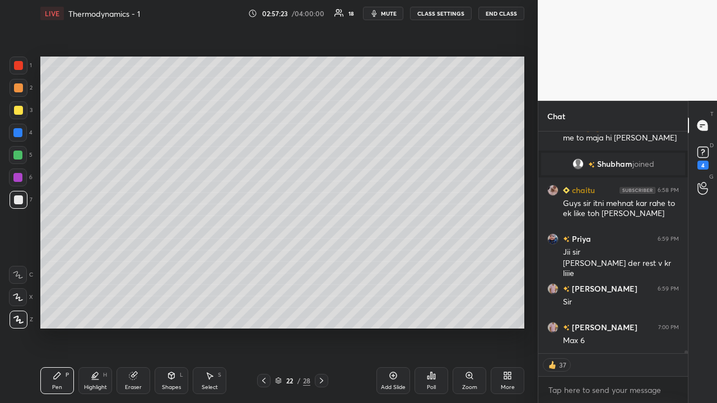
scroll to position [17518, 0]
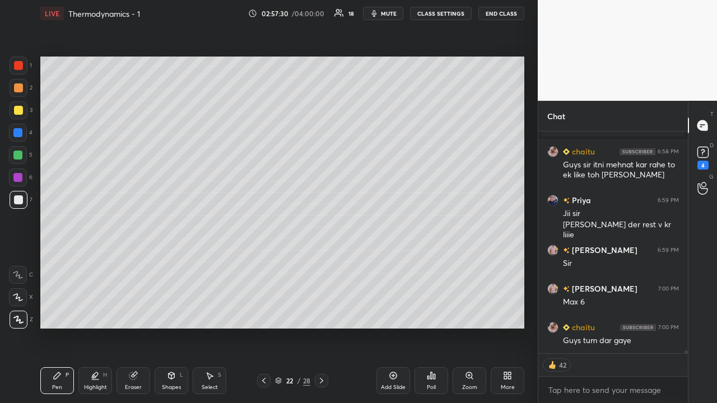
click at [322, 383] on icon at bounding box center [321, 380] width 9 height 9
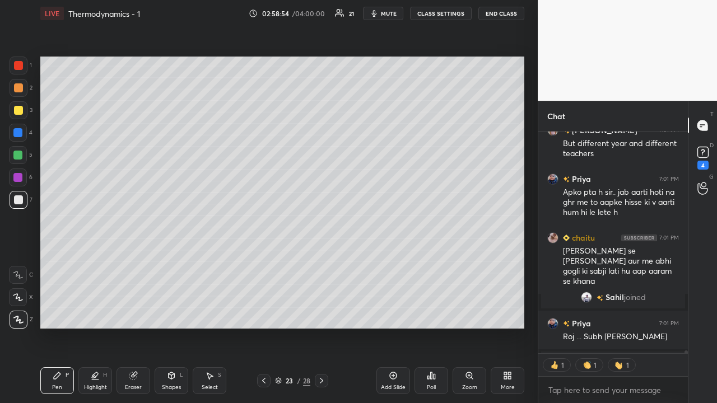
scroll to position [17775, 0]
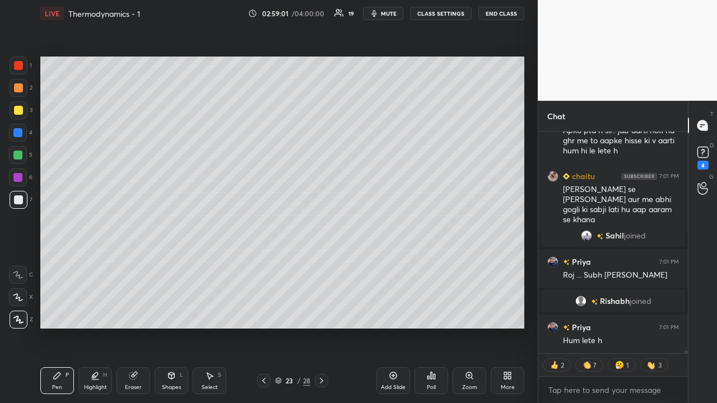
click at [391, 379] on icon at bounding box center [393, 375] width 9 height 9
click at [170, 379] on icon at bounding box center [171, 375] width 9 height 9
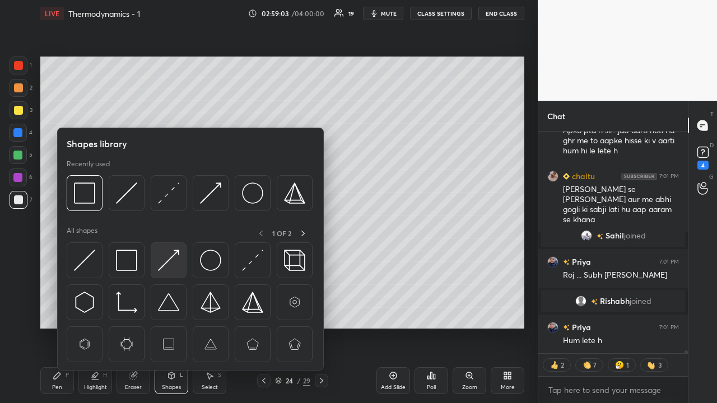
click at [168, 263] on img at bounding box center [168, 260] width 21 height 21
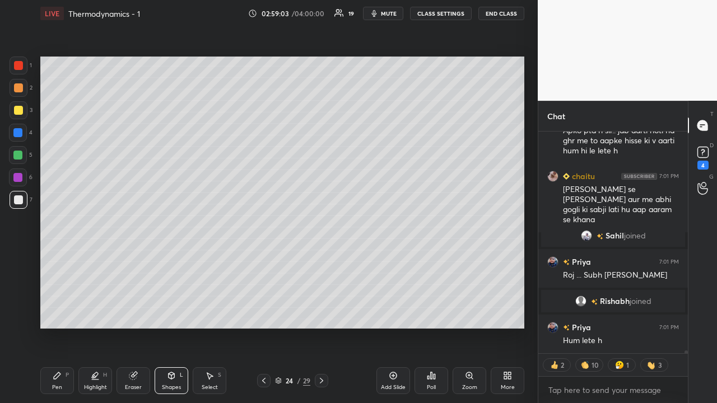
click at [18, 200] on div at bounding box center [18, 200] width 9 height 9
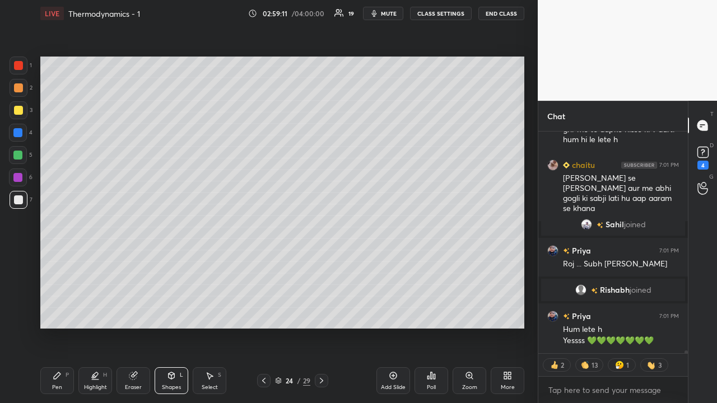
click at [58, 383] on div "Pen P" at bounding box center [57, 381] width 34 height 27
click at [18, 155] on div at bounding box center [17, 155] width 9 height 9
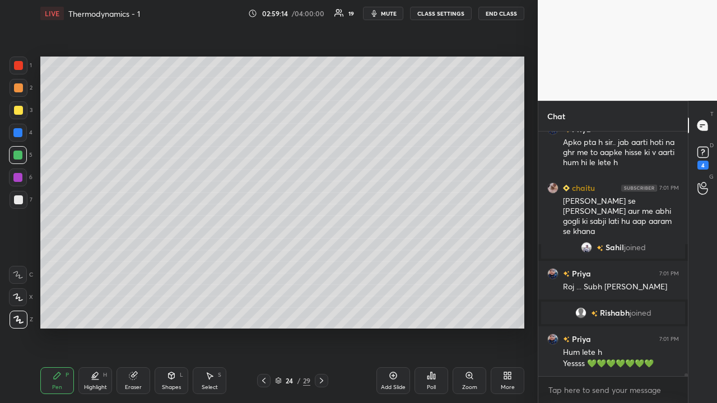
scroll to position [241, 146]
click at [18, 111] on div at bounding box center [18, 110] width 9 height 9
click at [170, 380] on div "Shapes L" at bounding box center [172, 381] width 34 height 27
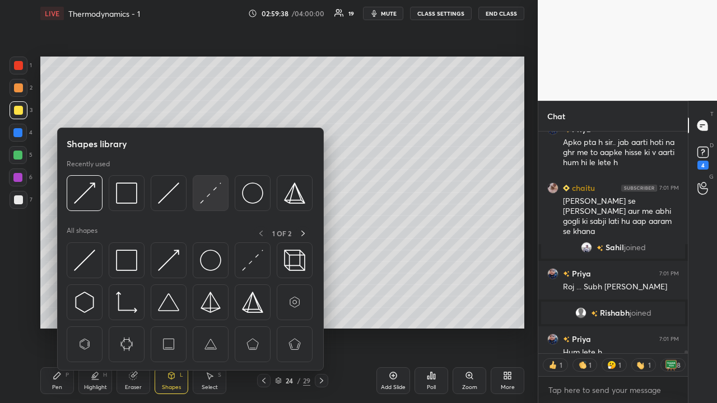
click at [215, 192] on img at bounding box center [210, 193] width 21 height 21
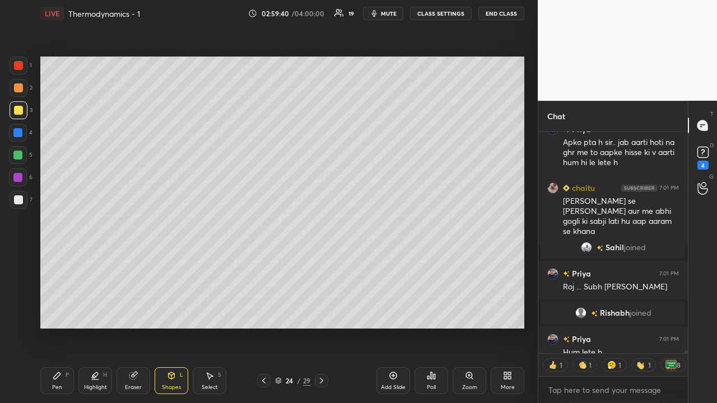
click at [19, 137] on div at bounding box center [17, 132] width 9 height 9
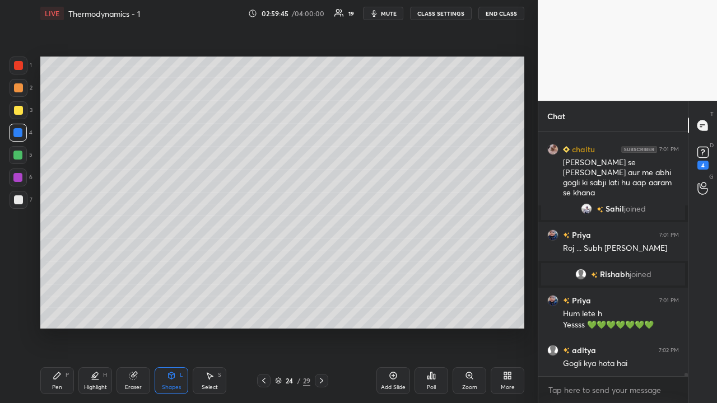
scroll to position [17829, 0]
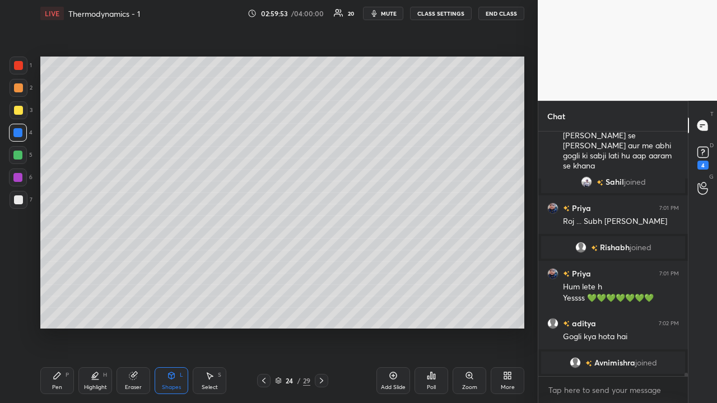
click at [58, 376] on icon at bounding box center [57, 376] width 7 height 7
click at [19, 90] on div at bounding box center [18, 87] width 9 height 9
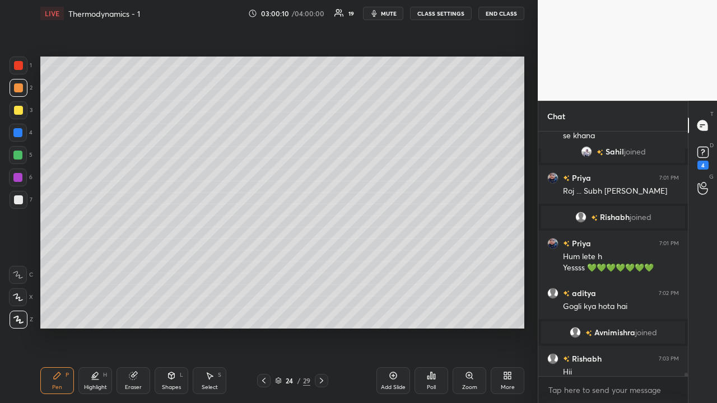
scroll to position [17838, 0]
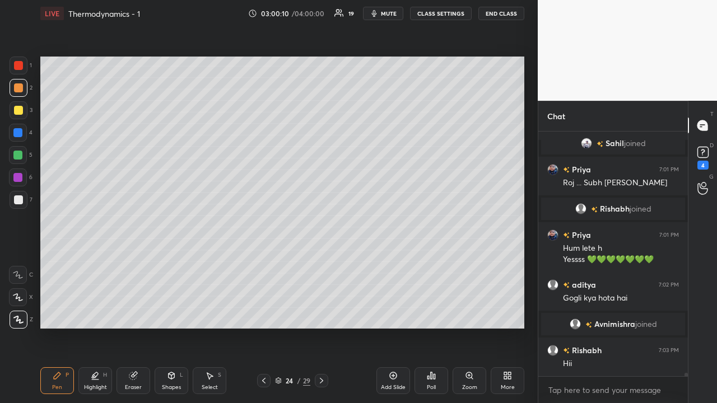
click at [20, 155] on div at bounding box center [17, 155] width 9 height 9
click at [21, 276] on icon at bounding box center [18, 275] width 10 height 8
click at [171, 380] on div "Shapes L" at bounding box center [172, 381] width 34 height 27
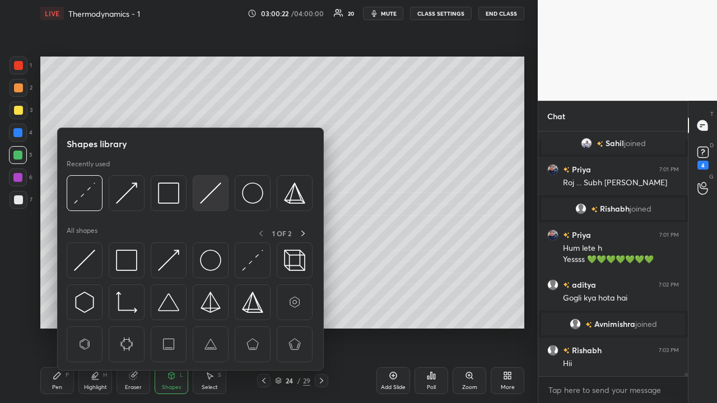
click at [210, 196] on img at bounding box center [210, 193] width 21 height 21
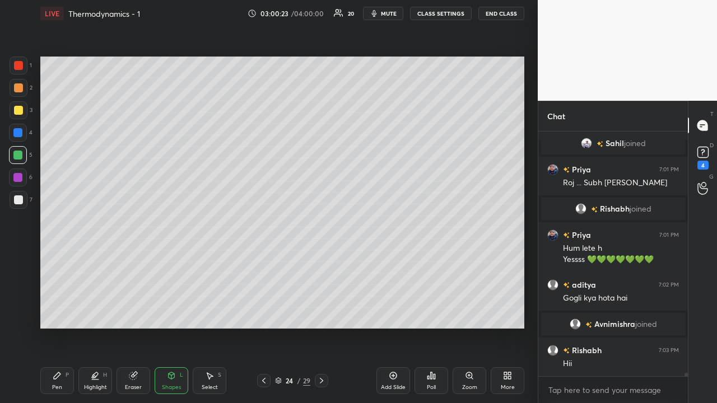
click at [17, 156] on div at bounding box center [17, 155] width 9 height 9
click at [168, 385] on div "Shapes" at bounding box center [171, 388] width 19 height 6
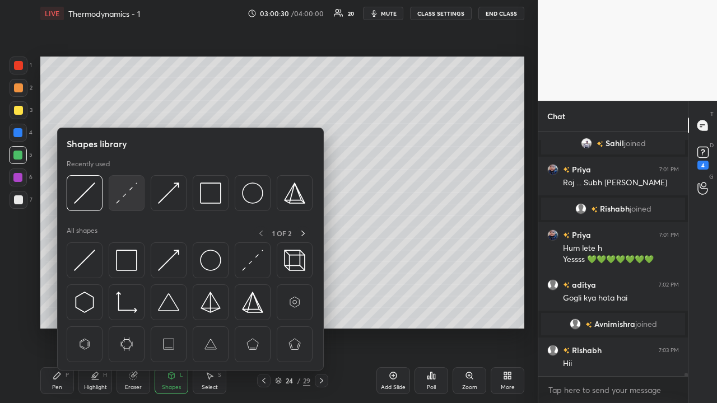
click at [129, 190] on img at bounding box center [126, 193] width 21 height 21
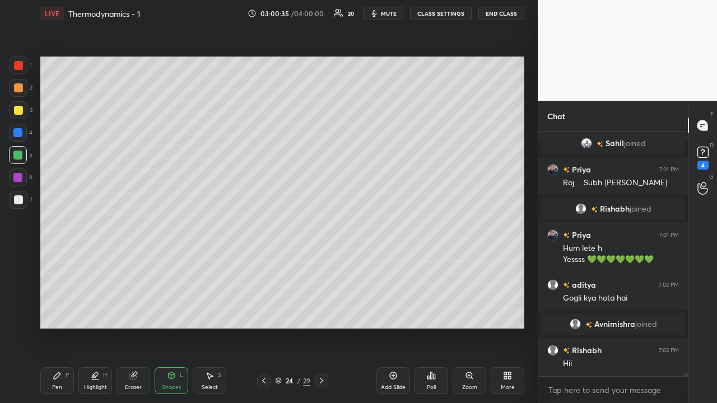
click at [17, 156] on div at bounding box center [17, 155] width 9 height 9
click at [63, 385] on div "Pen P" at bounding box center [57, 381] width 34 height 27
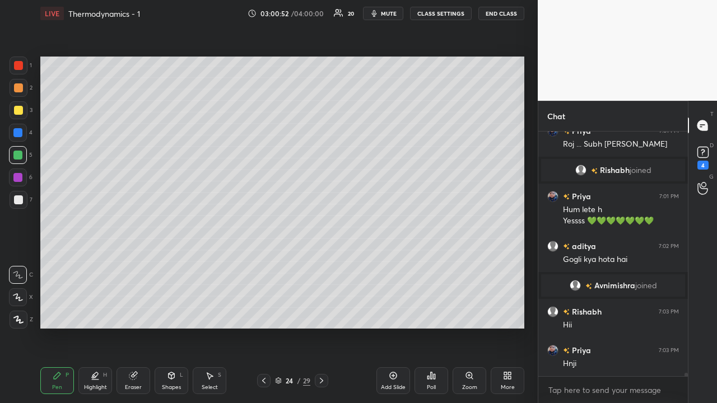
click at [135, 382] on div "Eraser" at bounding box center [134, 381] width 34 height 27
click at [134, 386] on div "Eraser" at bounding box center [133, 388] width 17 height 6
click at [63, 383] on div "Pen P" at bounding box center [57, 381] width 34 height 27
click at [22, 89] on div at bounding box center [18, 87] width 9 height 9
click at [17, 155] on div at bounding box center [17, 155] width 9 height 9
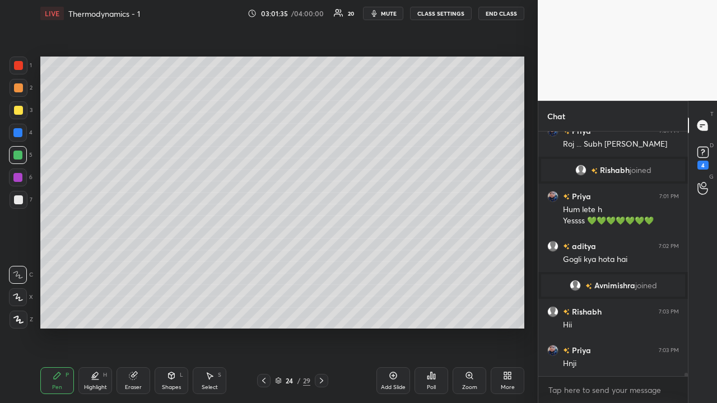
click at [170, 384] on div "Shapes L" at bounding box center [172, 381] width 34 height 27
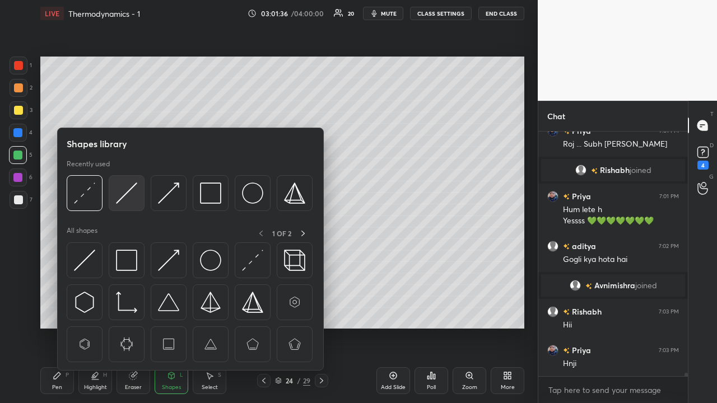
click at [128, 190] on img at bounding box center [126, 193] width 21 height 21
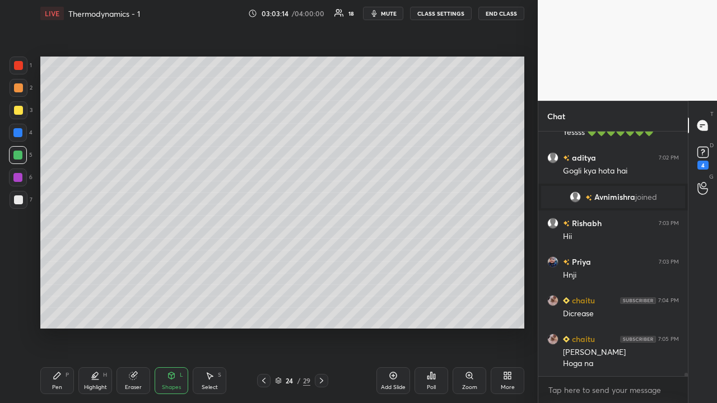
scroll to position [18014, 0]
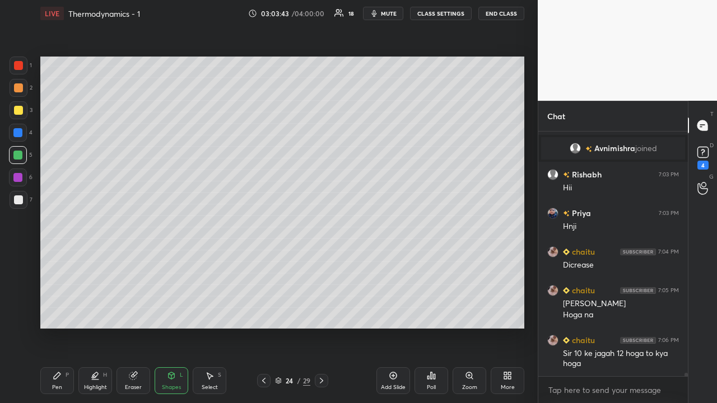
click at [170, 375] on icon at bounding box center [172, 376] width 6 height 7
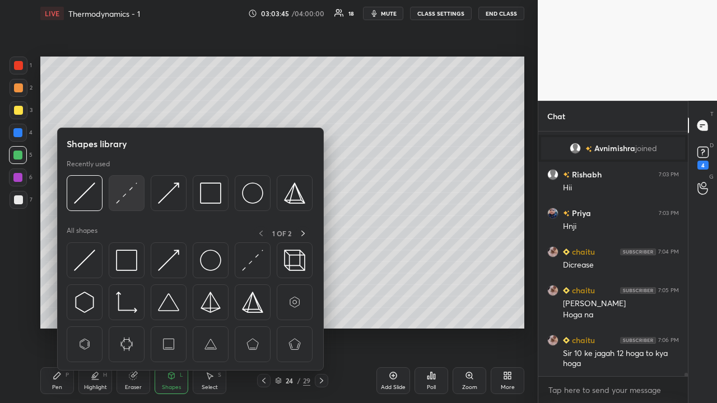
click at [122, 193] on img at bounding box center [126, 193] width 21 height 21
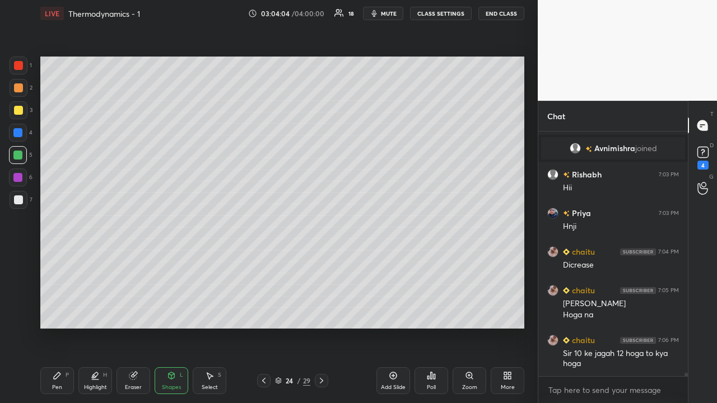
click at [97, 386] on div "Highlight" at bounding box center [95, 388] width 23 height 6
click at [20, 320] on icon at bounding box center [17, 319] width 9 height 9
click at [21, 132] on div at bounding box center [17, 132] width 9 height 9
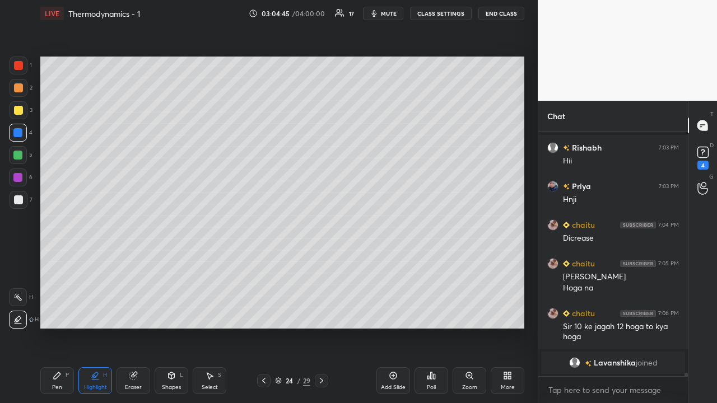
click at [167, 382] on div "Shapes L" at bounding box center [172, 381] width 34 height 27
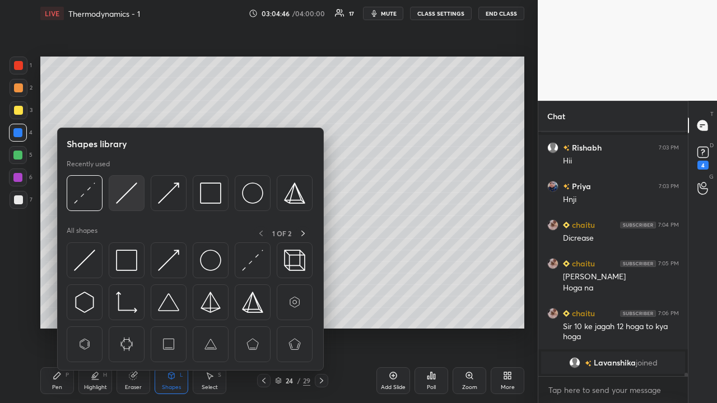
click at [131, 190] on img at bounding box center [126, 193] width 21 height 21
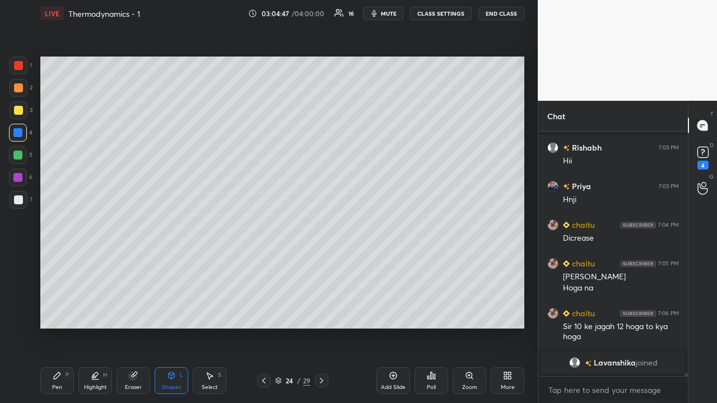
click at [16, 150] on div at bounding box center [18, 155] width 18 height 18
click at [96, 385] on div "Highlight" at bounding box center [95, 388] width 23 height 6
click at [22, 318] on icon at bounding box center [17, 319] width 9 height 9
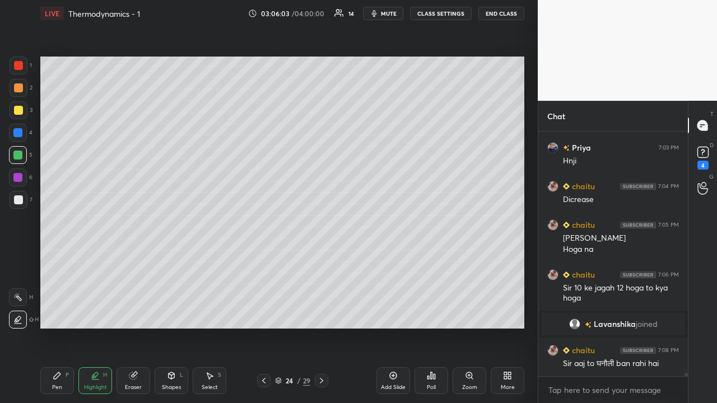
scroll to position [18005, 0]
click at [90, 378] on div "Highlight H" at bounding box center [95, 381] width 34 height 27
click at [20, 134] on div at bounding box center [17, 132] width 9 height 9
click at [19, 201] on div at bounding box center [18, 200] width 9 height 9
click at [59, 385] on div "Pen" at bounding box center [57, 388] width 10 height 6
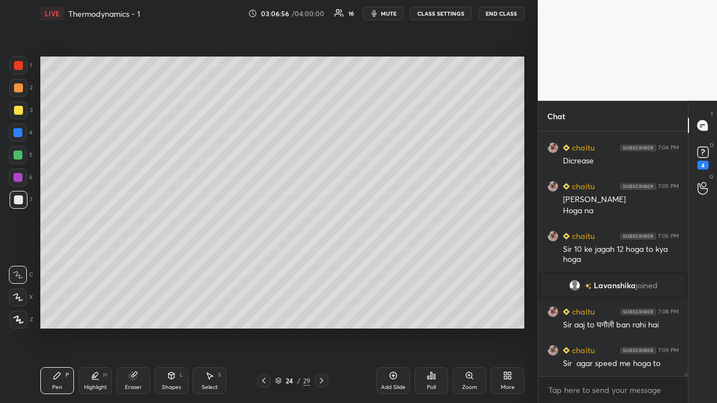
scroll to position [18070, 0]
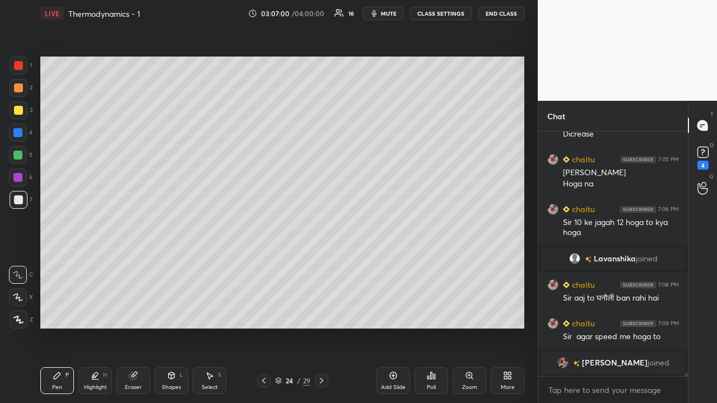
click at [17, 90] on div at bounding box center [18, 87] width 9 height 9
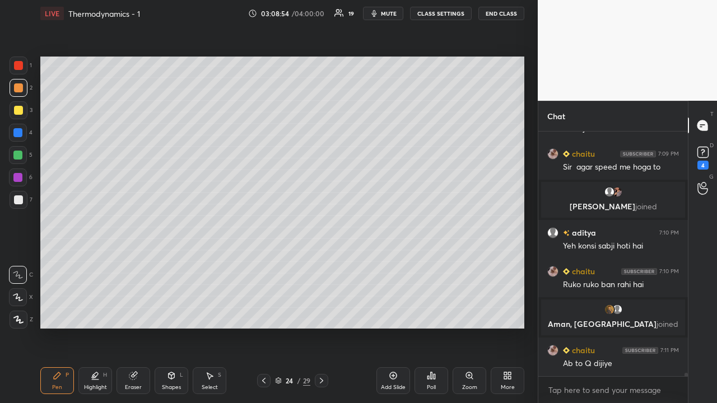
scroll to position [18148, 0]
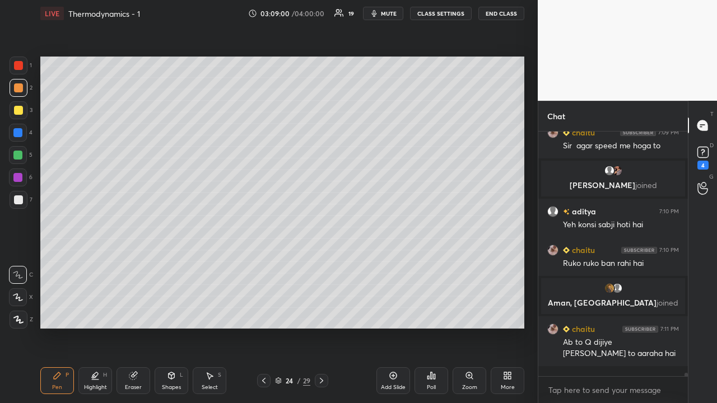
click at [385, 13] on span "mute" at bounding box center [389, 14] width 16 height 8
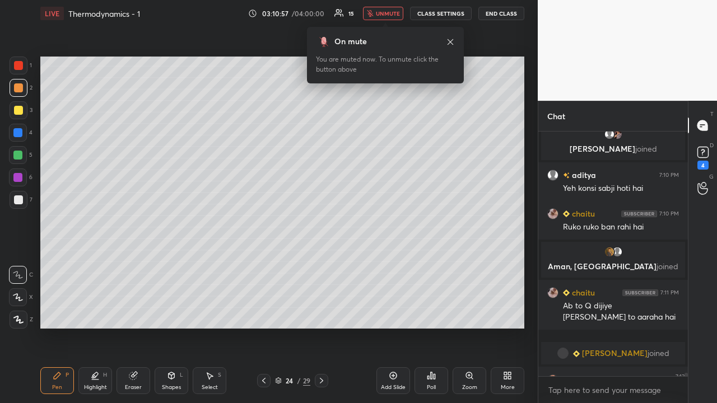
scroll to position [18204, 0]
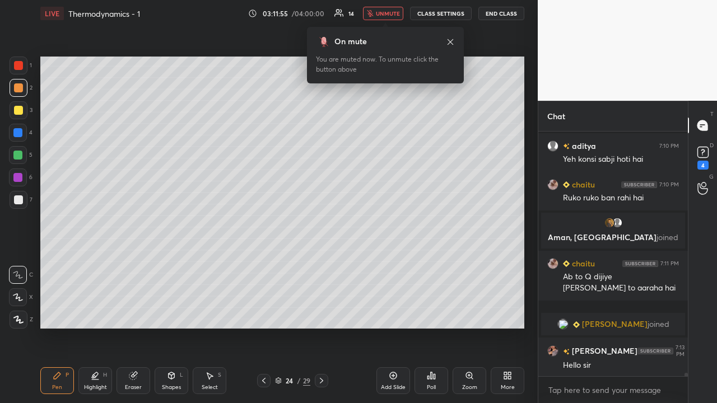
click at [16, 180] on div at bounding box center [17, 177] width 9 height 9
click at [20, 324] on div at bounding box center [19, 320] width 18 height 18
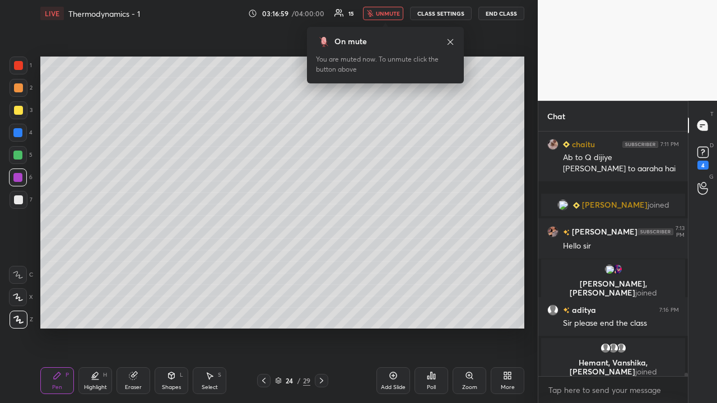
scroll to position [18312, 0]
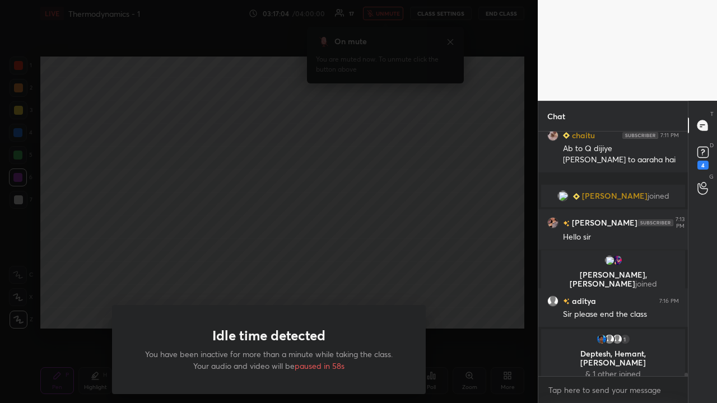
click at [124, 277] on div "Idle time detected You have been inactive for more than a minute while taking t…" at bounding box center [269, 201] width 538 height 403
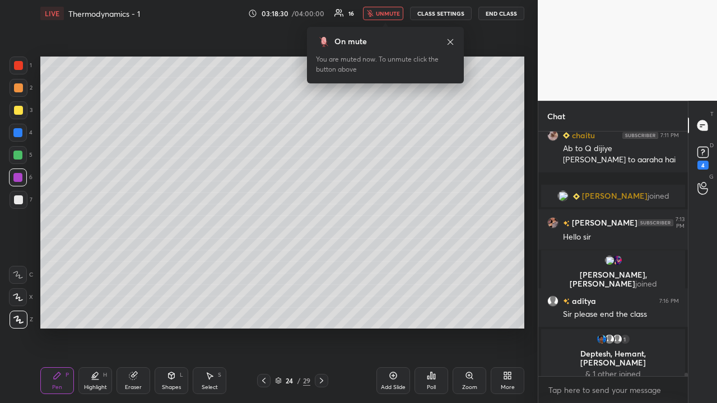
click at [385, 17] on button "unmute" at bounding box center [383, 13] width 40 height 13
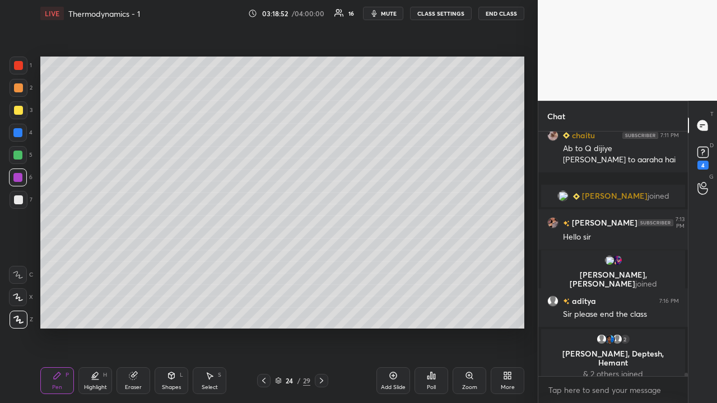
click at [17, 116] on div at bounding box center [19, 110] width 18 height 18
click at [393, 377] on icon at bounding box center [393, 375] width 3 height 3
click at [19, 201] on div at bounding box center [18, 200] width 9 height 9
click at [168, 389] on div "Shapes" at bounding box center [171, 388] width 19 height 6
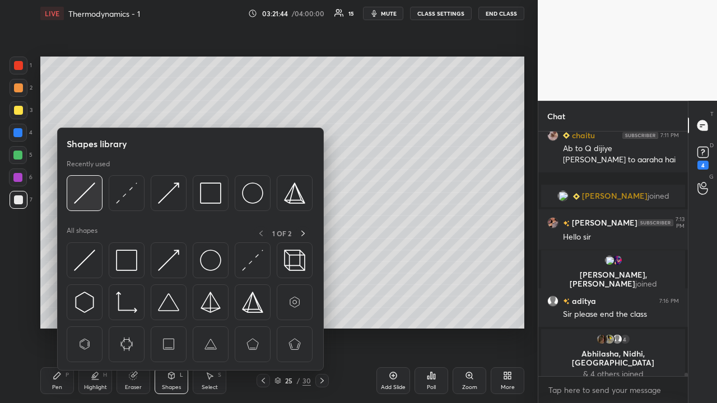
click at [89, 189] on img at bounding box center [84, 193] width 21 height 21
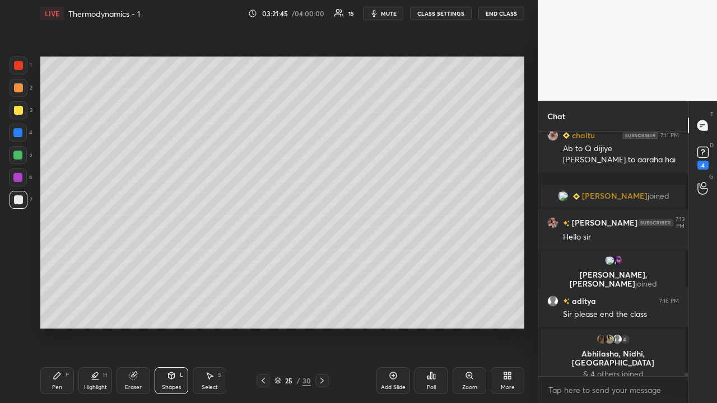
click at [18, 109] on div at bounding box center [18, 110] width 9 height 9
click at [21, 88] on div at bounding box center [18, 87] width 9 height 9
click at [137, 378] on icon at bounding box center [133, 375] width 9 height 9
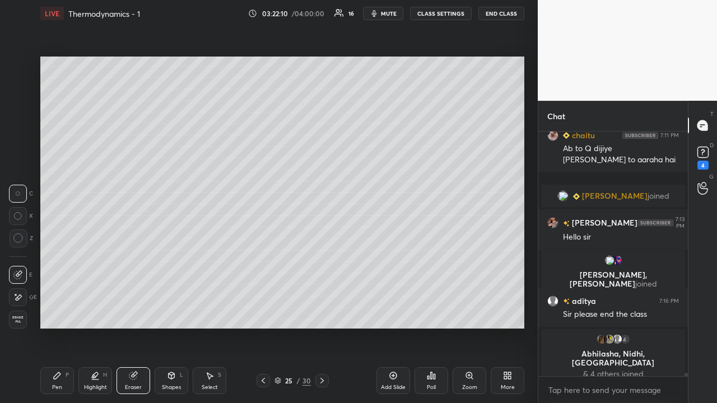
click at [68, 382] on div "Pen P" at bounding box center [57, 381] width 34 height 27
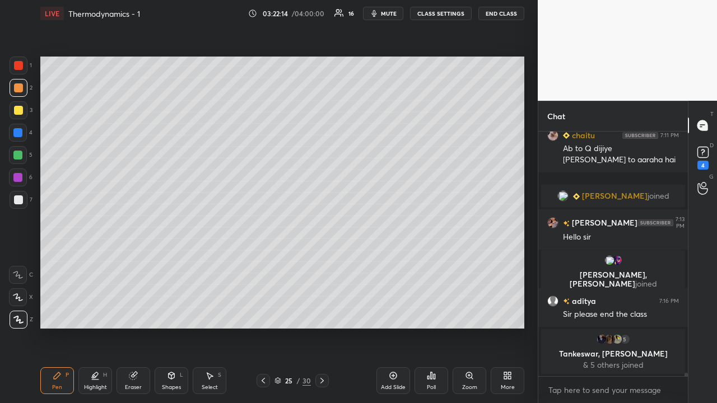
click at [20, 201] on div at bounding box center [18, 200] width 9 height 9
click at [19, 157] on div at bounding box center [17, 155] width 9 height 9
click at [128, 382] on div "Eraser" at bounding box center [134, 381] width 34 height 27
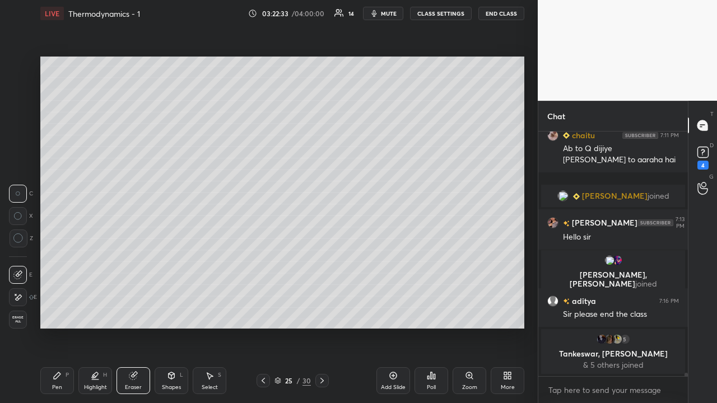
click at [62, 389] on div "Pen" at bounding box center [57, 388] width 10 height 6
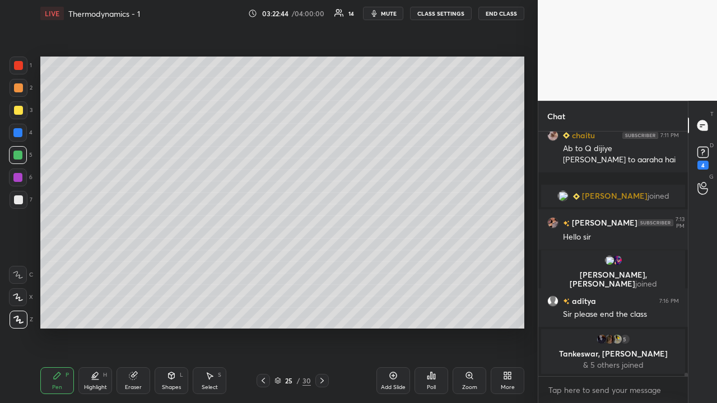
click at [16, 201] on div at bounding box center [18, 200] width 9 height 9
click at [18, 110] on div at bounding box center [18, 110] width 9 height 9
click at [18, 181] on div at bounding box center [17, 177] width 9 height 9
click at [164, 385] on div "Shapes" at bounding box center [171, 388] width 19 height 6
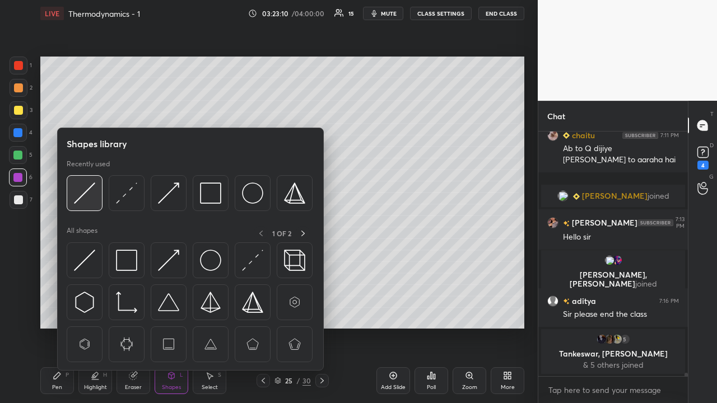
click at [84, 193] on img at bounding box center [84, 193] width 21 height 21
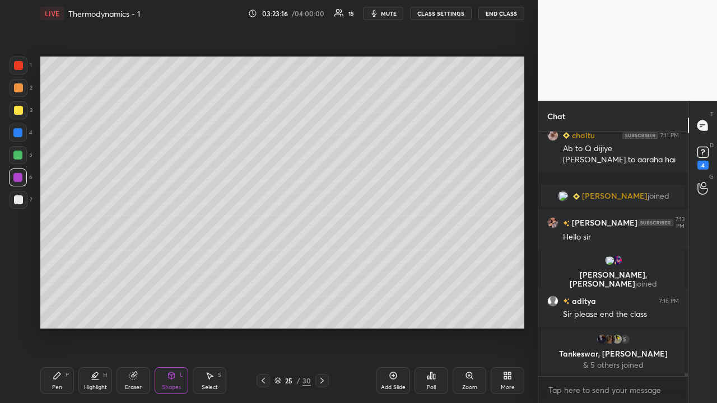
click at [18, 113] on div at bounding box center [18, 110] width 9 height 9
click at [59, 378] on icon at bounding box center [57, 375] width 9 height 9
click at [171, 379] on icon at bounding box center [172, 376] width 6 height 7
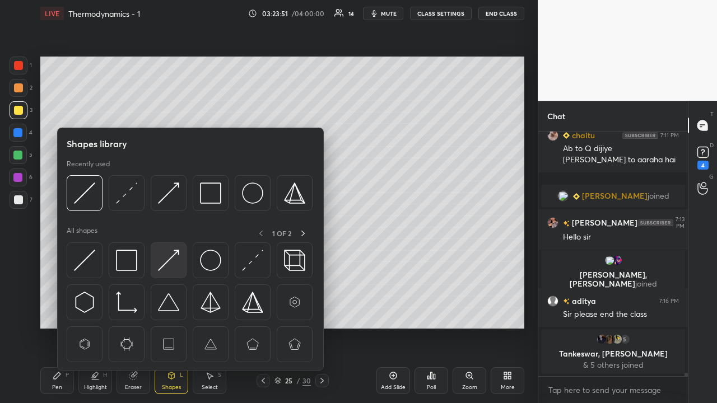
click at [168, 258] on img at bounding box center [168, 260] width 21 height 21
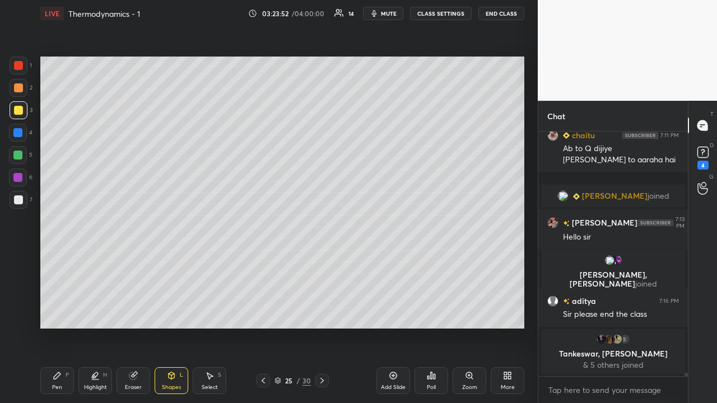
click at [16, 201] on div at bounding box center [18, 200] width 9 height 9
click at [60, 379] on icon at bounding box center [57, 375] width 9 height 9
click at [21, 113] on div at bounding box center [18, 110] width 9 height 9
click at [135, 385] on div "Eraser" at bounding box center [133, 388] width 17 height 6
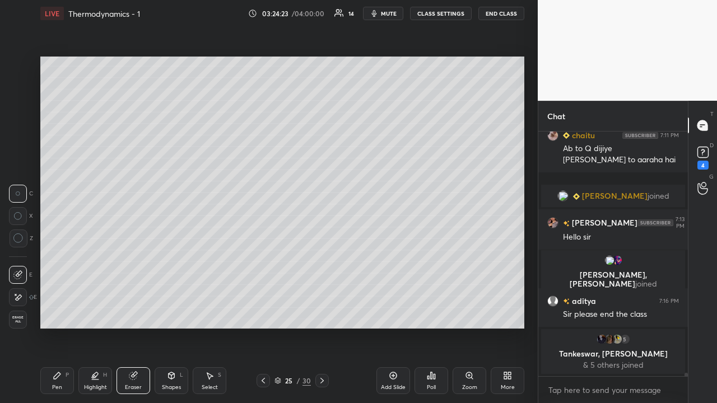
click at [67, 384] on div "Pen P" at bounding box center [57, 381] width 34 height 27
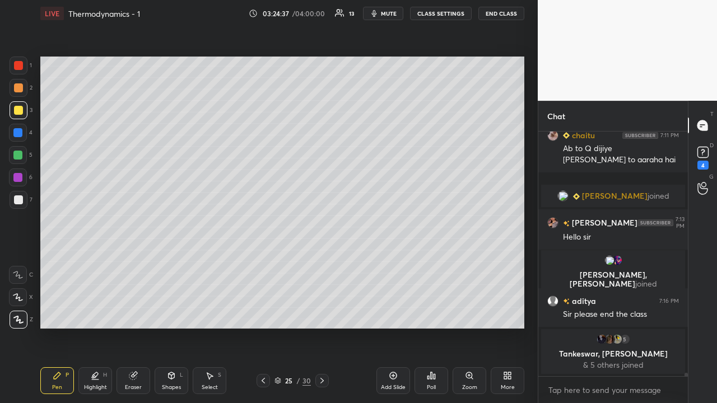
click at [22, 155] on div at bounding box center [17, 155] width 9 height 9
click at [17, 134] on div at bounding box center [17, 132] width 9 height 9
click at [164, 383] on div "Shapes L" at bounding box center [172, 381] width 34 height 27
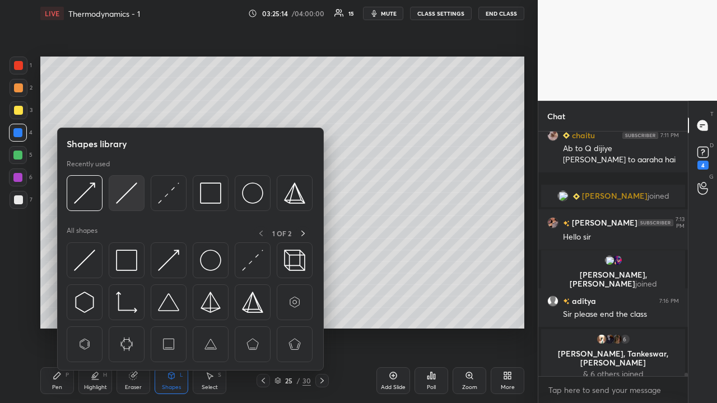
click at [125, 192] on img at bounding box center [126, 193] width 21 height 21
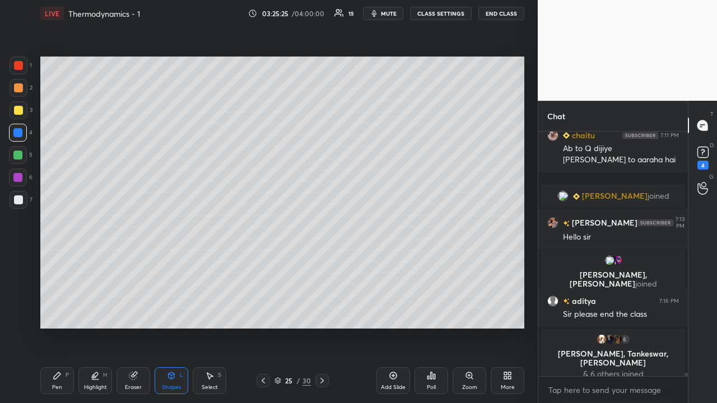
scroll to position [18351, 0]
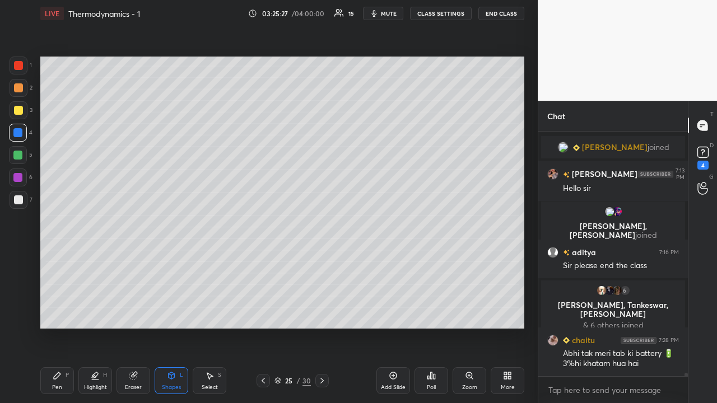
click at [17, 177] on div at bounding box center [17, 177] width 9 height 9
click at [135, 386] on div "Eraser" at bounding box center [133, 388] width 17 height 6
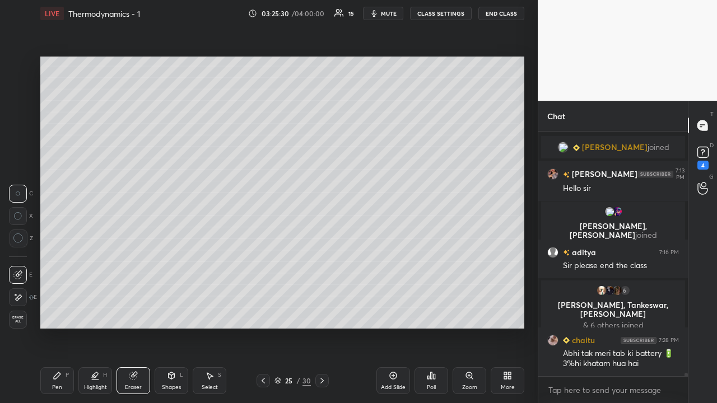
click at [141, 383] on div "Eraser" at bounding box center [134, 381] width 34 height 27
click at [174, 379] on icon at bounding box center [171, 375] width 9 height 9
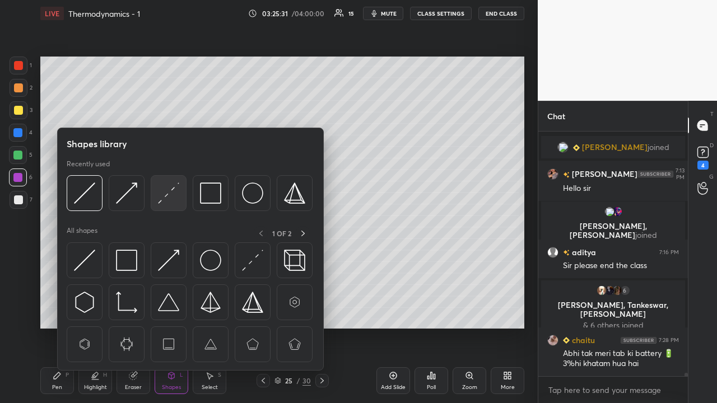
click at [166, 190] on img at bounding box center [168, 193] width 21 height 21
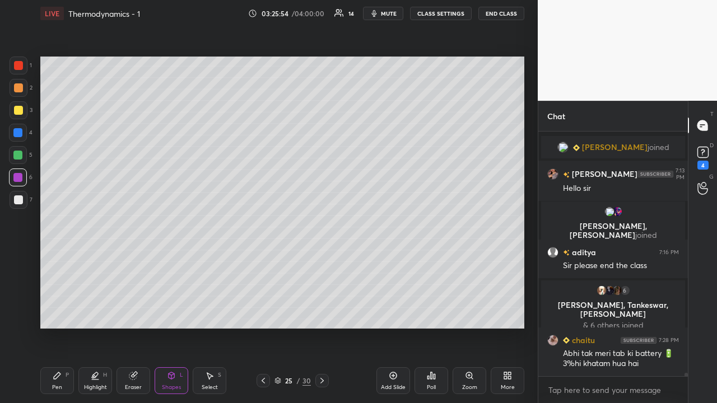
click at [18, 156] on div at bounding box center [17, 155] width 9 height 9
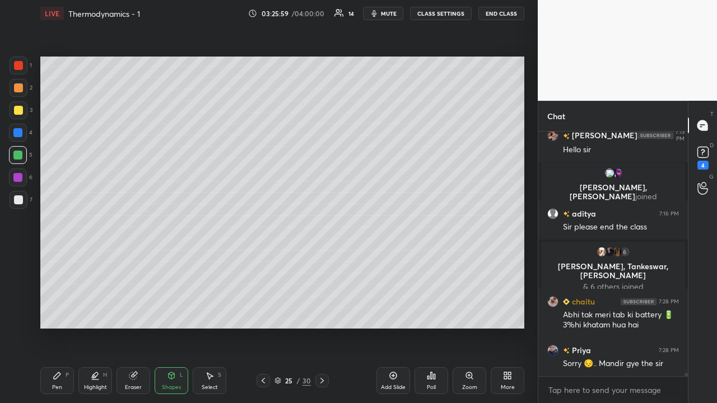
click at [62, 387] on div "Pen" at bounding box center [57, 388] width 10 height 6
click at [21, 111] on div at bounding box center [18, 110] width 9 height 9
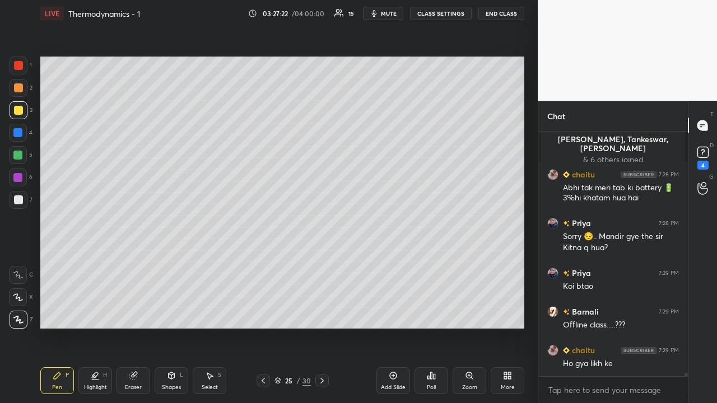
scroll to position [18555, 0]
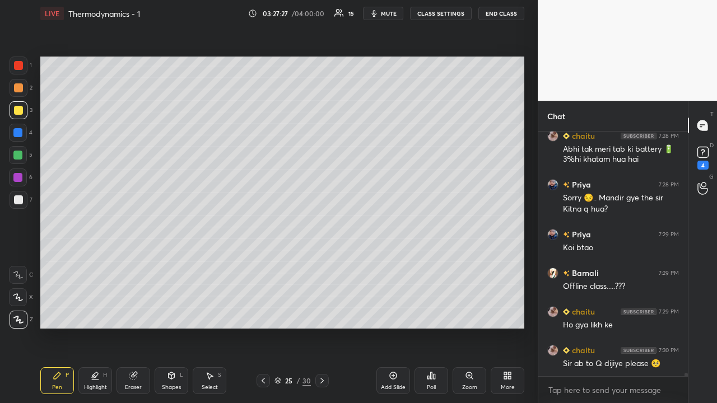
click at [263, 380] on icon at bounding box center [263, 380] width 9 height 9
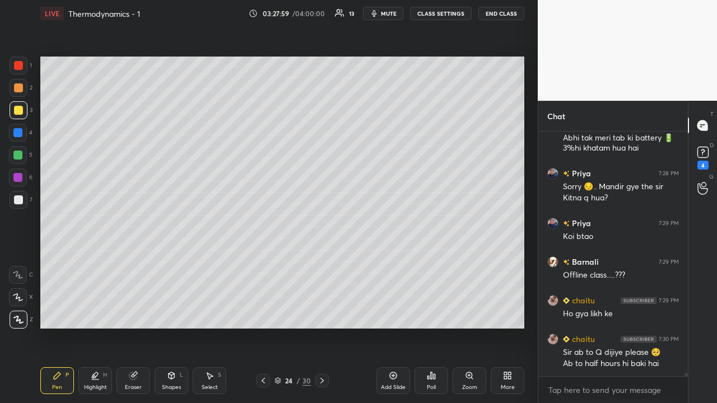
click at [322, 381] on icon at bounding box center [322, 380] width 9 height 9
click at [16, 110] on div at bounding box center [18, 110] width 9 height 9
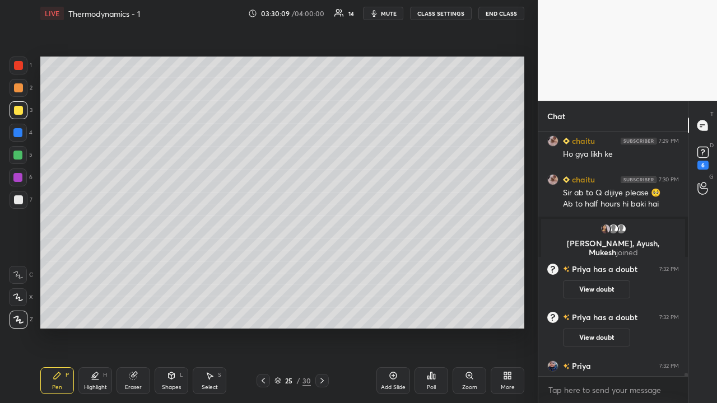
scroll to position [18645, 0]
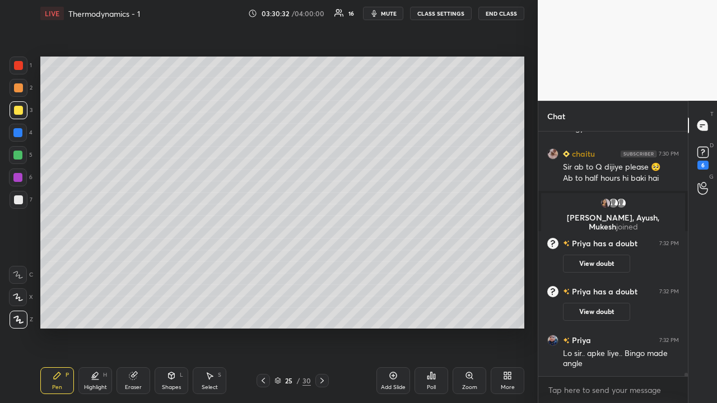
click at [397, 380] on icon at bounding box center [393, 375] width 9 height 9
click at [16, 199] on div at bounding box center [18, 200] width 9 height 9
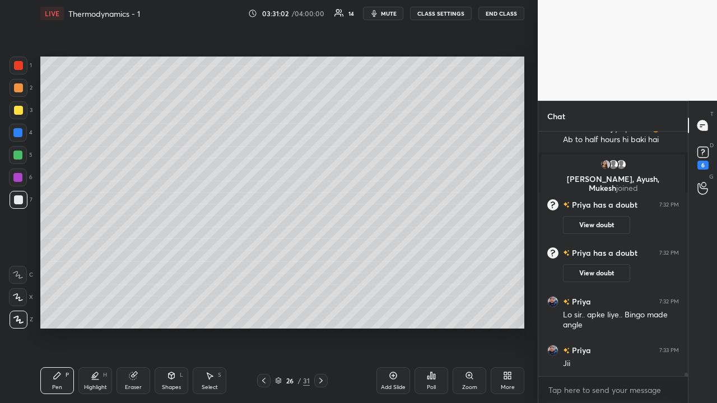
click at [17, 155] on div at bounding box center [17, 155] width 9 height 9
click at [19, 110] on div at bounding box center [18, 110] width 9 height 9
click at [20, 154] on div at bounding box center [17, 155] width 9 height 9
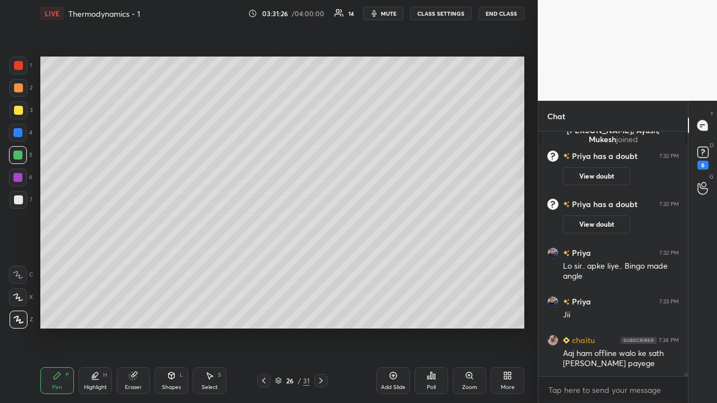
click at [17, 203] on div at bounding box center [18, 200] width 9 height 9
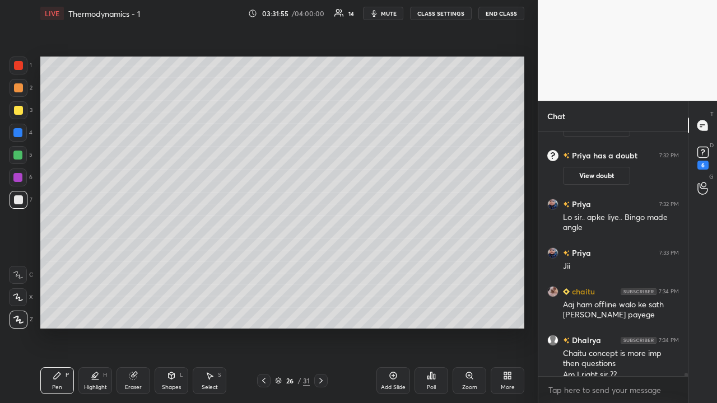
scroll to position [18792, 0]
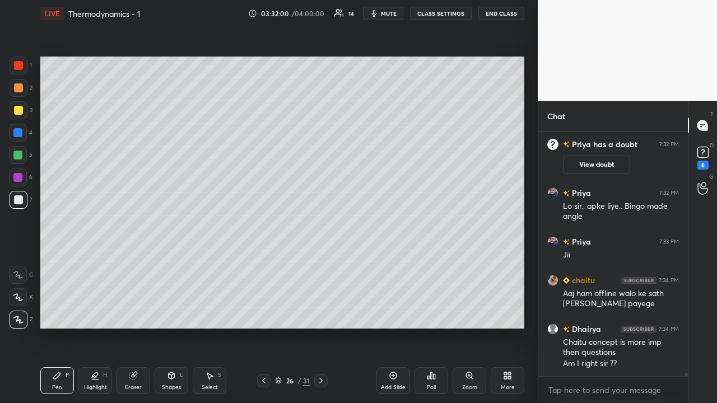
click at [18, 132] on div at bounding box center [17, 132] width 9 height 9
click at [169, 385] on div "Shapes" at bounding box center [171, 388] width 19 height 6
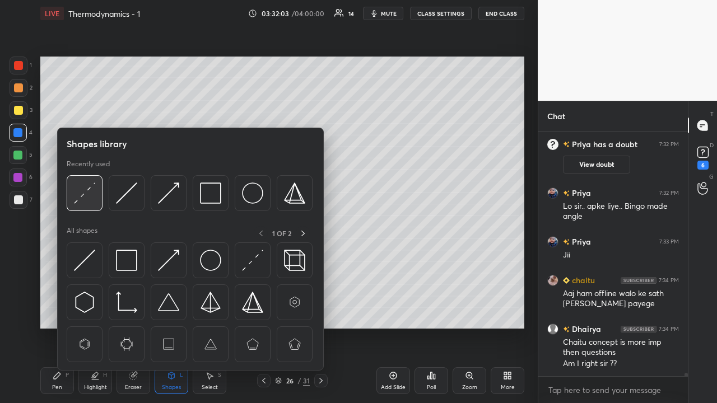
click at [89, 190] on img at bounding box center [84, 193] width 21 height 21
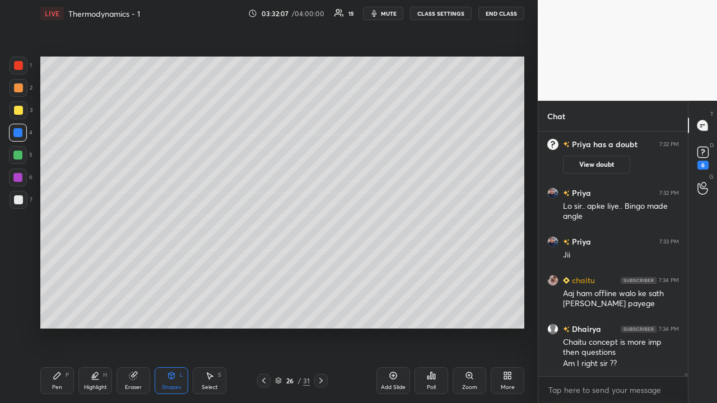
scroll to position [18819, 0]
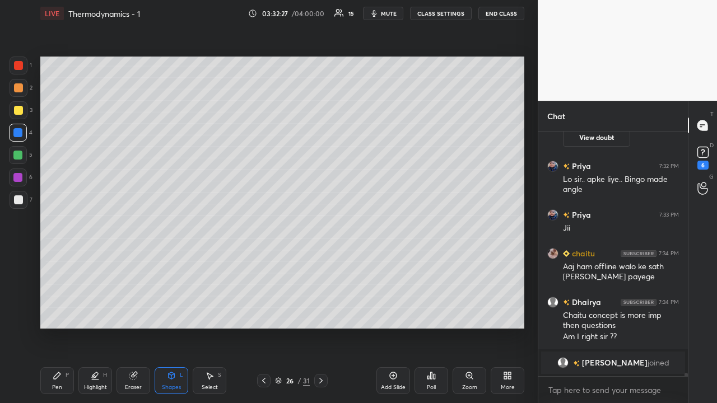
click at [17, 199] on div at bounding box center [18, 200] width 9 height 9
click at [62, 382] on div "Pen P" at bounding box center [57, 381] width 34 height 27
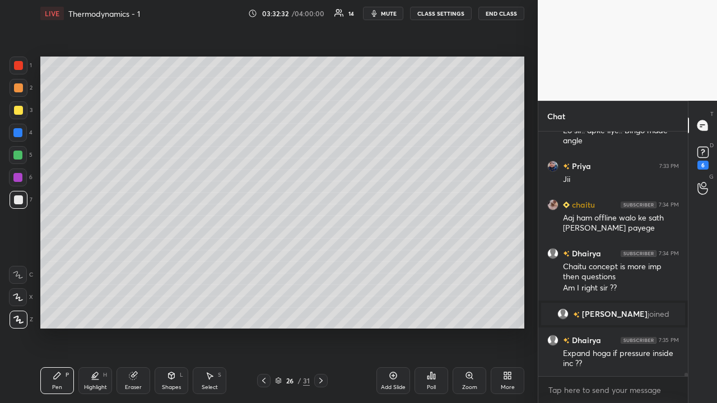
scroll to position [18803, 0]
click at [170, 383] on div "Shapes L" at bounding box center [172, 381] width 34 height 27
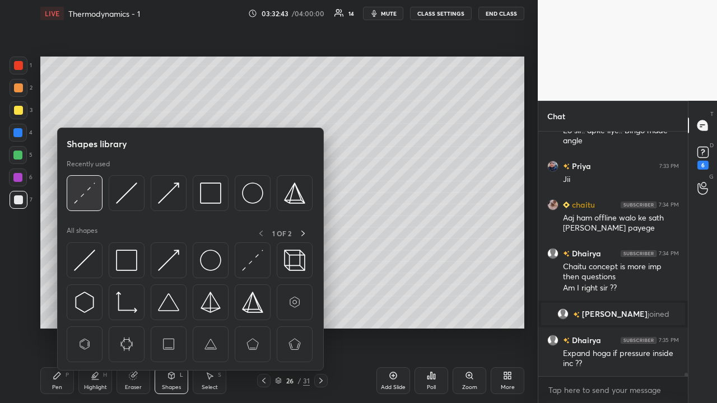
click at [86, 194] on img at bounding box center [84, 193] width 21 height 21
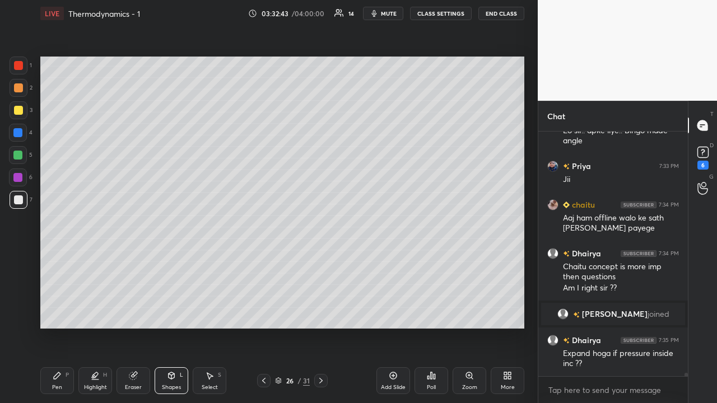
click at [17, 134] on div at bounding box center [17, 132] width 9 height 9
click at [59, 377] on icon at bounding box center [57, 375] width 9 height 9
click at [17, 133] on div at bounding box center [17, 132] width 9 height 9
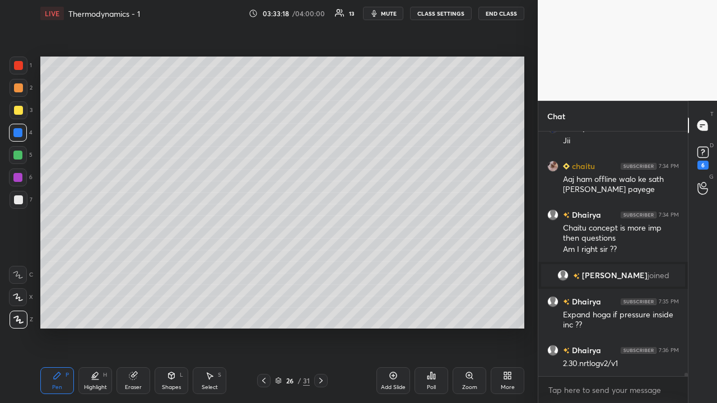
click at [19, 88] on div at bounding box center [18, 87] width 9 height 9
click at [19, 199] on div at bounding box center [18, 200] width 9 height 9
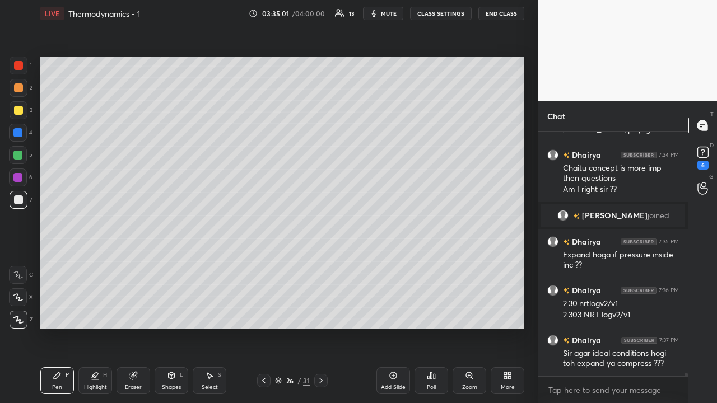
scroll to position [18929, 0]
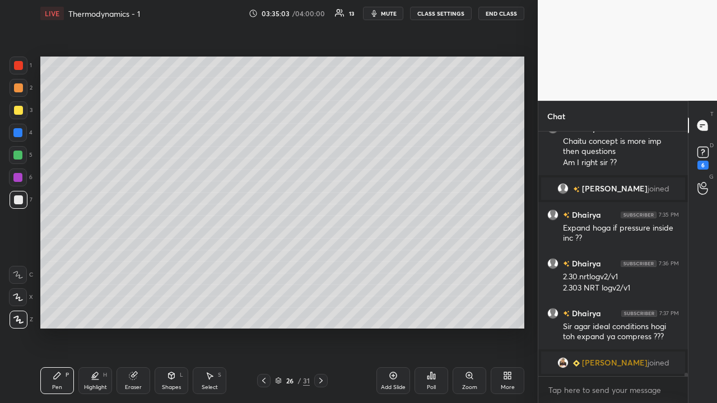
click at [18, 113] on div at bounding box center [18, 110] width 9 height 9
click at [168, 387] on div "Shapes" at bounding box center [171, 388] width 19 height 6
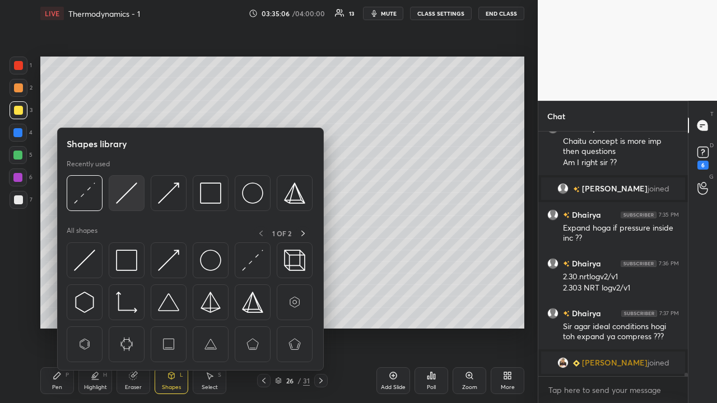
click at [125, 192] on img at bounding box center [126, 193] width 21 height 21
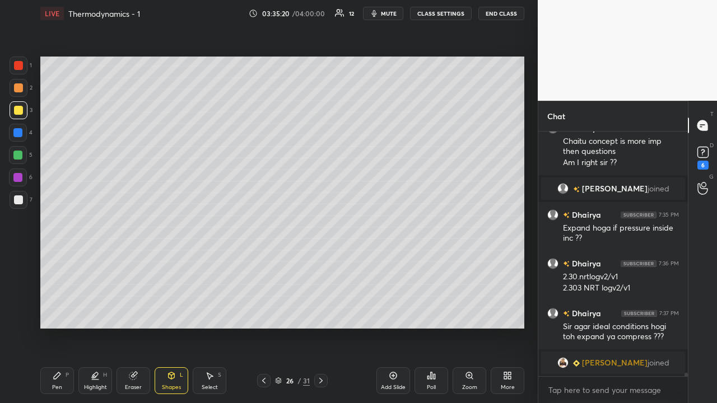
click at [65, 382] on div "Pen P" at bounding box center [57, 381] width 34 height 27
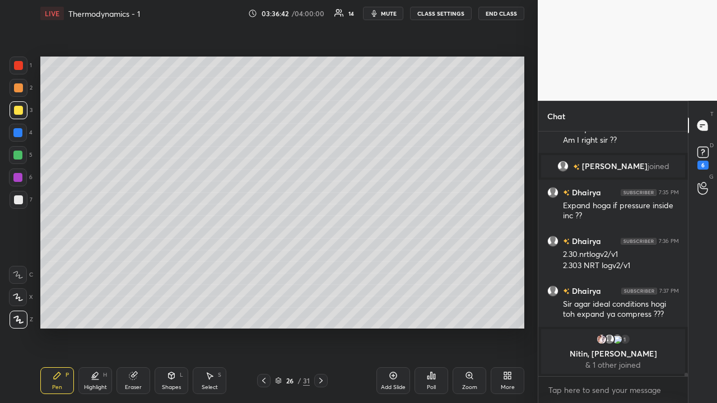
scroll to position [18956, 0]
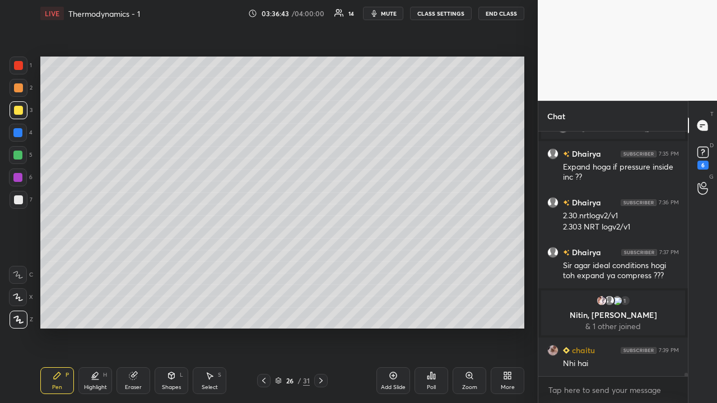
click at [402, 375] on div "Add Slide" at bounding box center [393, 381] width 34 height 27
click at [168, 380] on div "Shapes L" at bounding box center [172, 381] width 34 height 27
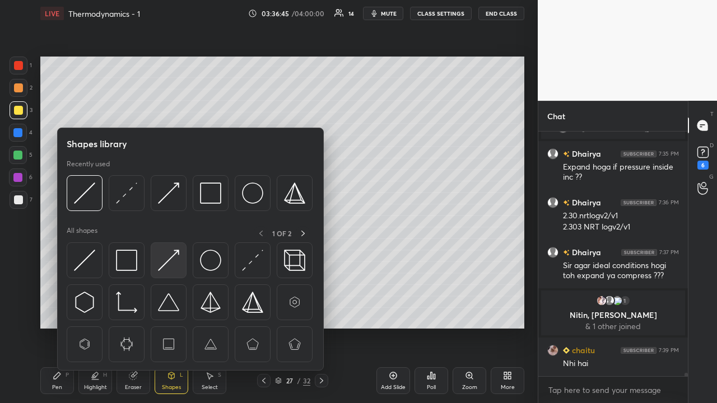
click at [171, 262] on img at bounding box center [168, 260] width 21 height 21
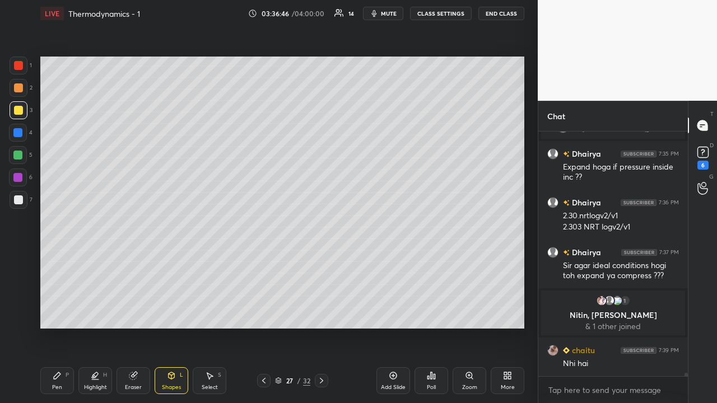
click at [17, 202] on div at bounding box center [18, 200] width 9 height 9
click at [61, 389] on div "Pen" at bounding box center [57, 388] width 10 height 6
click at [16, 110] on div at bounding box center [18, 110] width 9 height 9
click at [59, 376] on icon at bounding box center [57, 375] width 9 height 9
click at [60, 380] on div "Pen P" at bounding box center [57, 381] width 34 height 27
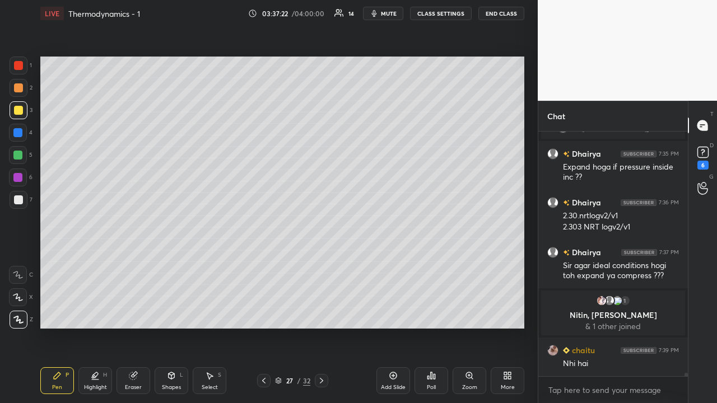
scroll to position [19005, 0]
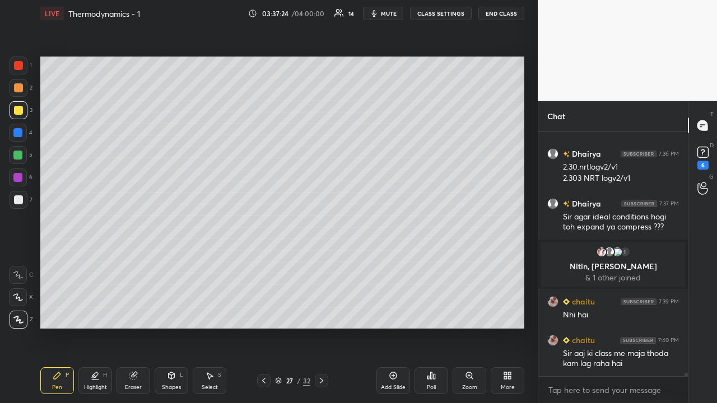
click at [166, 383] on div "Shapes L" at bounding box center [172, 381] width 34 height 27
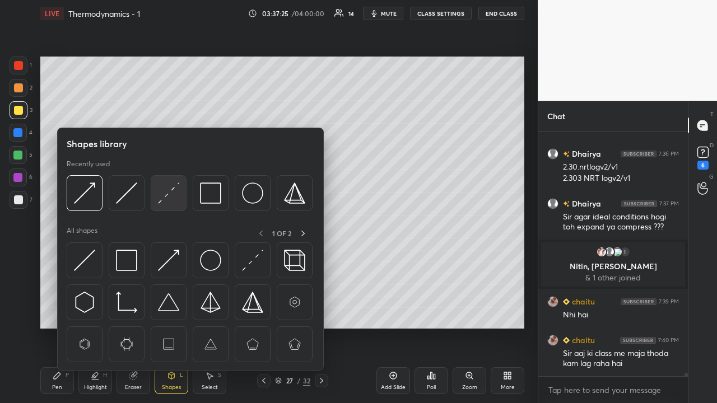
click at [169, 190] on img at bounding box center [168, 193] width 21 height 21
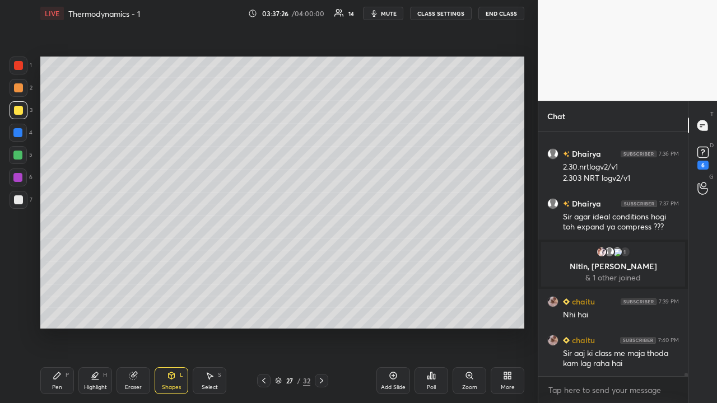
click at [19, 180] on div at bounding box center [17, 177] width 9 height 9
click at [68, 382] on div "Pen P" at bounding box center [57, 381] width 34 height 27
click at [19, 113] on div at bounding box center [18, 110] width 9 height 9
click at [18, 155] on div at bounding box center [17, 155] width 9 height 9
click at [134, 382] on div "Eraser" at bounding box center [134, 381] width 34 height 27
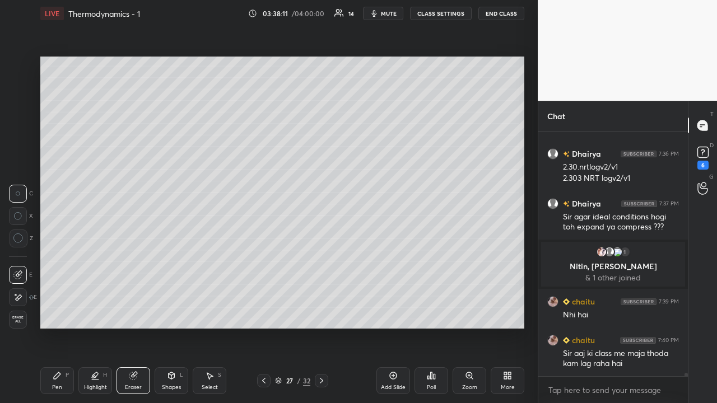
click at [62, 383] on div "Pen P" at bounding box center [57, 381] width 34 height 27
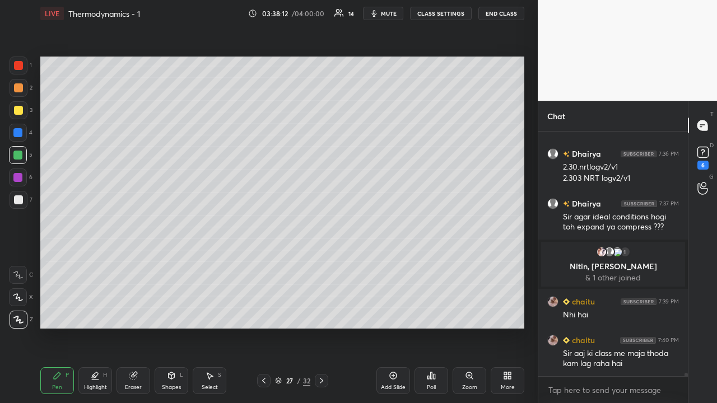
click at [21, 111] on div at bounding box center [18, 110] width 9 height 9
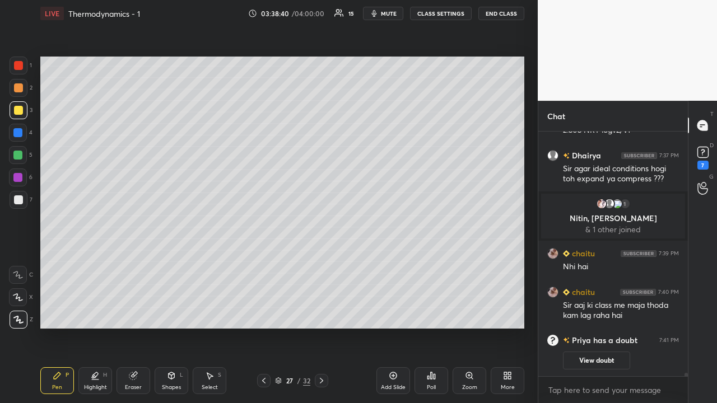
click at [17, 156] on div at bounding box center [17, 155] width 9 height 9
click at [172, 385] on div "Shapes" at bounding box center [171, 388] width 19 height 6
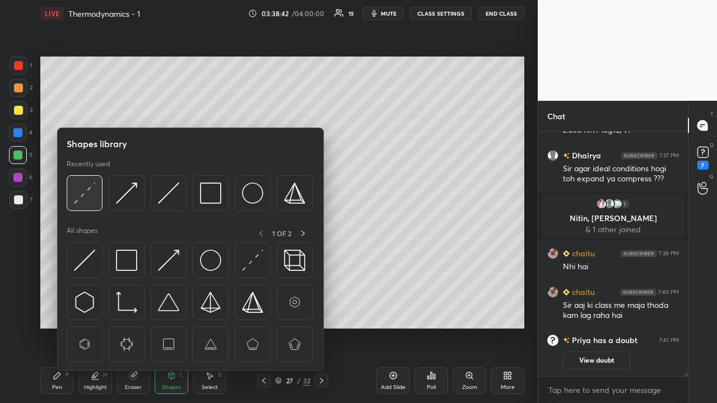
click at [89, 189] on img at bounding box center [84, 193] width 21 height 21
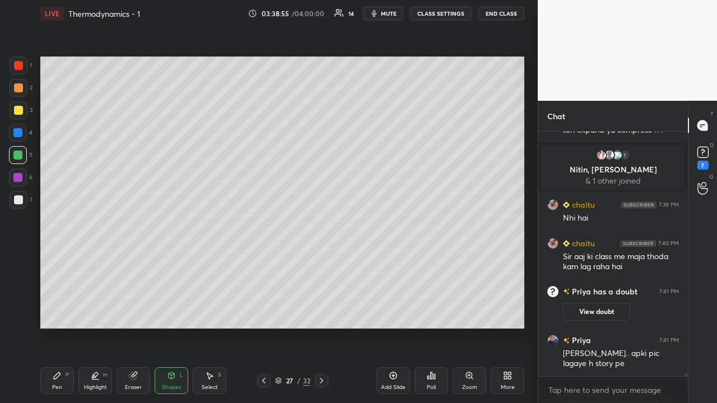
scroll to position [19038, 0]
click at [603, 312] on button "View doubt" at bounding box center [596, 312] width 67 height 18
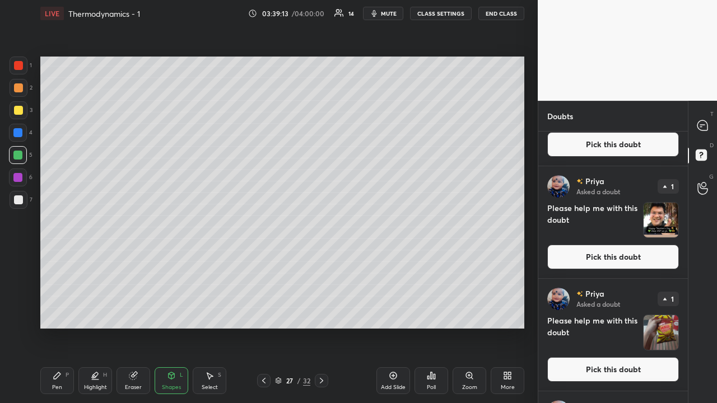
scroll to position [310, 0]
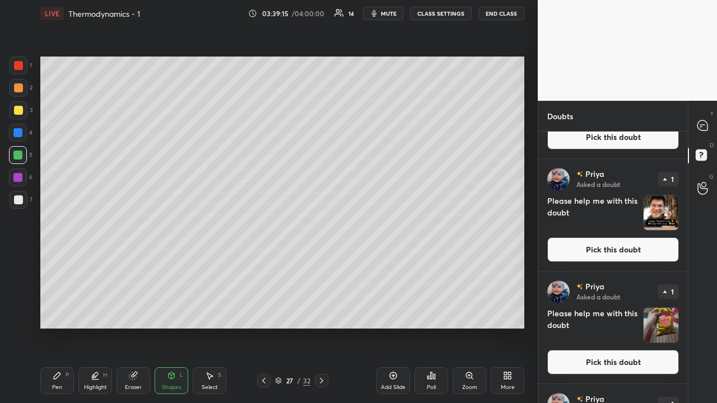
click at [636, 247] on button "Pick this doubt" at bounding box center [613, 250] width 132 height 25
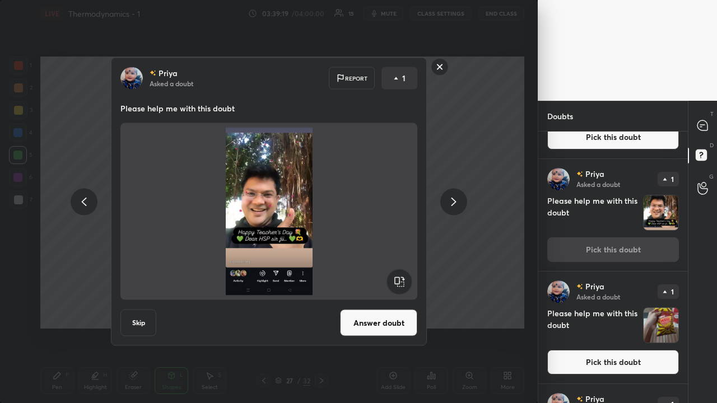
click at [375, 324] on button "Answer doubt" at bounding box center [378, 323] width 77 height 27
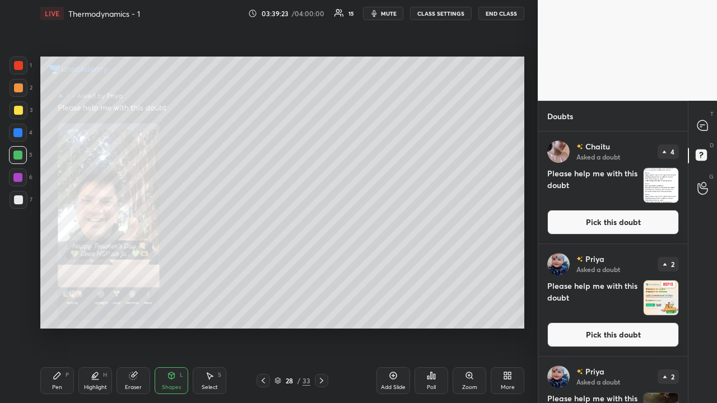
click at [476, 382] on div "Zoom" at bounding box center [470, 381] width 34 height 27
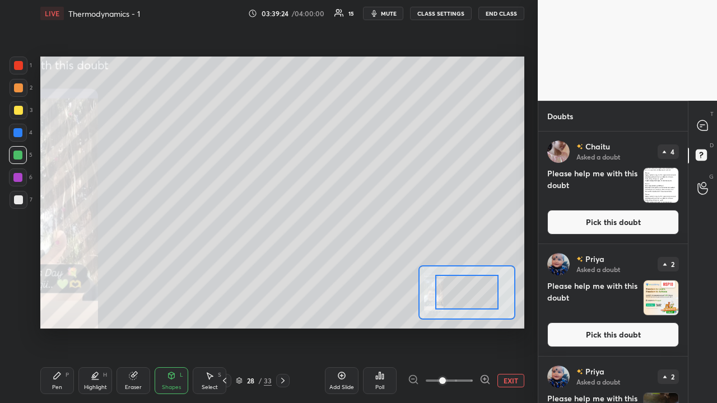
click at [485, 379] on icon at bounding box center [485, 379] width 3 height 0
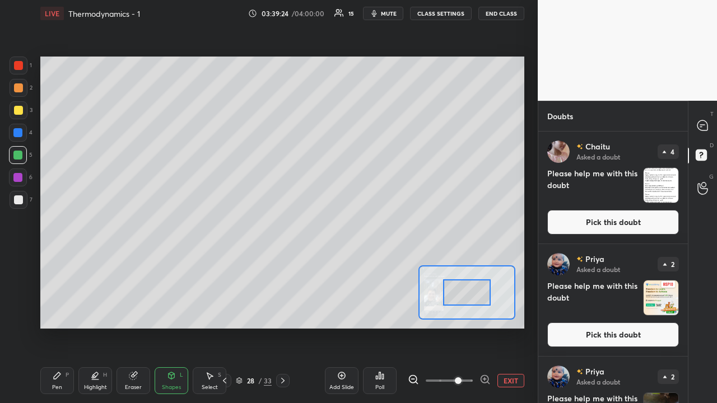
click at [487, 383] on icon at bounding box center [485, 379] width 11 height 11
click at [462, 379] on span at bounding box center [458, 381] width 7 height 7
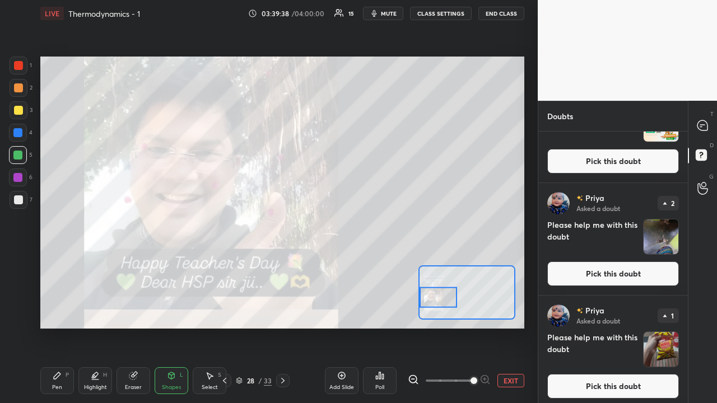
scroll to position [193, 0]
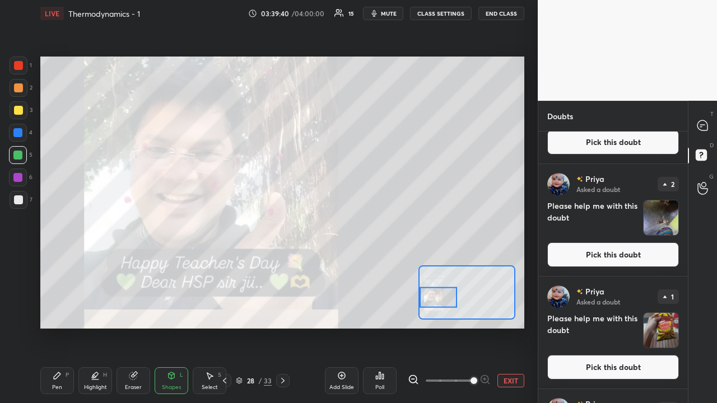
click at [628, 250] on button "Pick this doubt" at bounding box center [613, 255] width 132 height 25
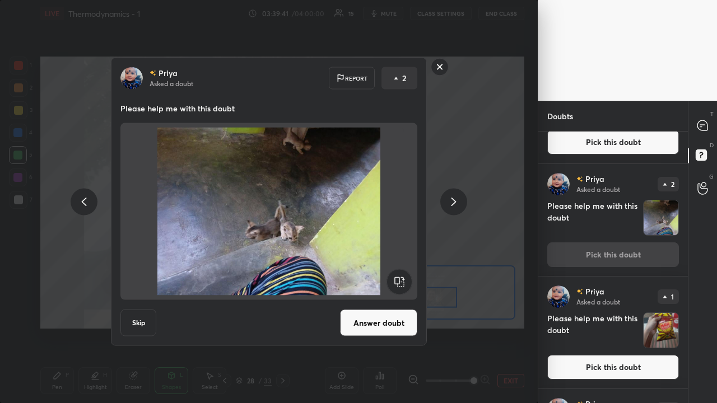
click at [385, 320] on button "Answer doubt" at bounding box center [378, 323] width 77 height 27
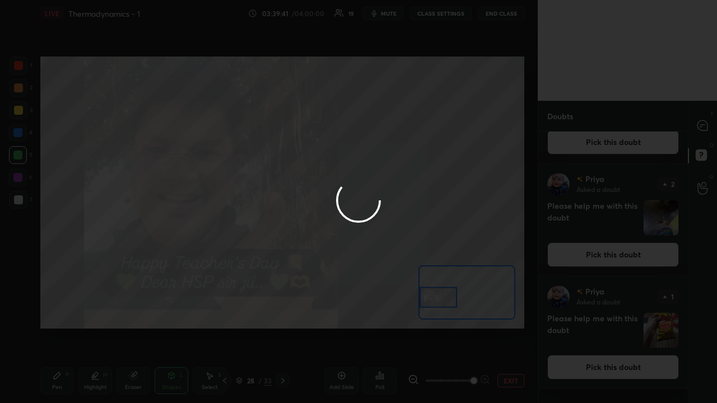
scroll to position [0, 0]
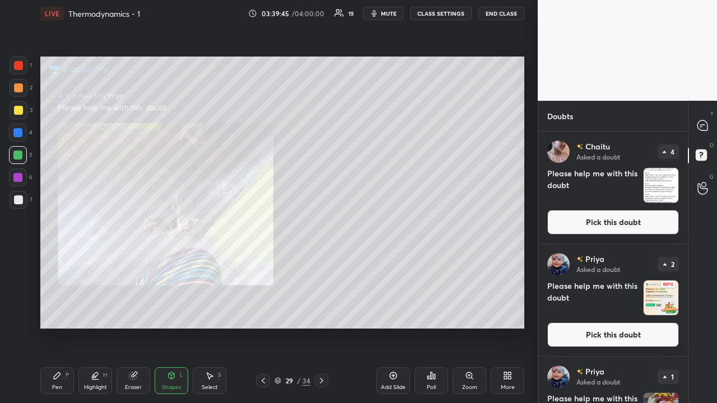
click at [468, 379] on icon at bounding box center [469, 375] width 9 height 9
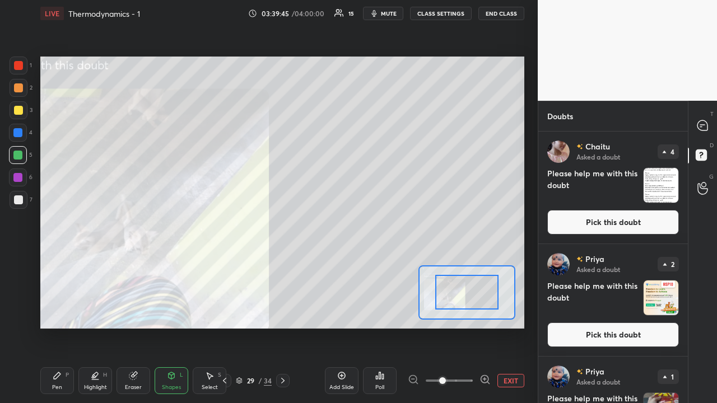
click at [488, 383] on icon at bounding box center [488, 383] width 2 height 2
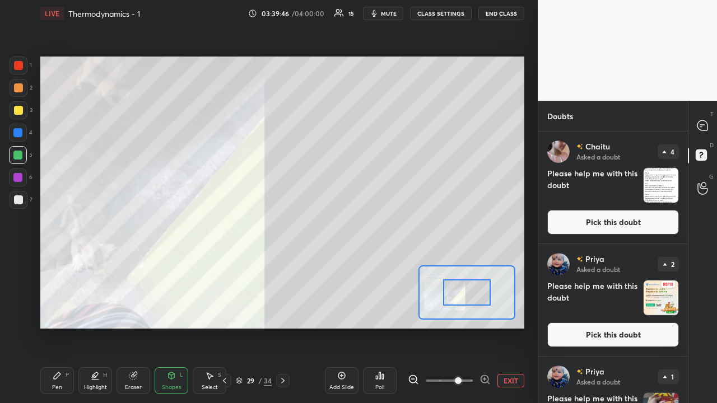
click at [485, 379] on icon at bounding box center [485, 379] width 3 height 0
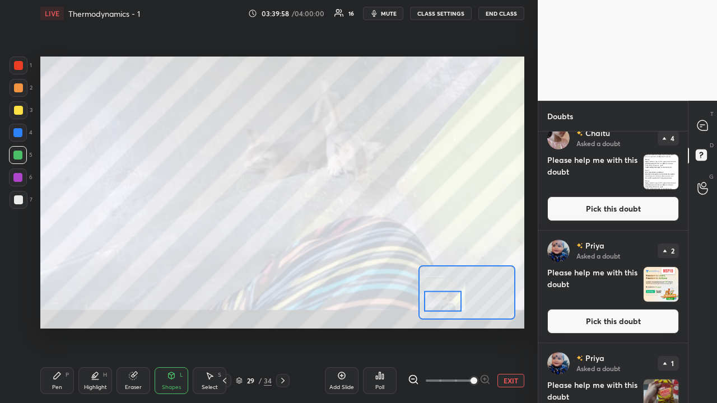
scroll to position [17, 0]
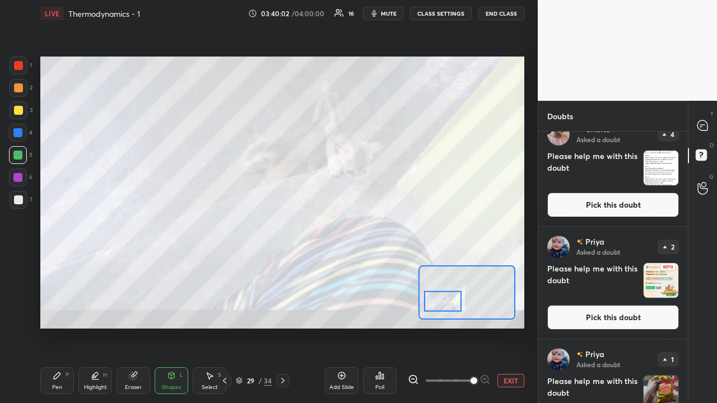
click at [701, 131] on icon at bounding box center [703, 125] width 10 height 10
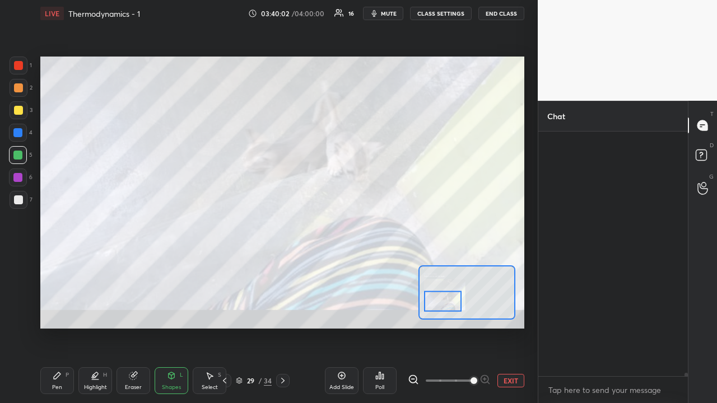
scroll to position [241, 146]
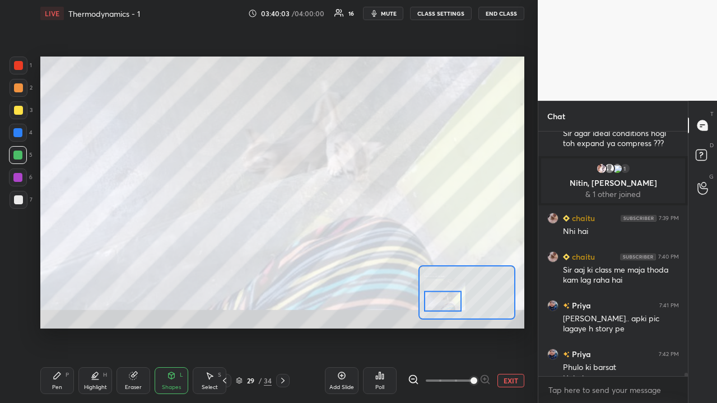
click at [508, 377] on button "EXIT" at bounding box center [511, 380] width 27 height 13
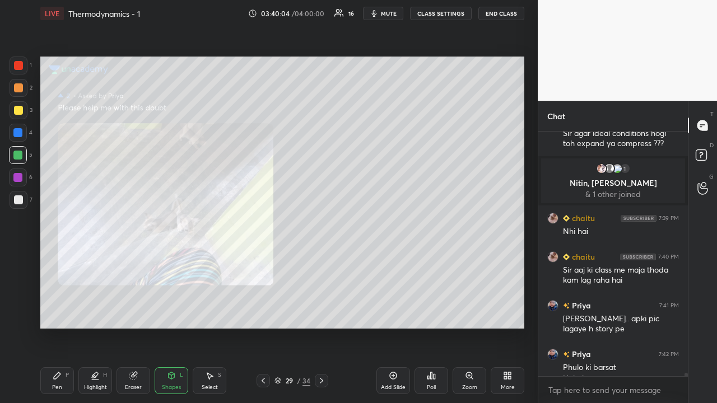
click at [263, 380] on icon at bounding box center [263, 381] width 3 height 6
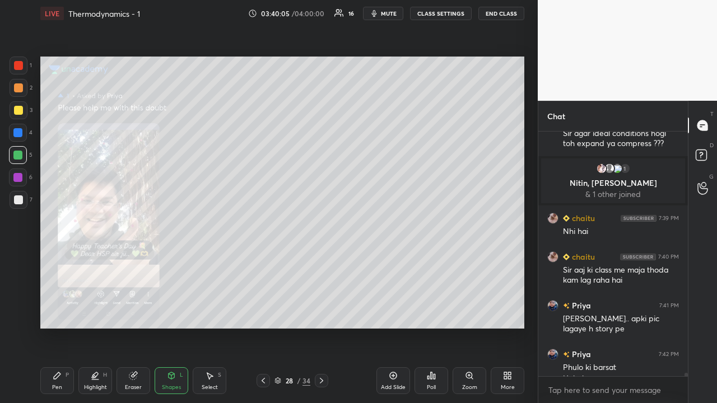
click at [263, 380] on icon at bounding box center [263, 380] width 9 height 9
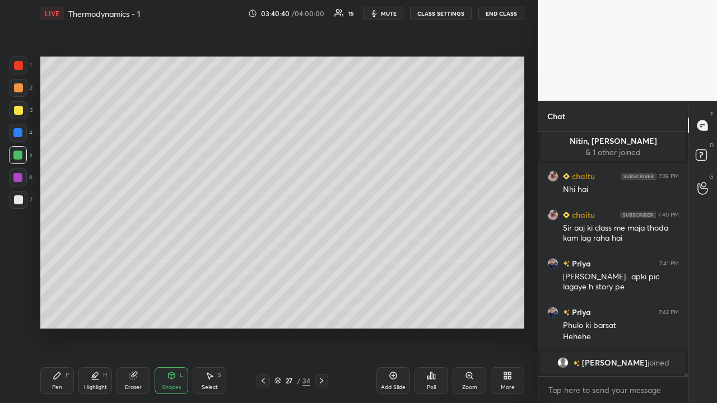
scroll to position [19249, 0]
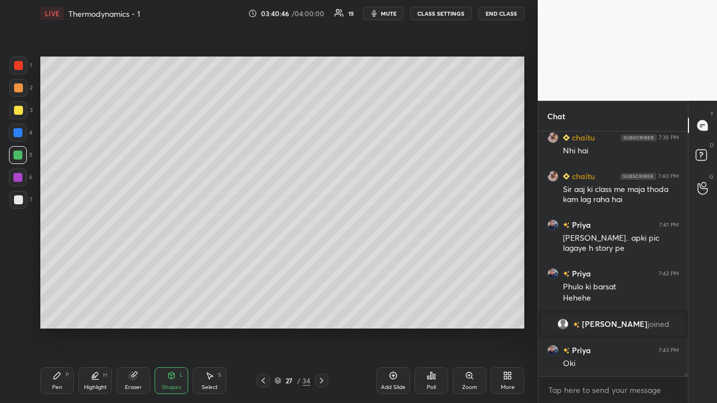
click at [392, 380] on icon at bounding box center [393, 375] width 9 height 9
click at [18, 199] on div at bounding box center [18, 200] width 9 height 9
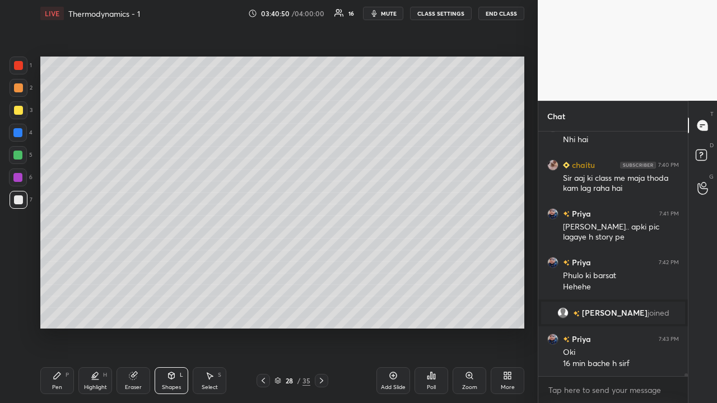
click at [57, 383] on div "Pen P" at bounding box center [57, 381] width 34 height 27
click at [20, 111] on div at bounding box center [18, 110] width 9 height 9
click at [18, 199] on div at bounding box center [18, 200] width 9 height 9
click at [19, 109] on div at bounding box center [18, 110] width 9 height 9
click at [17, 199] on div at bounding box center [18, 200] width 9 height 9
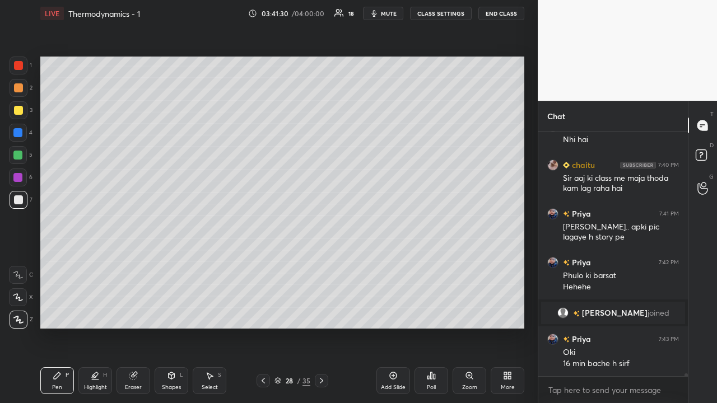
scroll to position [19288, 0]
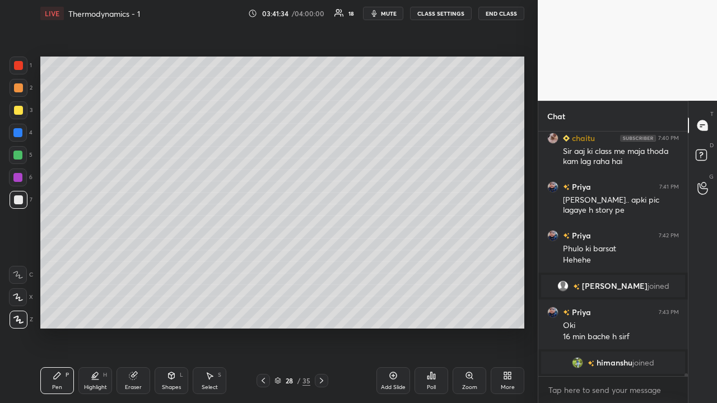
click at [17, 89] on div at bounding box center [18, 87] width 9 height 9
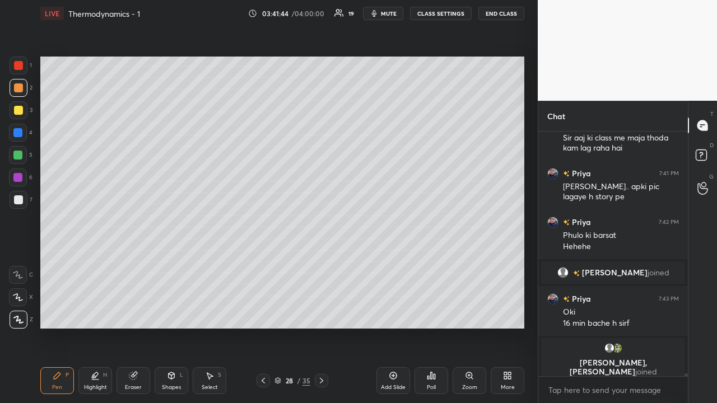
click at [23, 198] on div at bounding box center [19, 200] width 18 height 18
click at [171, 380] on icon at bounding box center [171, 375] width 9 height 9
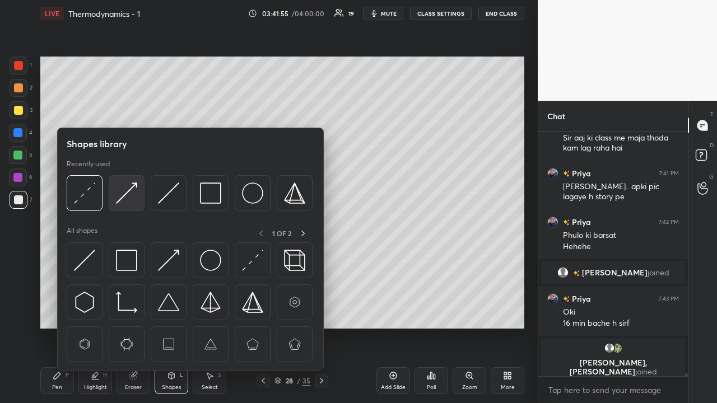
click at [123, 193] on img at bounding box center [126, 193] width 21 height 21
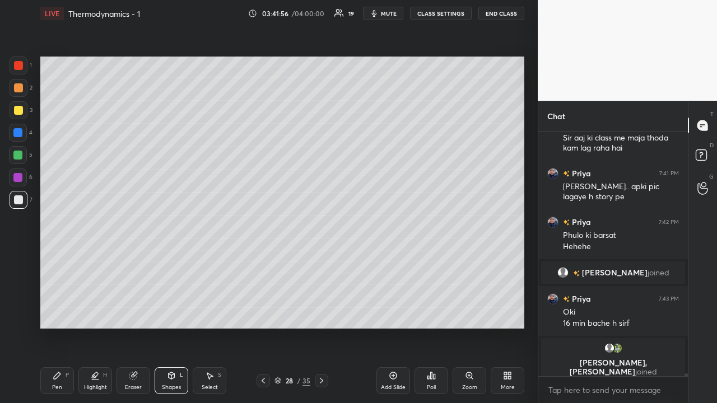
click at [18, 155] on div at bounding box center [17, 155] width 9 height 9
click at [169, 381] on div "Shapes L" at bounding box center [172, 381] width 34 height 27
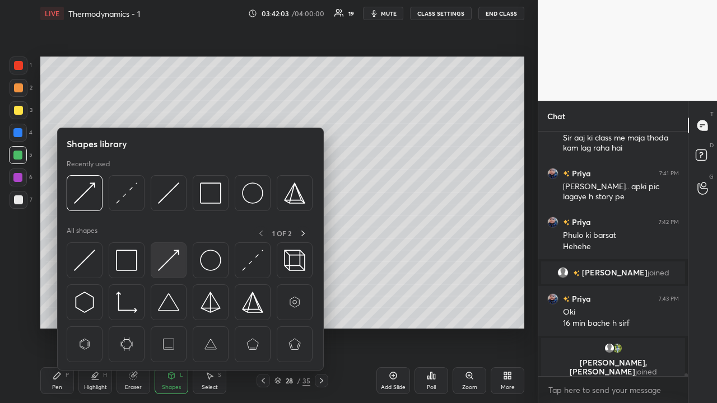
click at [174, 257] on img at bounding box center [168, 260] width 21 height 21
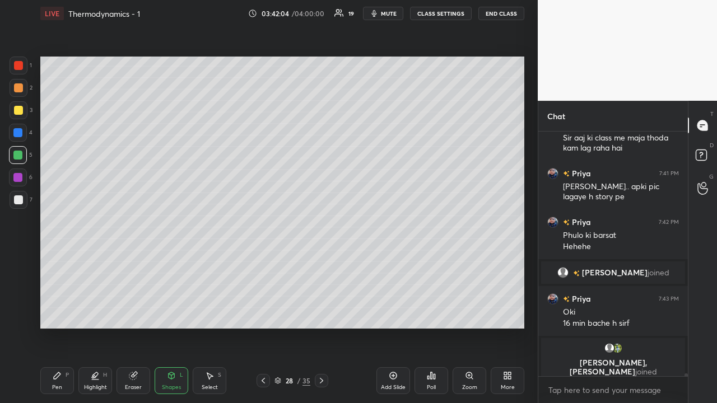
click at [19, 199] on div at bounding box center [18, 200] width 9 height 9
click at [66, 383] on div "Pen P" at bounding box center [57, 381] width 34 height 27
click at [19, 110] on div at bounding box center [18, 110] width 9 height 9
click at [18, 136] on div at bounding box center [17, 132] width 9 height 9
click at [169, 383] on div "Shapes L" at bounding box center [172, 381] width 34 height 27
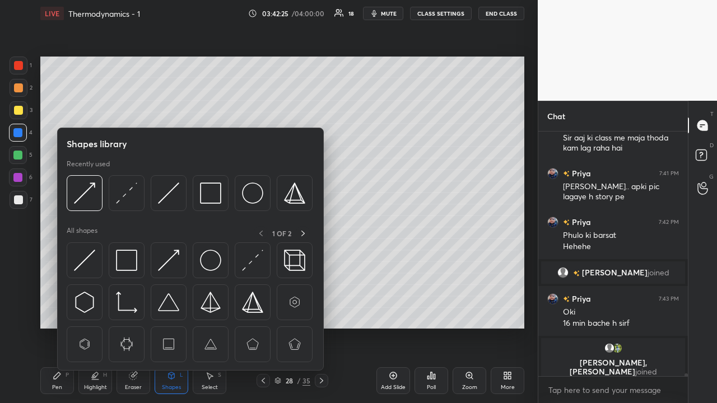
click at [20, 67] on div at bounding box center [18, 65] width 9 height 9
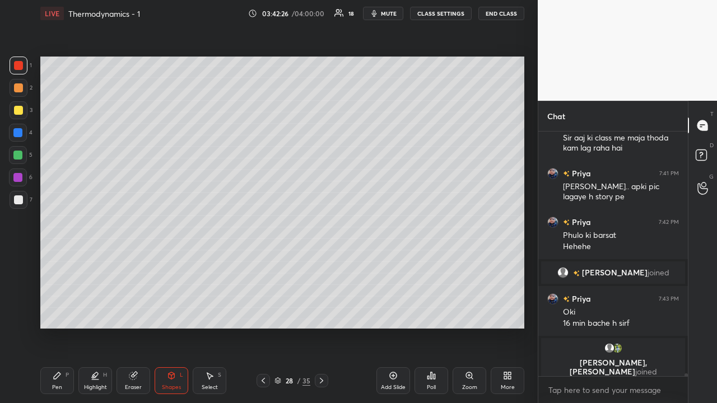
click at [169, 383] on div "Shapes L" at bounding box center [172, 381] width 34 height 27
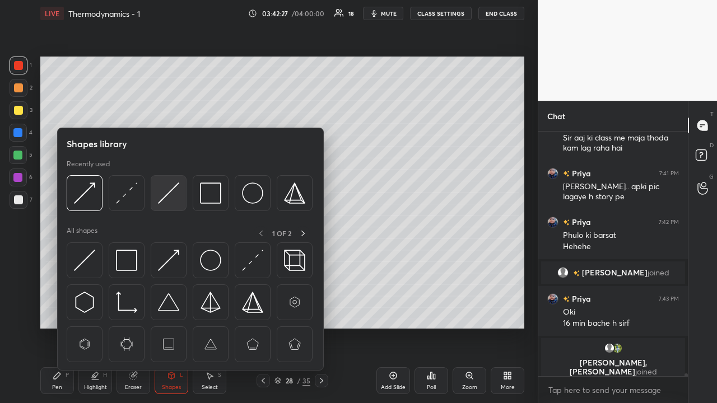
click at [167, 194] on img at bounding box center [168, 193] width 21 height 21
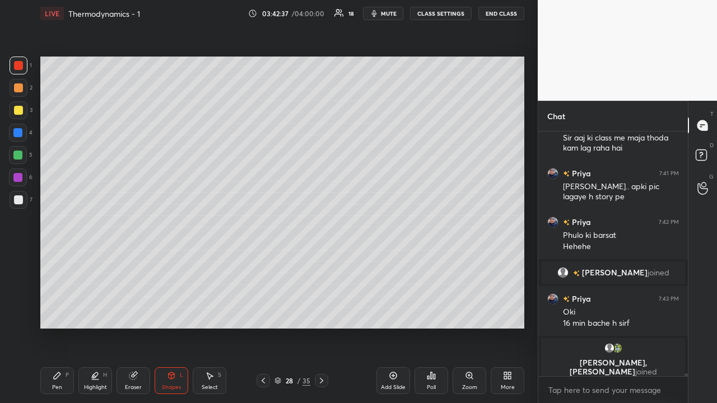
click at [63, 385] on div "Pen P" at bounding box center [57, 381] width 34 height 27
click at [18, 90] on div at bounding box center [18, 87] width 9 height 9
click at [169, 383] on div "Shapes L" at bounding box center [172, 381] width 34 height 27
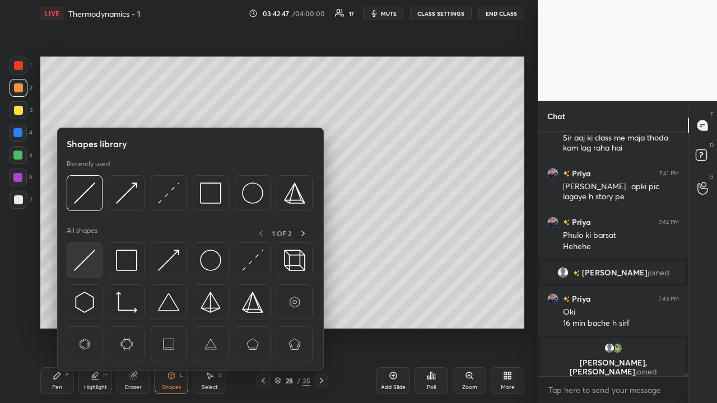
click at [91, 261] on img at bounding box center [84, 260] width 21 height 21
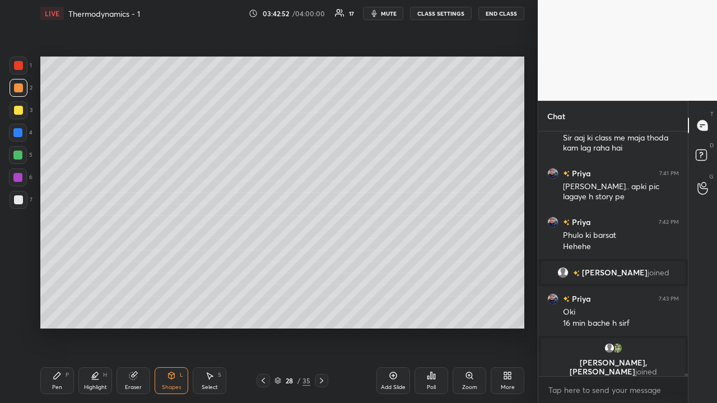
click at [134, 384] on div "Eraser" at bounding box center [134, 381] width 34 height 27
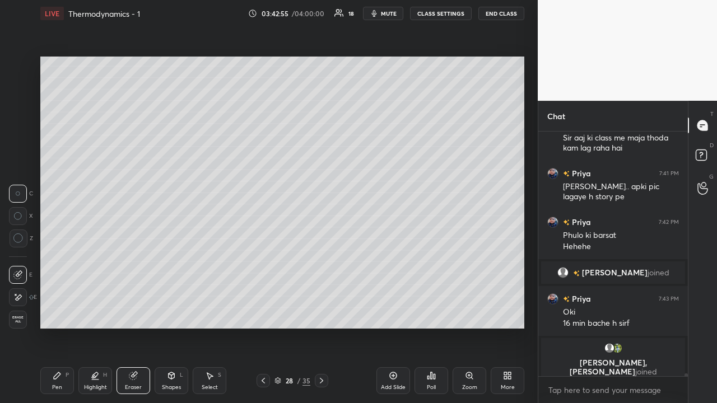
click at [62, 389] on div "Pen P" at bounding box center [57, 381] width 34 height 27
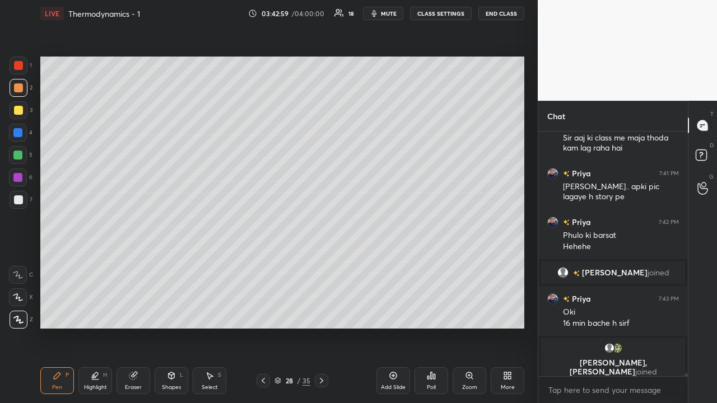
click at [165, 383] on div "Shapes L" at bounding box center [172, 381] width 34 height 27
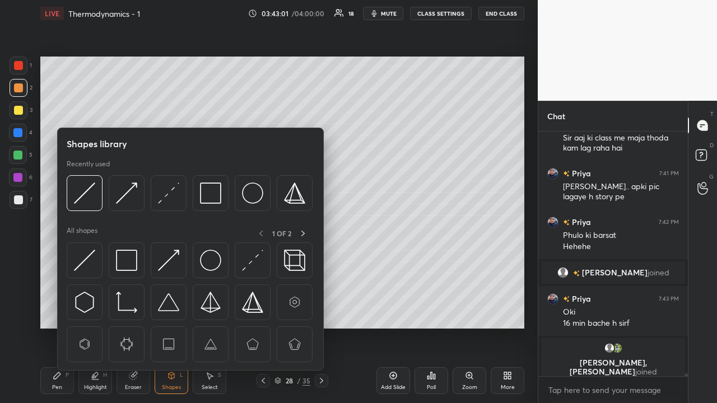
click at [20, 106] on div at bounding box center [18, 110] width 9 height 9
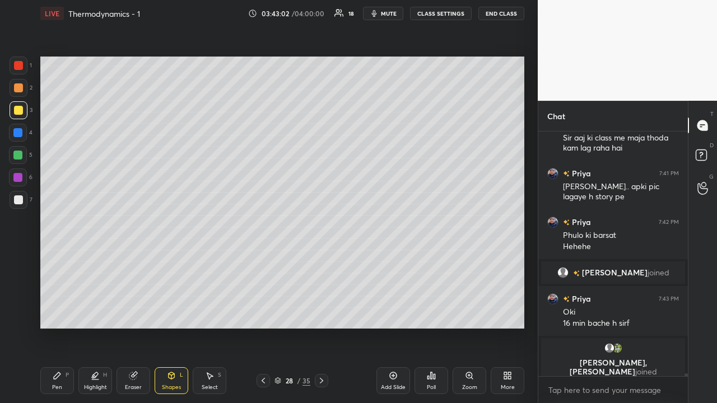
click at [18, 89] on div at bounding box center [18, 87] width 9 height 9
click at [170, 380] on icon at bounding box center [171, 375] width 9 height 9
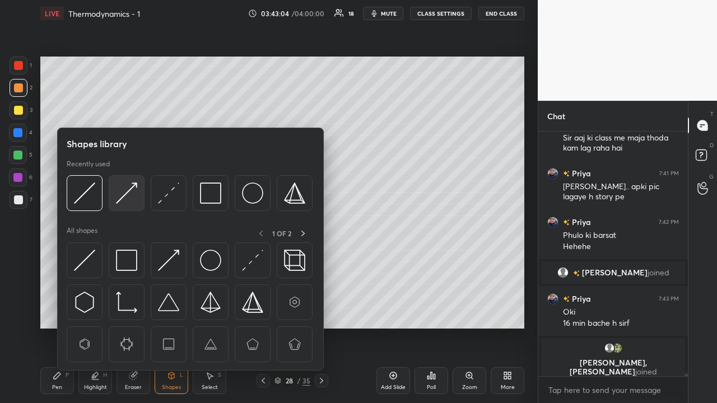
click at [125, 192] on img at bounding box center [126, 193] width 21 height 21
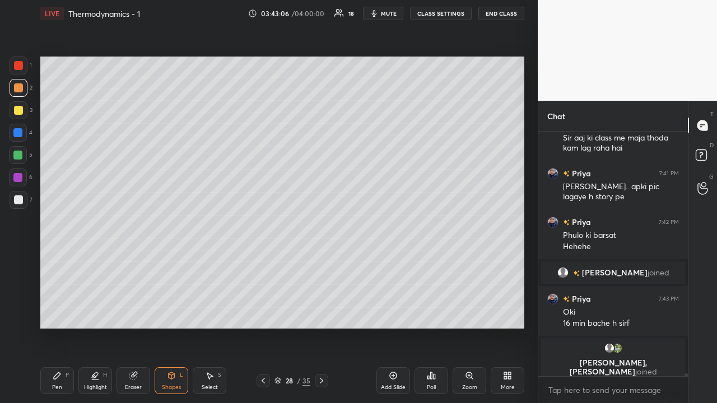
click at [173, 385] on div "Shapes" at bounding box center [171, 388] width 19 height 6
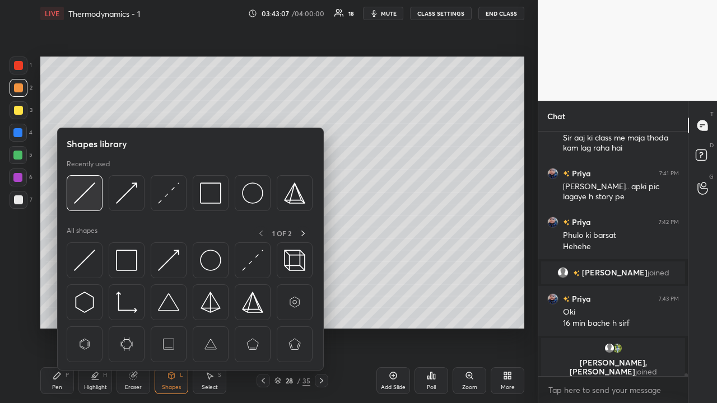
click at [89, 189] on img at bounding box center [84, 193] width 21 height 21
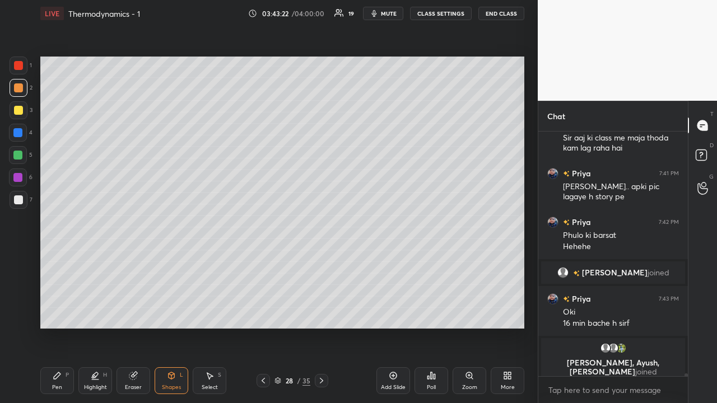
click at [63, 387] on div "Pen P" at bounding box center [57, 381] width 34 height 27
click at [20, 66] on div at bounding box center [18, 65] width 9 height 9
click at [17, 133] on div at bounding box center [17, 132] width 9 height 9
click at [19, 277] on icon at bounding box center [17, 275] width 9 height 7
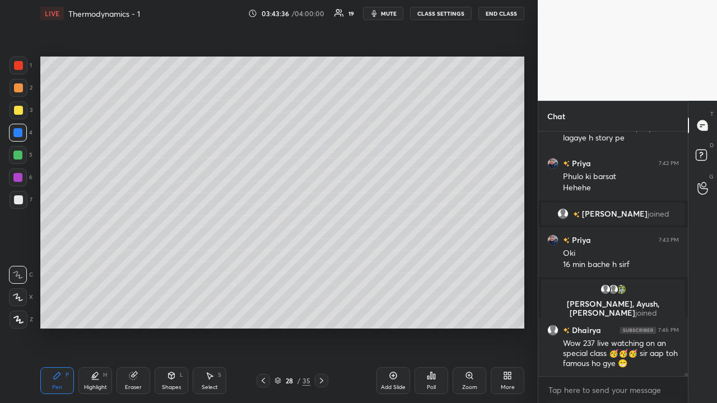
scroll to position [19156, 0]
click at [17, 155] on div at bounding box center [17, 155] width 9 height 9
click at [166, 382] on div "Shapes L" at bounding box center [172, 381] width 34 height 27
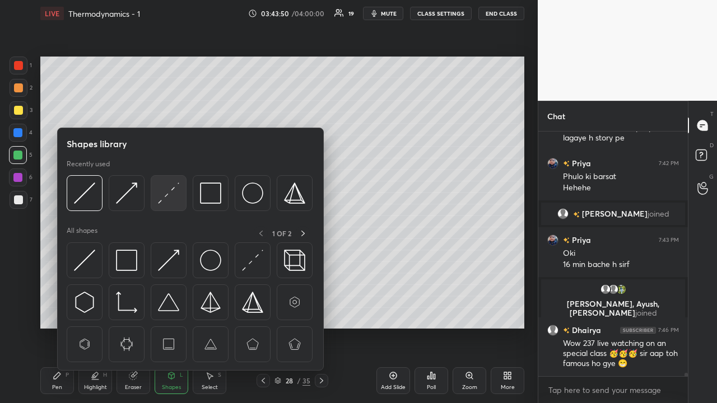
click at [166, 197] on img at bounding box center [168, 193] width 21 height 21
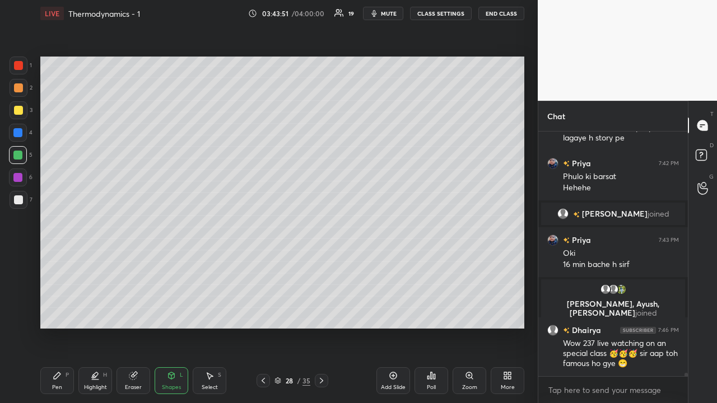
click at [18, 68] on div at bounding box center [18, 65] width 9 height 9
click at [20, 90] on div at bounding box center [18, 87] width 9 height 9
click at [18, 159] on div at bounding box center [17, 155] width 9 height 9
click at [57, 387] on div "Pen" at bounding box center [57, 388] width 10 height 6
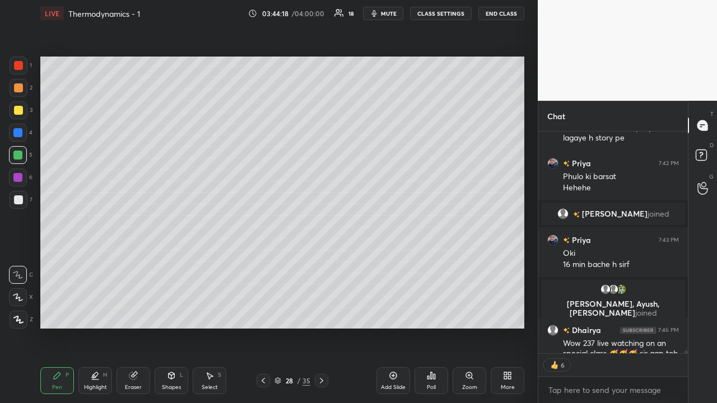
click at [18, 319] on icon at bounding box center [18, 320] width 10 height 8
click at [18, 134] on div at bounding box center [17, 132] width 9 height 9
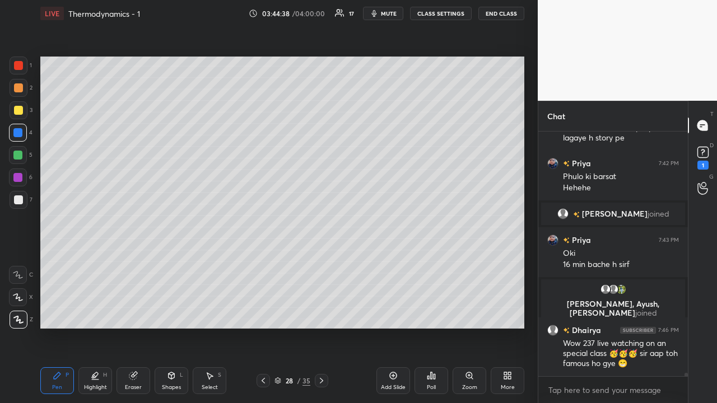
scroll to position [19204, 0]
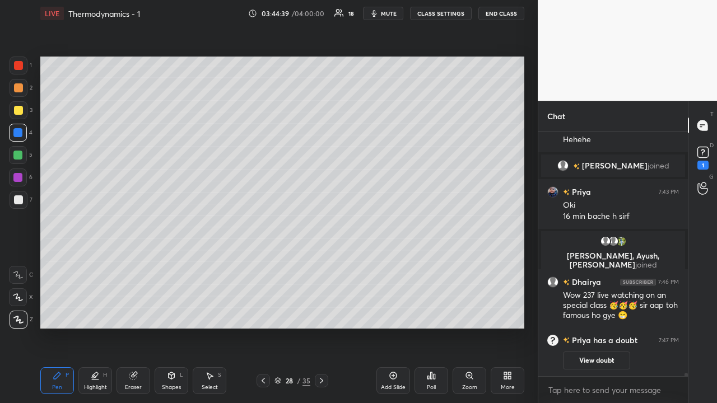
click at [17, 90] on div at bounding box center [18, 87] width 9 height 9
click at [95, 388] on div "Highlight" at bounding box center [95, 388] width 23 height 6
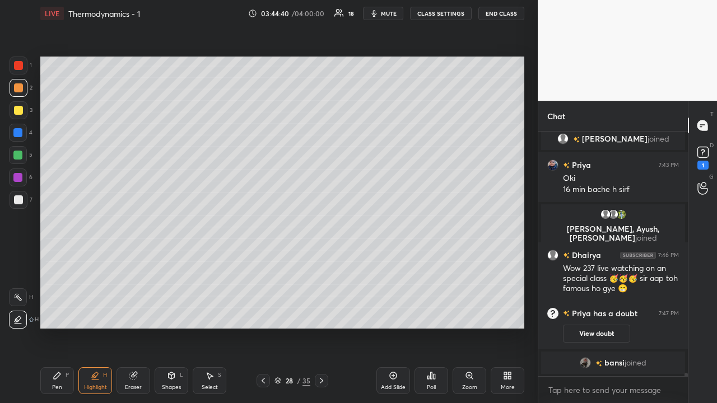
scroll to position [19197, 0]
click at [18, 320] on icon at bounding box center [17, 320] width 2 height 2
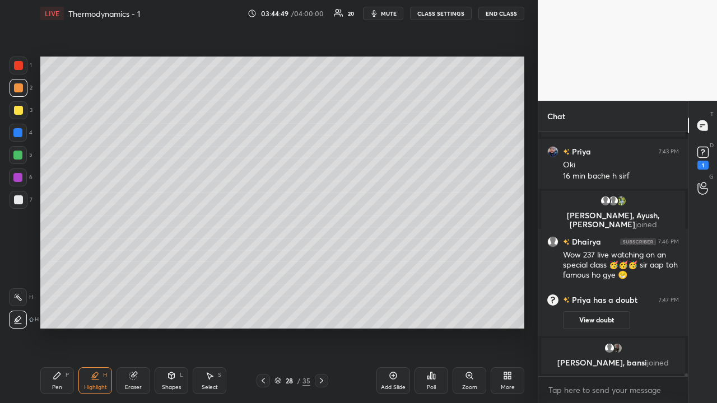
click at [17, 151] on div at bounding box center [17, 155] width 9 height 9
click at [18, 67] on div at bounding box center [18, 65] width 9 height 9
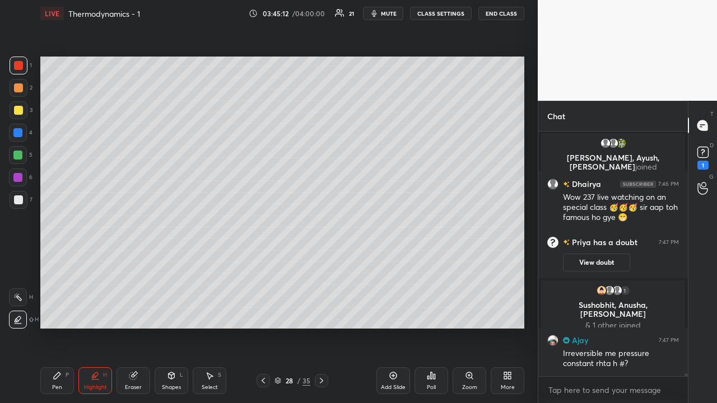
scroll to position [19276, 0]
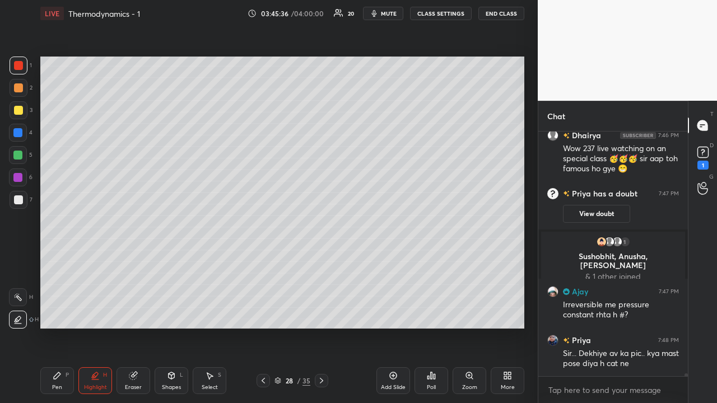
click at [16, 134] on div at bounding box center [17, 132] width 9 height 9
click at [15, 202] on div at bounding box center [18, 200] width 9 height 9
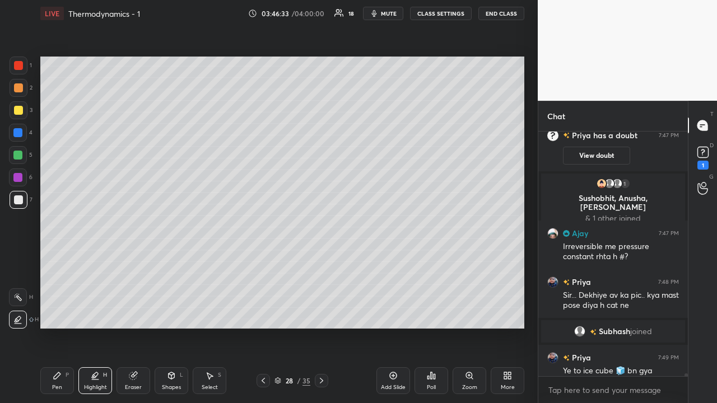
scroll to position [19311, 0]
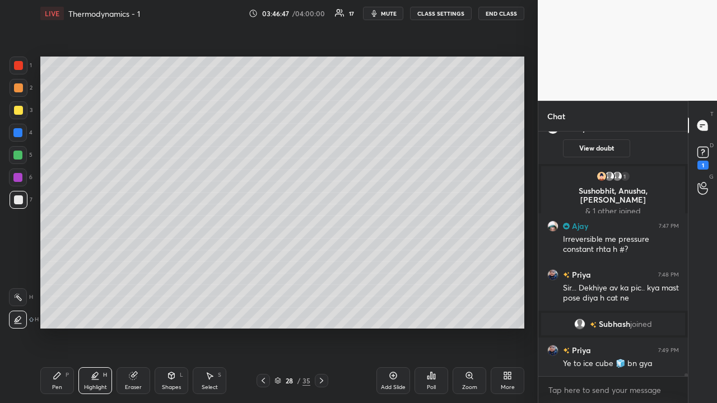
click at [171, 381] on div "Shapes L" at bounding box center [172, 381] width 34 height 27
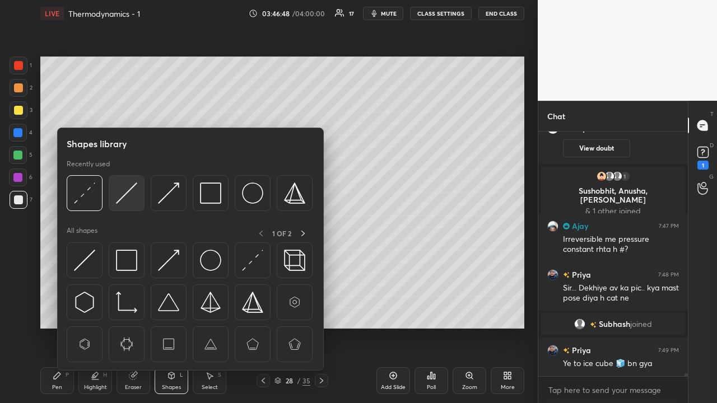
click at [131, 192] on img at bounding box center [126, 193] width 21 height 21
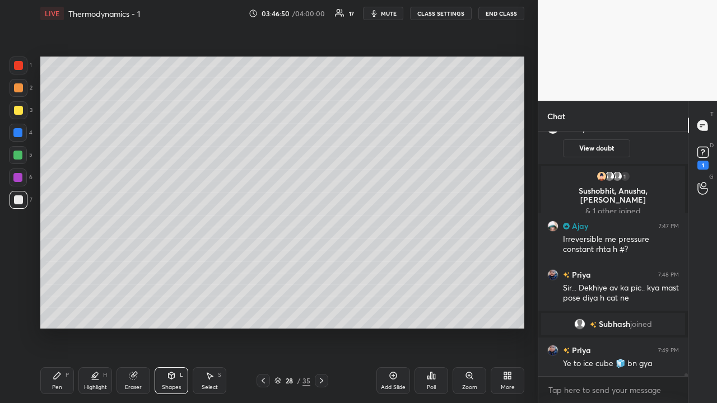
click at [18, 67] on div at bounding box center [18, 65] width 9 height 9
click at [62, 387] on div "Pen" at bounding box center [57, 388] width 10 height 6
click at [169, 384] on div "Shapes L" at bounding box center [172, 381] width 34 height 27
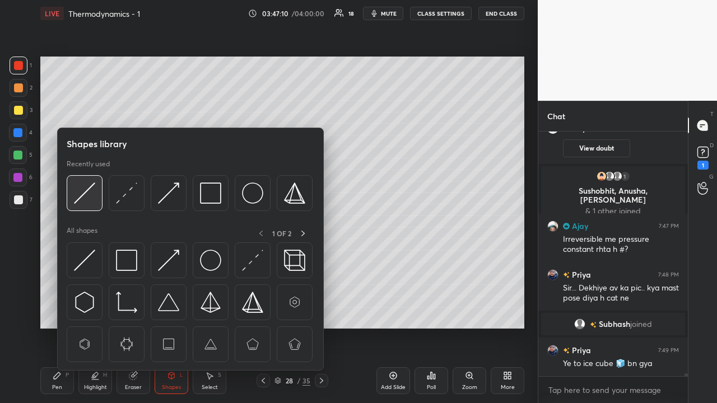
click at [91, 190] on img at bounding box center [84, 193] width 21 height 21
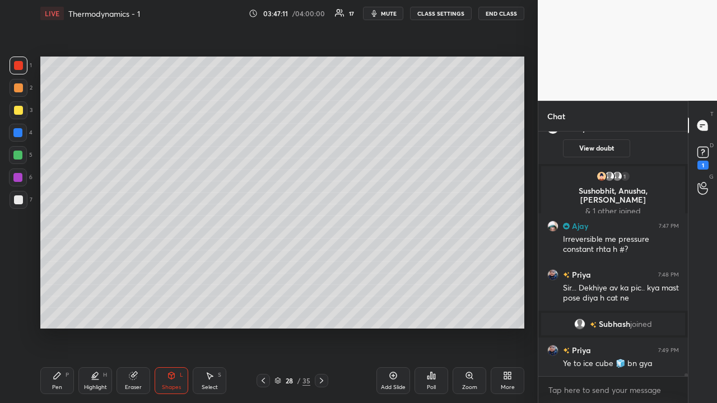
click at [17, 90] on div at bounding box center [18, 87] width 9 height 9
click at [61, 385] on div "Pen" at bounding box center [57, 388] width 10 height 6
click at [19, 68] on div at bounding box center [18, 65] width 9 height 9
click at [167, 381] on div "Shapes L" at bounding box center [172, 381] width 34 height 27
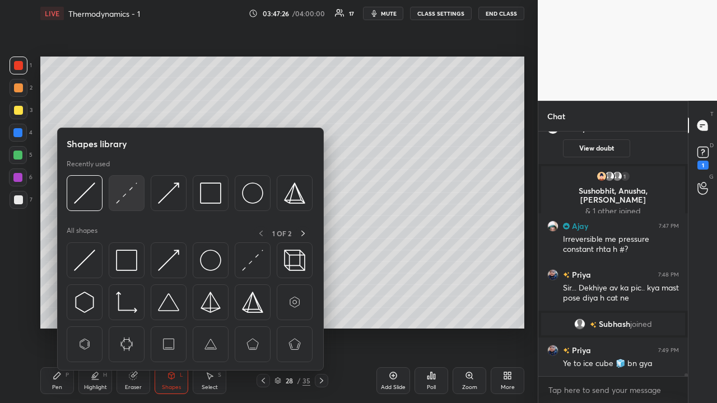
click at [126, 192] on img at bounding box center [126, 193] width 21 height 21
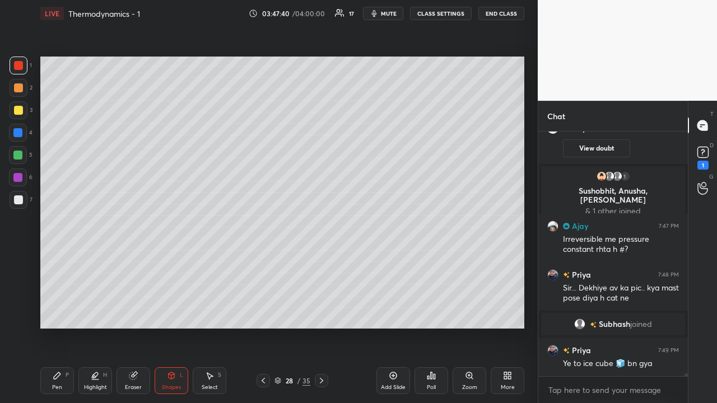
click at [18, 90] on div at bounding box center [18, 87] width 9 height 9
click at [17, 156] on div at bounding box center [17, 155] width 9 height 9
click at [61, 384] on div "Pen P" at bounding box center [57, 381] width 34 height 27
click at [100, 385] on div "Highlight" at bounding box center [95, 388] width 23 height 6
click at [22, 318] on icon at bounding box center [17, 319] width 9 height 9
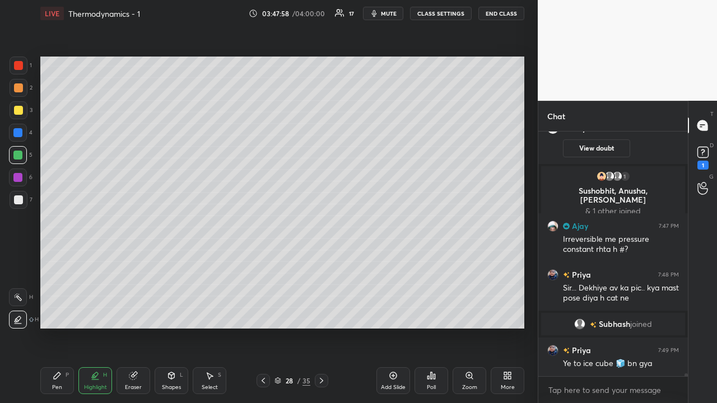
click at [55, 388] on div "Pen" at bounding box center [57, 388] width 10 height 6
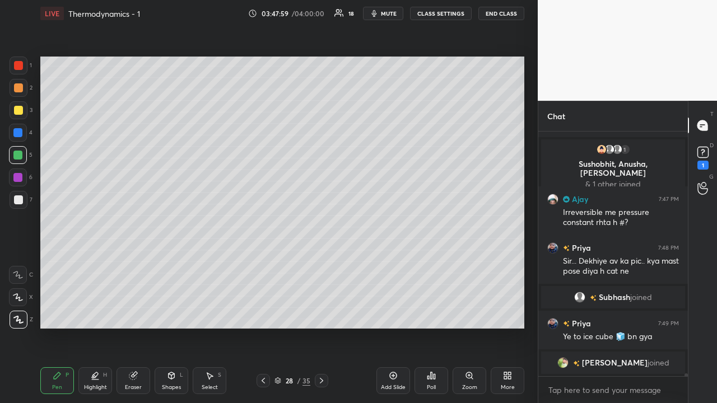
click at [21, 155] on div at bounding box center [17, 155] width 9 height 9
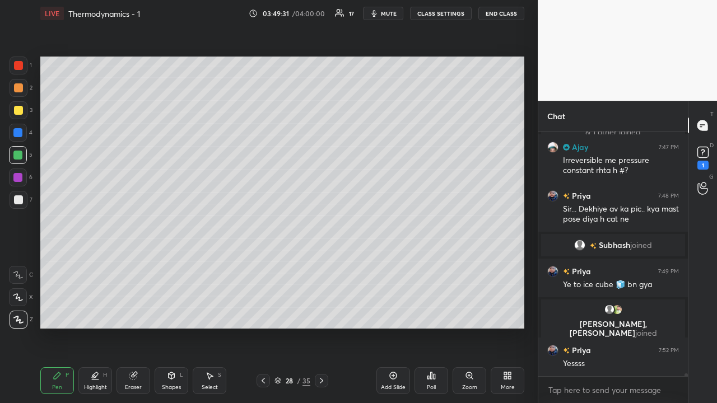
scroll to position [19275, 0]
click at [397, 379] on icon at bounding box center [393, 375] width 9 height 9
click at [18, 323] on icon at bounding box center [18, 320] width 10 height 8
click at [17, 202] on div at bounding box center [18, 200] width 9 height 9
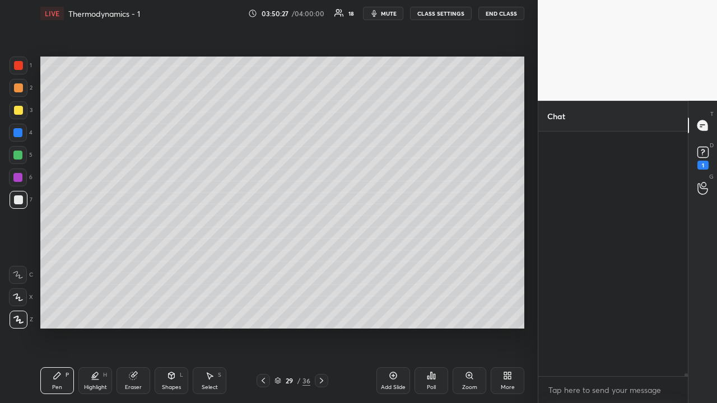
scroll to position [268, 146]
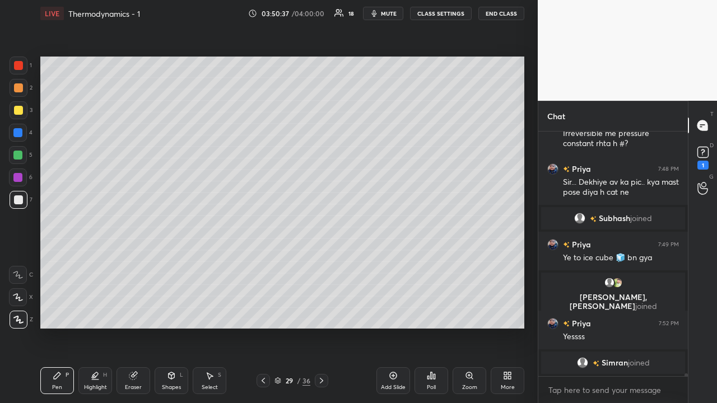
click at [438, 384] on div "Poll" at bounding box center [432, 381] width 34 height 27
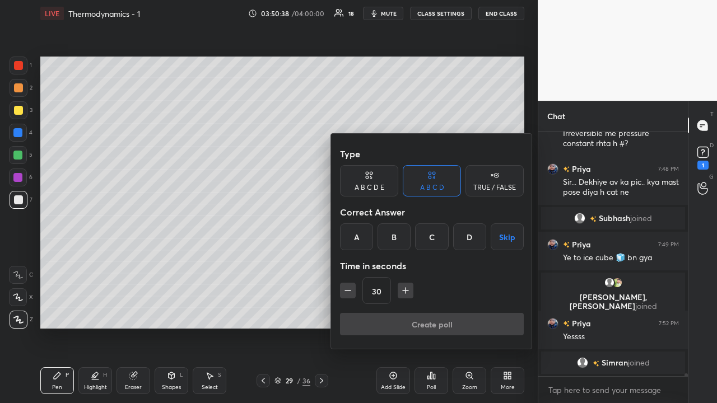
click at [432, 233] on div "C" at bounding box center [431, 237] width 33 height 27
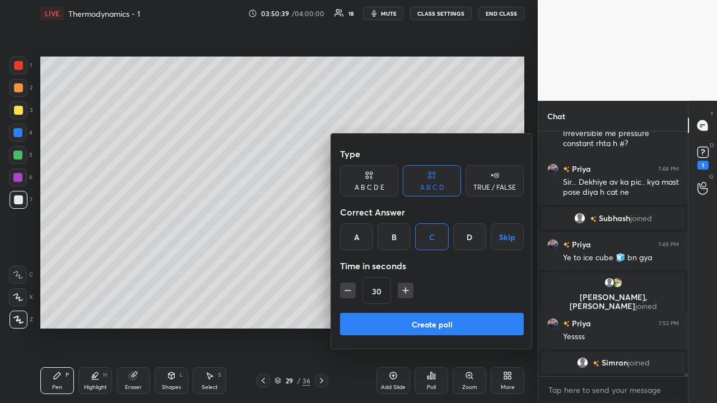
click at [441, 326] on button "Create poll" at bounding box center [432, 324] width 184 height 22
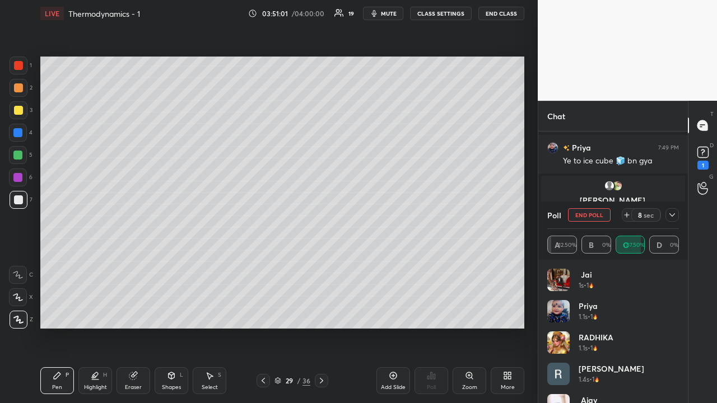
scroll to position [19425, 0]
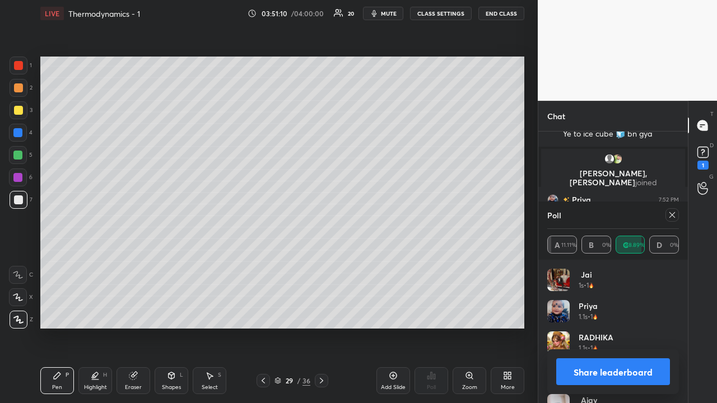
click at [591, 367] on button "Share leaderboard" at bounding box center [613, 372] width 114 height 27
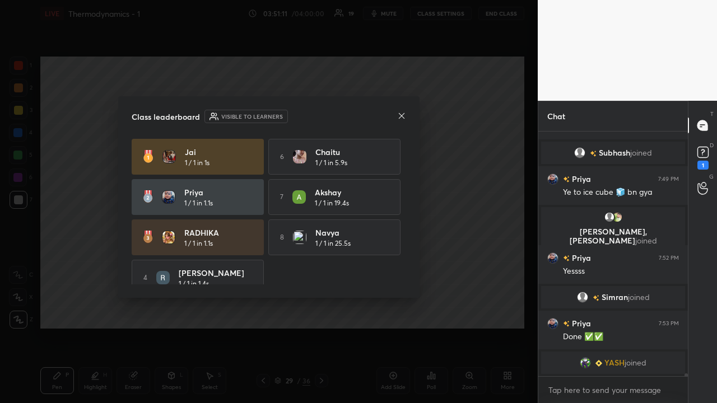
scroll to position [0, 0]
click at [402, 115] on icon at bounding box center [402, 116] width 6 height 6
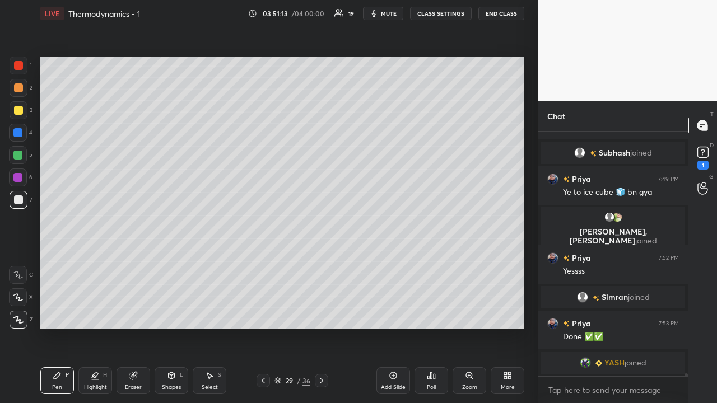
click at [432, 380] on icon at bounding box center [431, 375] width 9 height 9
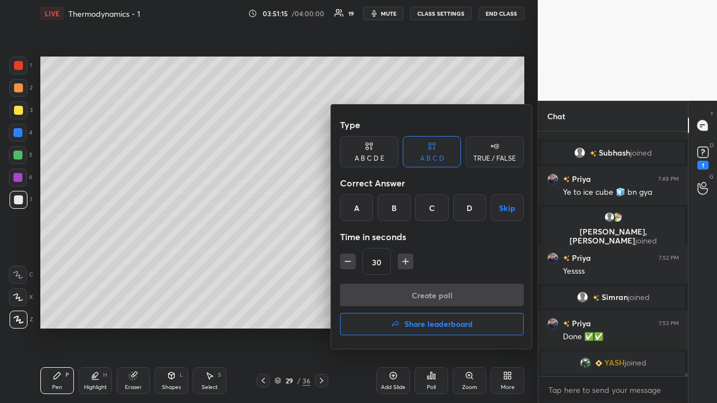
click at [349, 258] on icon "button" at bounding box center [347, 261] width 11 height 11
type input "15"
click at [350, 261] on div "15" at bounding box center [432, 261] width 184 height 27
click at [348, 261] on div "15" at bounding box center [432, 261] width 184 height 27
click at [427, 327] on h4 "Share leaderboard" at bounding box center [439, 324] width 68 height 8
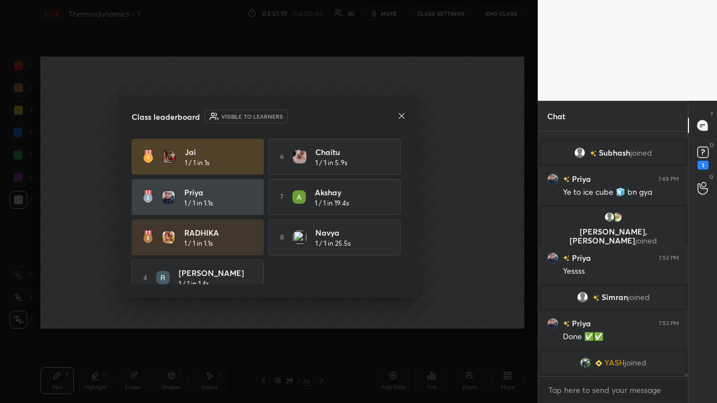
click at [401, 113] on icon at bounding box center [401, 115] width 9 height 9
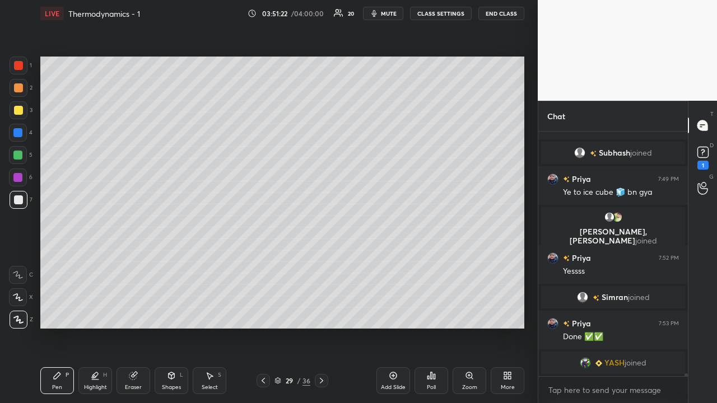
click at [396, 379] on icon at bounding box center [393, 375] width 9 height 9
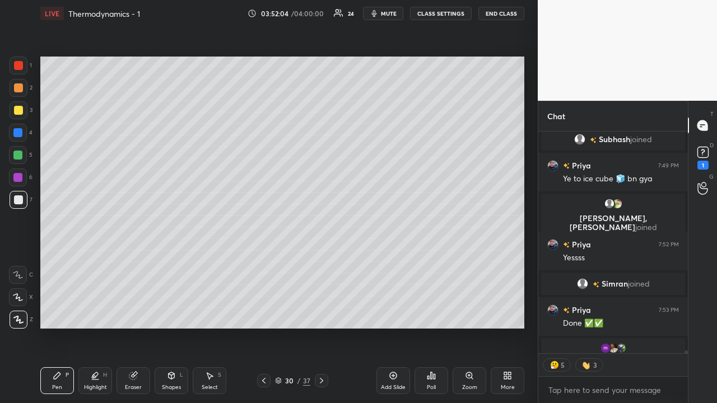
scroll to position [241, 146]
click at [431, 376] on icon at bounding box center [432, 376] width 2 height 7
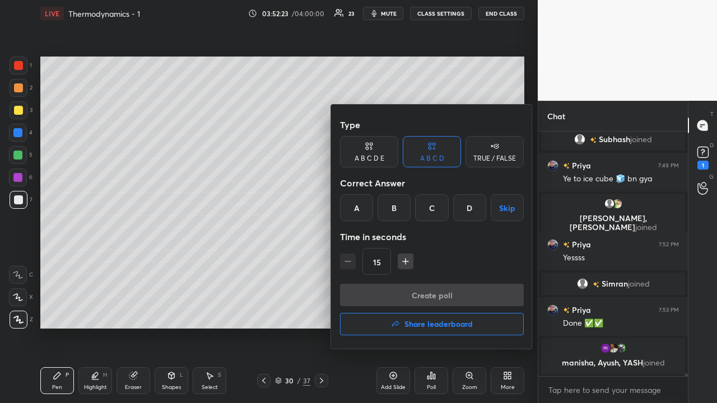
click at [467, 211] on div "D" at bounding box center [469, 207] width 33 height 27
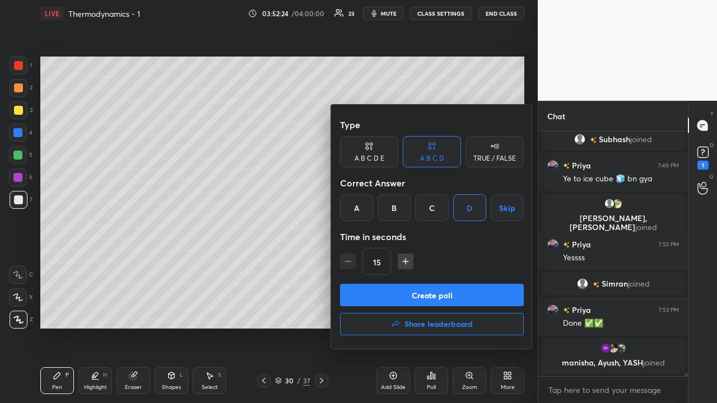
click at [477, 301] on button "Create poll" at bounding box center [432, 295] width 184 height 22
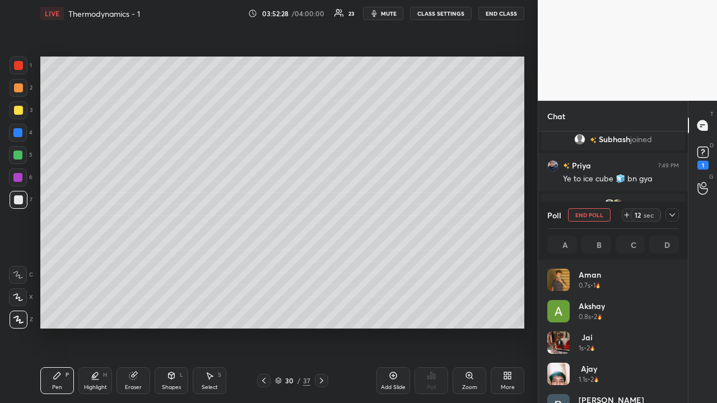
scroll to position [19446, 0]
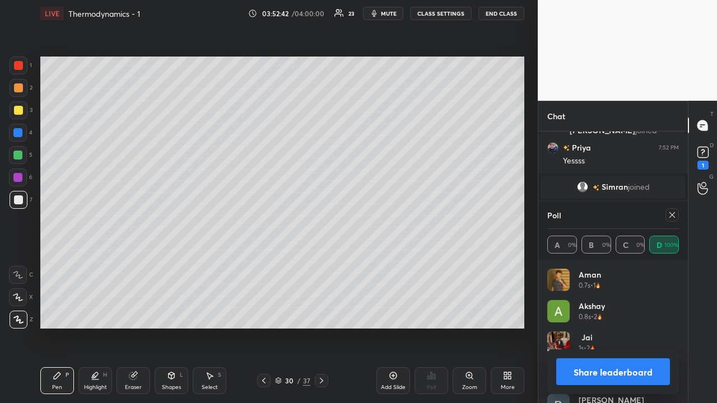
click at [580, 371] on button "Share leaderboard" at bounding box center [613, 372] width 114 height 27
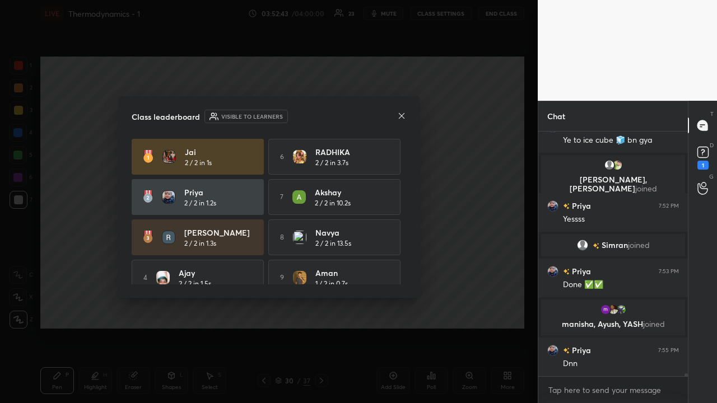
scroll to position [241, 146]
click at [402, 116] on icon at bounding box center [402, 116] width 6 height 6
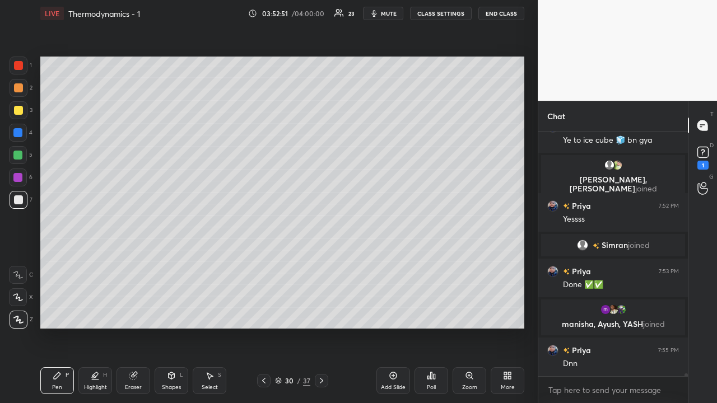
click at [394, 376] on icon at bounding box center [393, 375] width 3 height 3
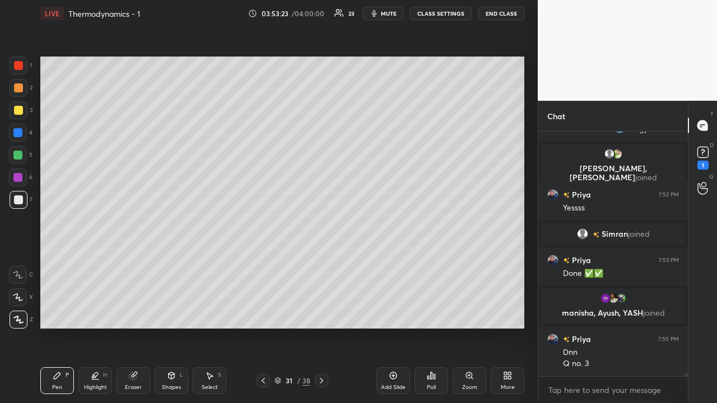
scroll to position [19425, 0]
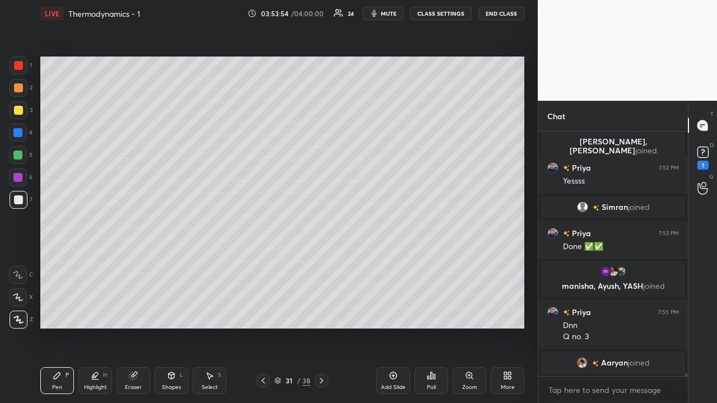
click at [135, 385] on div "Eraser" at bounding box center [133, 388] width 17 height 6
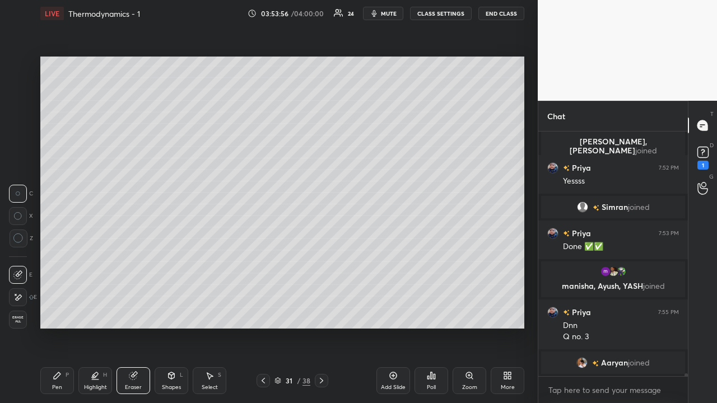
click at [63, 380] on div "Pen P" at bounding box center [57, 381] width 34 height 27
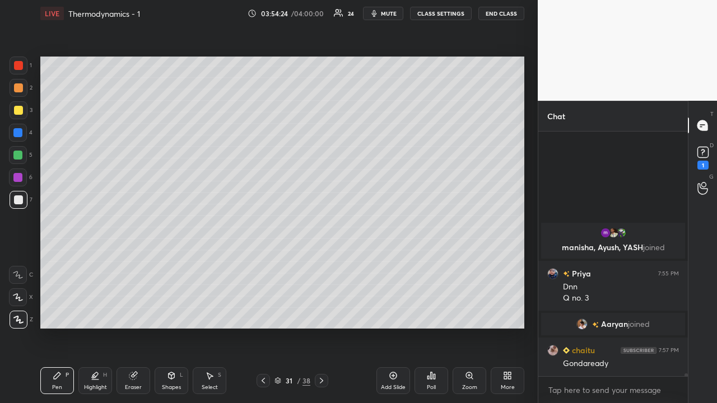
scroll to position [19496, 0]
click at [433, 384] on div "Poll" at bounding box center [432, 381] width 34 height 27
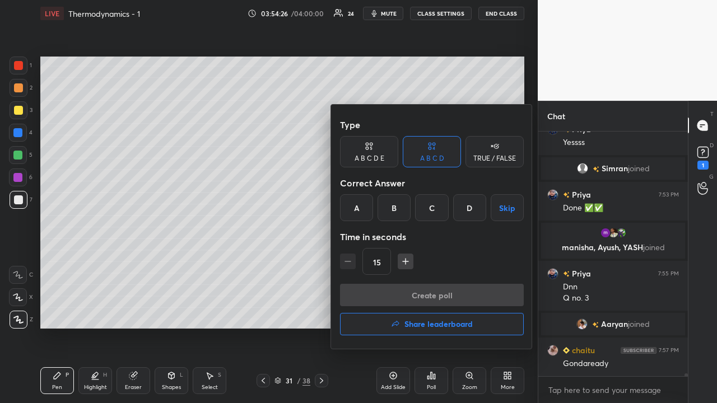
click at [360, 207] on div "A" at bounding box center [356, 207] width 33 height 27
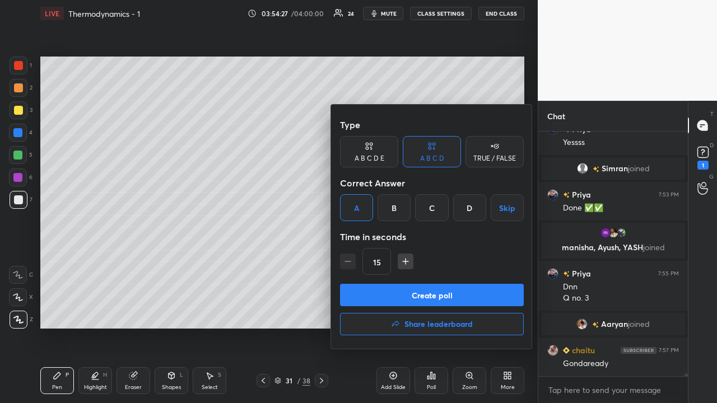
click at [412, 295] on button "Create poll" at bounding box center [432, 295] width 184 height 22
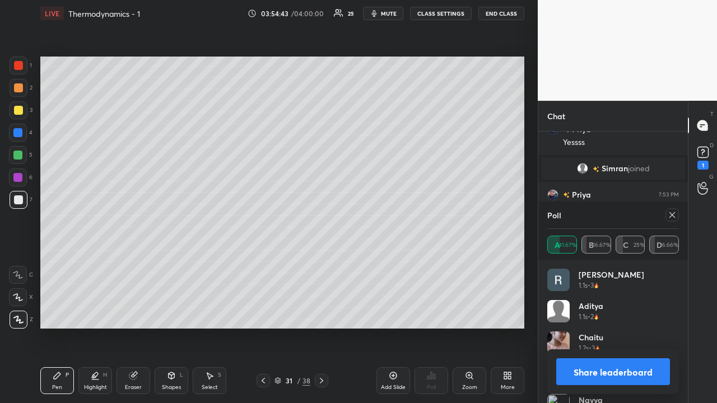
scroll to position [19593, 0]
click at [575, 368] on button "Share leaderboard" at bounding box center [613, 372] width 114 height 27
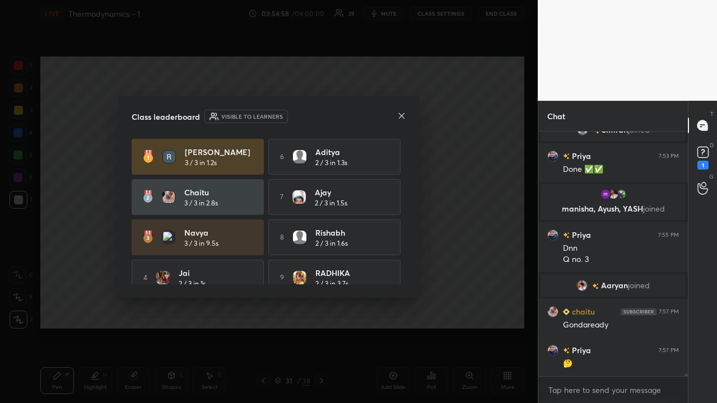
scroll to position [241, 146]
click at [402, 115] on icon at bounding box center [401, 115] width 9 height 9
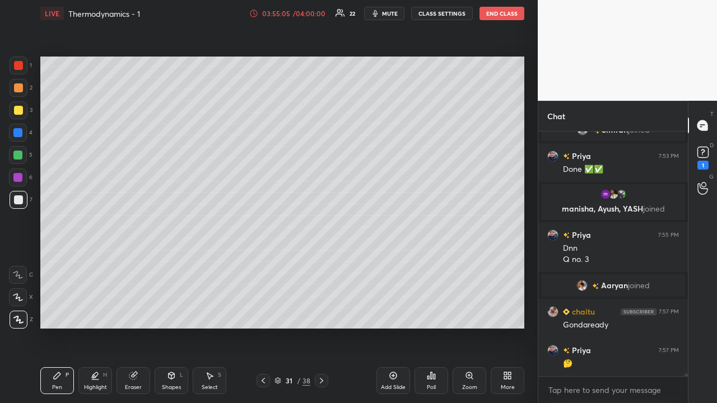
click at [20, 153] on div at bounding box center [17, 155] width 9 height 9
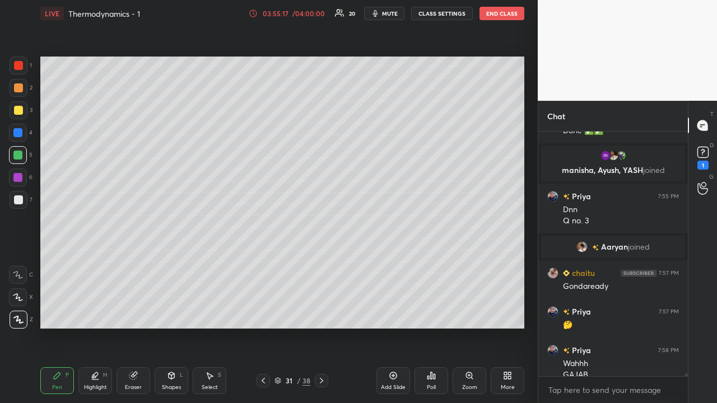
scroll to position [19584, 0]
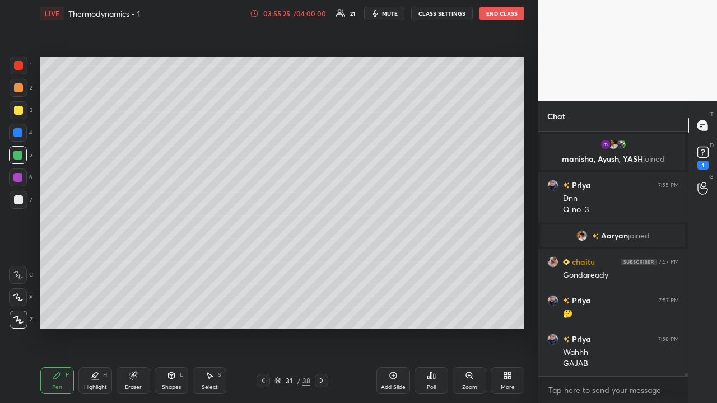
click at [394, 375] on icon at bounding box center [393, 375] width 9 height 9
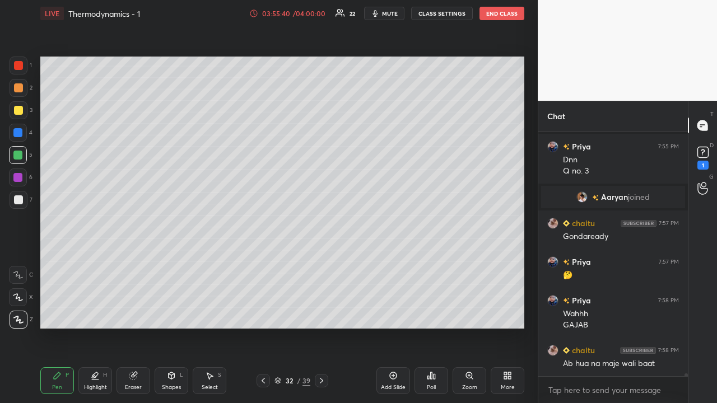
scroll to position [19662, 0]
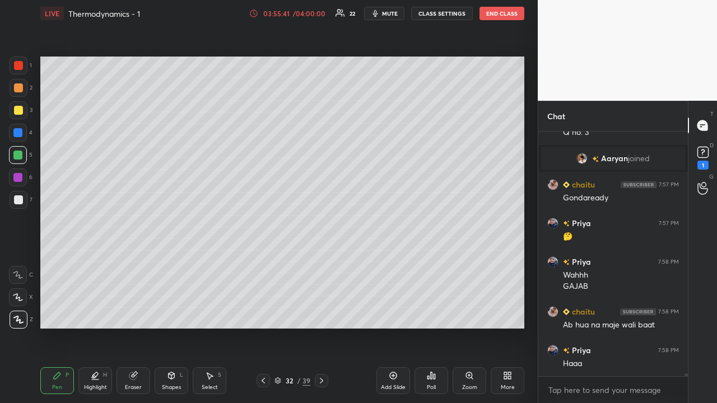
click at [18, 111] on div at bounding box center [18, 110] width 9 height 9
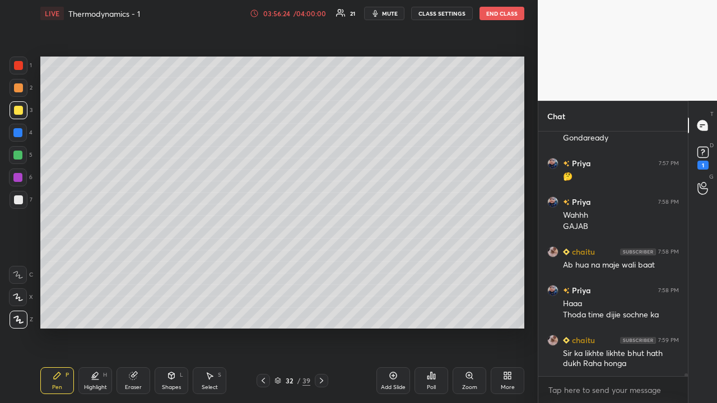
scroll to position [19733, 0]
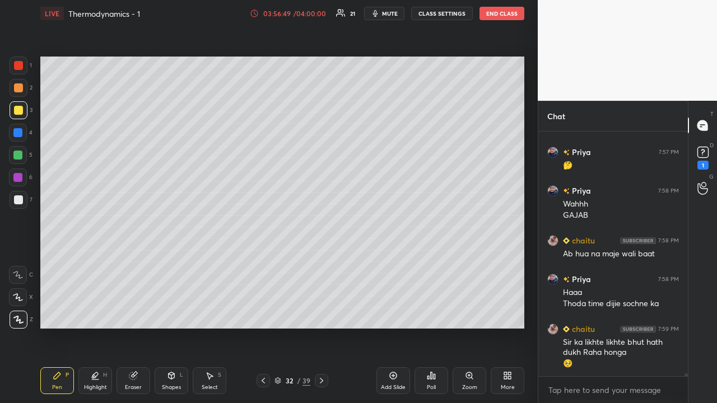
click at [16, 198] on div at bounding box center [18, 200] width 9 height 9
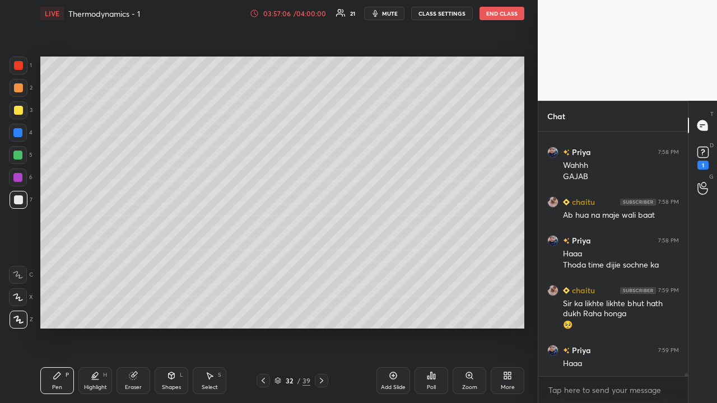
scroll to position [19799, 0]
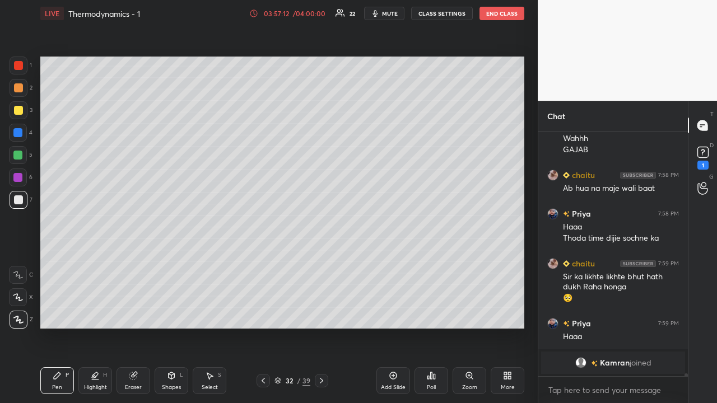
click at [433, 385] on div "Poll" at bounding box center [431, 388] width 9 height 6
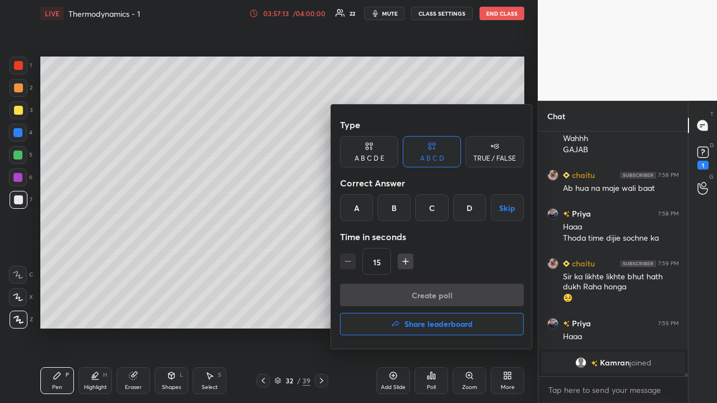
click at [398, 204] on div "B" at bounding box center [394, 207] width 33 height 27
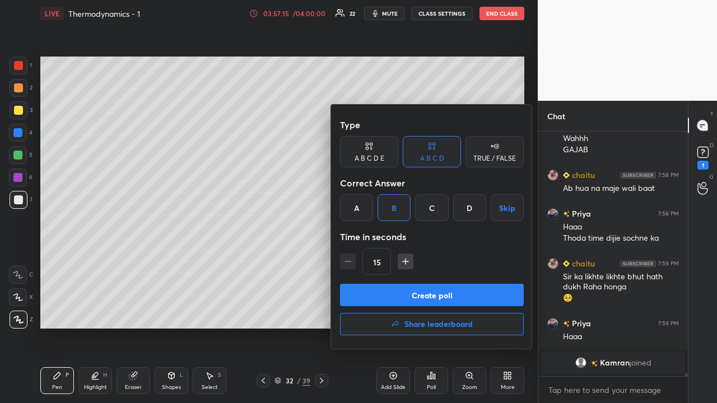
click at [475, 208] on div "D" at bounding box center [469, 207] width 33 height 27
click at [455, 295] on button "Create poll" at bounding box center [432, 295] width 184 height 22
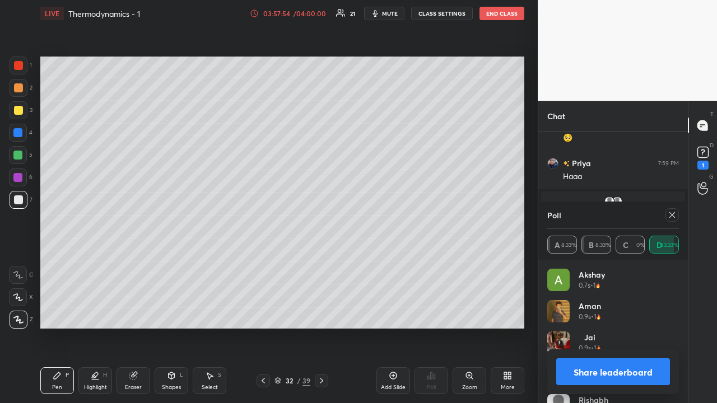
scroll to position [19746, 0]
click at [616, 379] on button "Share leaderboard" at bounding box center [613, 372] width 114 height 27
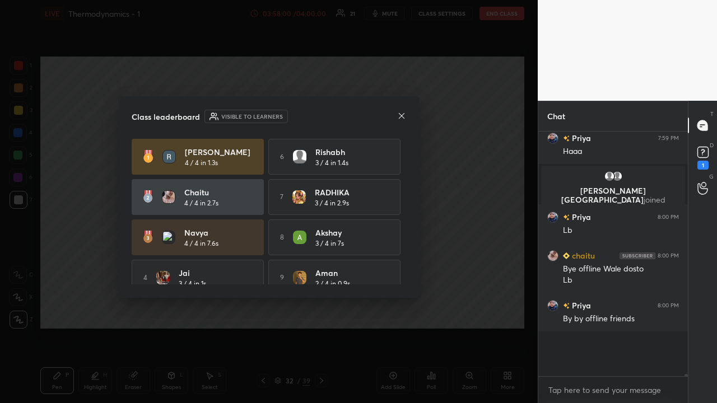
scroll to position [19688, 0]
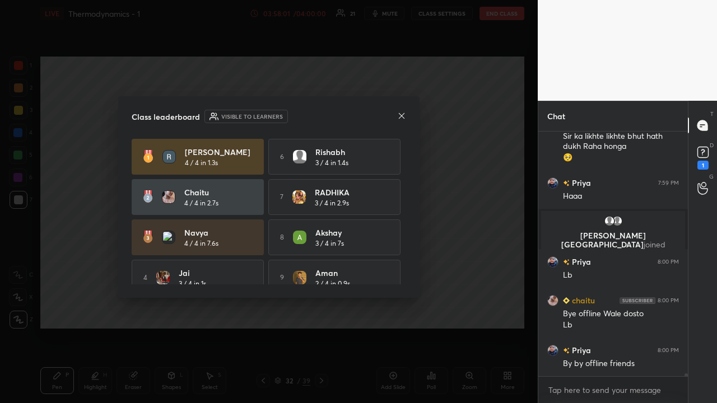
click at [402, 115] on icon at bounding box center [402, 116] width 6 height 6
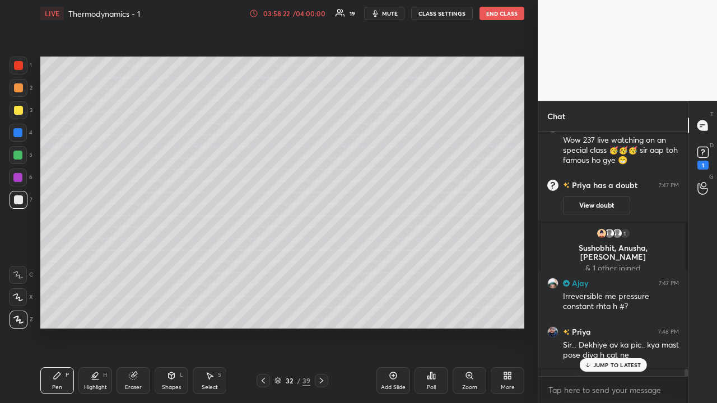
scroll to position [19186, 0]
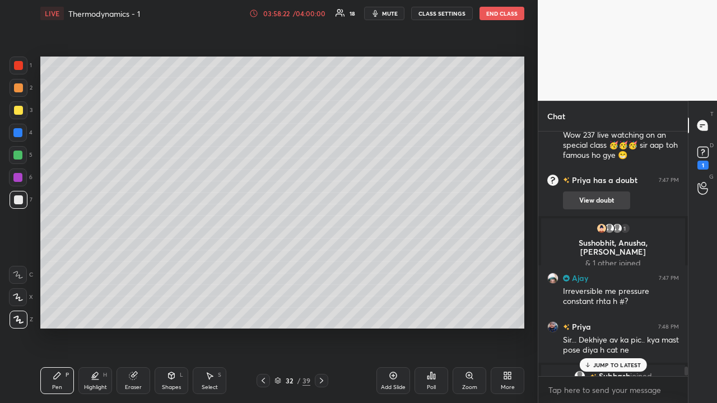
click at [591, 196] on button "View doubt" at bounding box center [596, 201] width 67 height 18
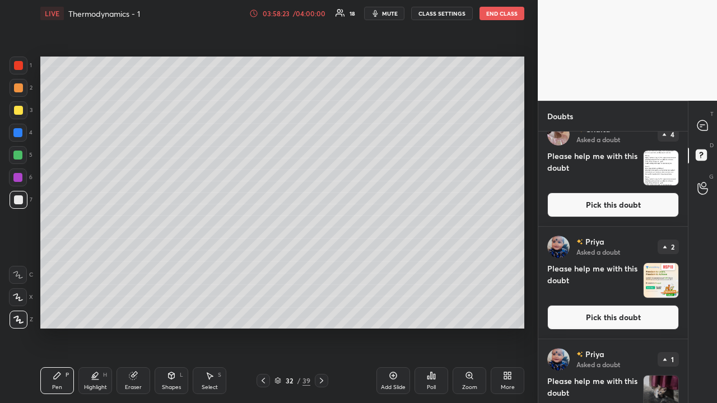
scroll to position [0, 0]
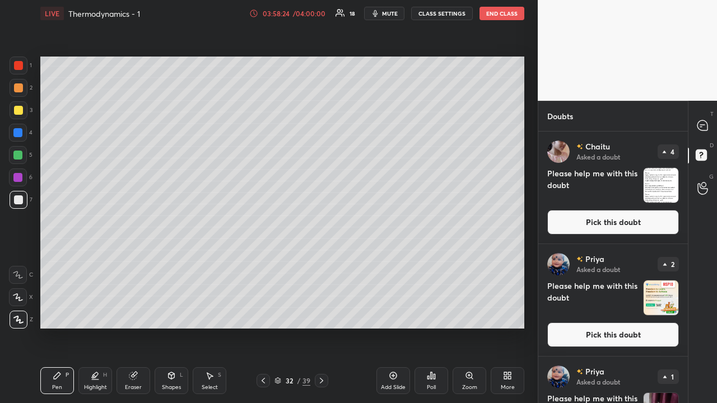
click at [608, 221] on button "Pick this doubt" at bounding box center [613, 222] width 132 height 25
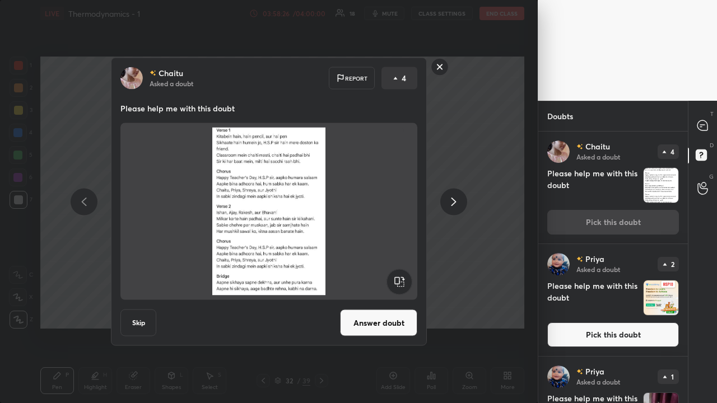
click at [378, 322] on button "Answer doubt" at bounding box center [378, 323] width 77 height 27
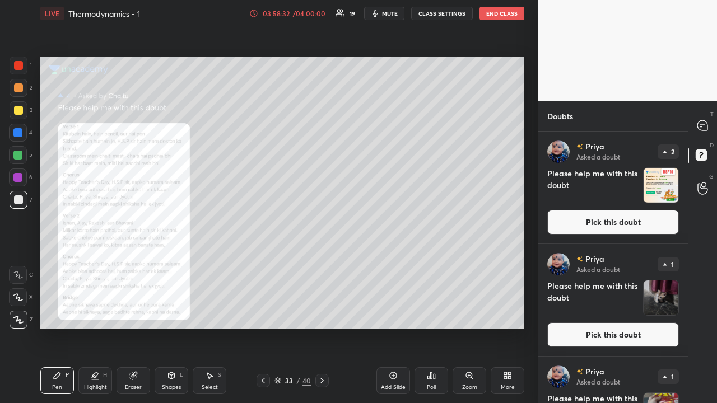
click at [468, 383] on div "Zoom" at bounding box center [470, 381] width 34 height 27
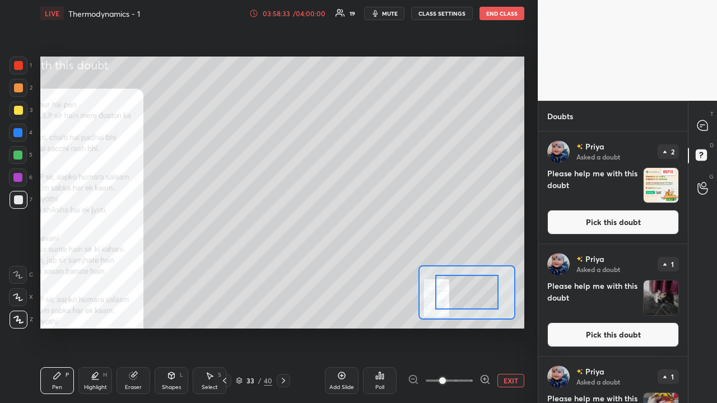
click at [485, 378] on icon at bounding box center [485, 379] width 0 height 3
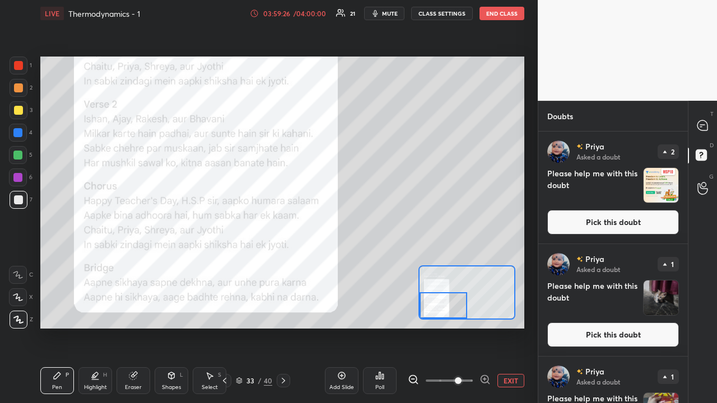
click at [333, 334] on div "Setting up your live class Poll for secs No correct answer Start poll" at bounding box center [282, 193] width 493 height 332
click at [569, 332] on button "Pick this doubt" at bounding box center [613, 335] width 132 height 25
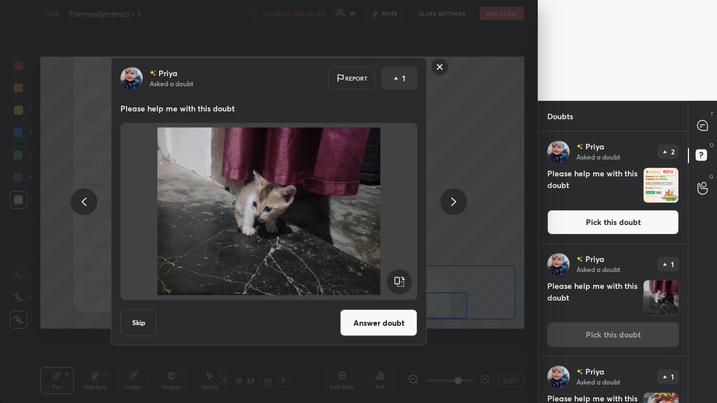
click at [387, 328] on button "Answer doubt" at bounding box center [378, 323] width 77 height 27
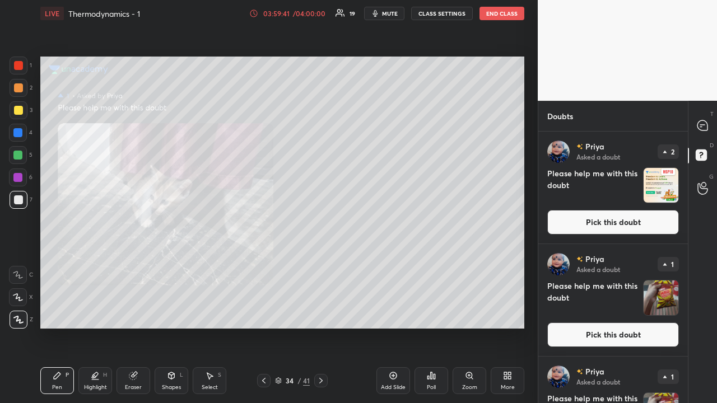
click at [564, 336] on button "Pick this doubt" at bounding box center [613, 335] width 132 height 25
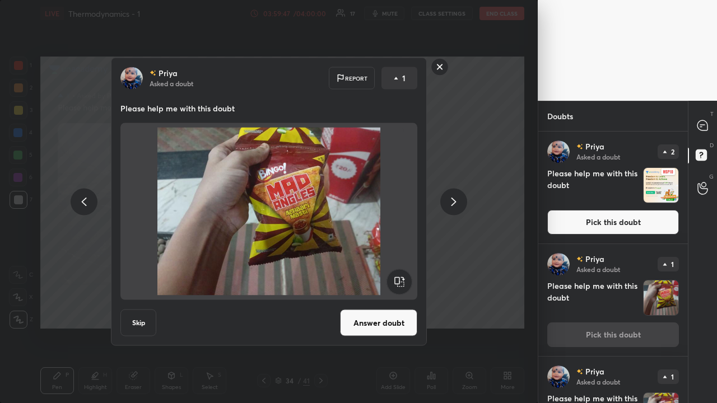
click at [439, 71] on rect at bounding box center [439, 66] width 17 height 17
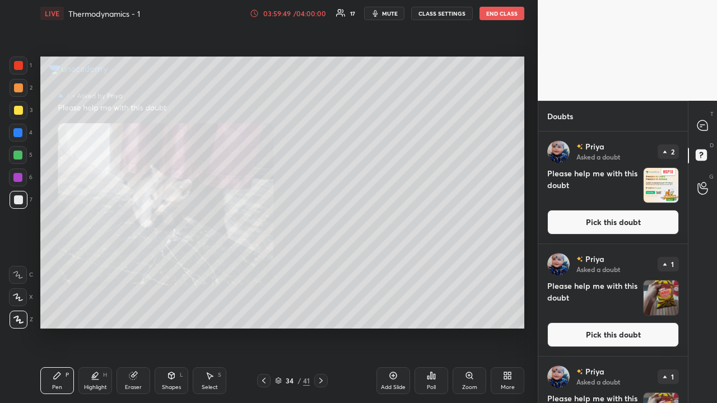
click at [563, 333] on button "Pick this doubt" at bounding box center [613, 335] width 132 height 25
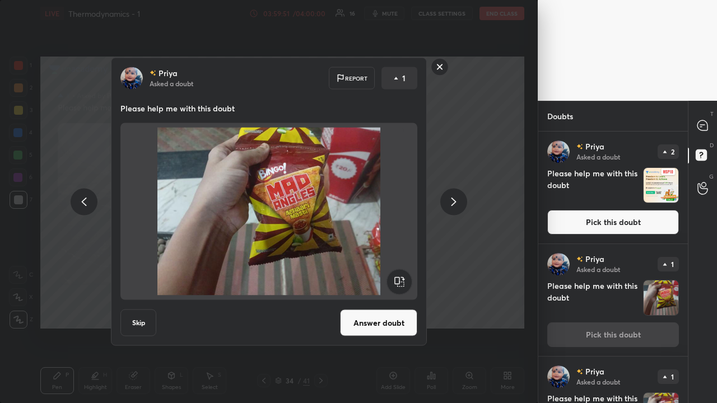
click at [441, 69] on rect at bounding box center [439, 66] width 17 height 17
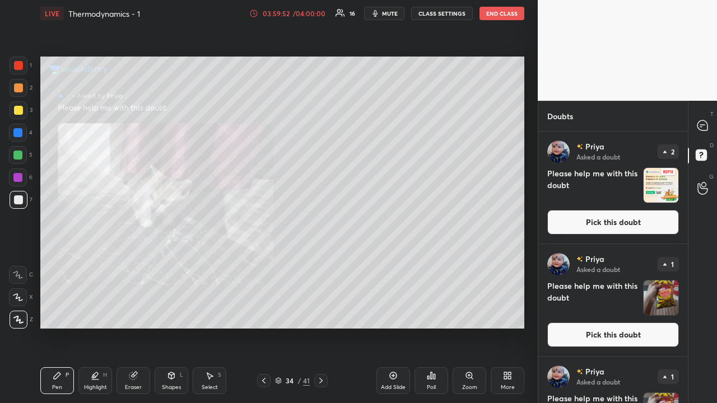
click at [561, 330] on button "Pick this doubt" at bounding box center [613, 335] width 132 height 25
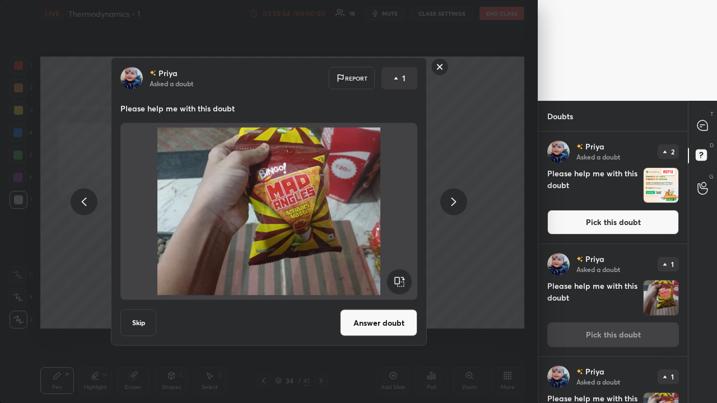
click at [442, 67] on rect at bounding box center [439, 66] width 17 height 17
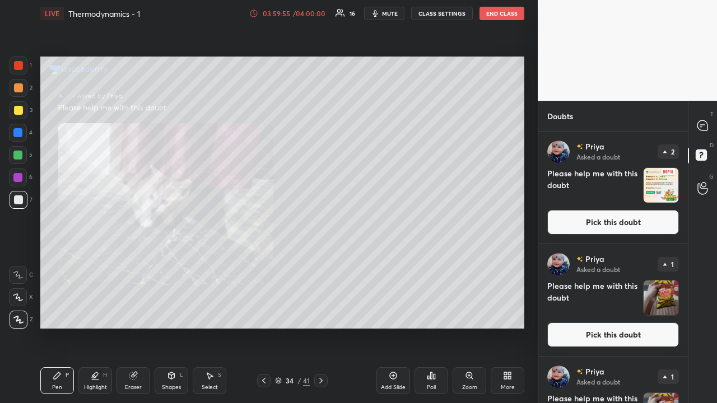
click at [563, 333] on button "Pick this doubt" at bounding box center [613, 335] width 132 height 25
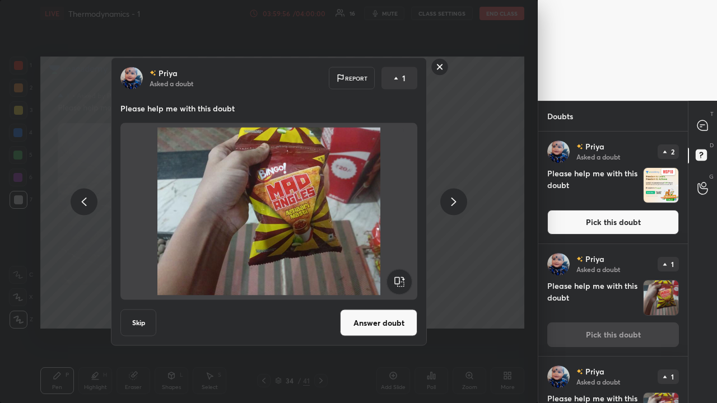
click at [440, 64] on rect at bounding box center [439, 66] width 17 height 17
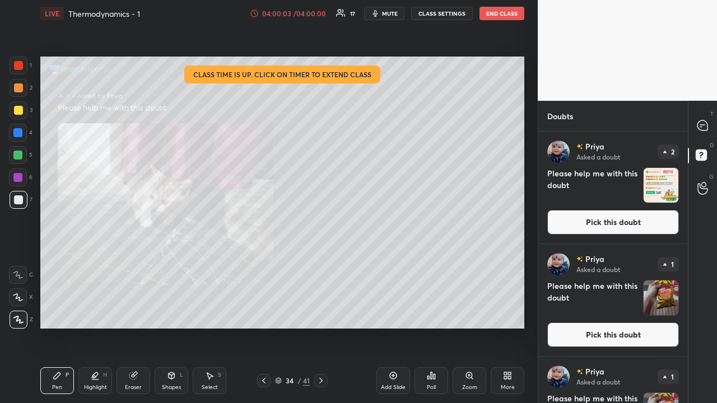
click at [495, 15] on button "End Class" at bounding box center [502, 13] width 45 height 13
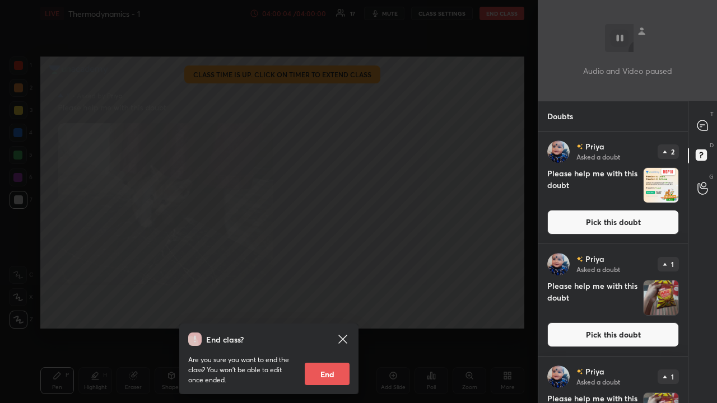
click at [326, 374] on button "End" at bounding box center [327, 374] width 45 height 22
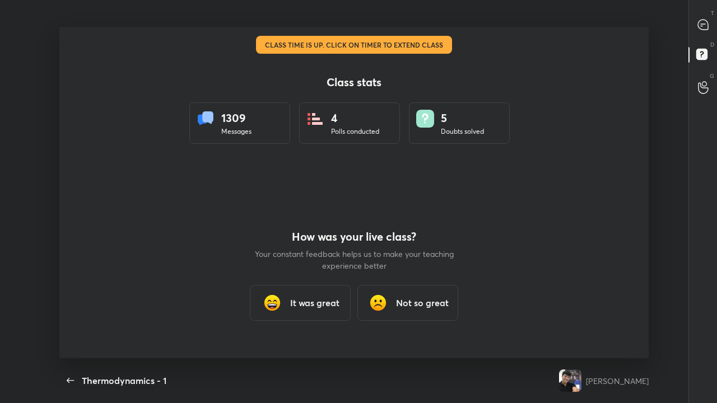
scroll to position [332, 708]
click at [310, 308] on h3 "It was great" at bounding box center [314, 302] width 49 height 13
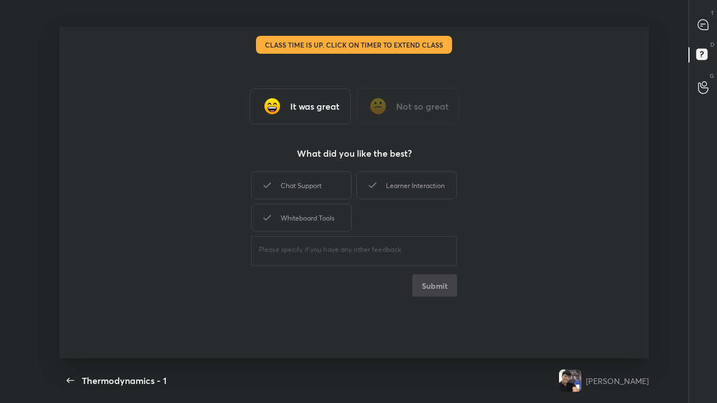
click at [390, 191] on div "Learner Interaction" at bounding box center [406, 185] width 101 height 28
click at [423, 290] on button "Submit" at bounding box center [434, 286] width 45 height 22
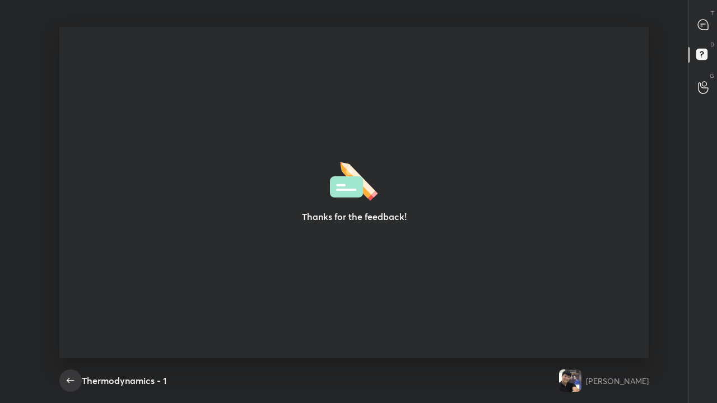
click at [67, 379] on icon "button" at bounding box center [70, 380] width 13 height 13
